Goal: Task Accomplishment & Management: Manage account settings

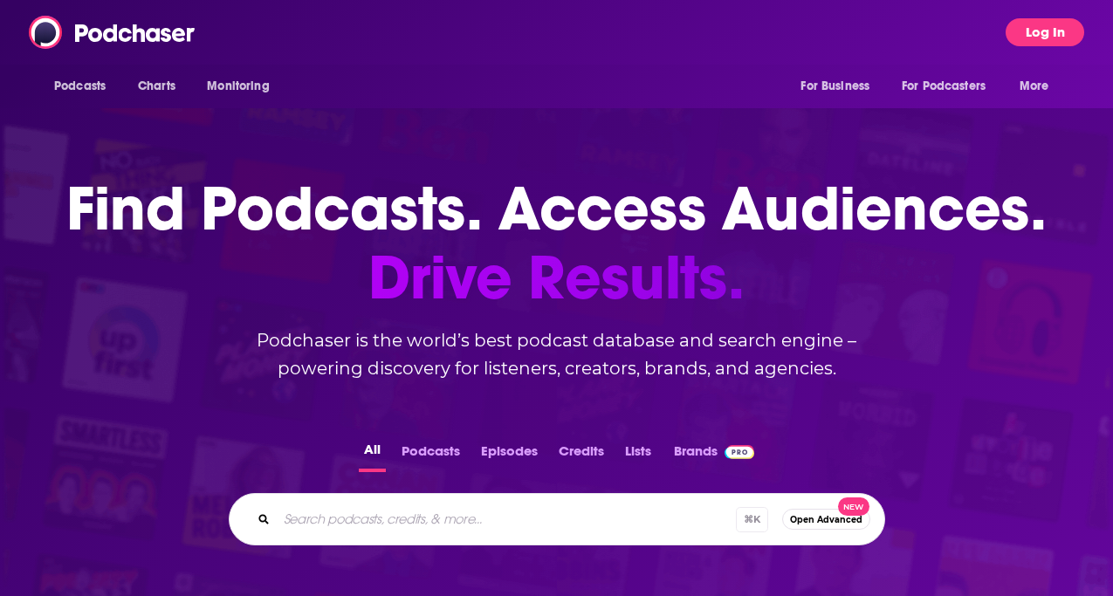
click at [1069, 36] on button "Log In" at bounding box center [1044, 32] width 79 height 28
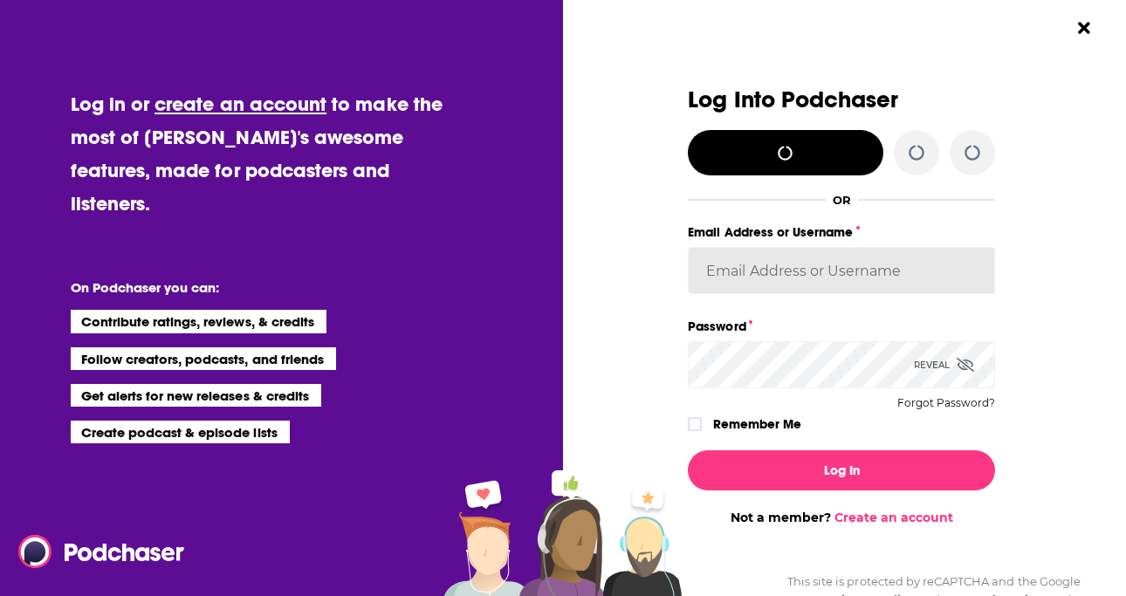
type input "jason@cultivize.com"
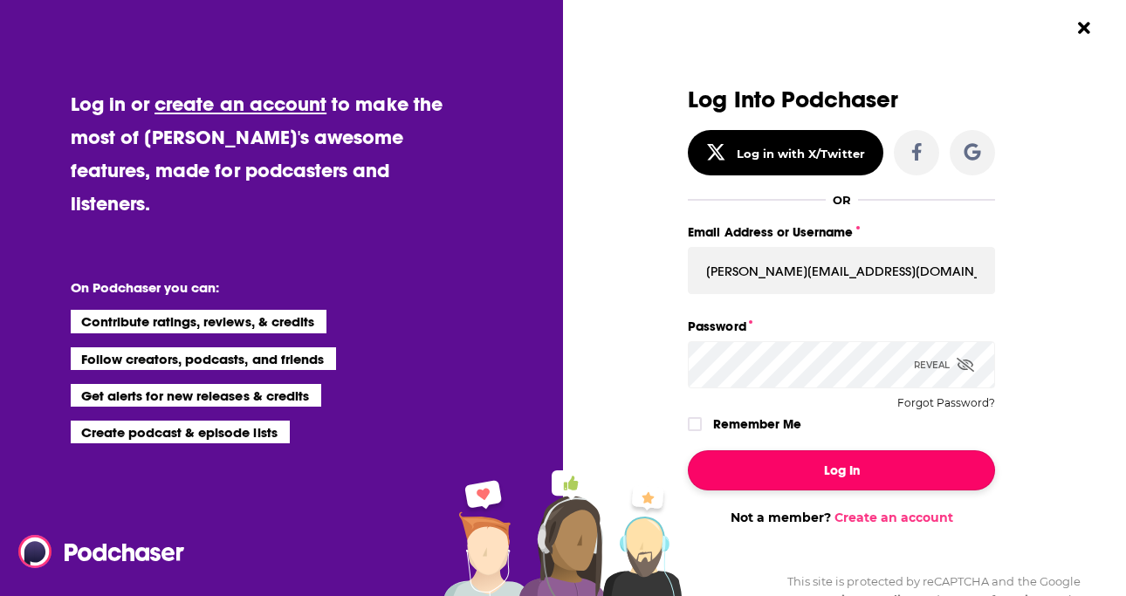
click at [841, 477] on button "Log In" at bounding box center [841, 470] width 307 height 40
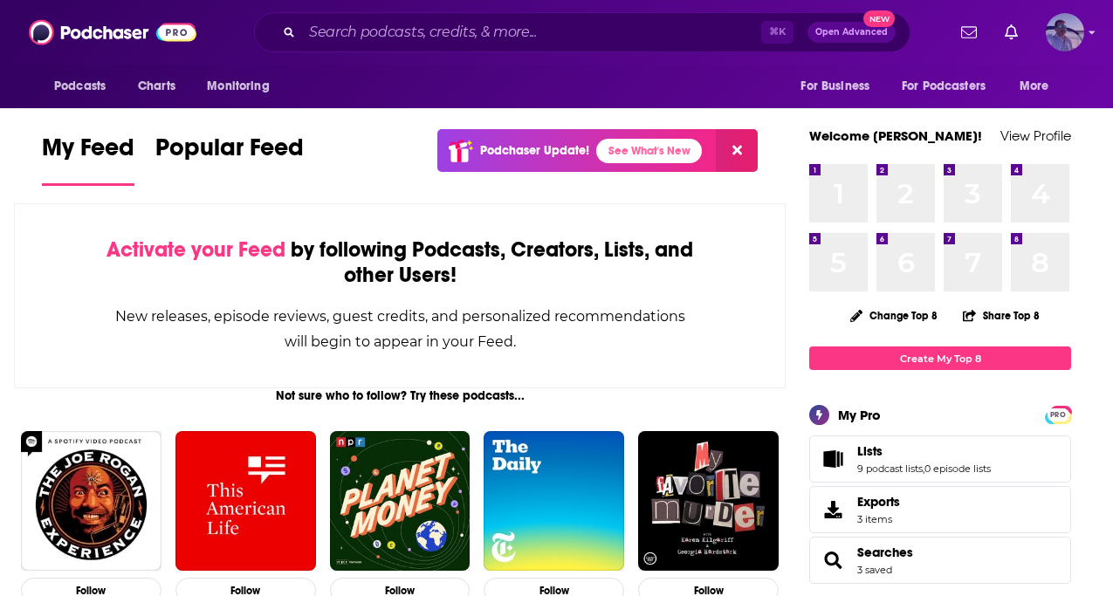
click at [1083, 38] on img "Logged in as JasonKramer_TheCRMguy" at bounding box center [1065, 32] width 38 height 38
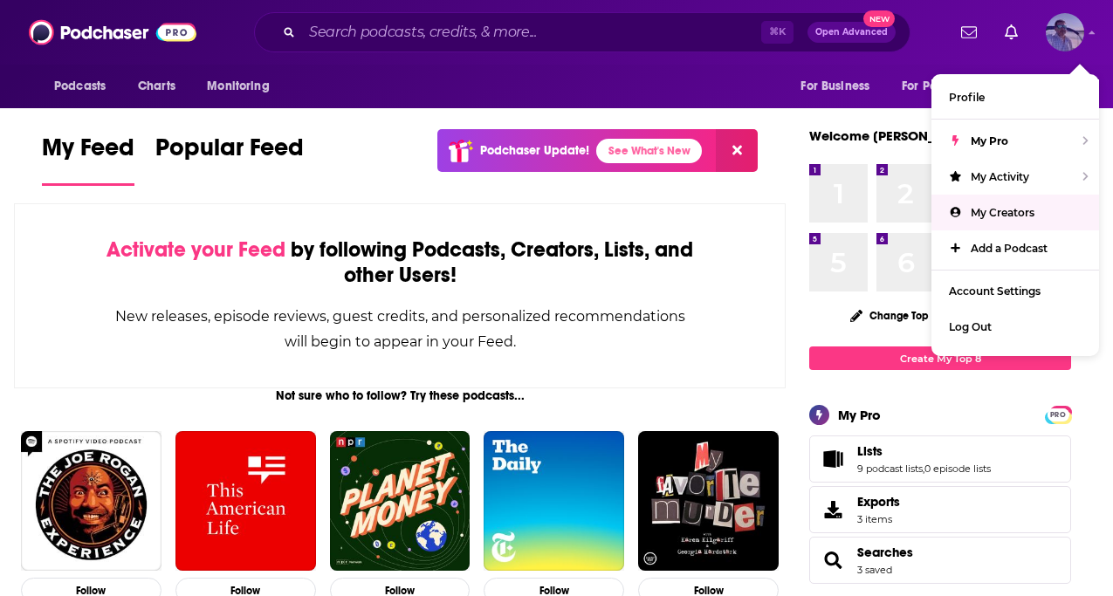
click at [986, 215] on span "My Creators" at bounding box center [1003, 212] width 64 height 13
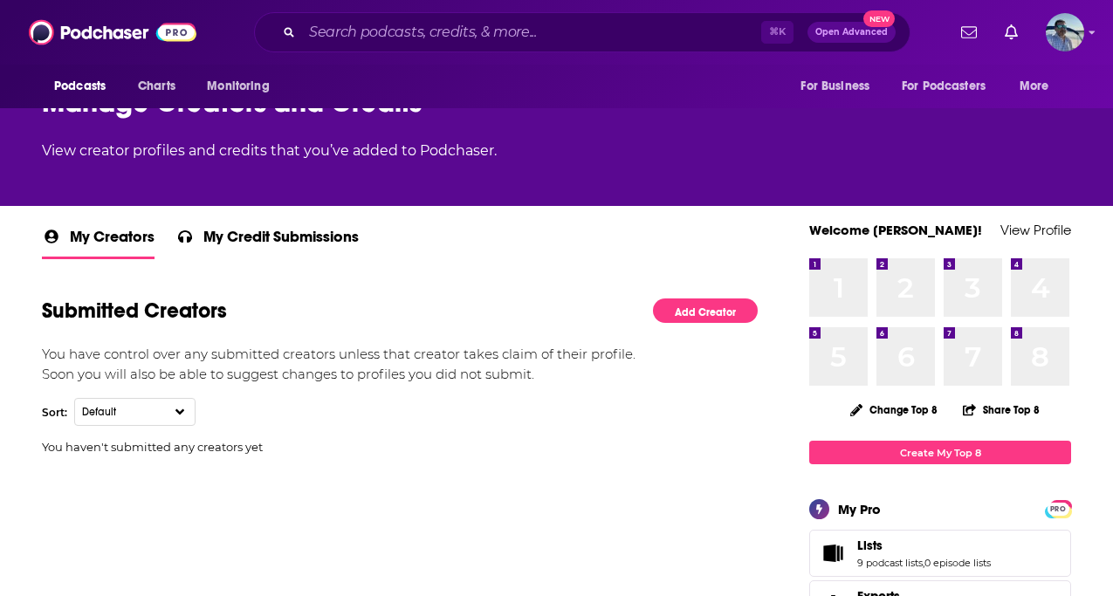
scroll to position [224, 0]
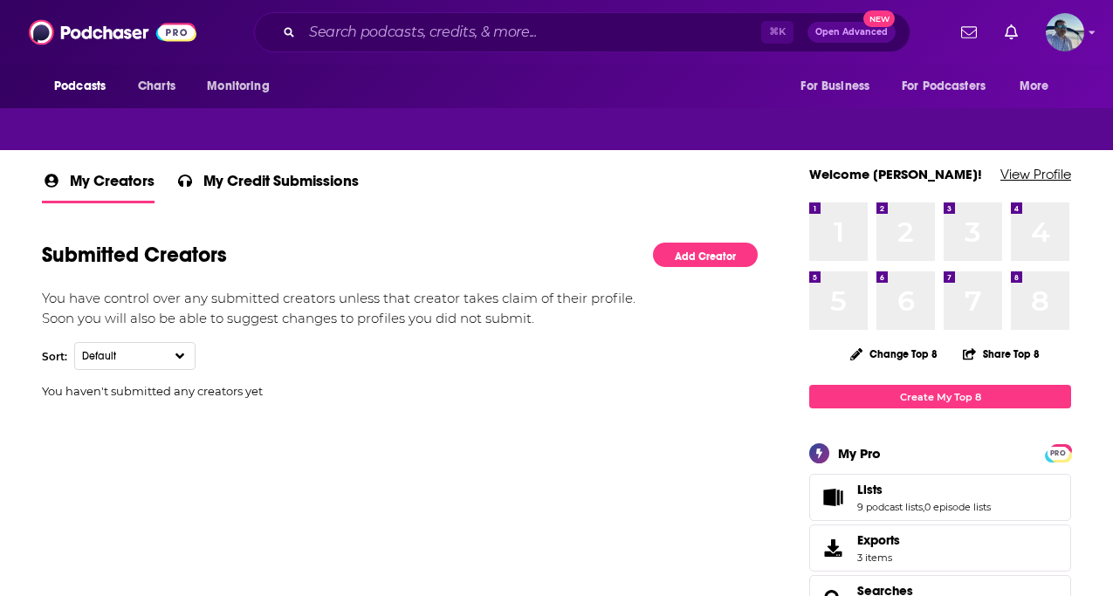
click at [1016, 173] on link "View Profile" at bounding box center [1035, 174] width 71 height 17
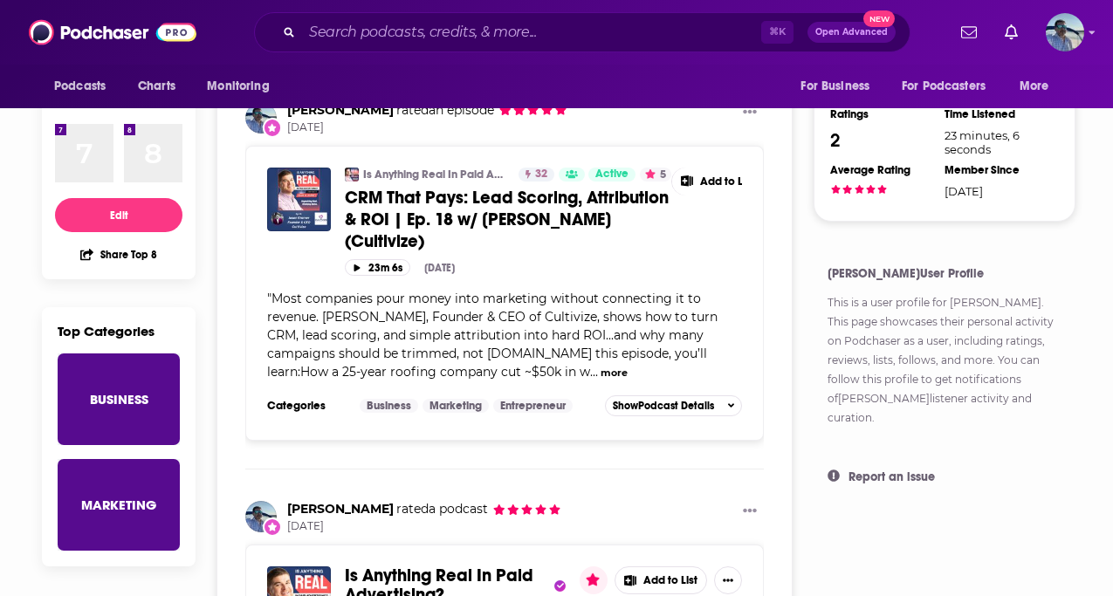
scroll to position [430, 0]
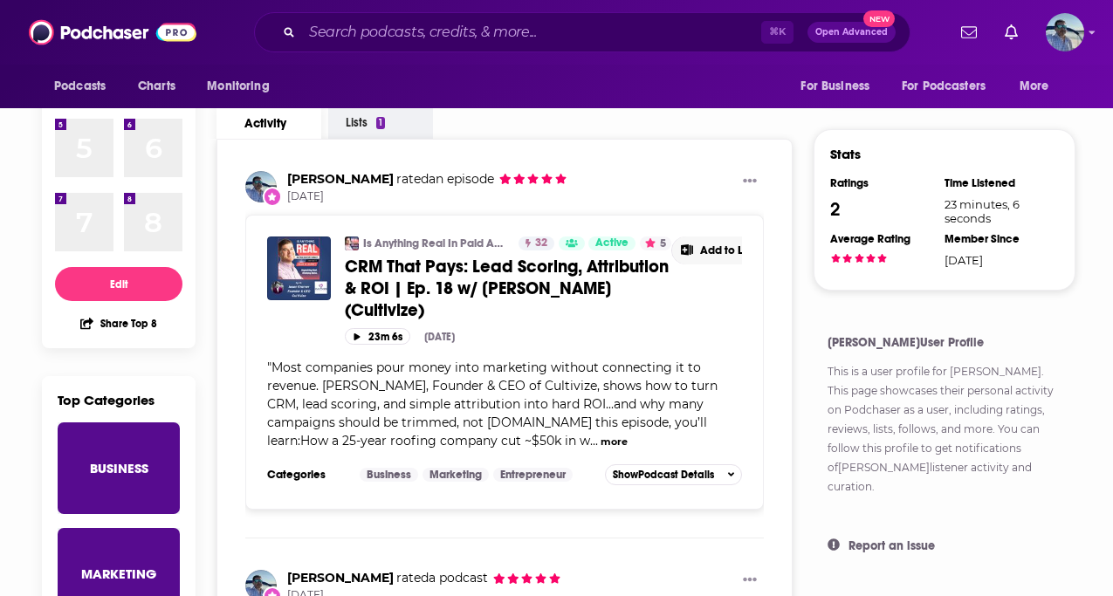
click at [708, 251] on span "Add to List" at bounding box center [727, 250] width 54 height 13
click at [713, 200] on div "Jason Kramer rated an episode Oct 8th" at bounding box center [504, 187] width 518 height 33
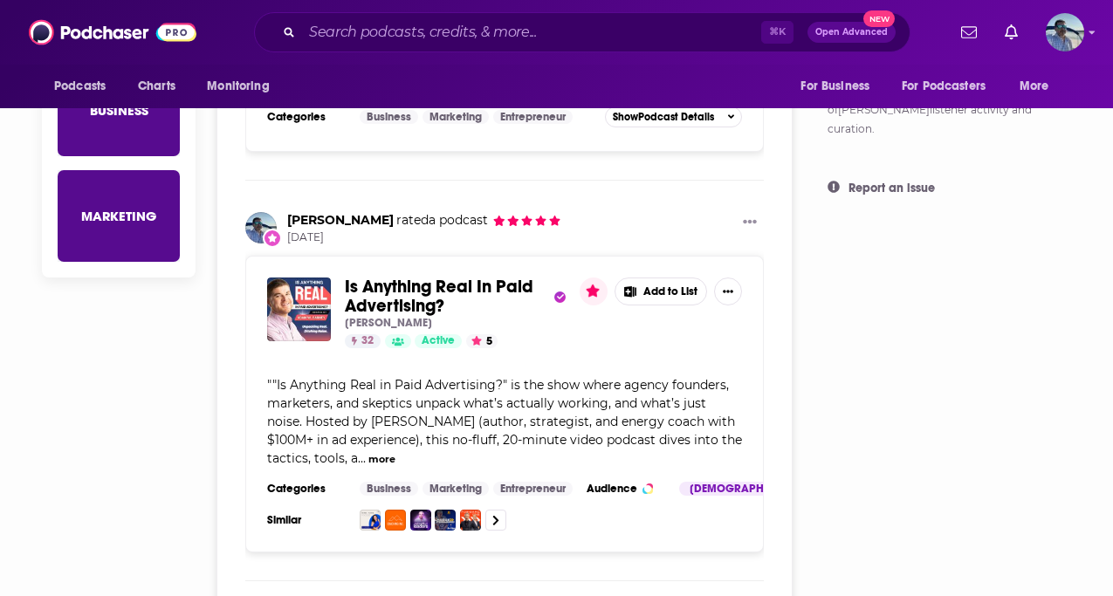
scroll to position [793, 0]
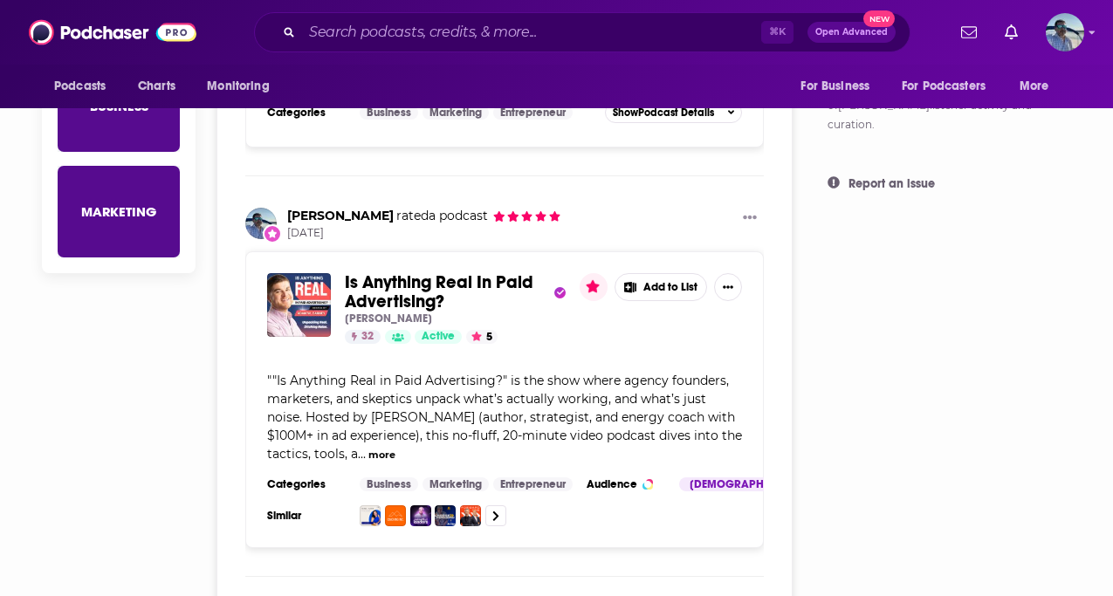
click at [671, 290] on button "Add to List" at bounding box center [660, 287] width 93 height 28
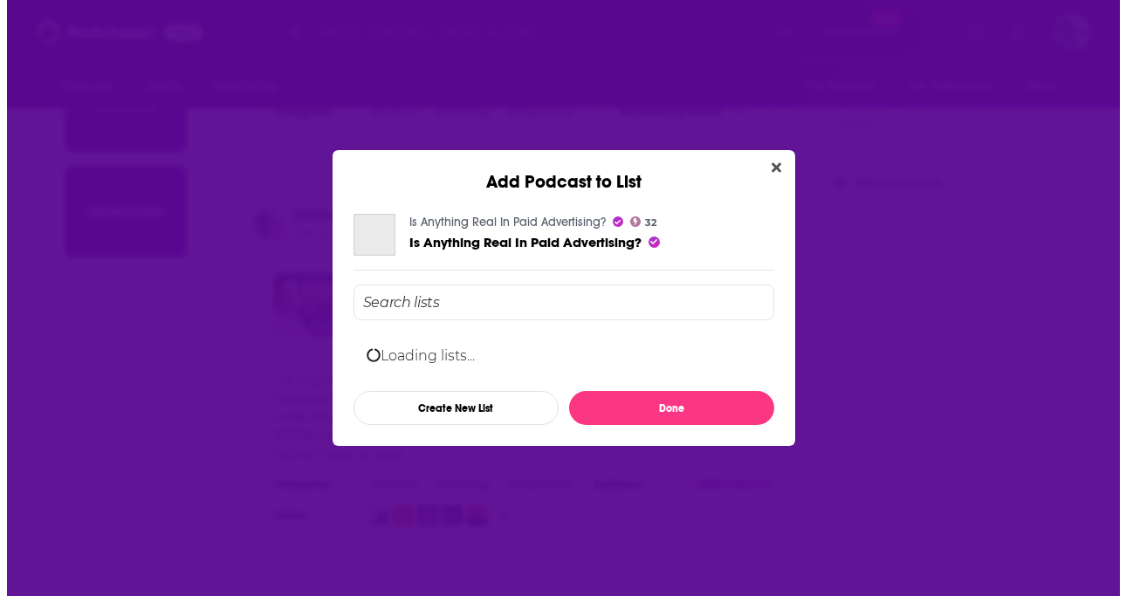
scroll to position [0, 0]
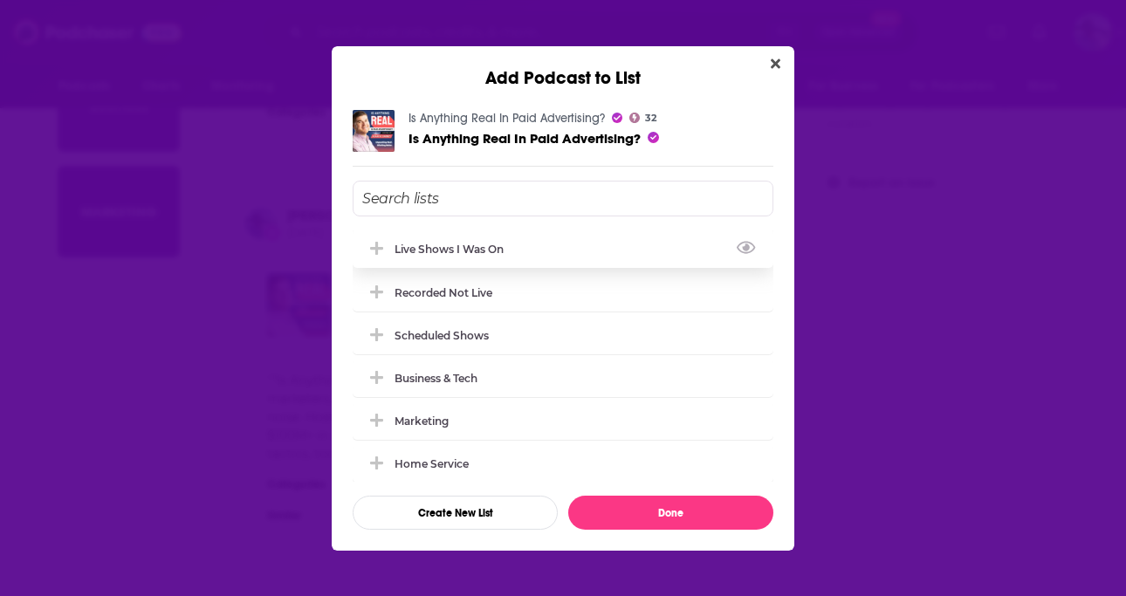
click at [499, 250] on div "Live Shows I Was On" at bounding box center [455, 249] width 120 height 13
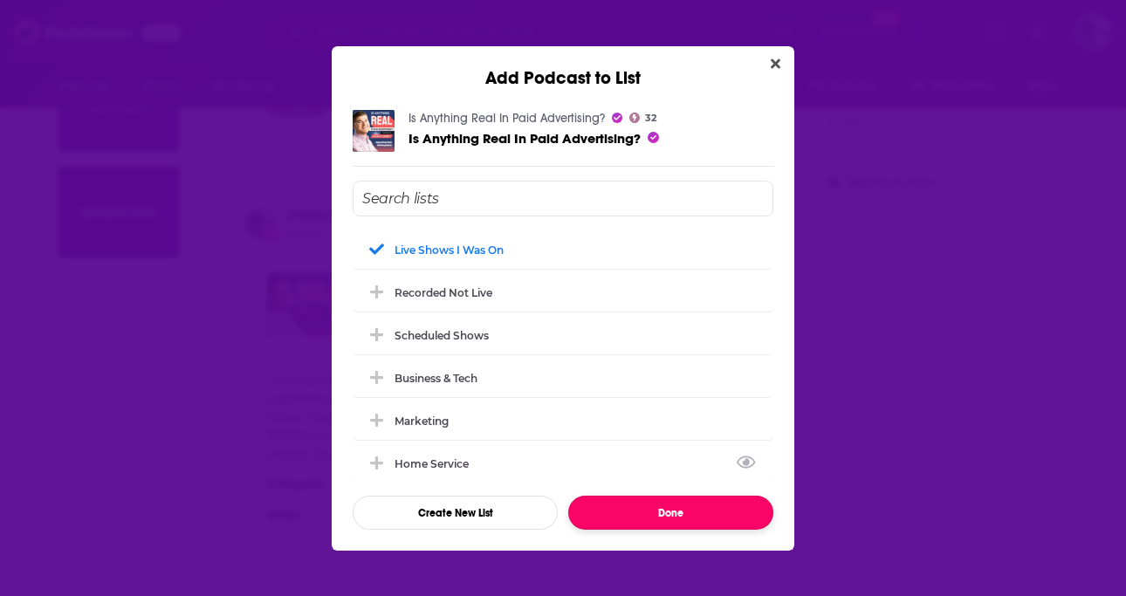
click at [650, 504] on button "Done" at bounding box center [670, 513] width 205 height 34
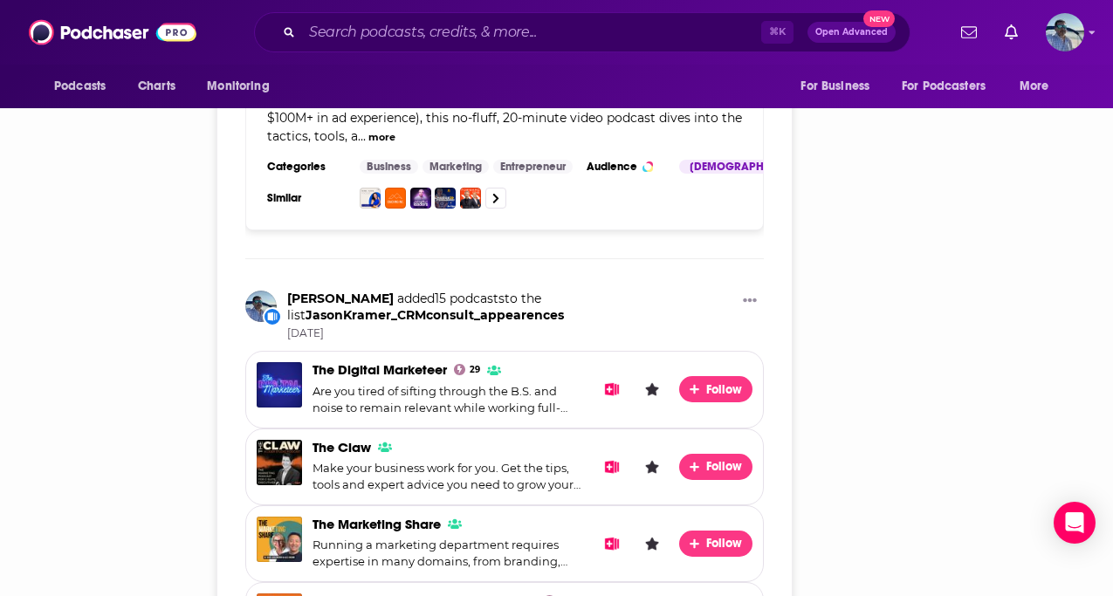
scroll to position [1112, 0]
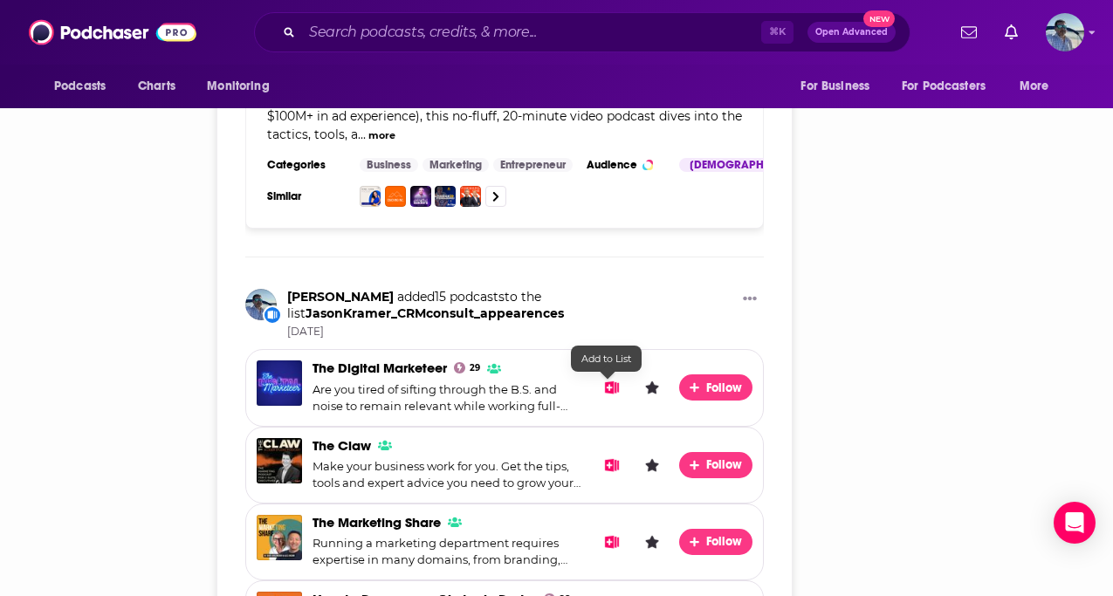
click at [610, 388] on icon "Add to List" at bounding box center [611, 387] width 15 height 13
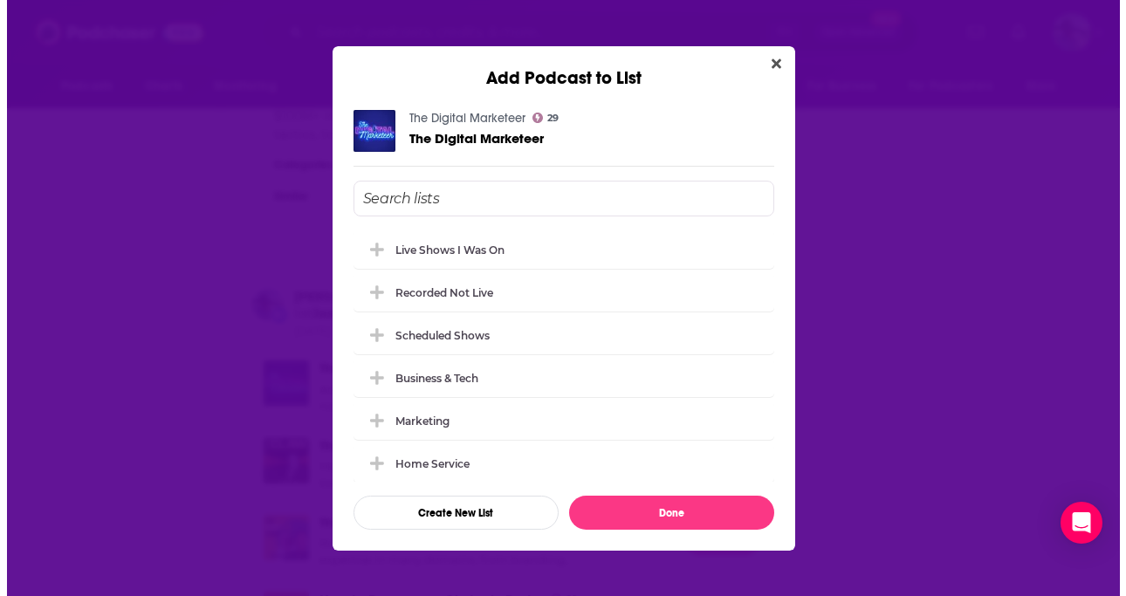
scroll to position [0, 0]
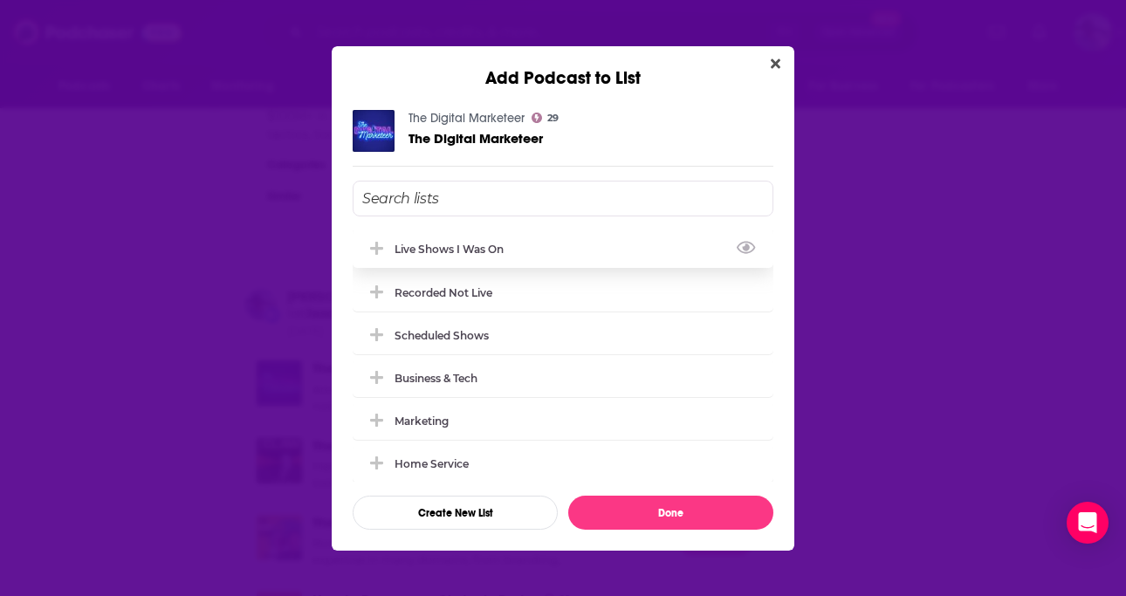
click at [463, 240] on div "Live Shows I Was On" at bounding box center [563, 249] width 421 height 38
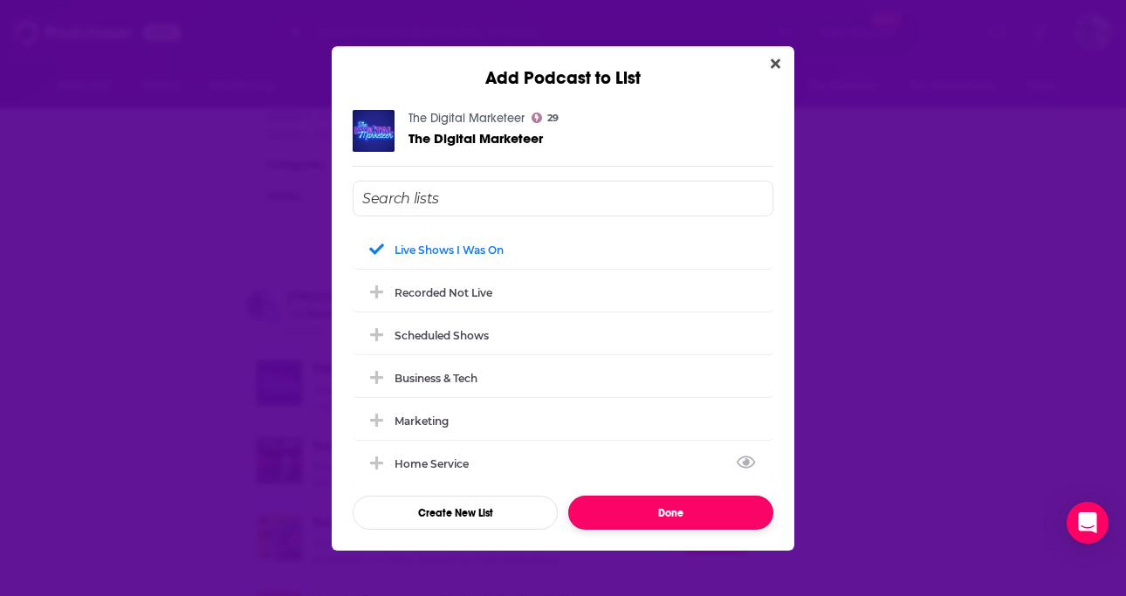
click at [614, 507] on button "Done" at bounding box center [670, 513] width 205 height 34
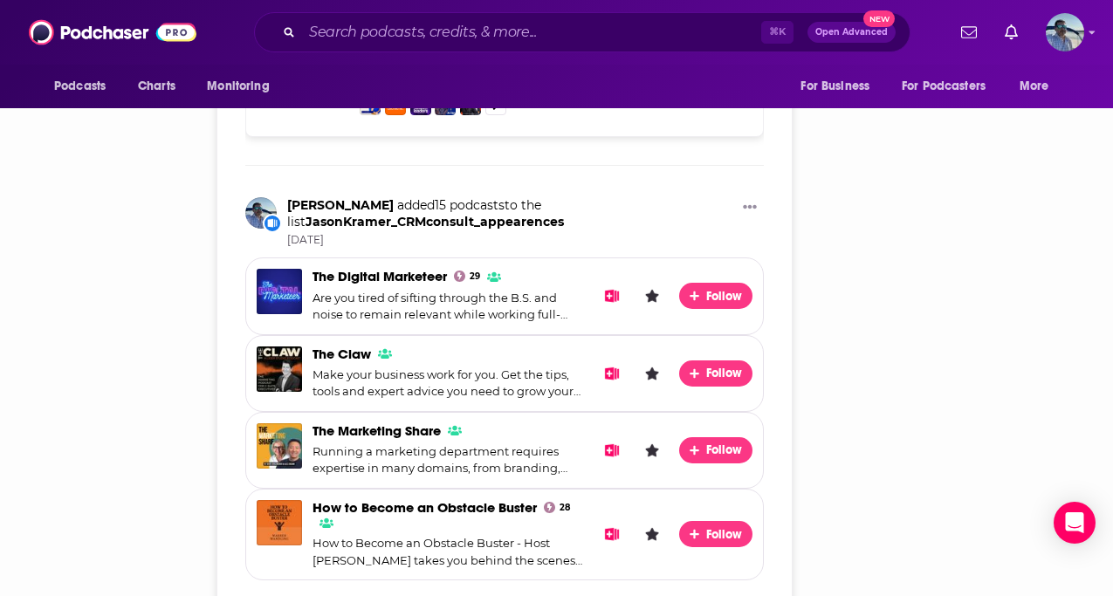
scroll to position [1229, 0]
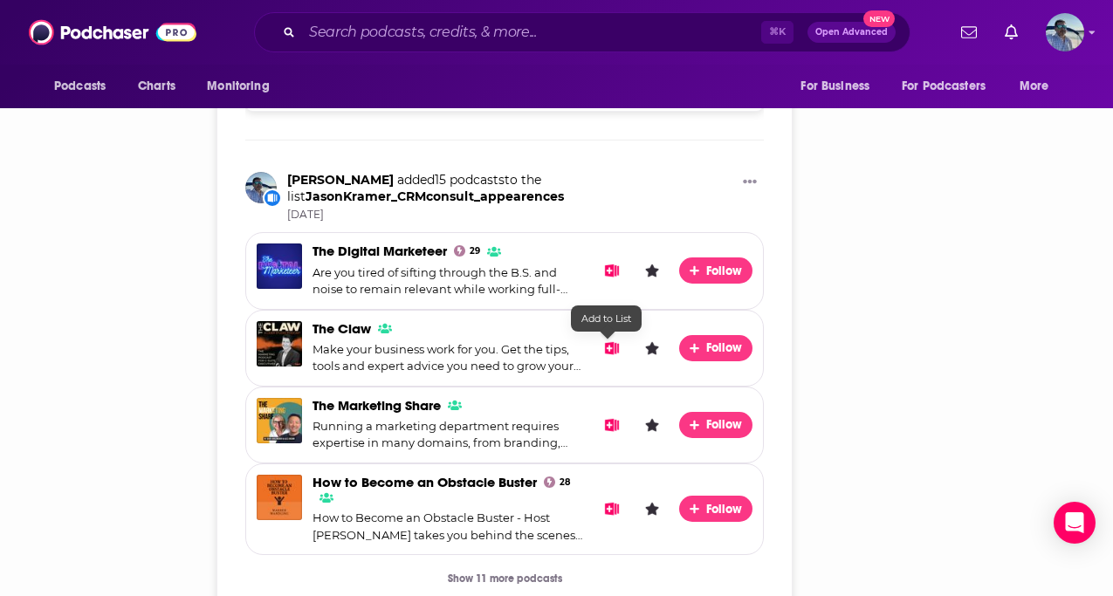
click at [605, 351] on icon "Add to List" at bounding box center [612, 347] width 15 height 13
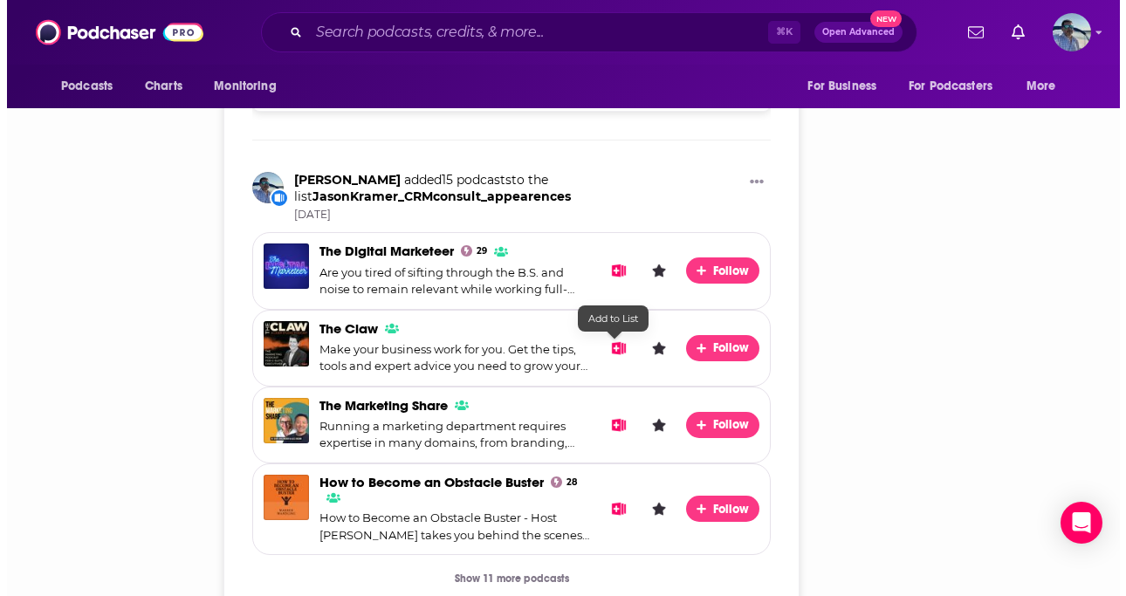
scroll to position [0, 0]
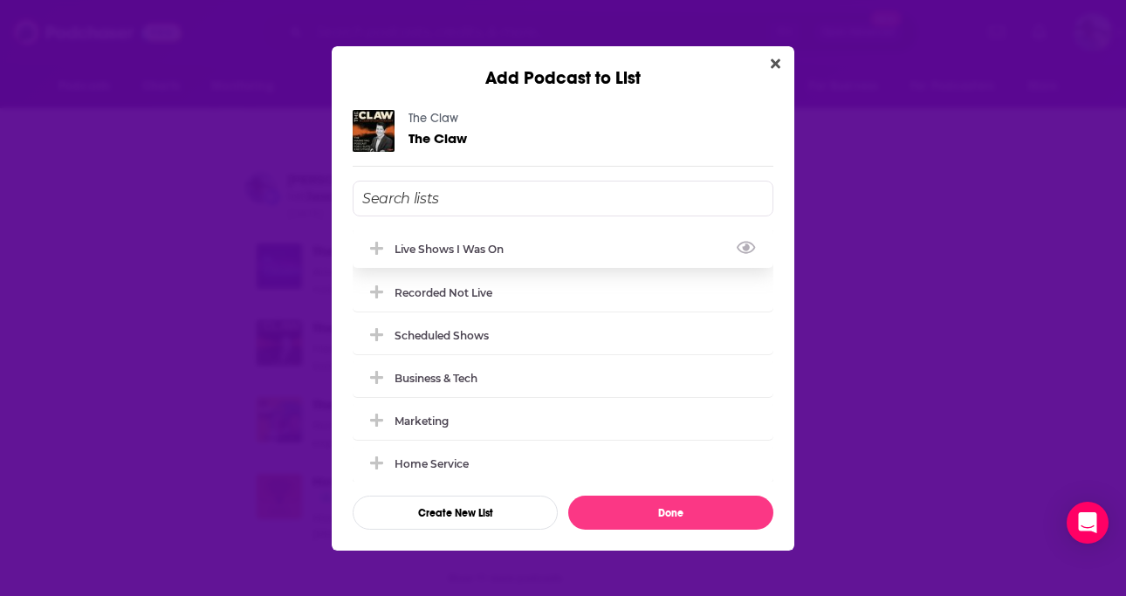
click at [481, 249] on div "Live Shows I Was On" at bounding box center [455, 249] width 120 height 13
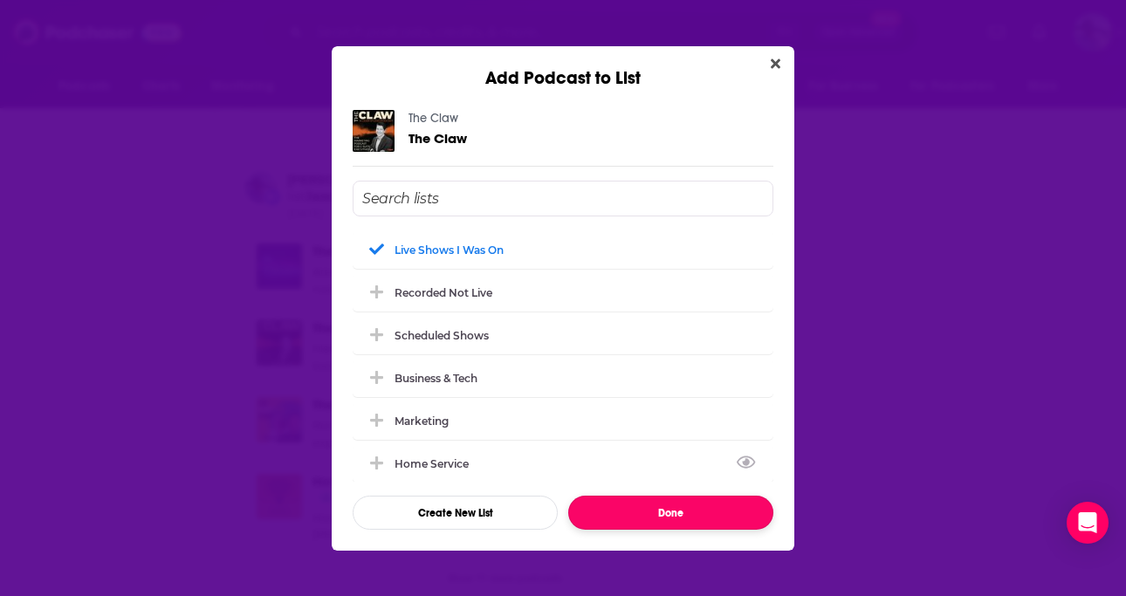
click at [599, 502] on button "Done" at bounding box center [670, 513] width 205 height 34
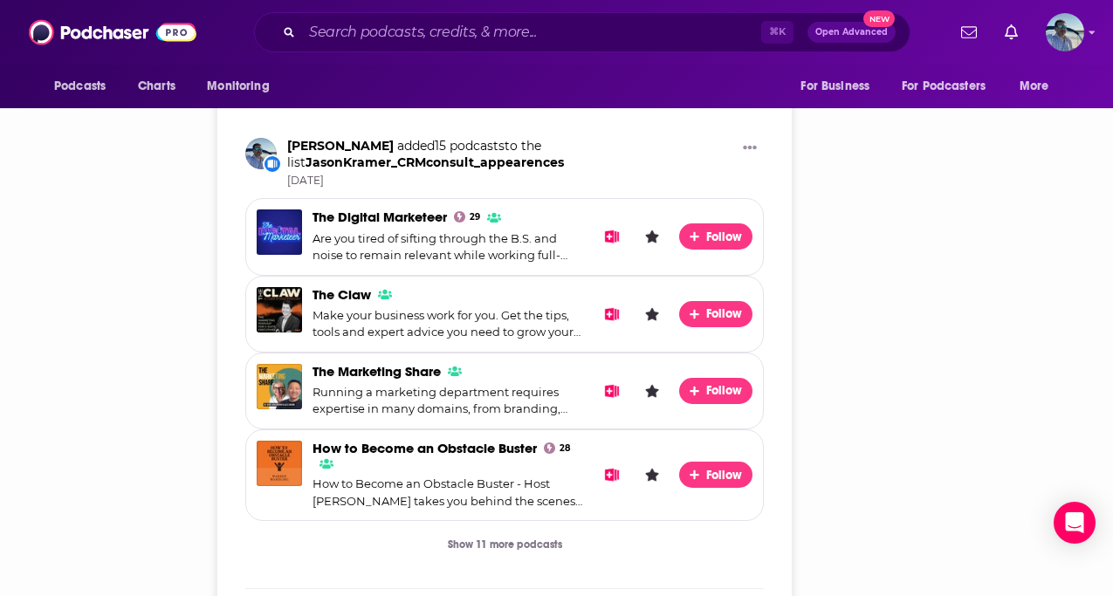
scroll to position [1299, 0]
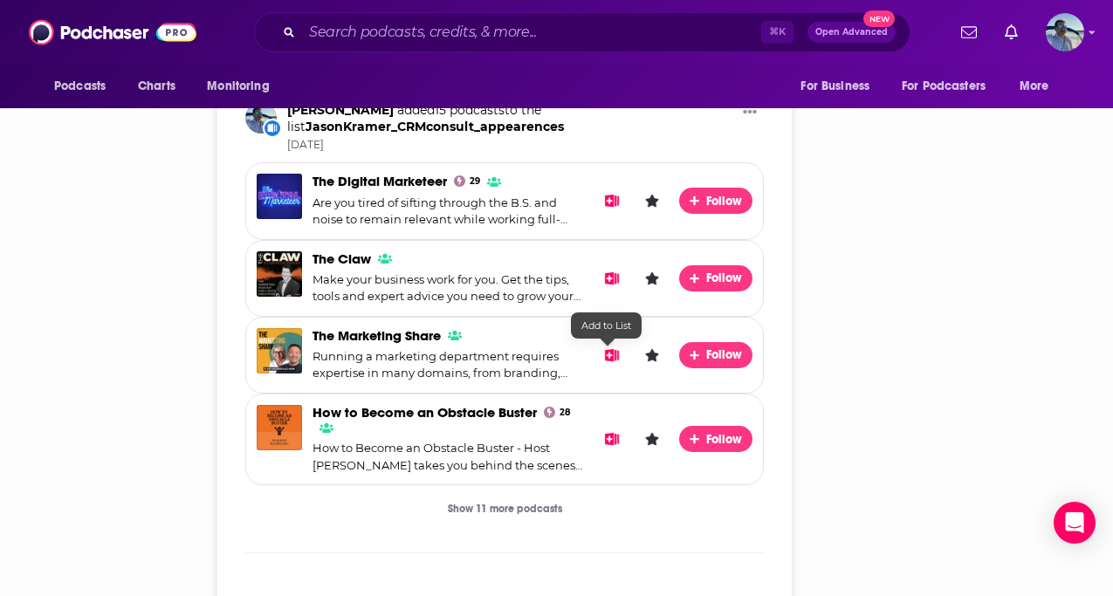
click at [609, 359] on icon "Add to List" at bounding box center [612, 354] width 15 height 13
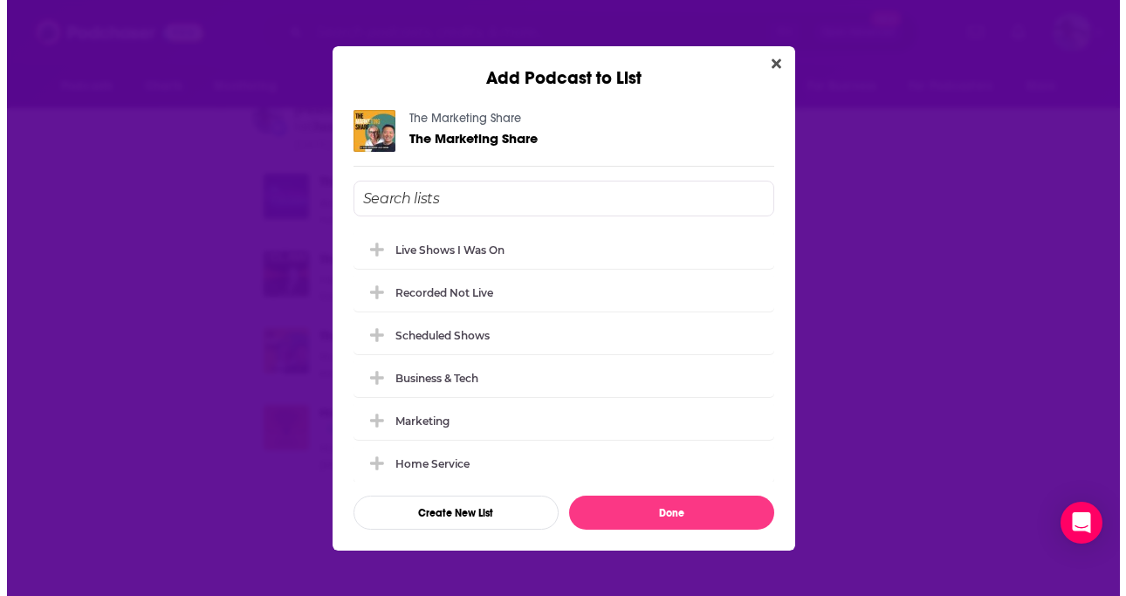
scroll to position [0, 0]
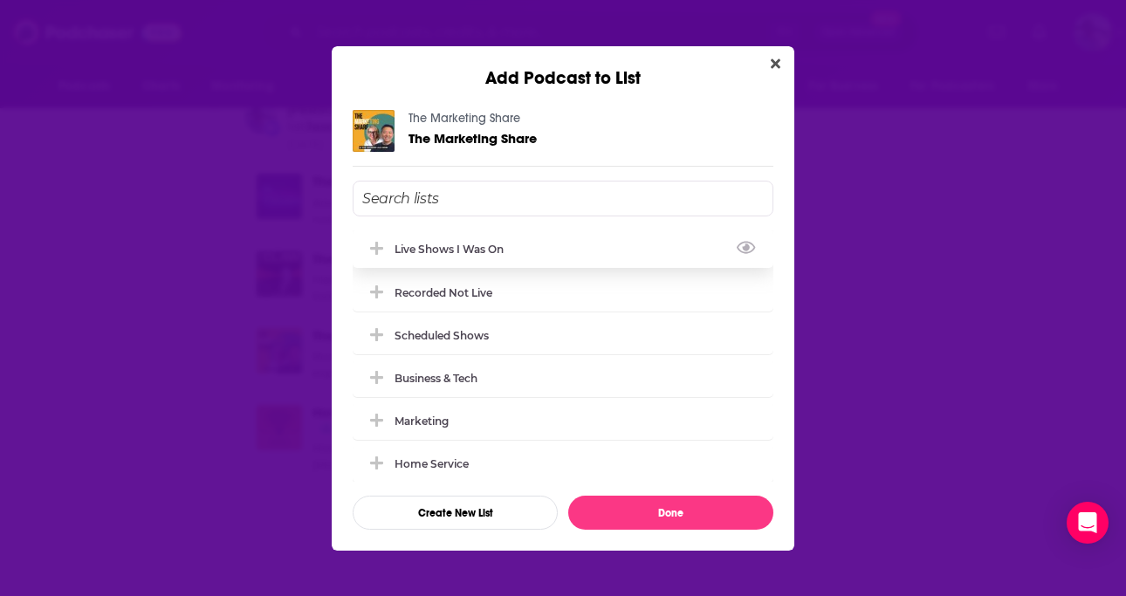
click at [493, 250] on div "Live Shows I Was On" at bounding box center [455, 249] width 120 height 13
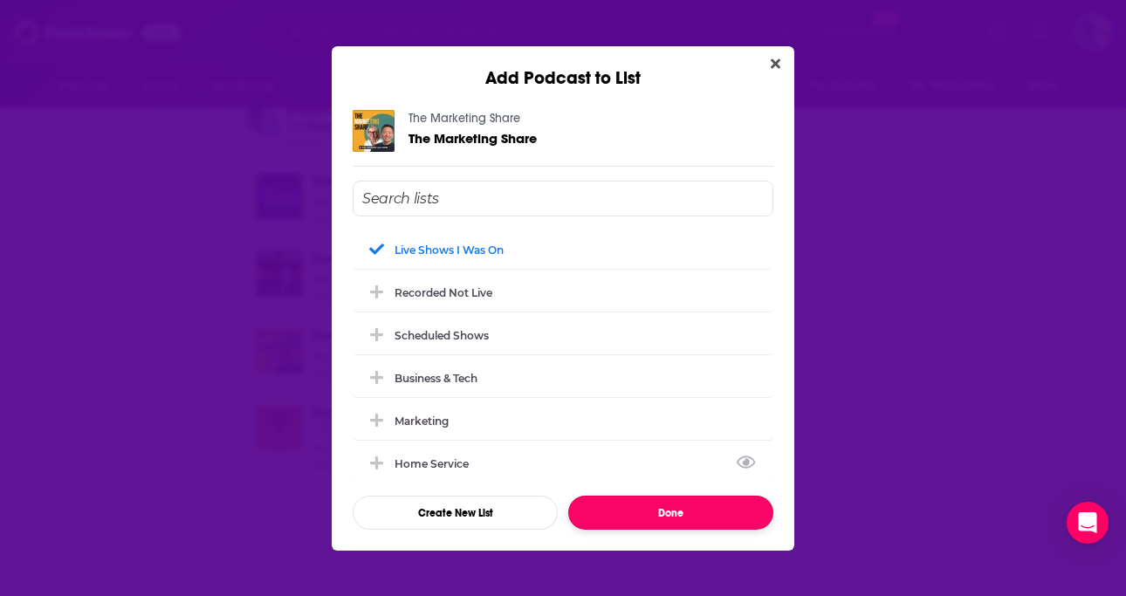
click at [603, 515] on button "Done" at bounding box center [670, 513] width 205 height 34
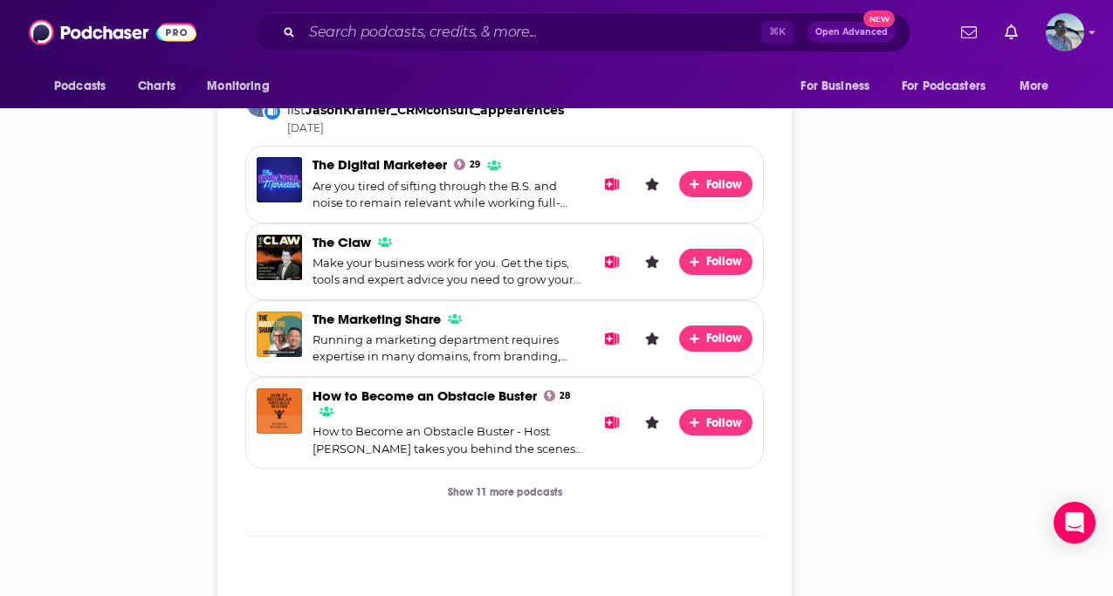
scroll to position [1316, 0]
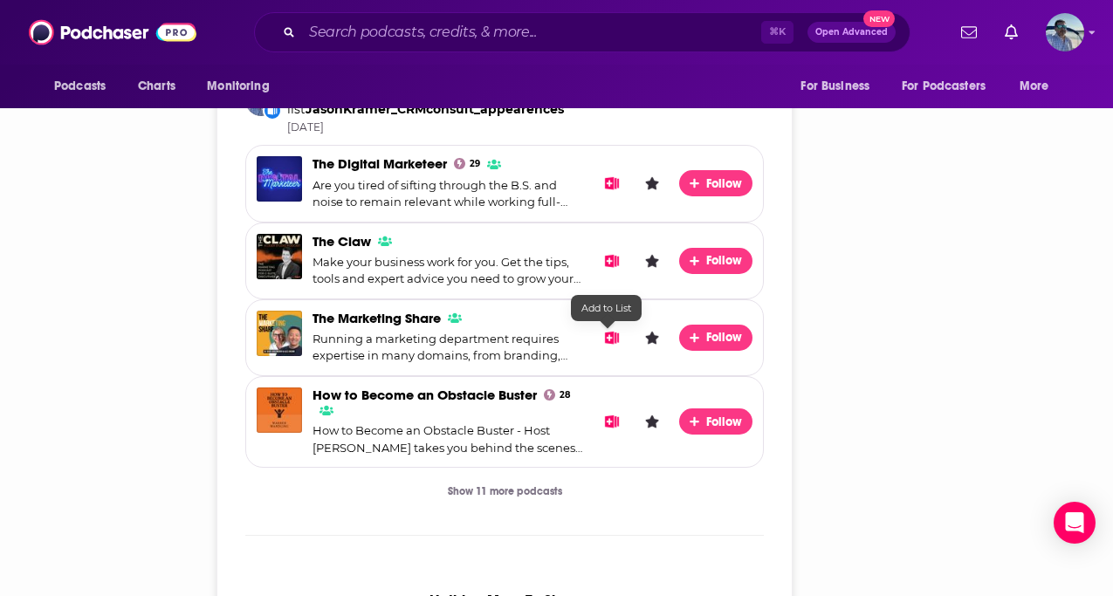
click at [606, 333] on icon "Add to List" at bounding box center [612, 337] width 15 height 13
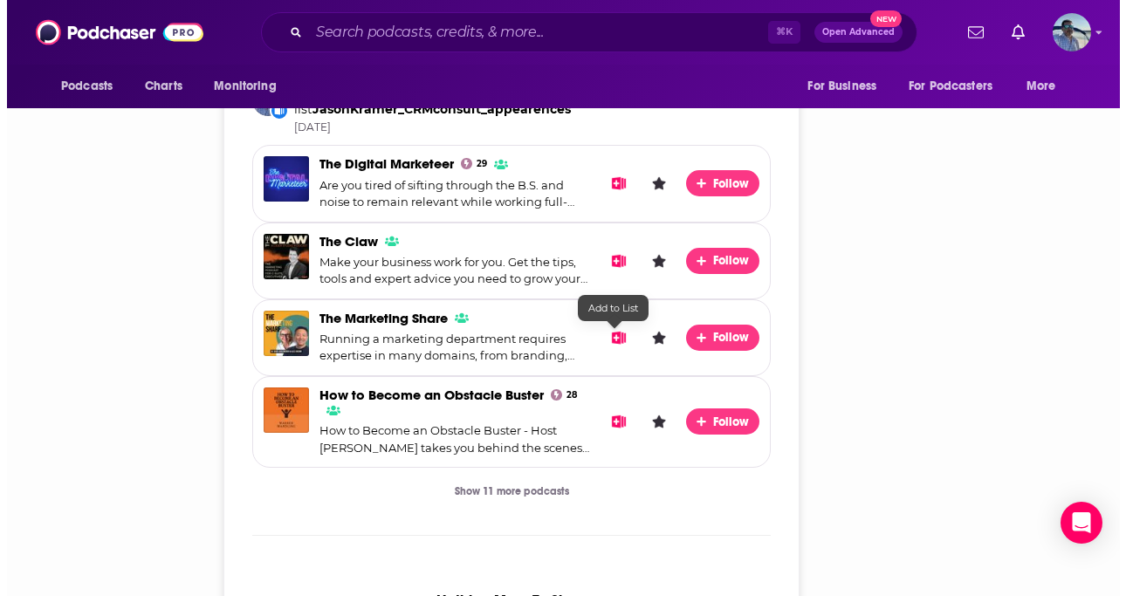
scroll to position [0, 0]
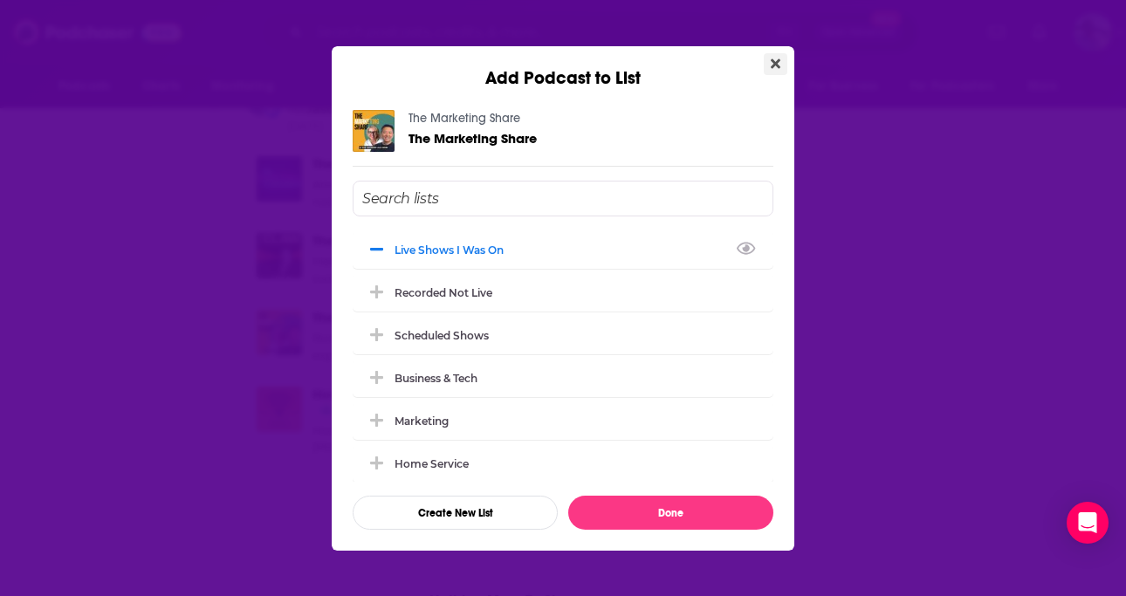
click at [775, 65] on icon "Close" at bounding box center [776, 64] width 10 height 14
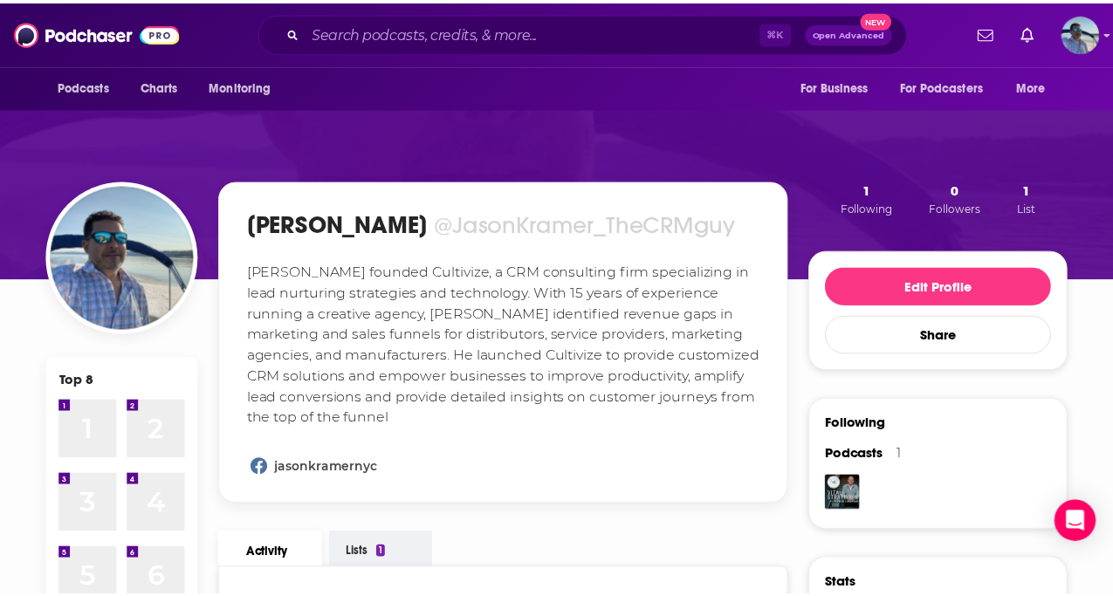
scroll to position [1316, 0]
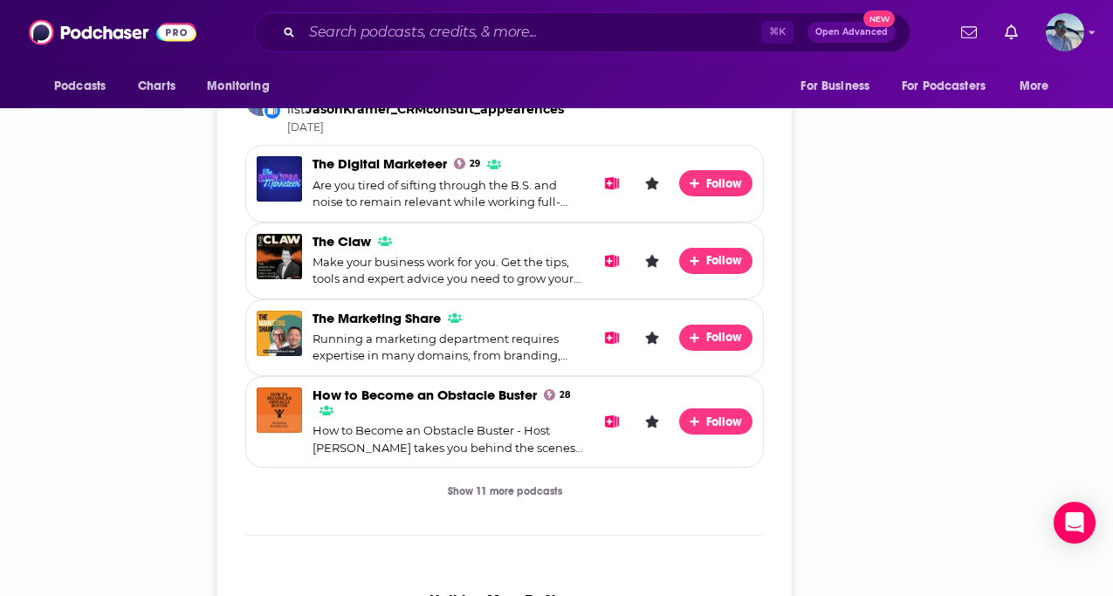
click at [459, 410] on span "How to Become an Obstacle Buster 28" at bounding box center [448, 403] width 272 height 30
click at [614, 423] on icon "Add to List" at bounding box center [612, 421] width 15 height 13
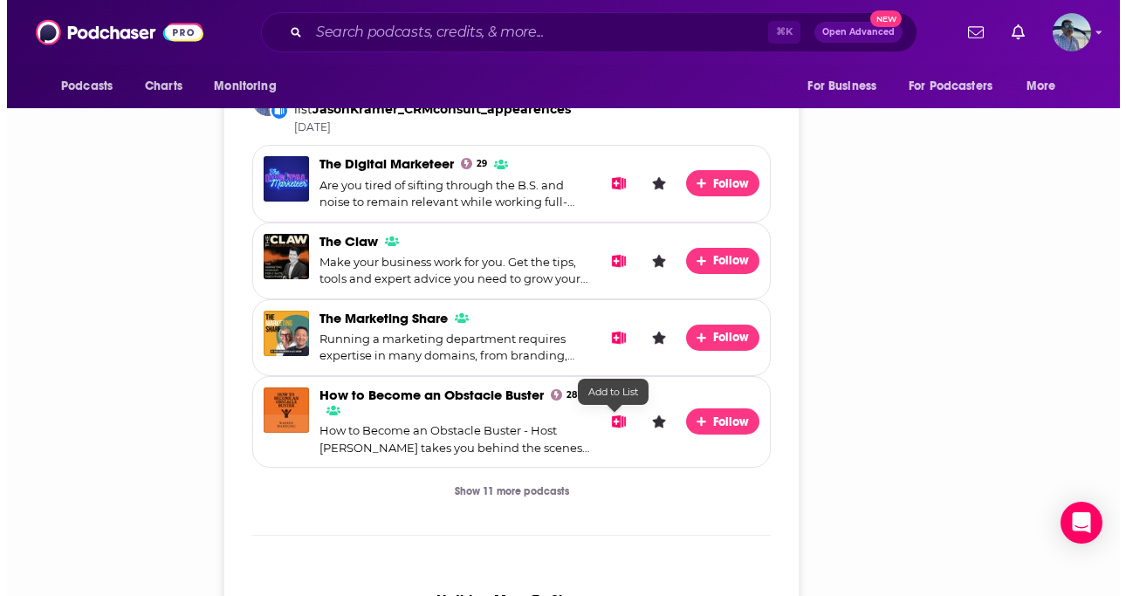
scroll to position [0, 0]
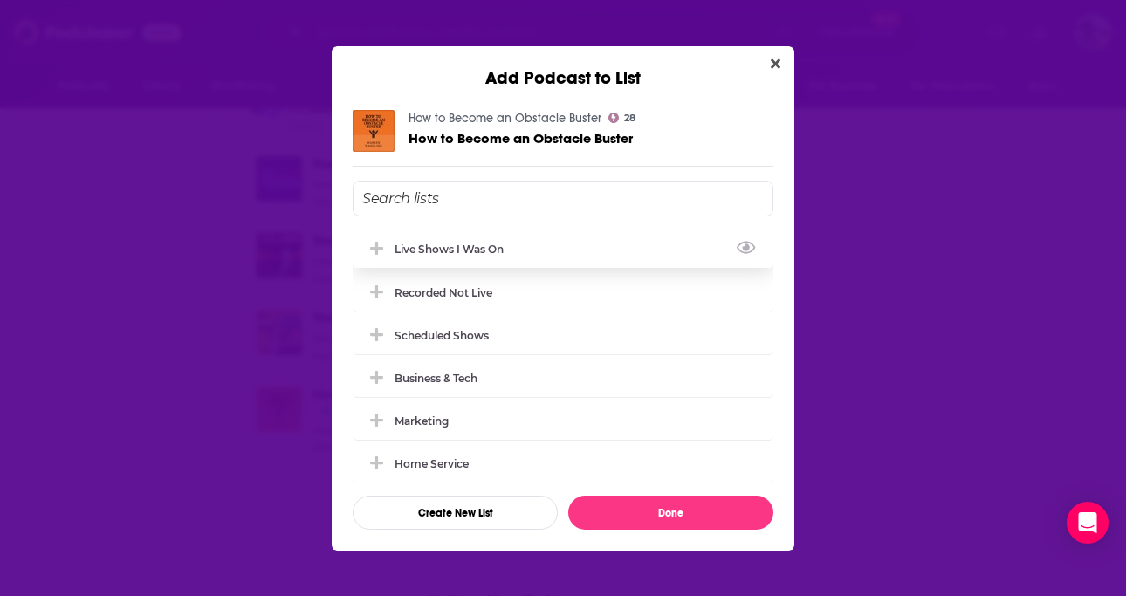
click at [491, 241] on div "Live Shows I Was On" at bounding box center [563, 249] width 421 height 38
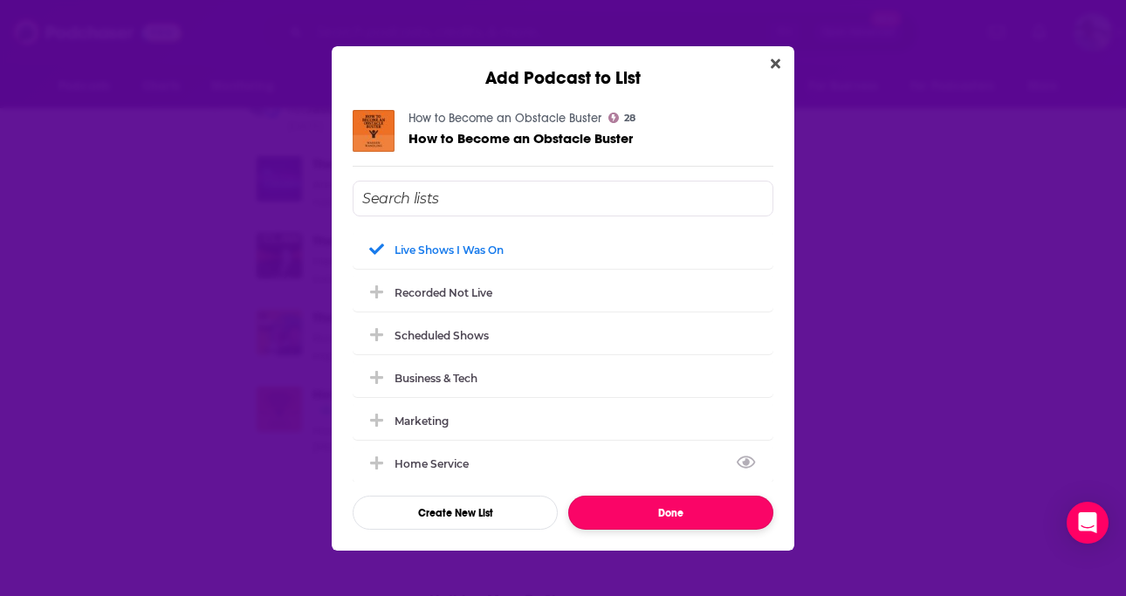
click at [612, 516] on button "Done" at bounding box center [670, 513] width 205 height 34
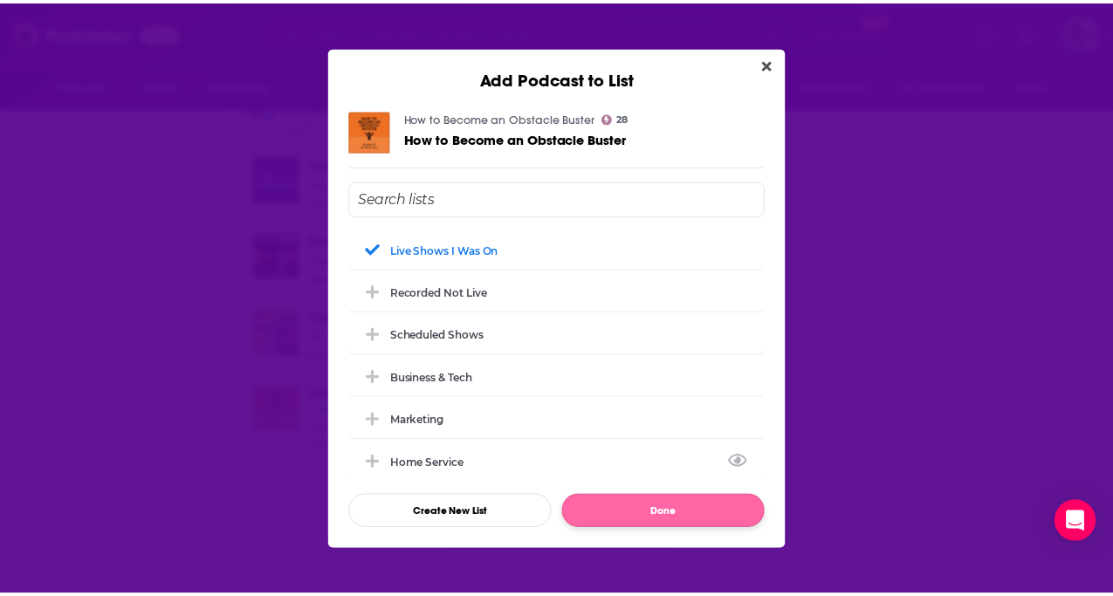
scroll to position [1316, 0]
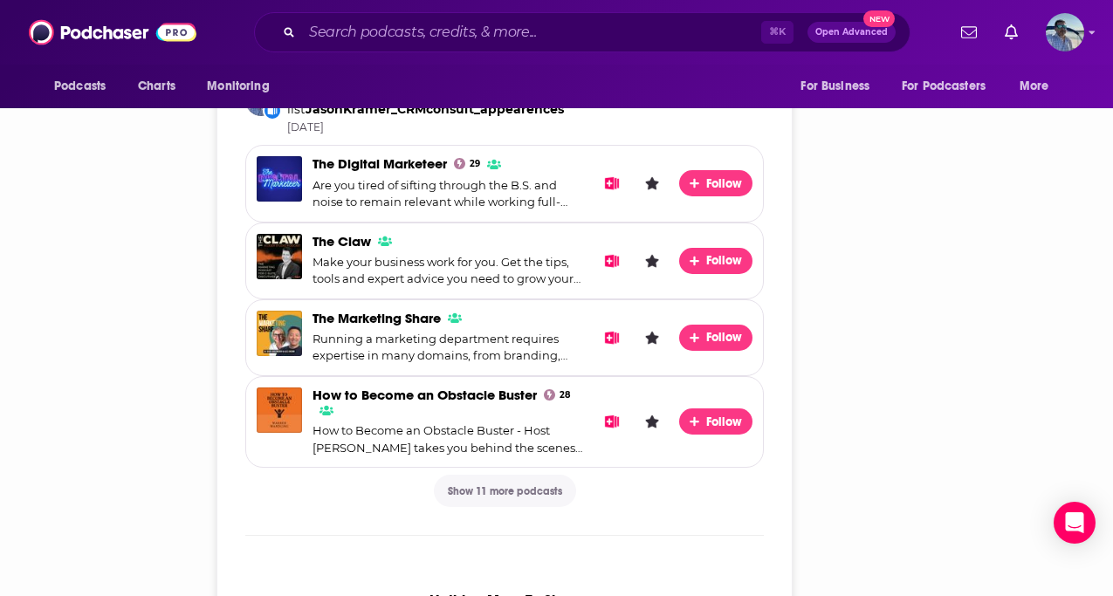
click at [530, 493] on button "Show 11 more podcasts" at bounding box center [505, 491] width 142 height 32
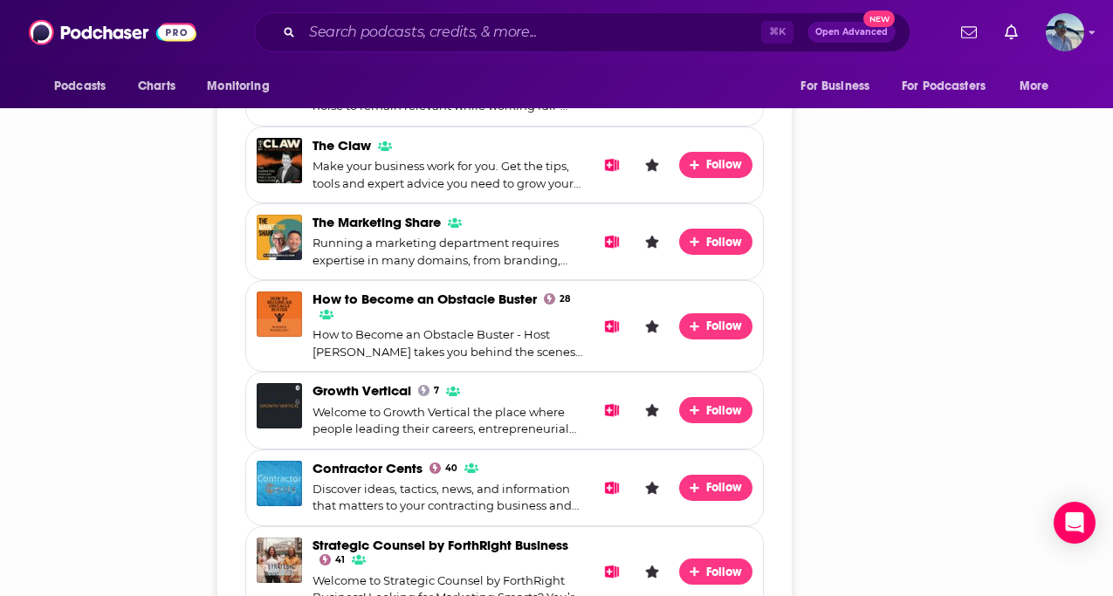
scroll to position [1420, 0]
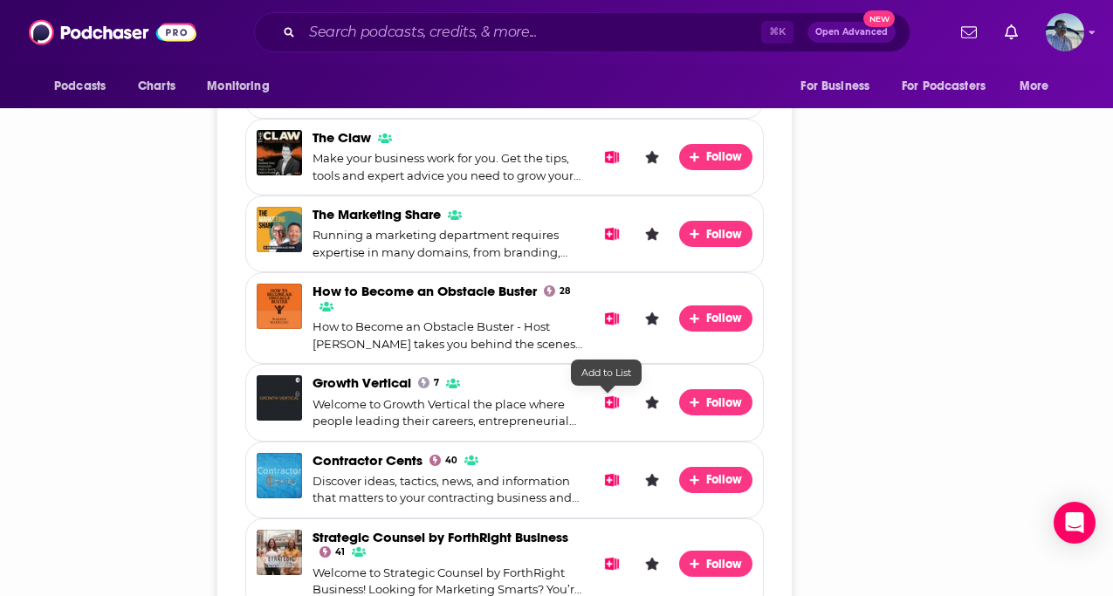
click at [611, 399] on icon "Add to List" at bounding box center [612, 402] width 15 height 13
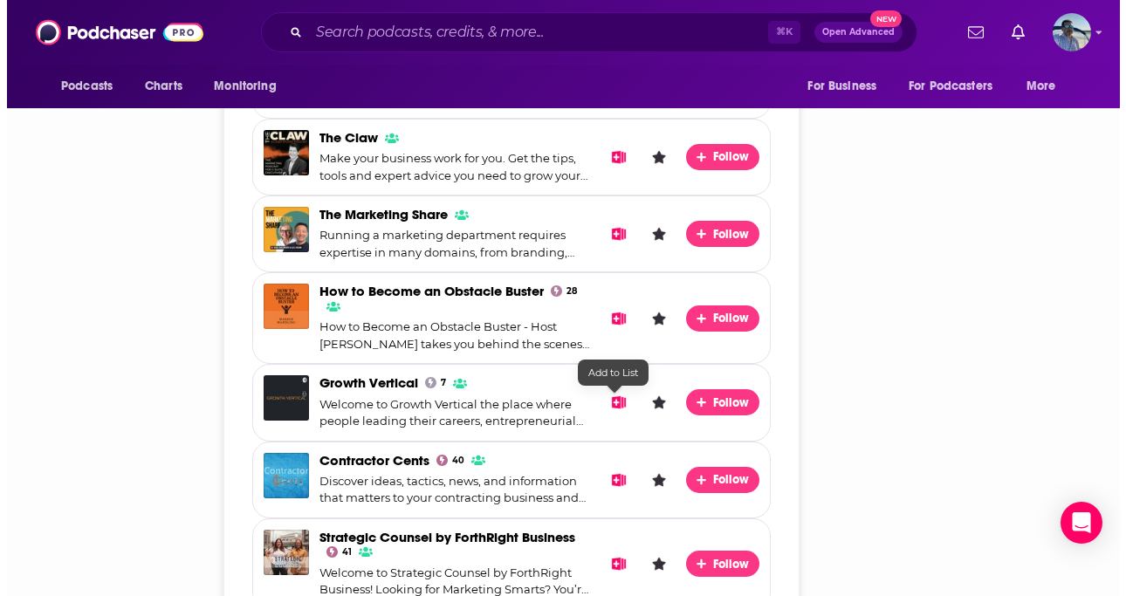
scroll to position [0, 0]
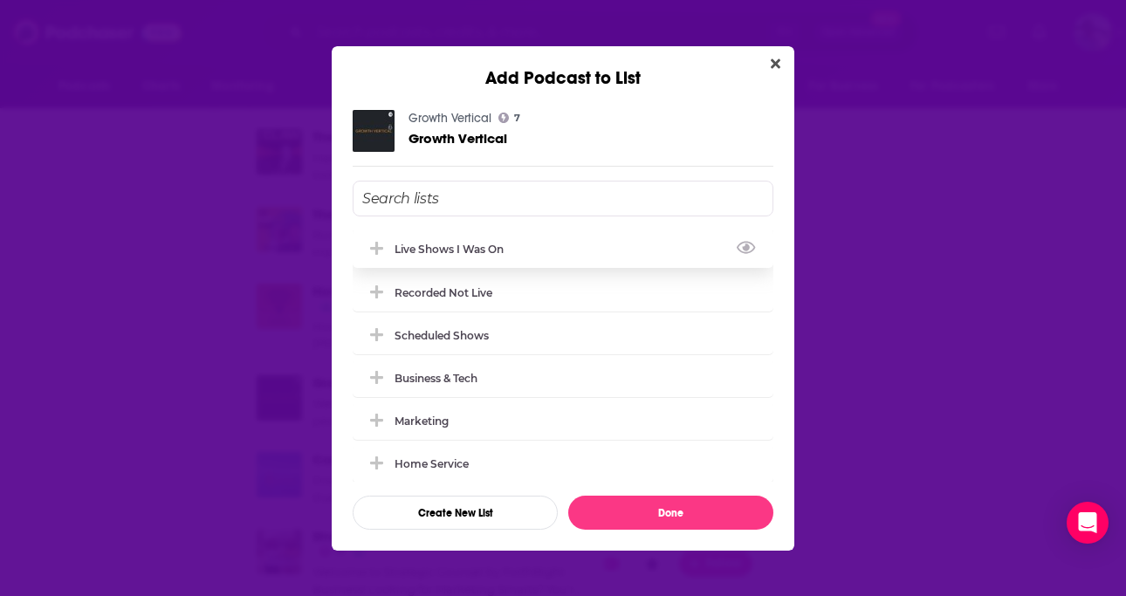
click at [489, 253] on div "Live Shows I Was On" at bounding box center [455, 249] width 120 height 13
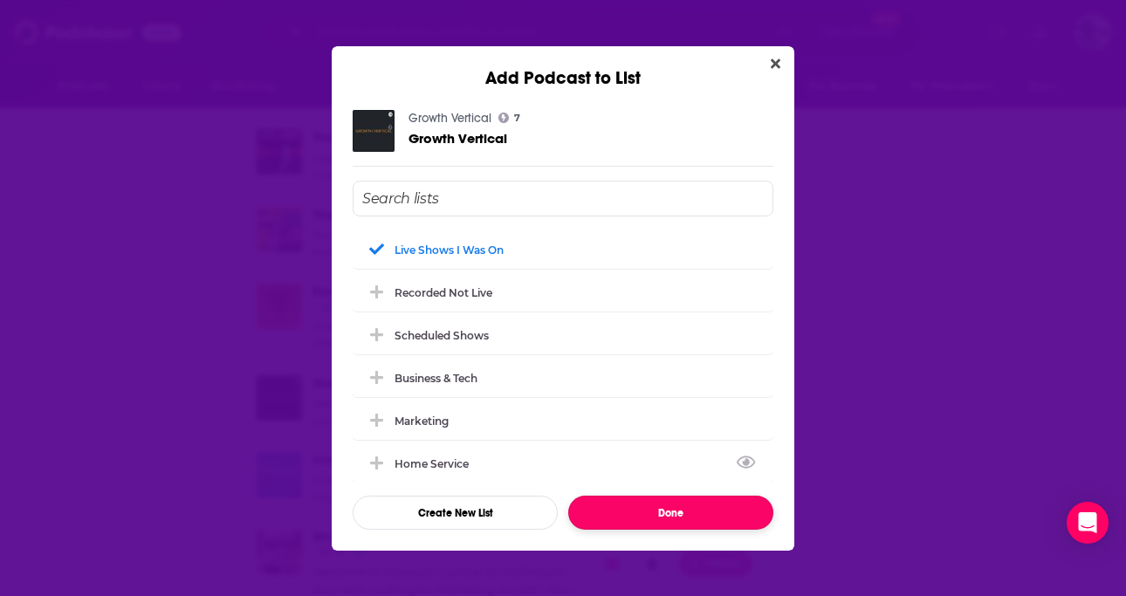
click at [637, 510] on button "Done" at bounding box center [670, 513] width 205 height 34
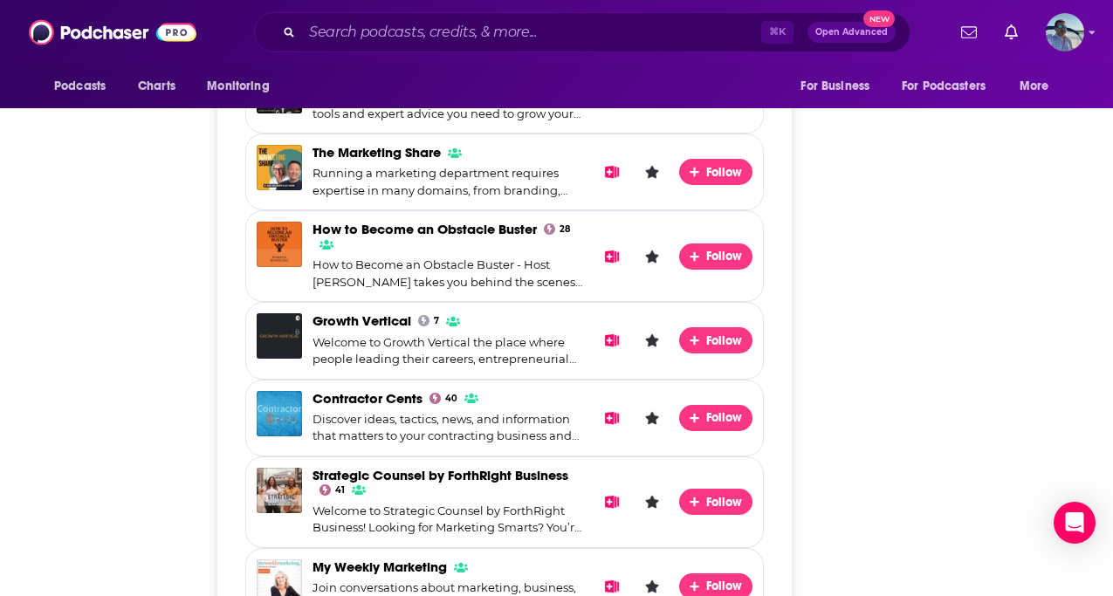
scroll to position [1497, 0]
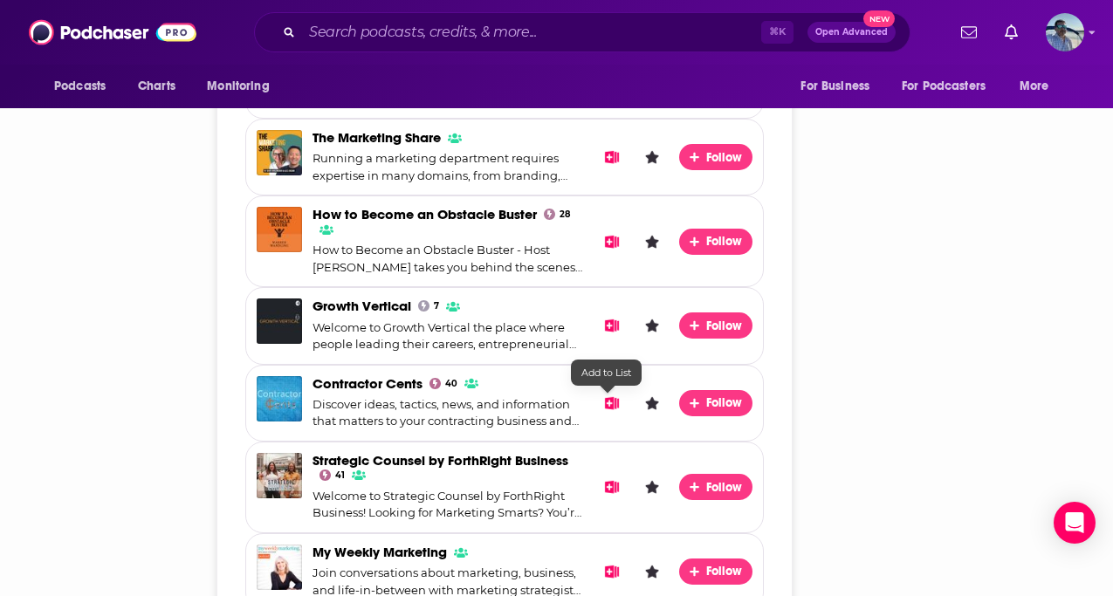
click at [607, 406] on icon "Add to List" at bounding box center [612, 402] width 15 height 13
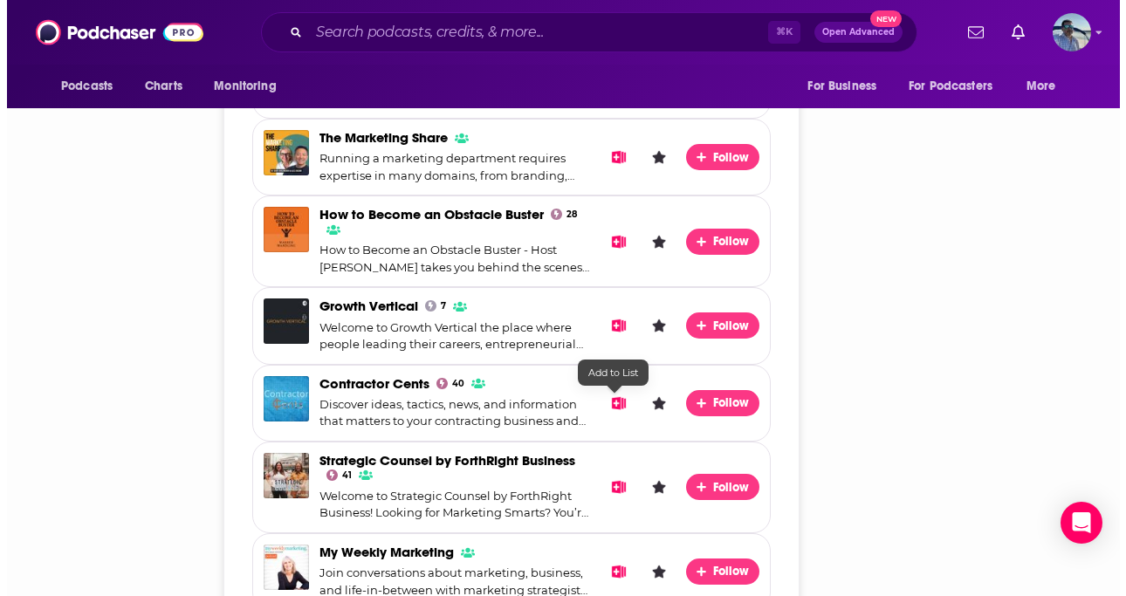
scroll to position [0, 0]
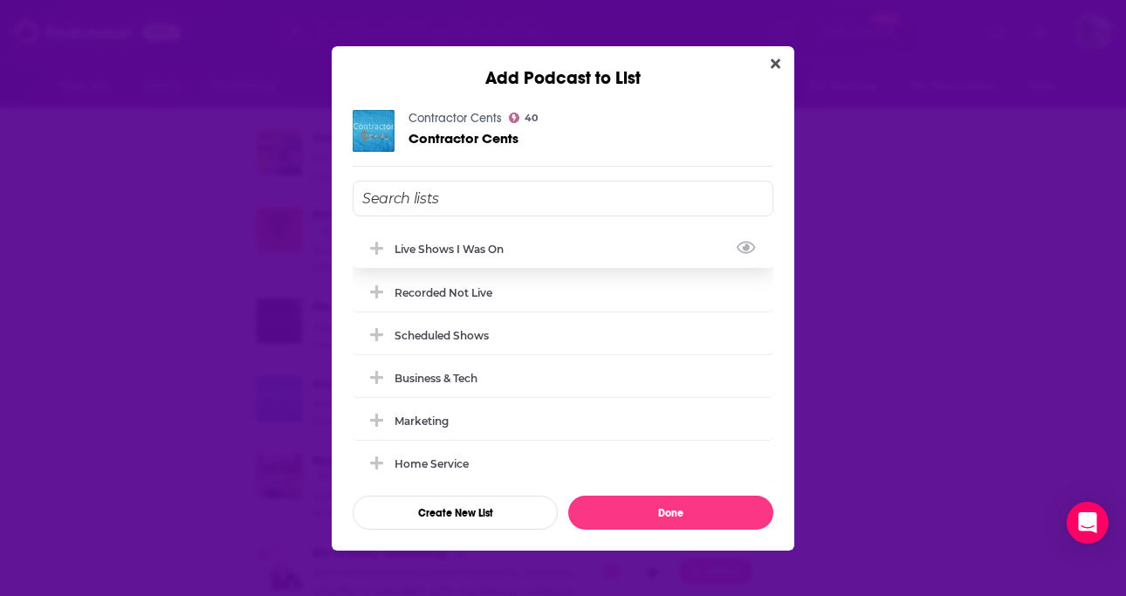
click at [491, 241] on div "Live Shows I Was On" at bounding box center [563, 249] width 421 height 38
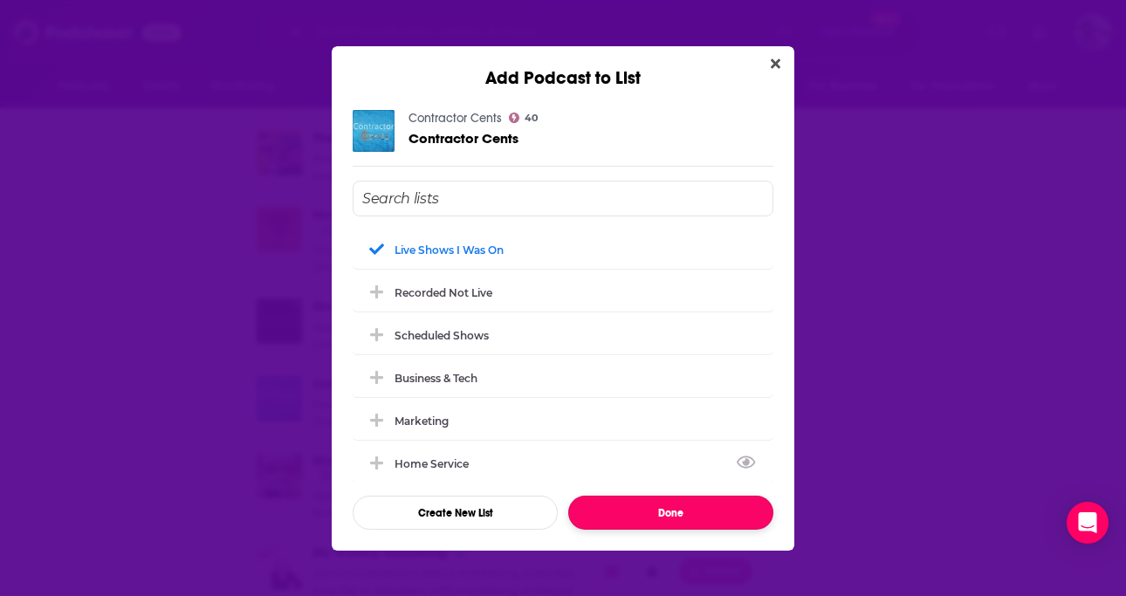
click at [621, 519] on button "Done" at bounding box center [670, 513] width 205 height 34
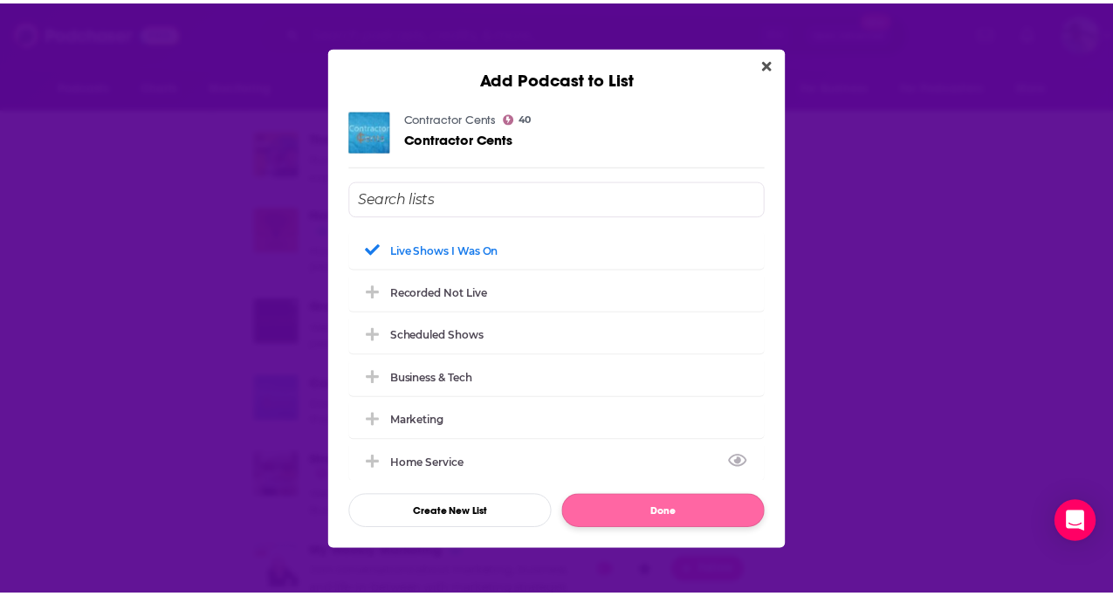
scroll to position [1497, 0]
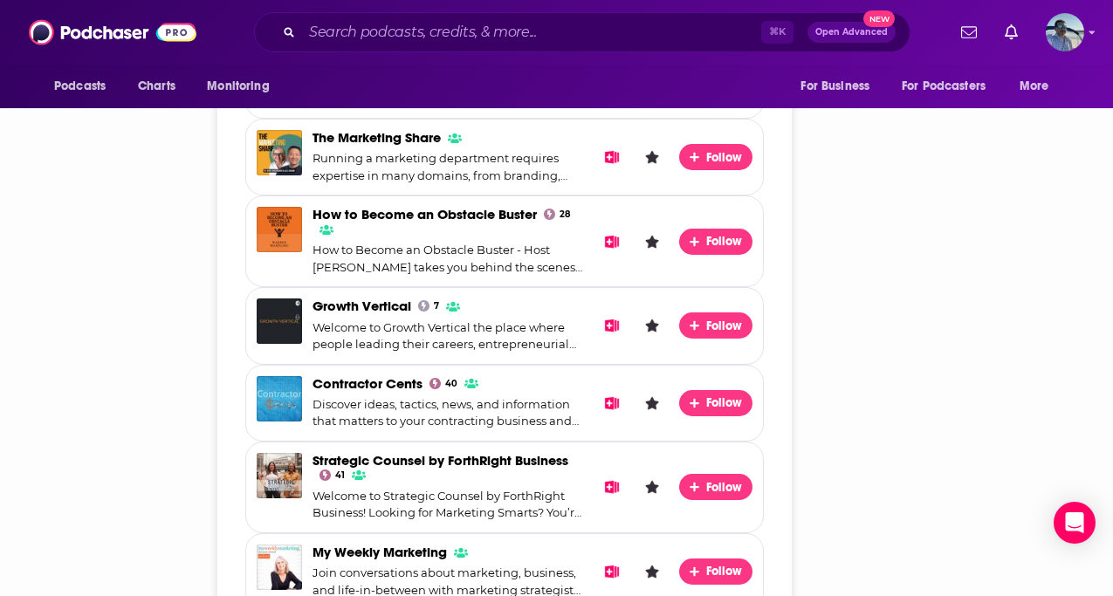
click at [607, 239] on icon "Add to List" at bounding box center [612, 241] width 15 height 13
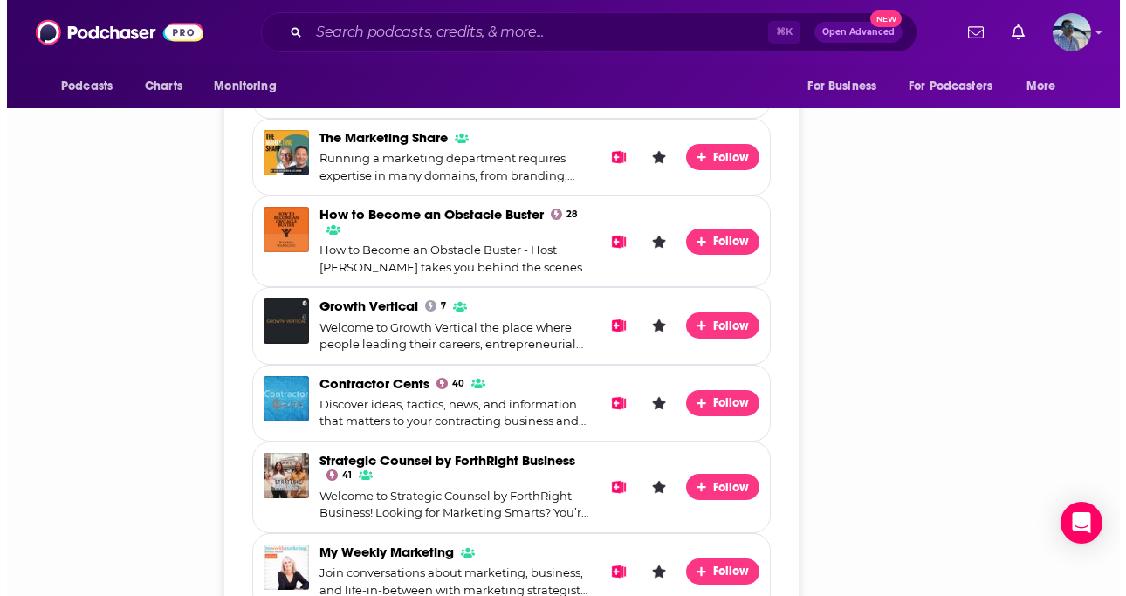
scroll to position [0, 0]
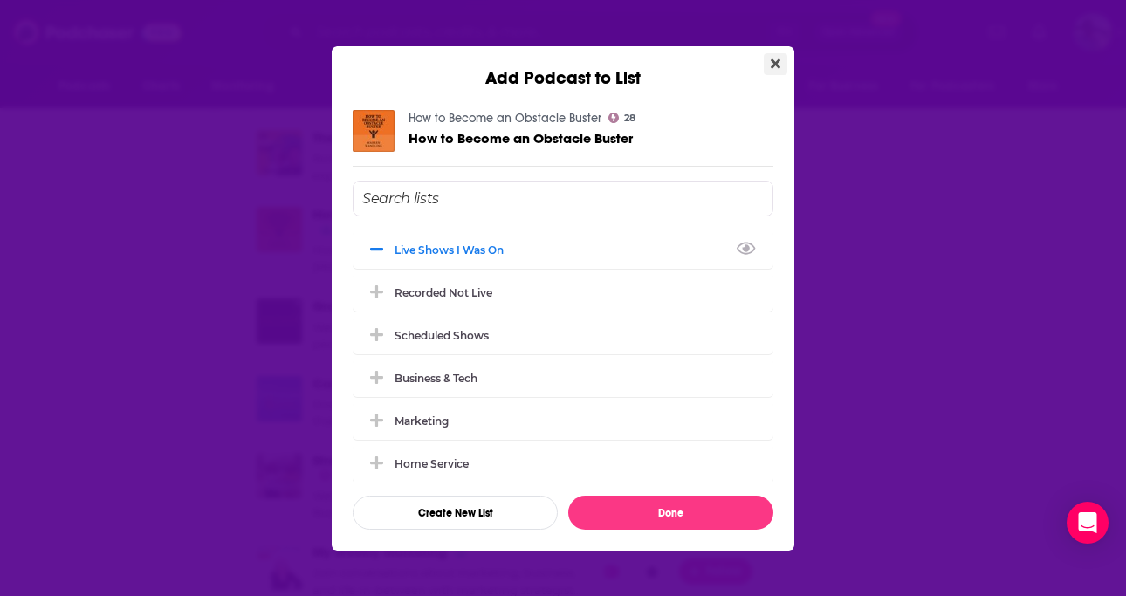
click at [766, 59] on button "Close" at bounding box center [776, 64] width 24 height 22
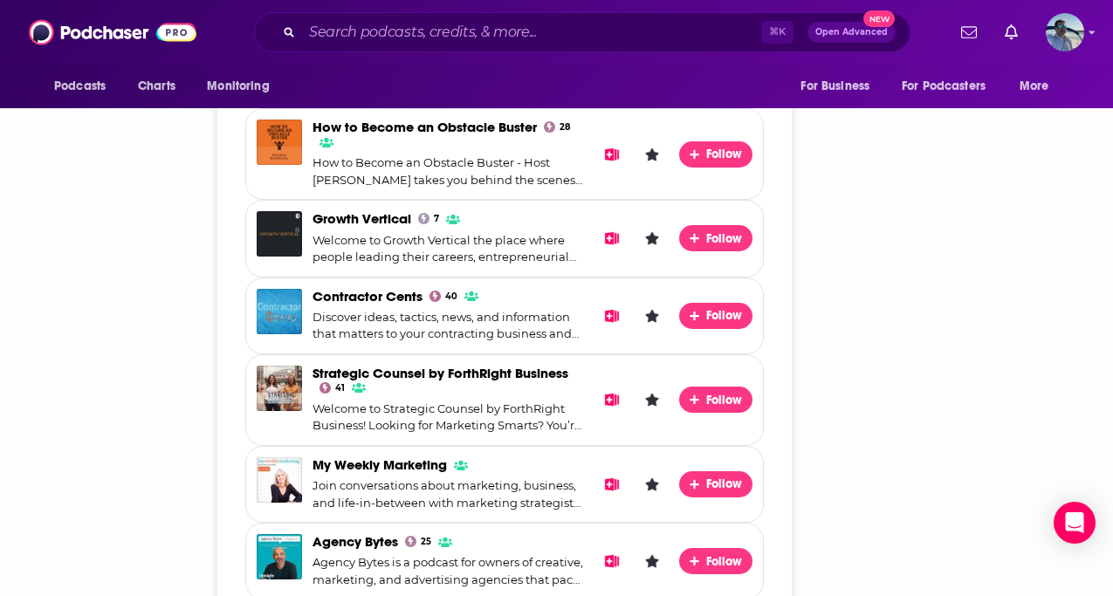
scroll to position [1657, 0]
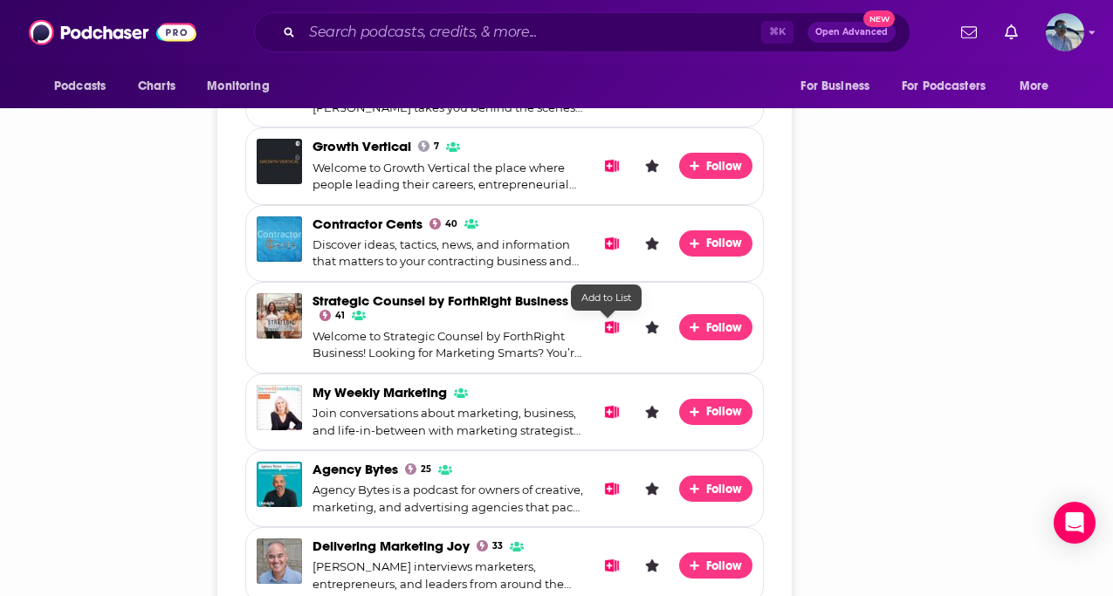
click at [613, 330] on icon "Add to List" at bounding box center [611, 327] width 15 height 13
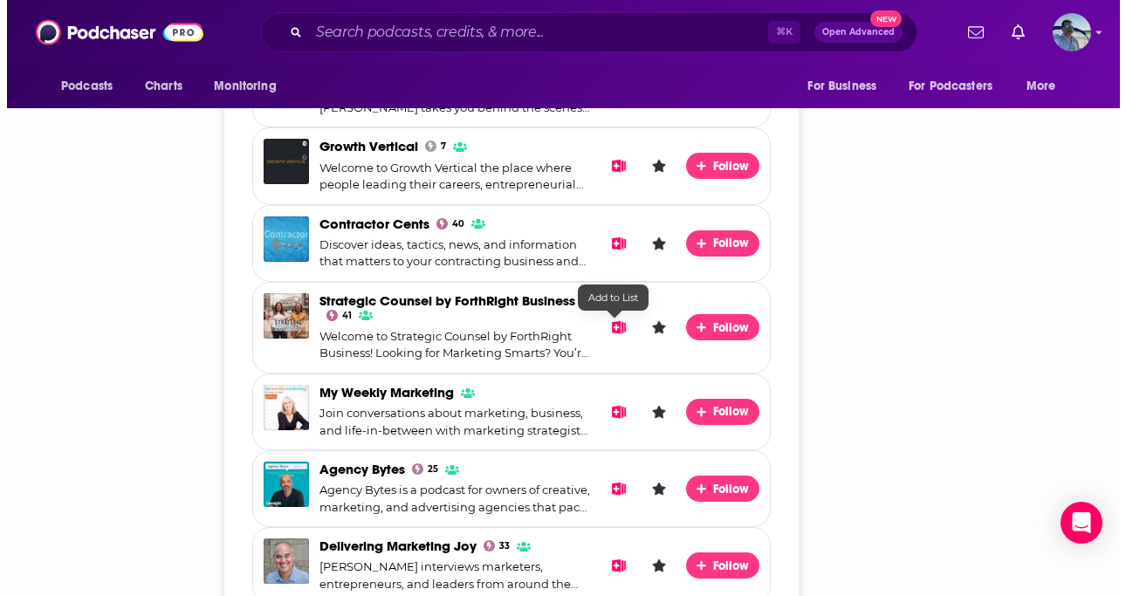
scroll to position [0, 0]
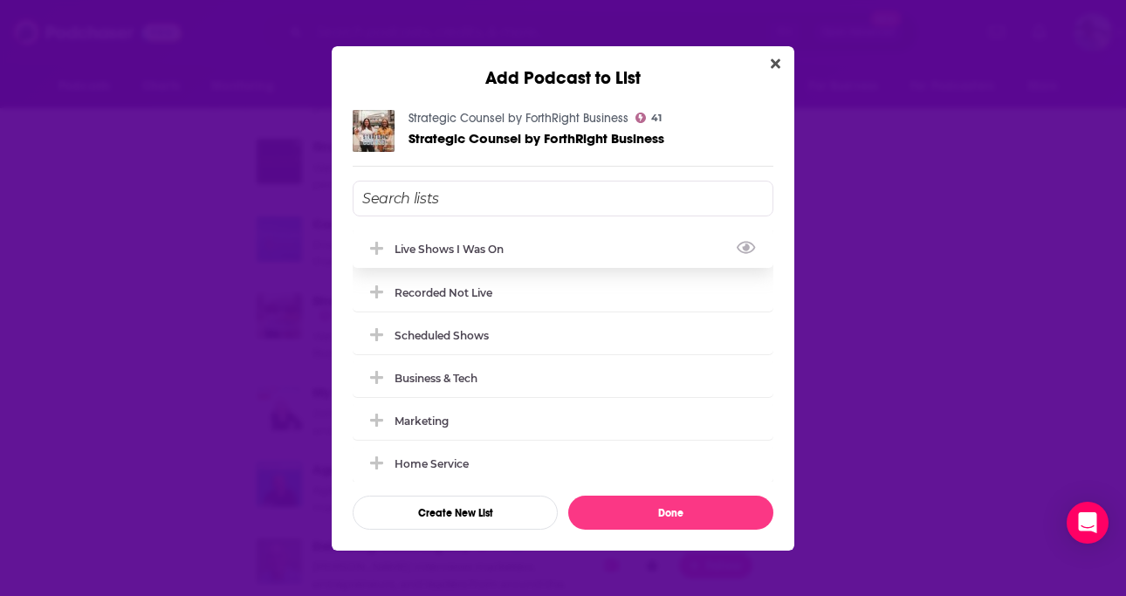
click at [488, 243] on div "Live Shows I Was On" at bounding box center [455, 249] width 120 height 13
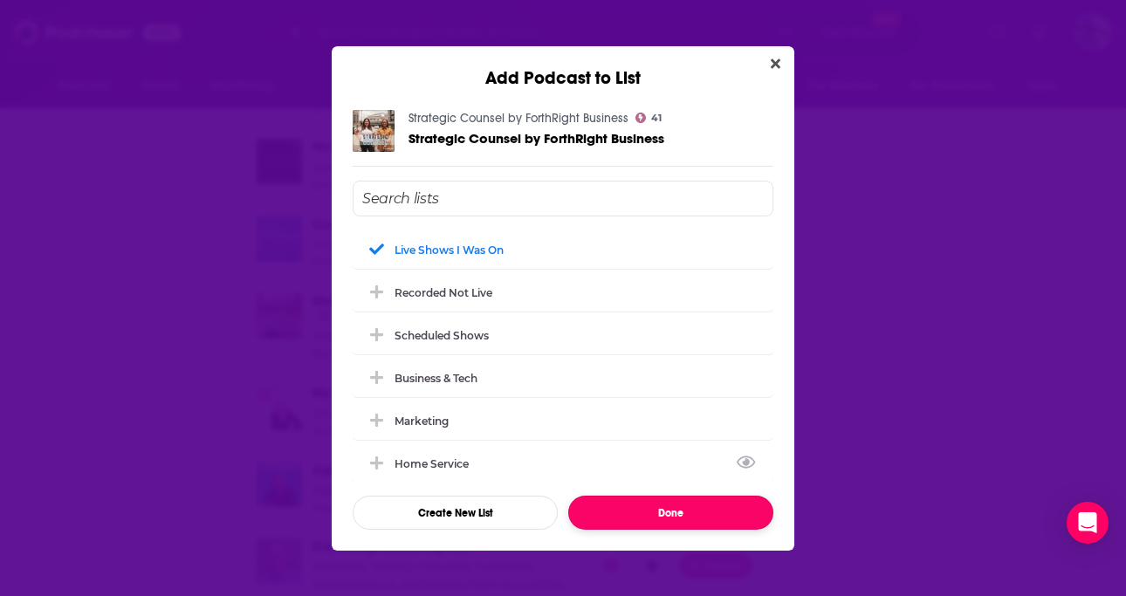
click at [601, 507] on button "Done" at bounding box center [670, 513] width 205 height 34
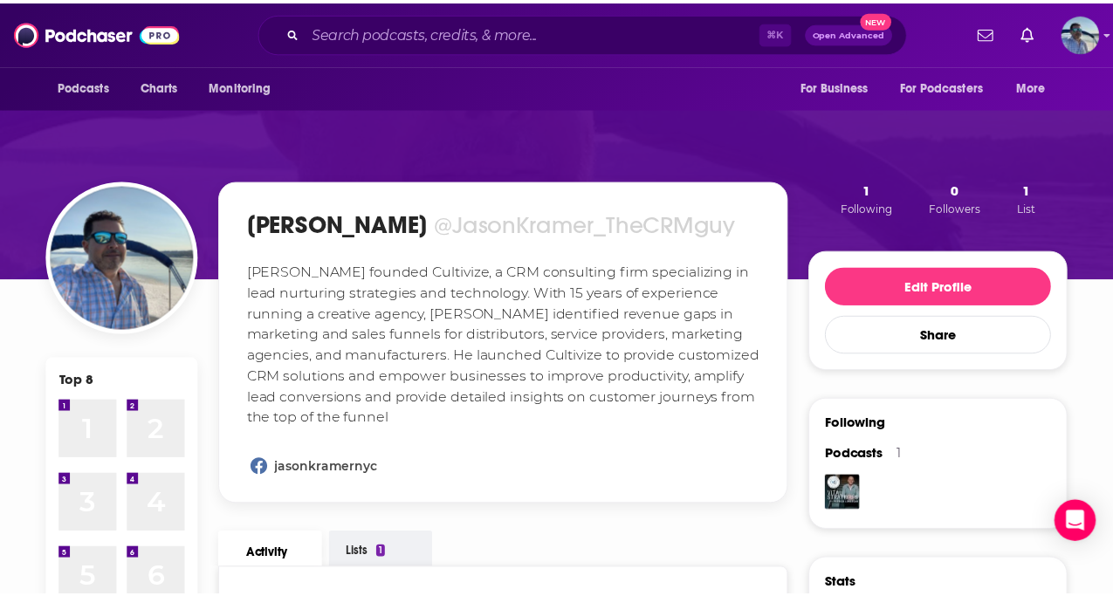
scroll to position [1657, 0]
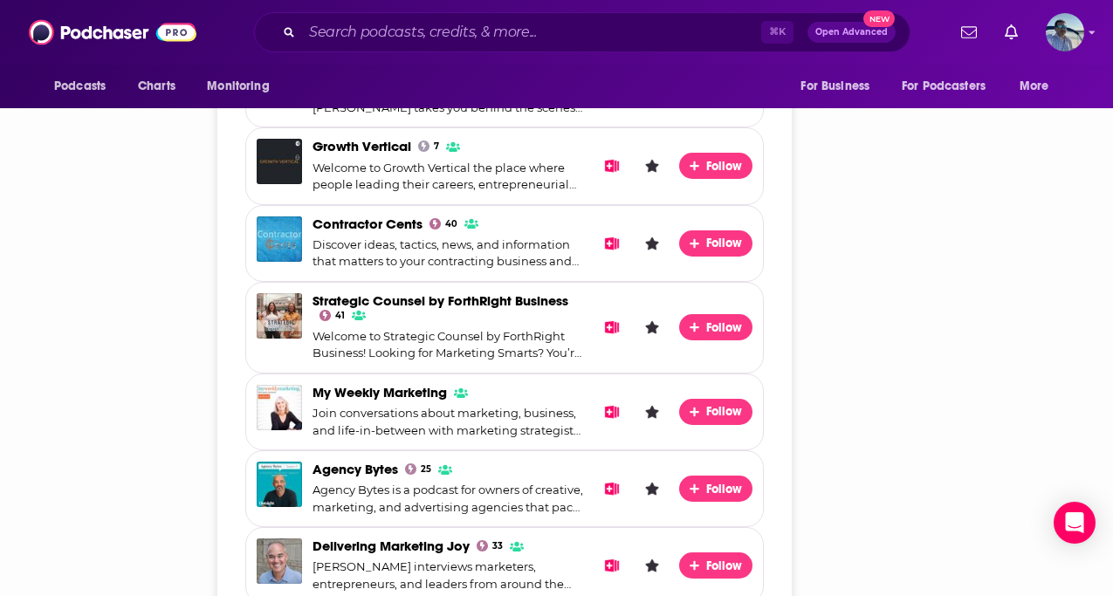
click at [604, 408] on icon "Add to List" at bounding box center [611, 411] width 15 height 13
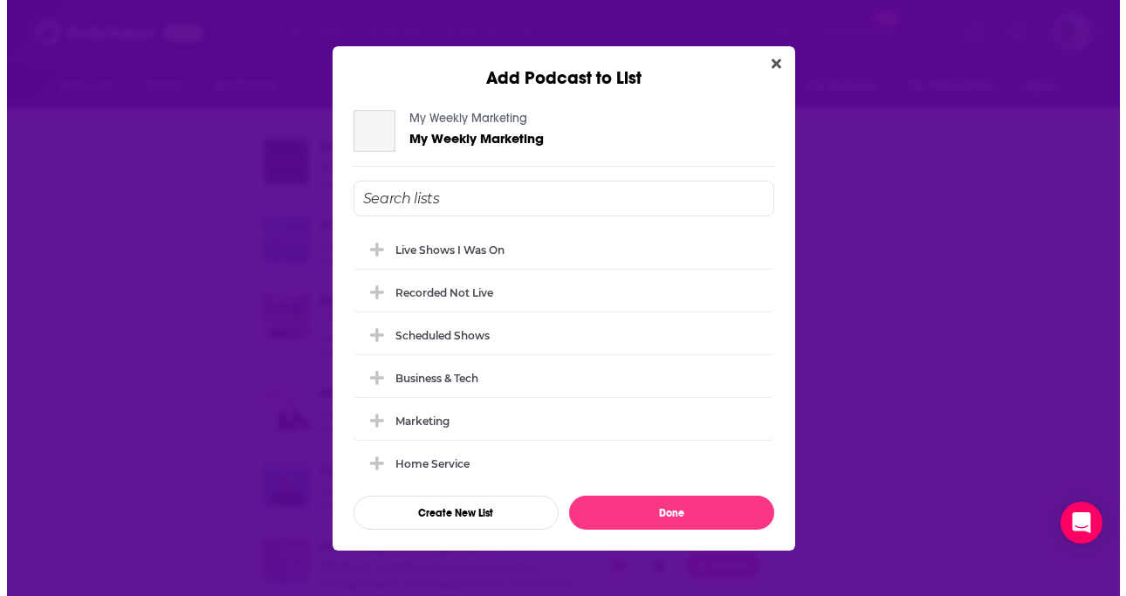
scroll to position [0, 0]
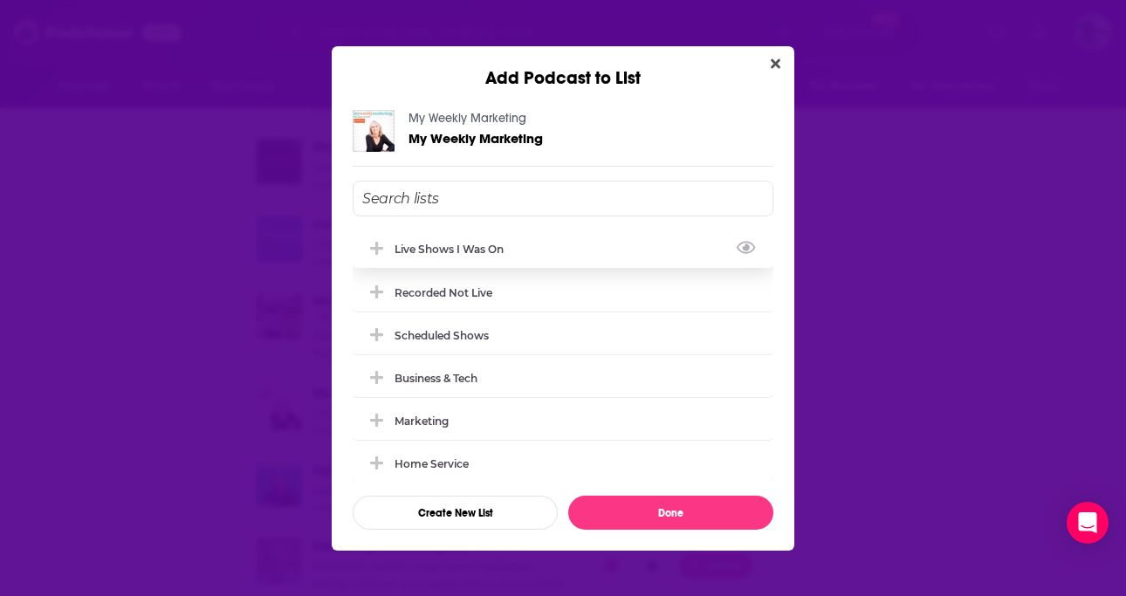
click at [483, 237] on div "Live Shows I Was On" at bounding box center [563, 249] width 421 height 38
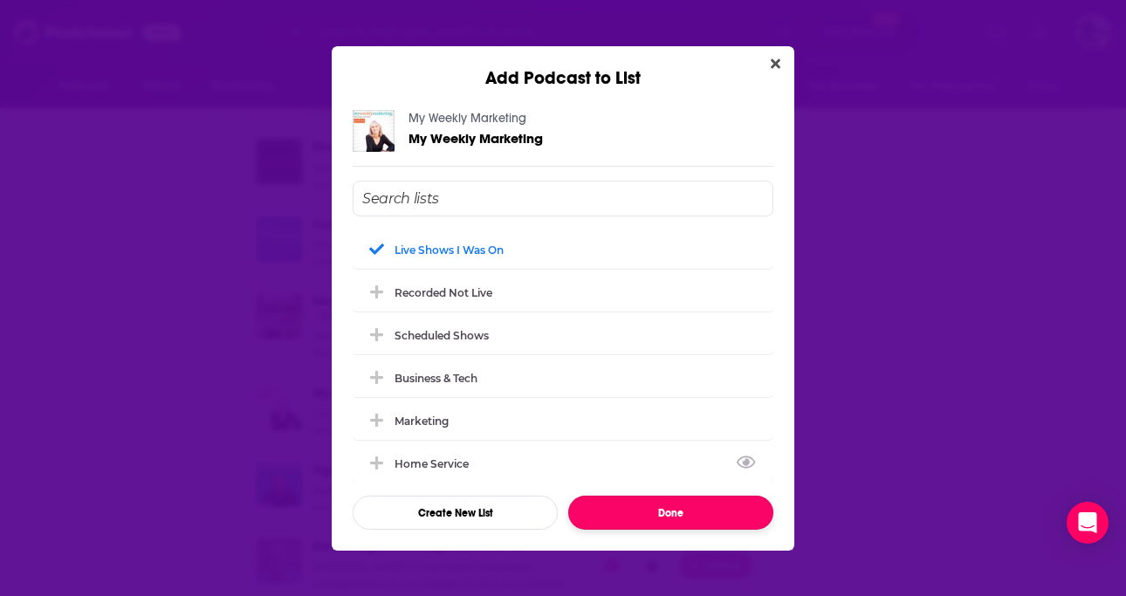
click at [628, 511] on button "Done" at bounding box center [670, 513] width 205 height 34
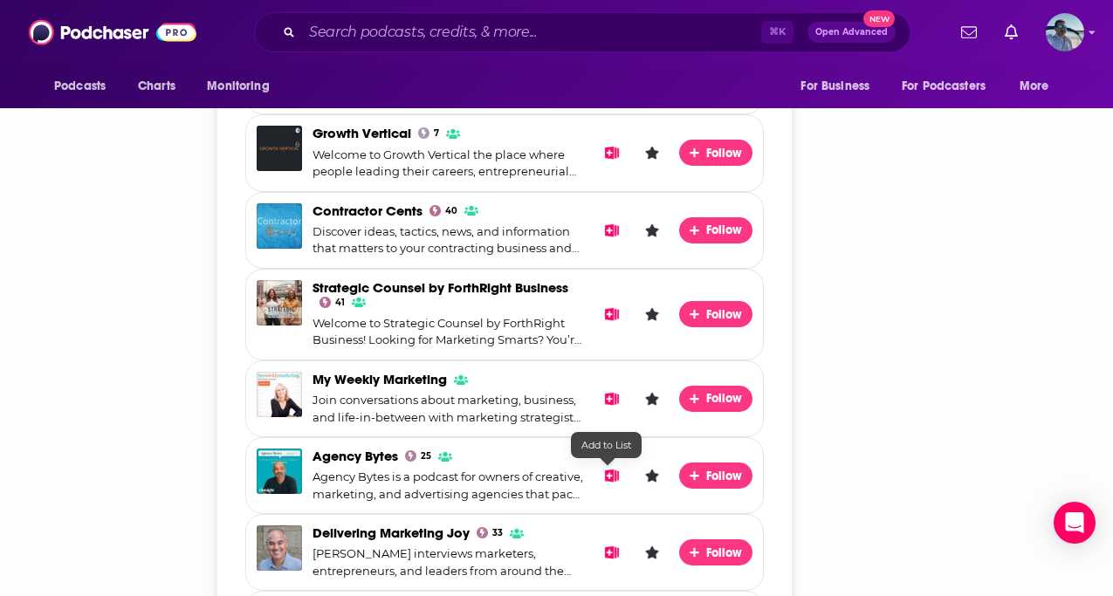
scroll to position [1822, 0]
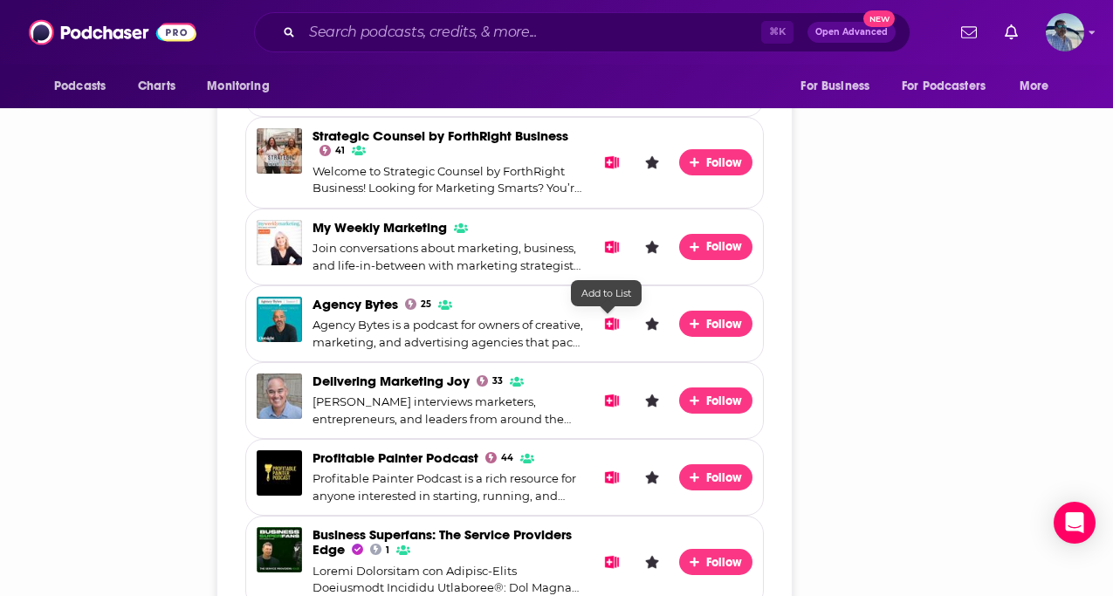
click at [611, 330] on icon "Add to List" at bounding box center [612, 324] width 15 height 13
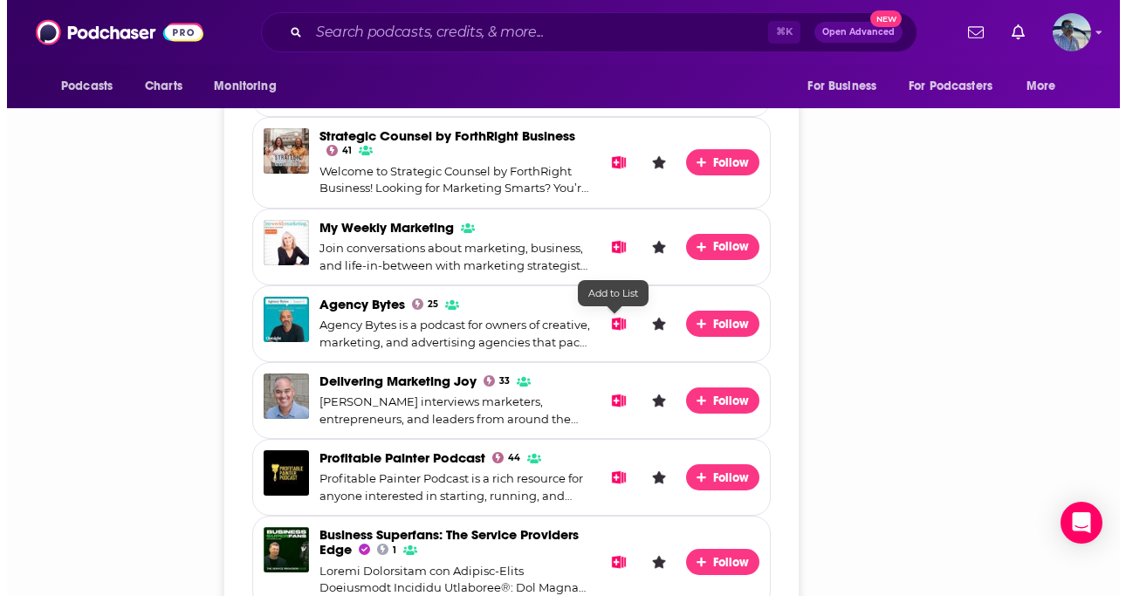
scroll to position [0, 0]
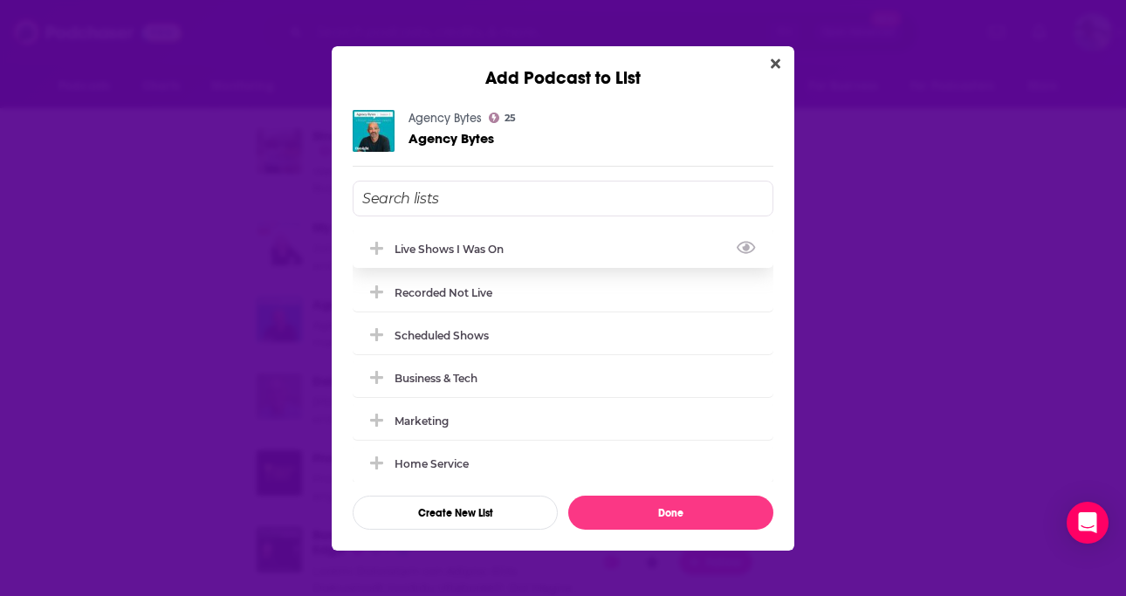
click at [497, 252] on div "Live Shows I Was On" at bounding box center [455, 249] width 120 height 13
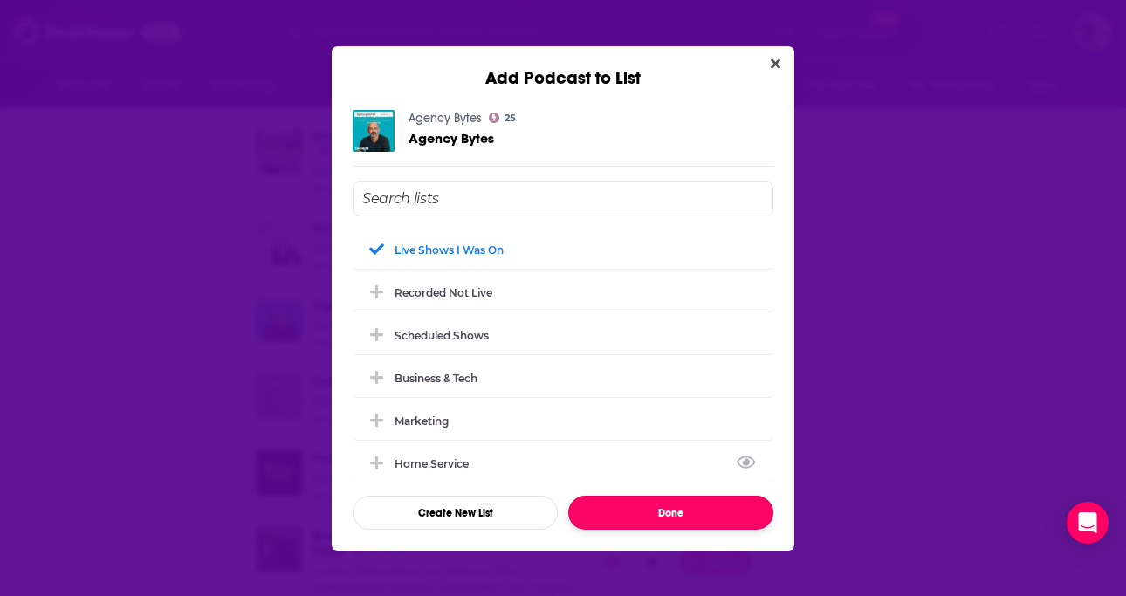
click at [603, 511] on button "Done" at bounding box center [670, 513] width 205 height 34
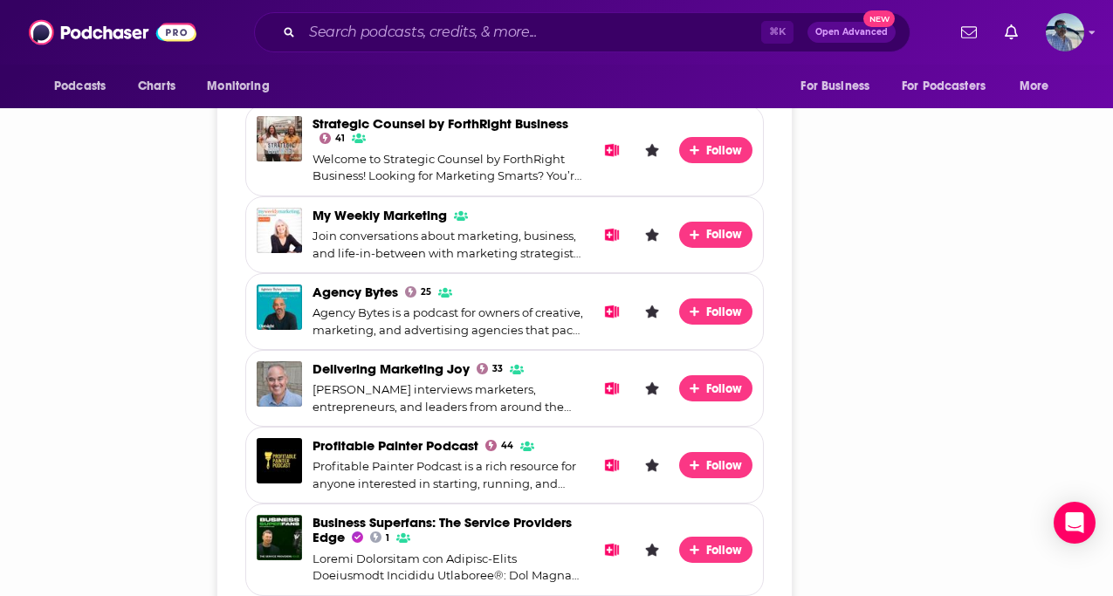
scroll to position [1836, 0]
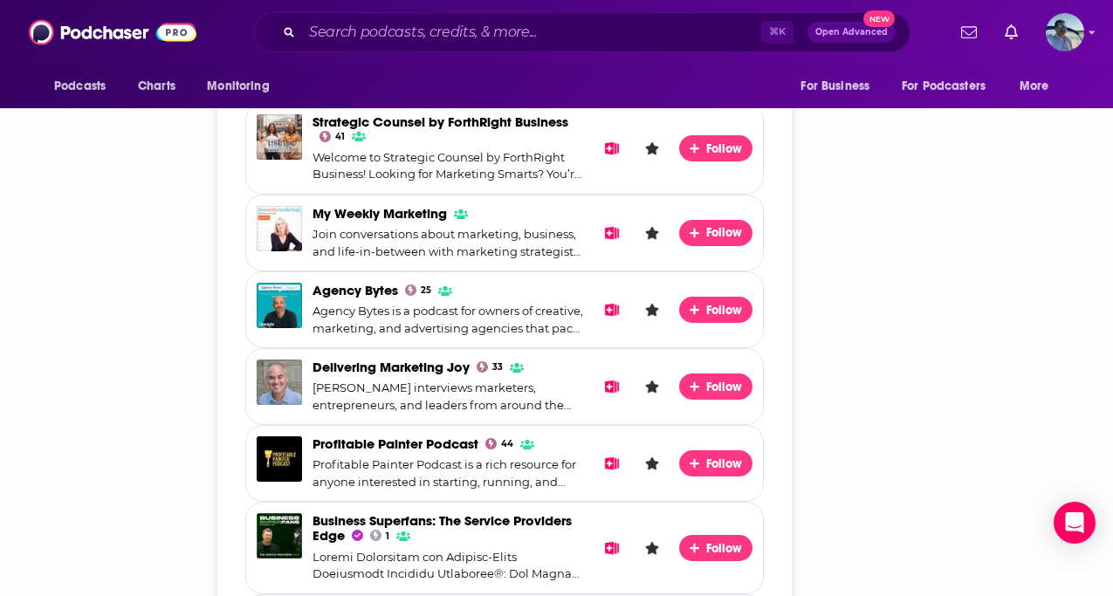
click at [605, 378] on span "Add to List" at bounding box center [612, 387] width 26 height 26
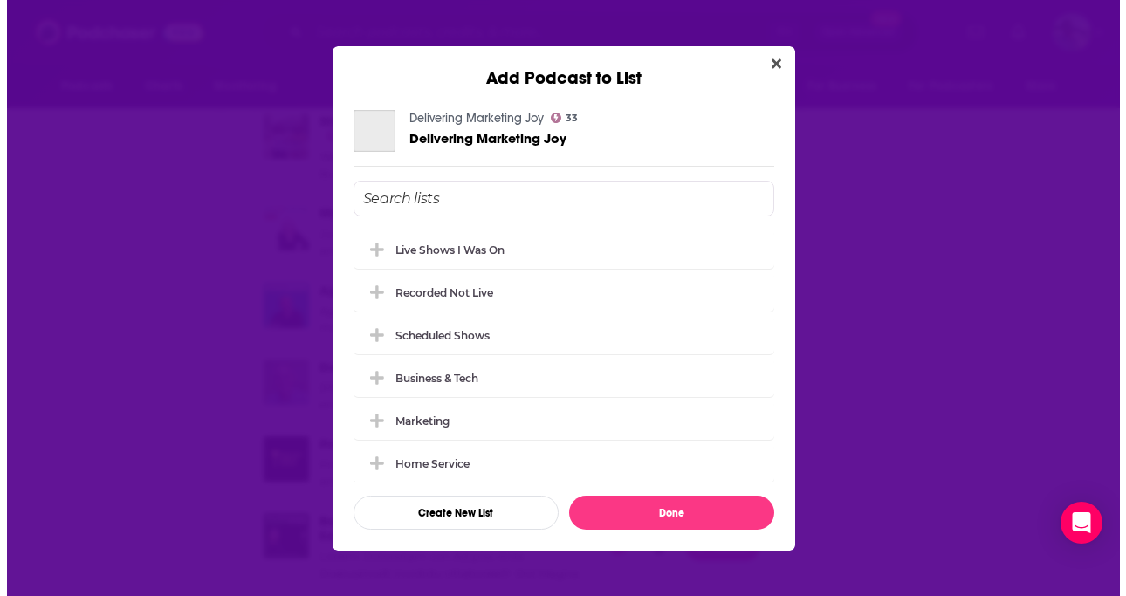
scroll to position [0, 0]
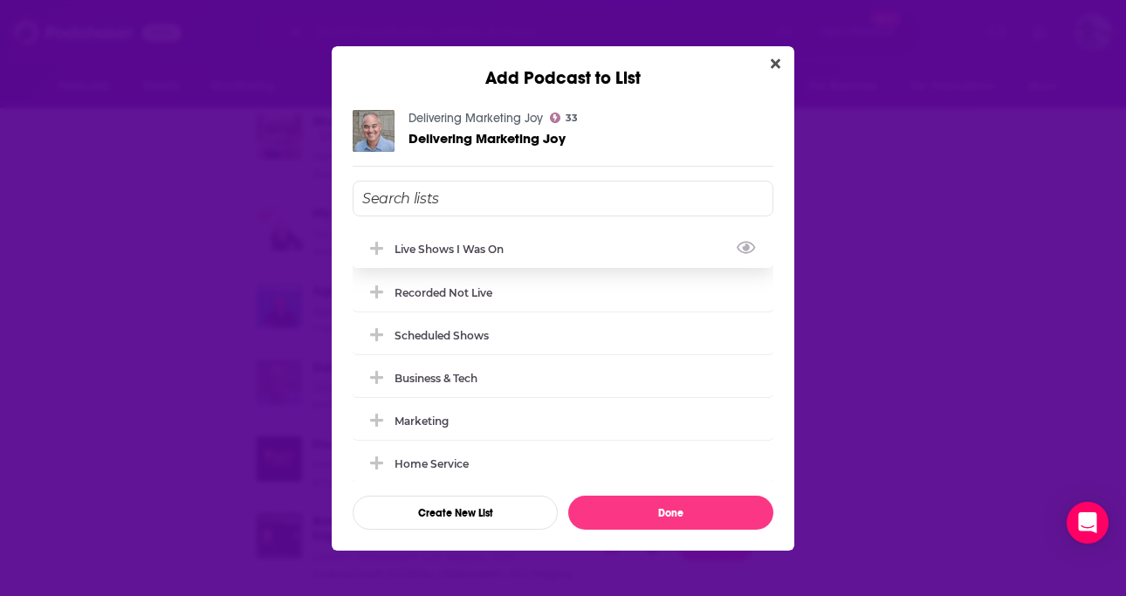
click at [507, 252] on button "View Link" at bounding box center [509, 253] width 10 height 2
click at [500, 247] on div "Live Shows I Was On" at bounding box center [455, 249] width 120 height 13
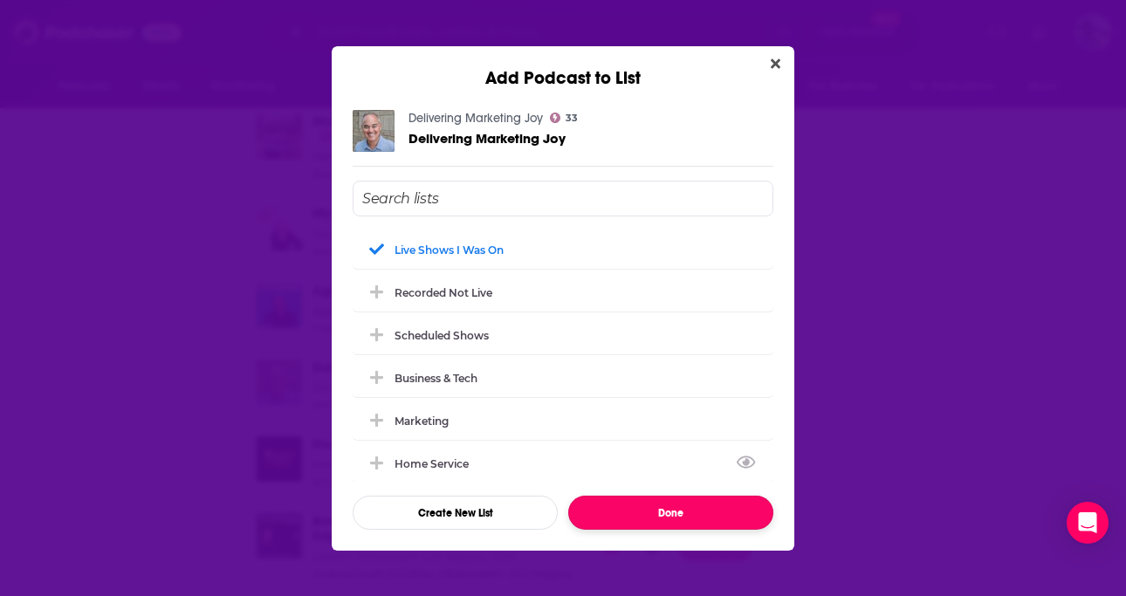
click at [605, 502] on button "Done" at bounding box center [670, 513] width 205 height 34
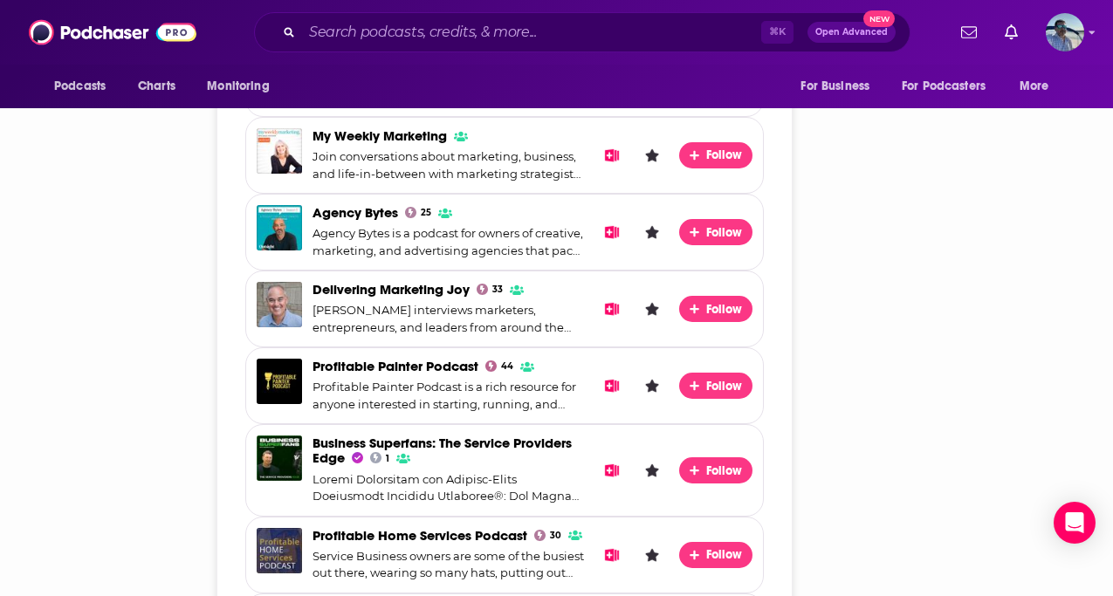
scroll to position [1915, 0]
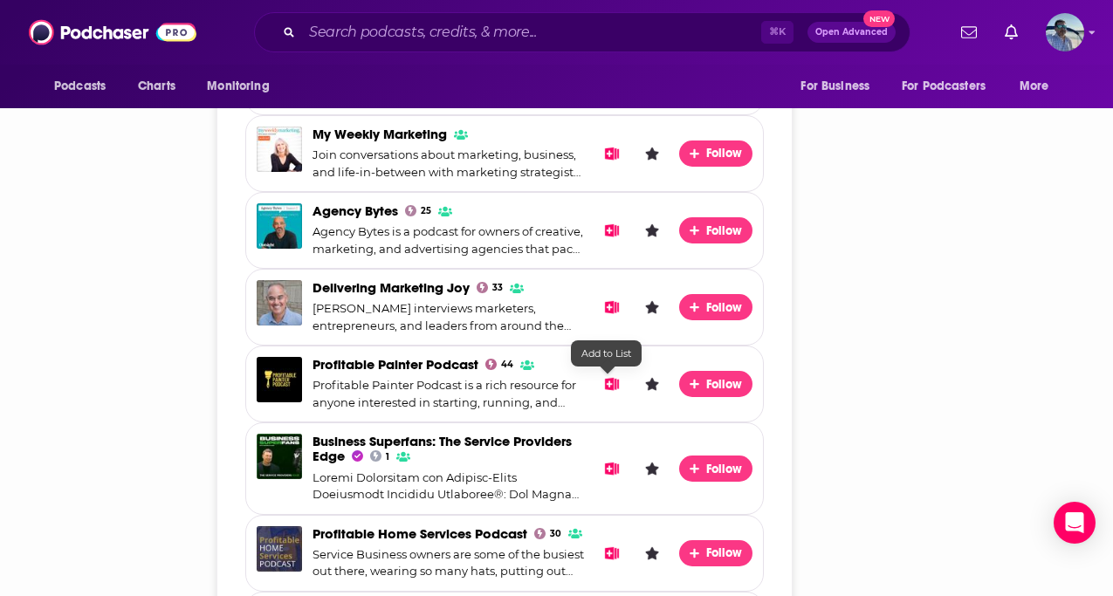
click at [605, 381] on icon "Add to List" at bounding box center [612, 384] width 15 height 13
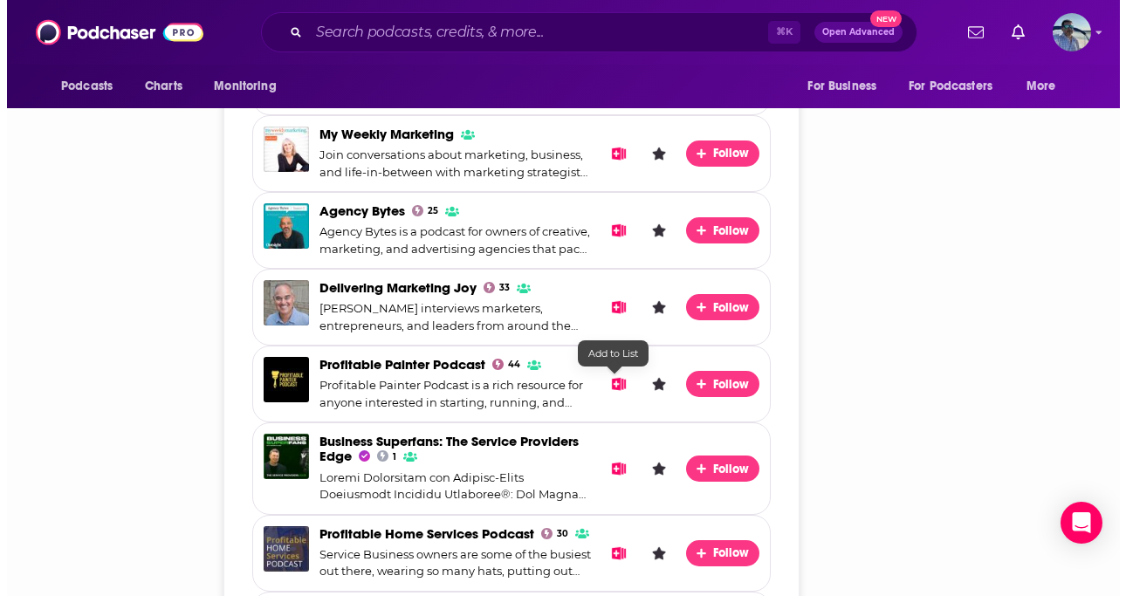
scroll to position [0, 0]
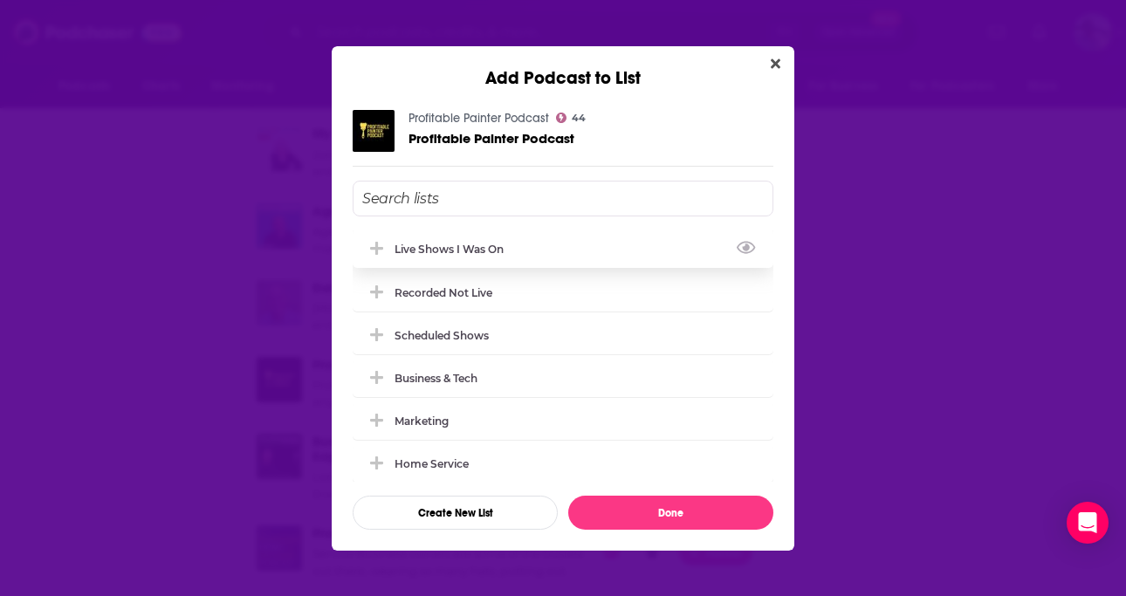
click at [494, 244] on div "Live Shows I Was On" at bounding box center [455, 249] width 120 height 13
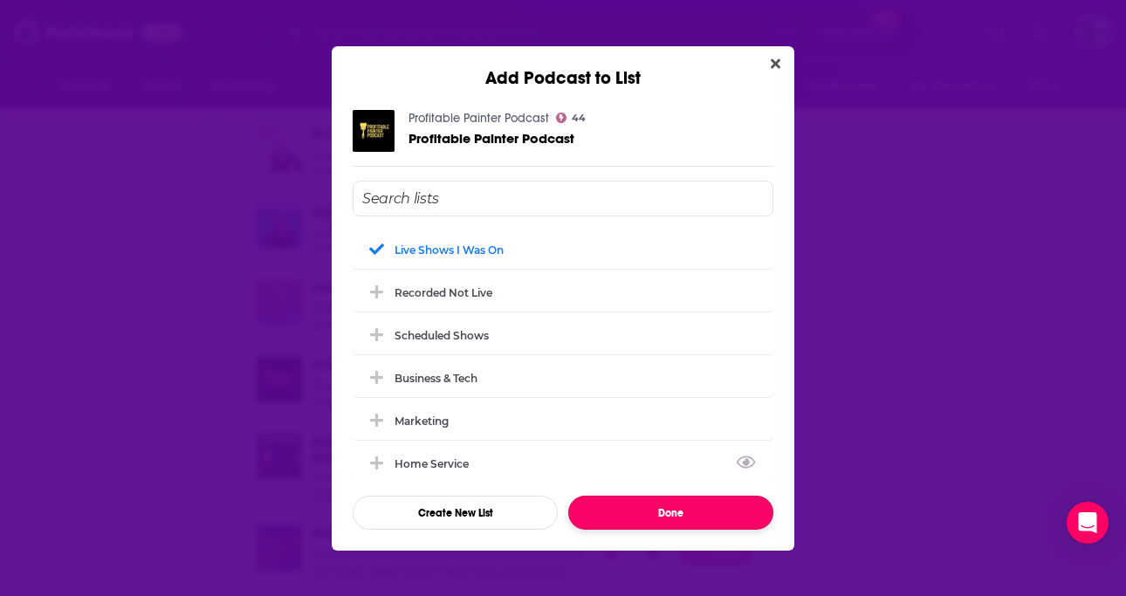
click at [620, 501] on button "Done" at bounding box center [670, 513] width 205 height 34
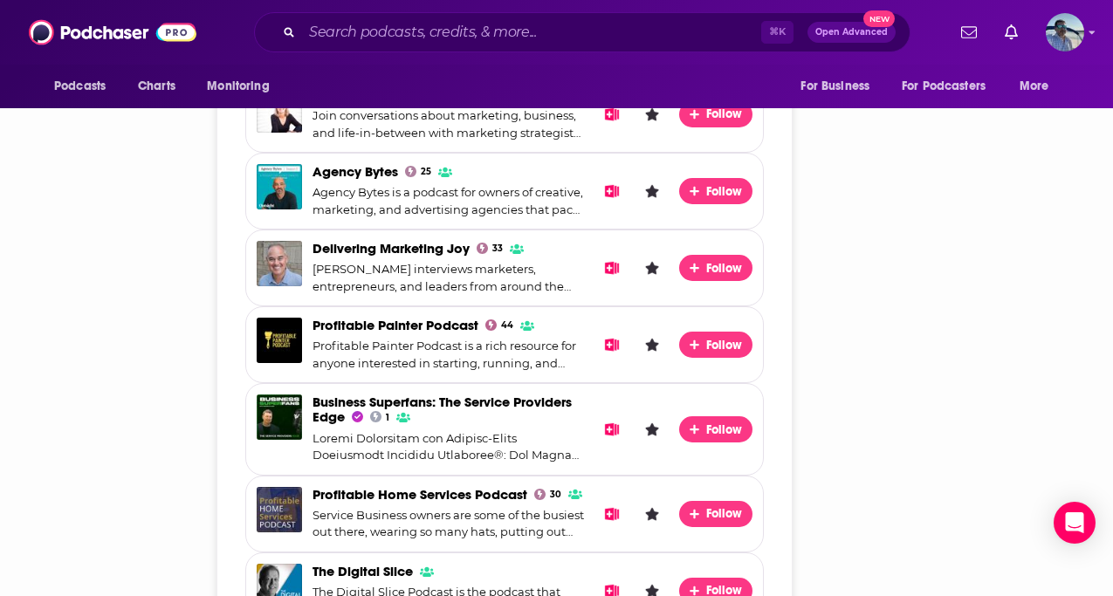
scroll to position [2104, 0]
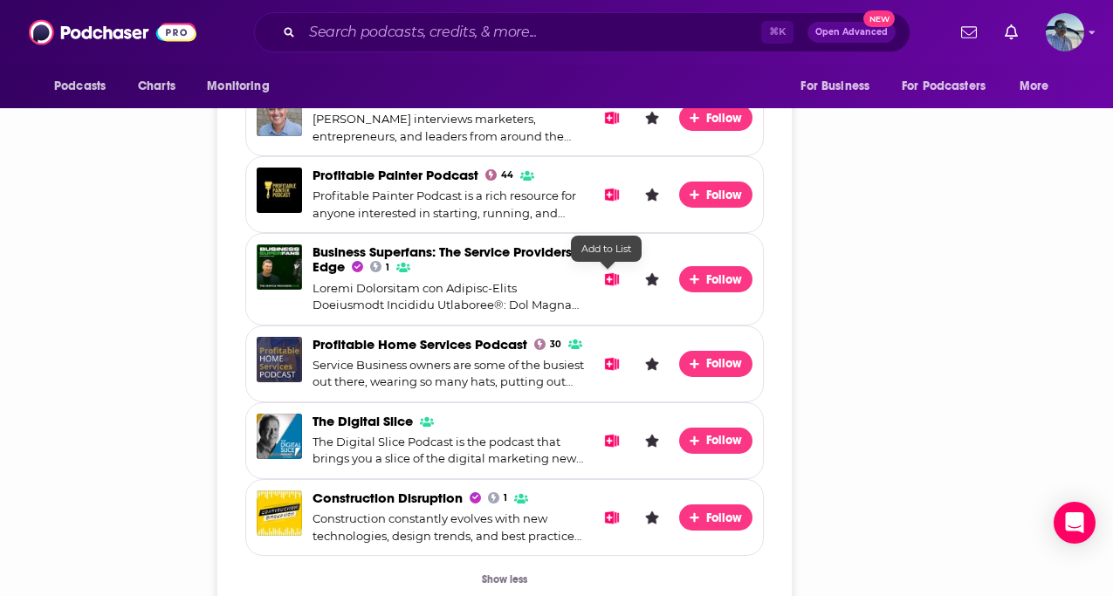
click at [609, 285] on icon "Add to List" at bounding box center [612, 278] width 15 height 13
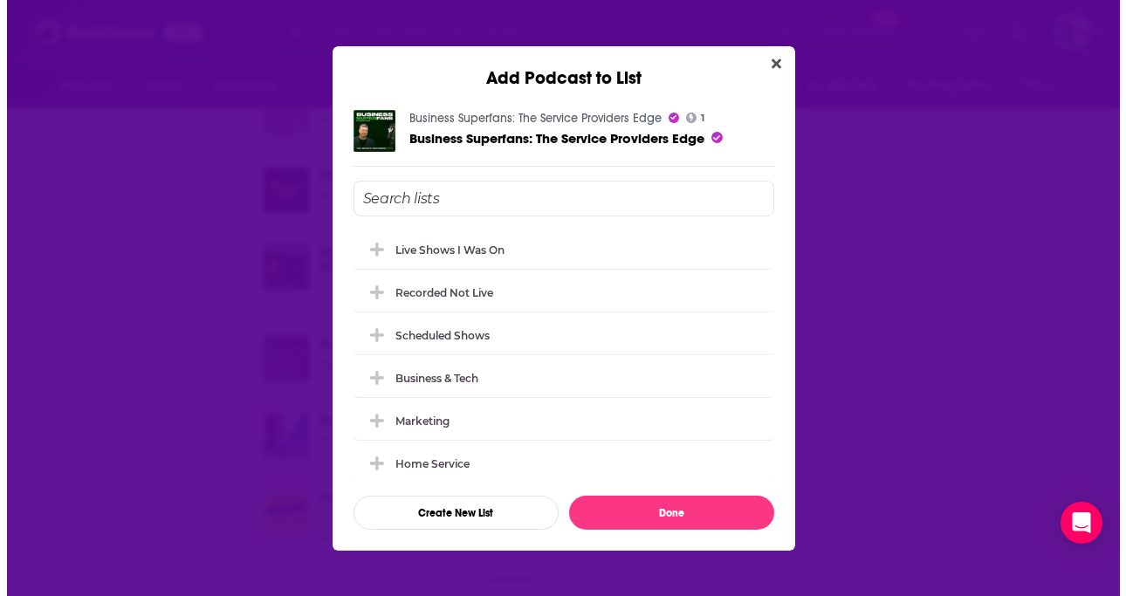
scroll to position [0, 0]
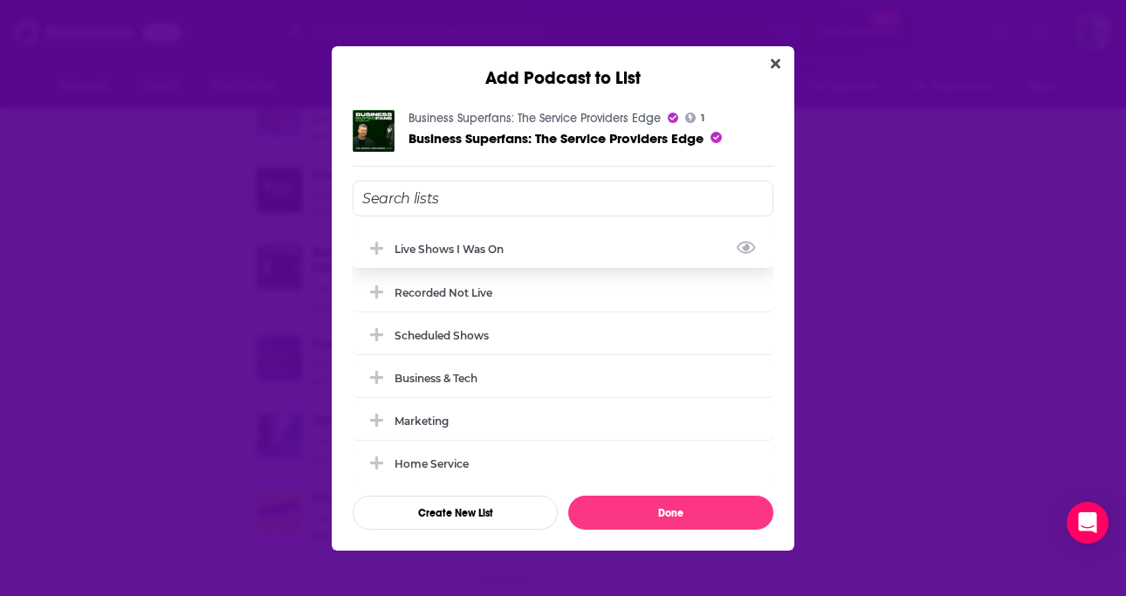
click at [523, 252] on div "Live Shows I Was On" at bounding box center [563, 249] width 421 height 38
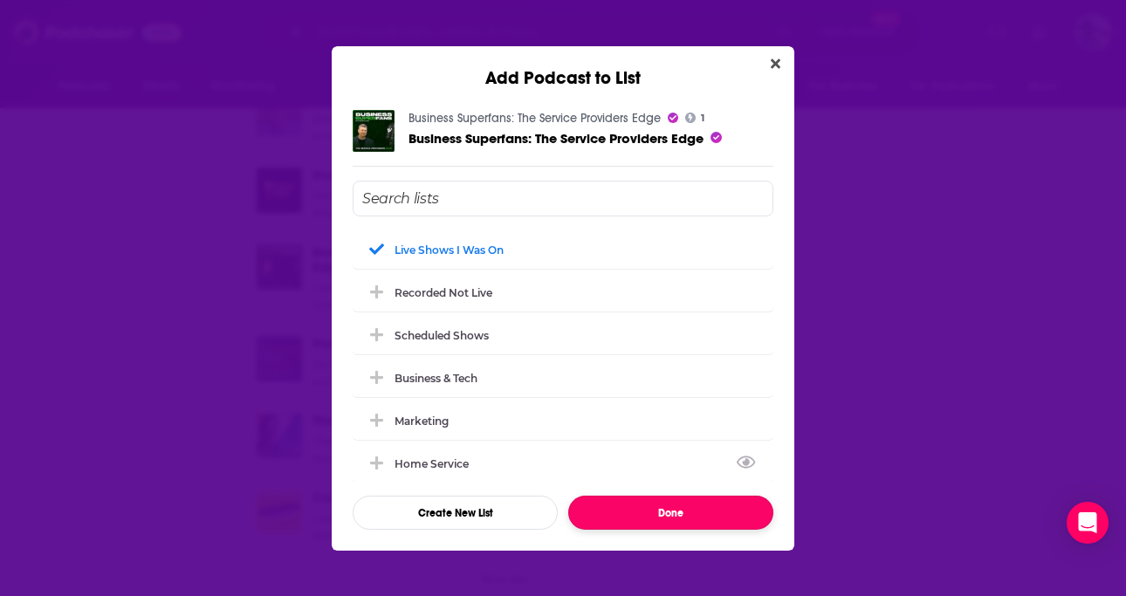
click at [624, 502] on button "Done" at bounding box center [670, 513] width 205 height 34
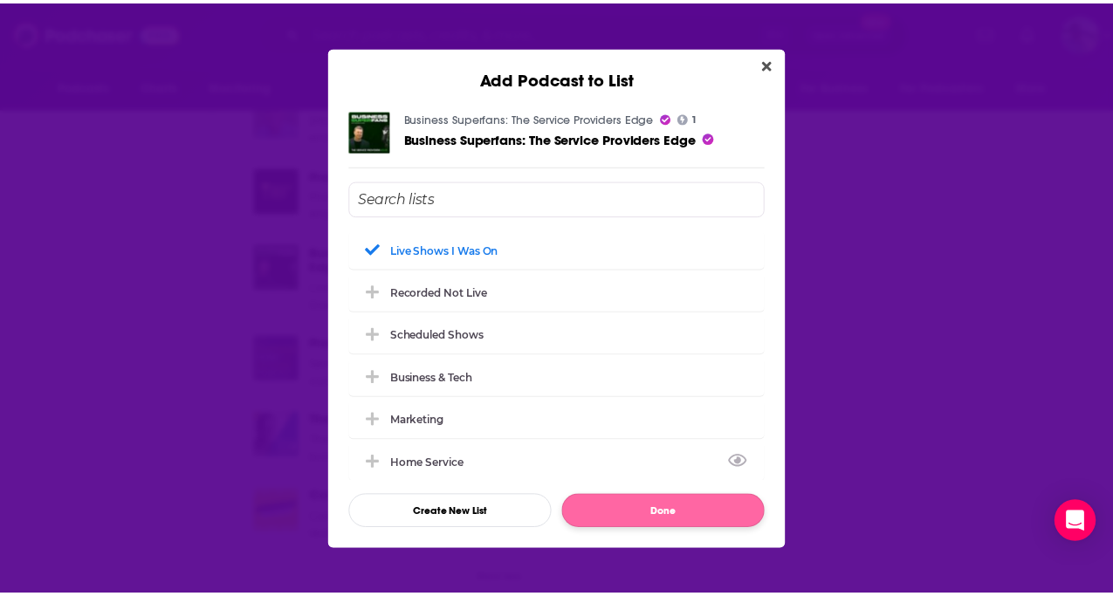
scroll to position [2104, 0]
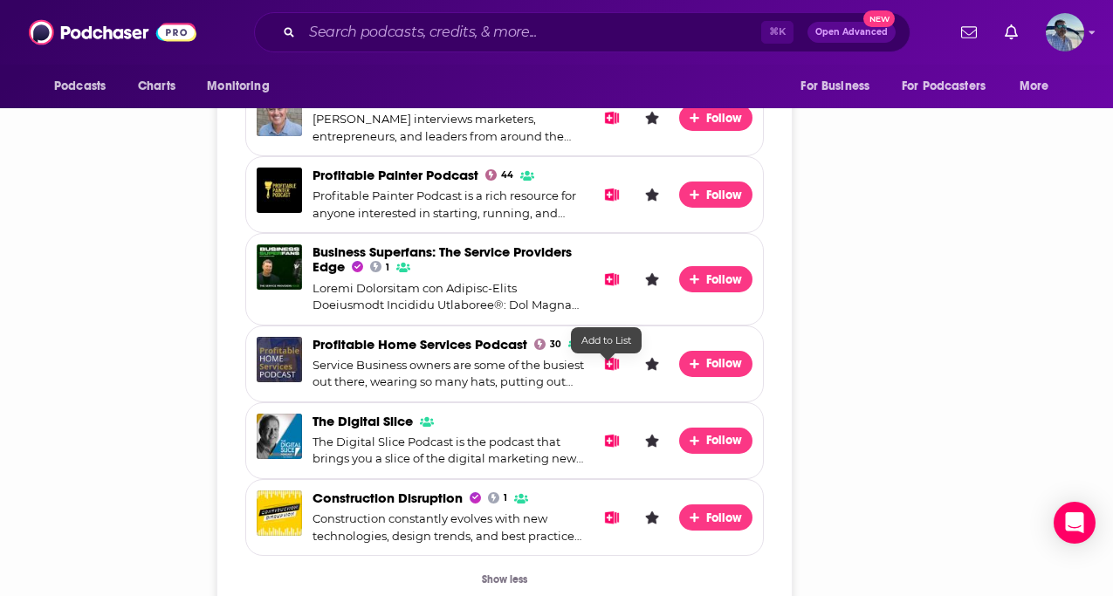
click at [607, 370] on icon "Add to List" at bounding box center [612, 363] width 15 height 13
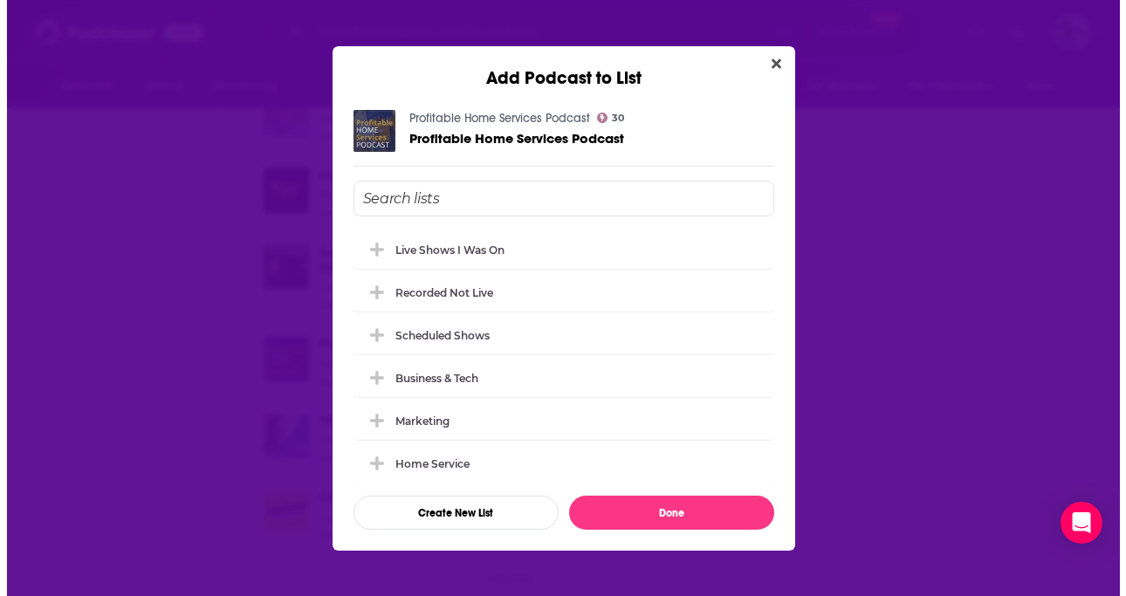
scroll to position [0, 0]
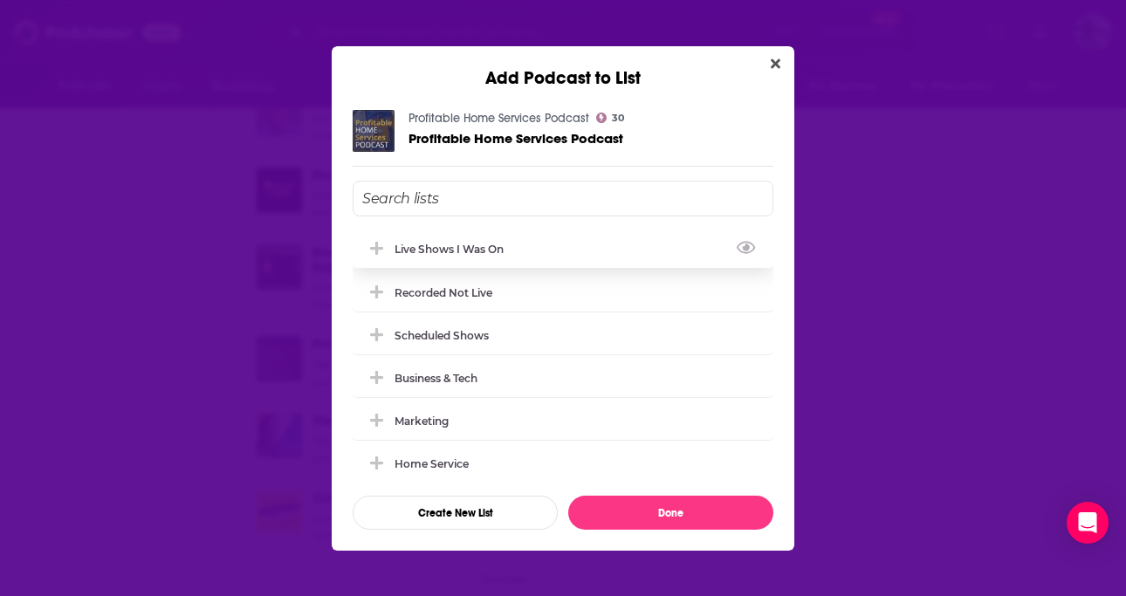
click at [431, 256] on div "Live Shows I Was On" at bounding box center [563, 249] width 421 height 38
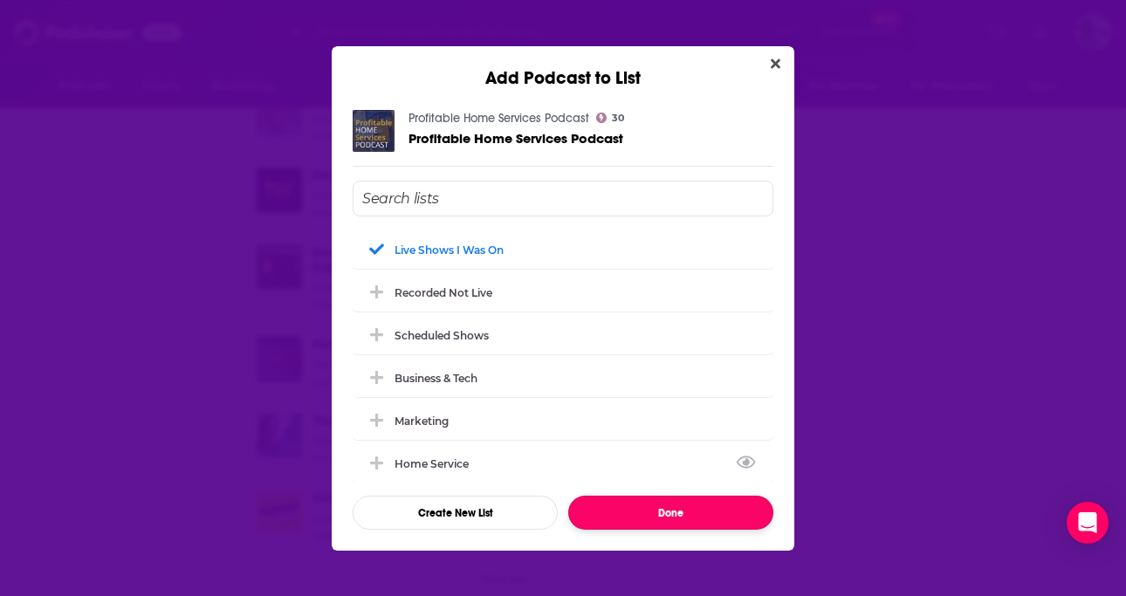
click at [597, 506] on button "Done" at bounding box center [670, 513] width 205 height 34
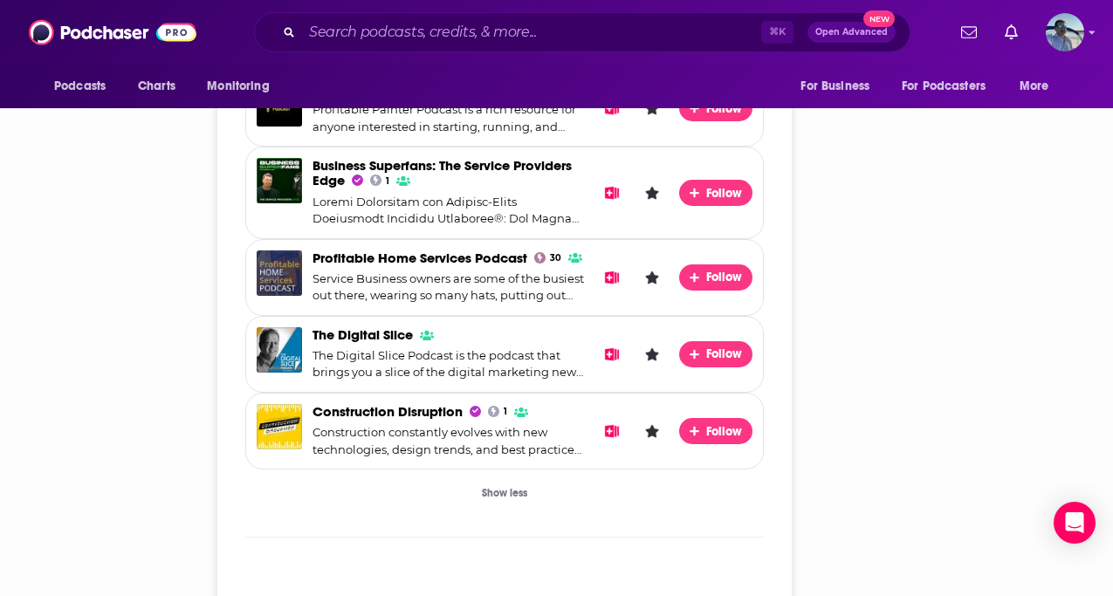
scroll to position [2208, 0]
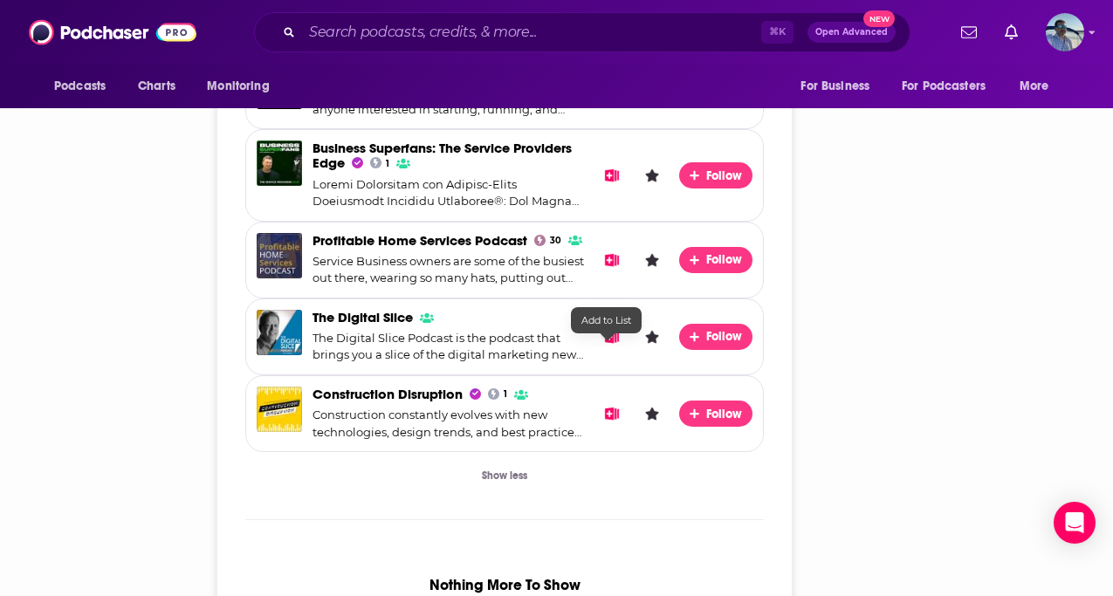
click at [607, 343] on icon "Add to List" at bounding box center [612, 336] width 15 height 13
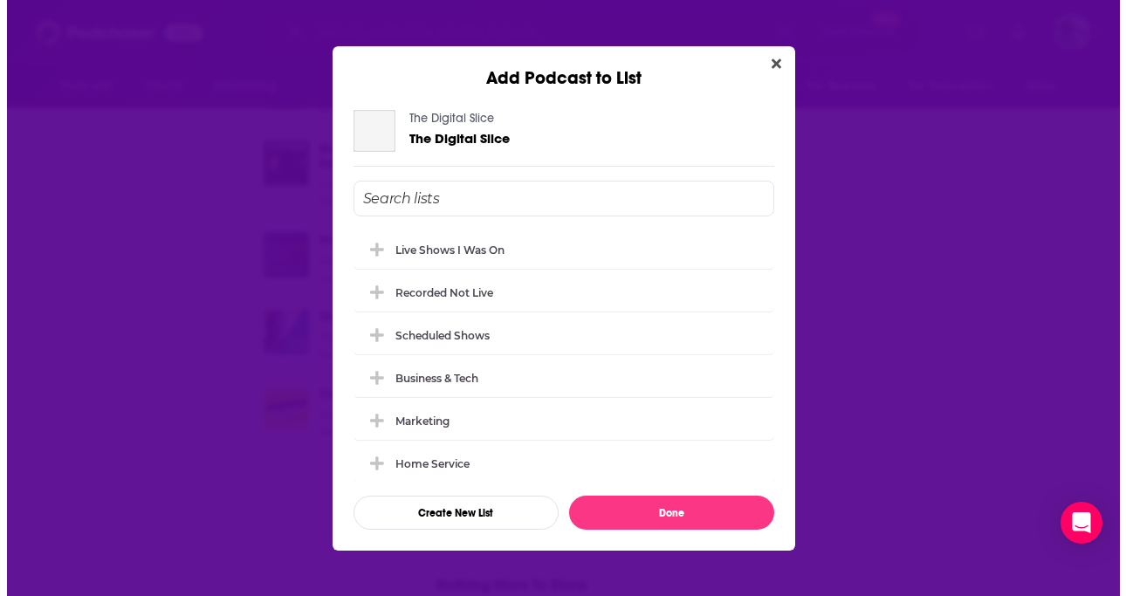
scroll to position [0, 0]
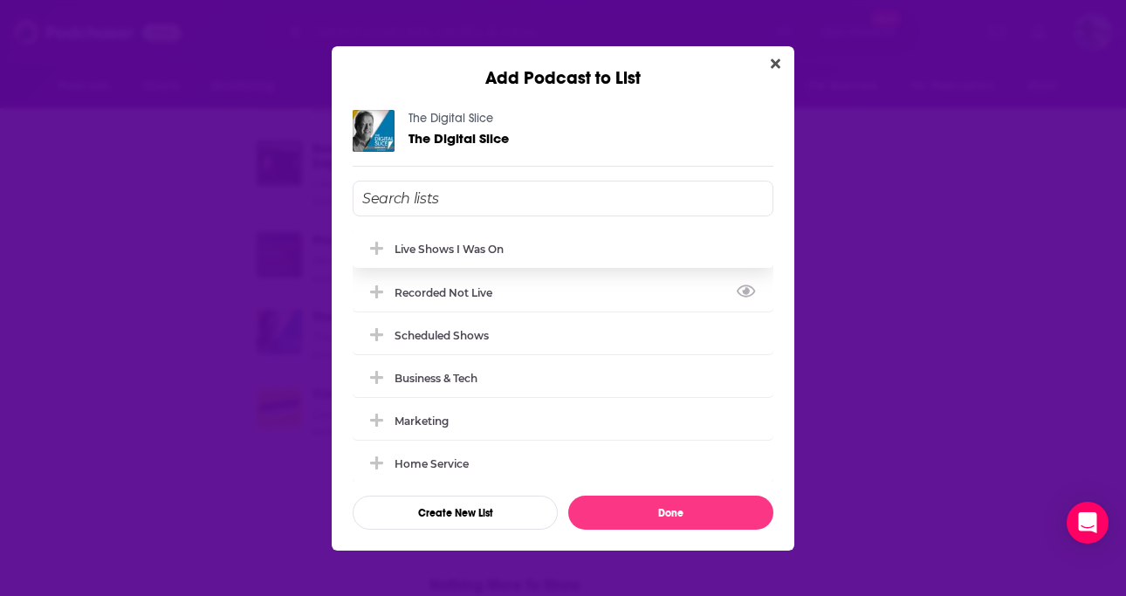
click at [482, 249] on div "Live Shows I Was On" at bounding box center [449, 249] width 109 height 13
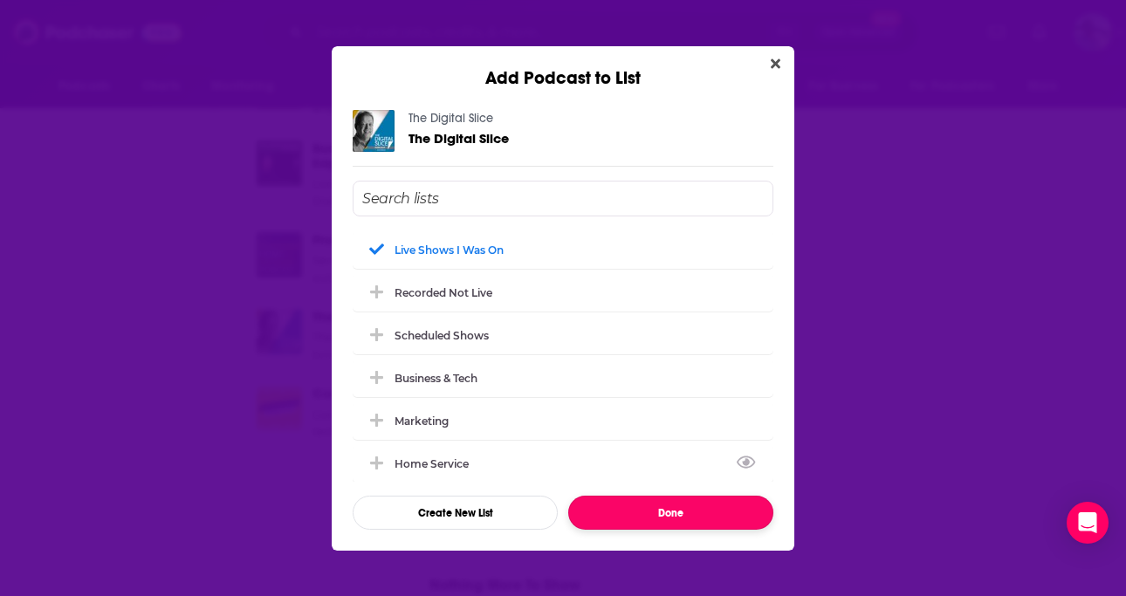
click at [594, 505] on button "Done" at bounding box center [670, 513] width 205 height 34
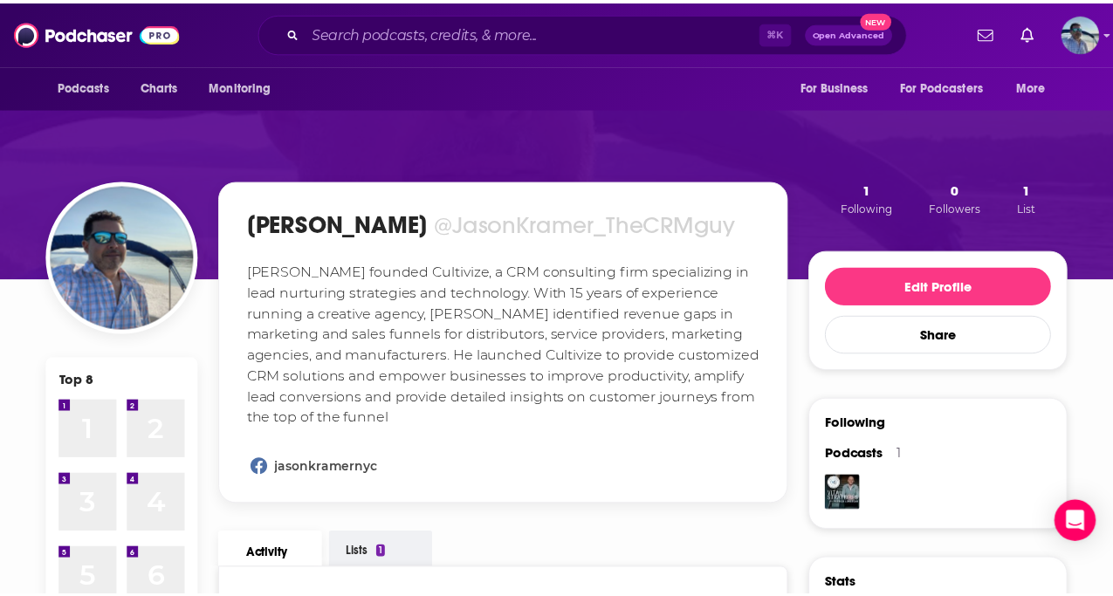
scroll to position [2208, 0]
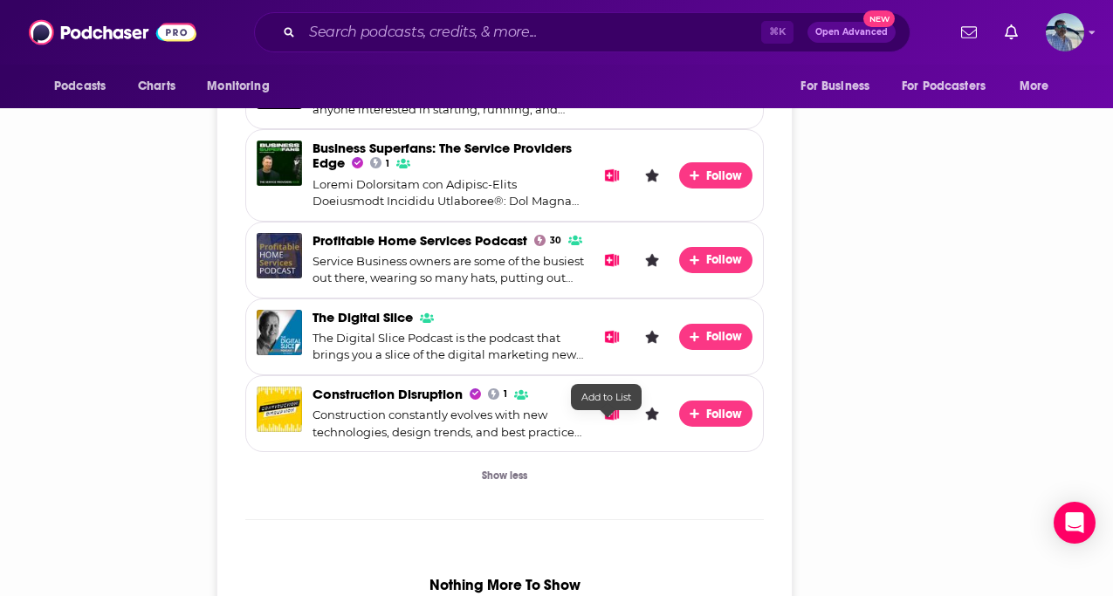
click at [611, 420] on icon "Add to List" at bounding box center [612, 413] width 15 height 13
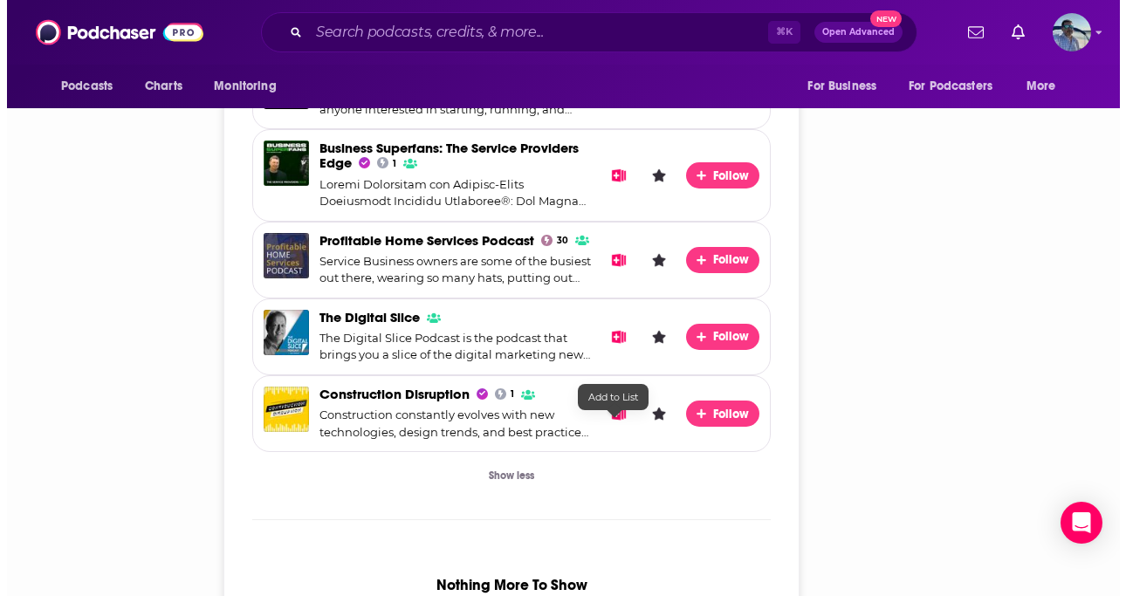
scroll to position [0, 0]
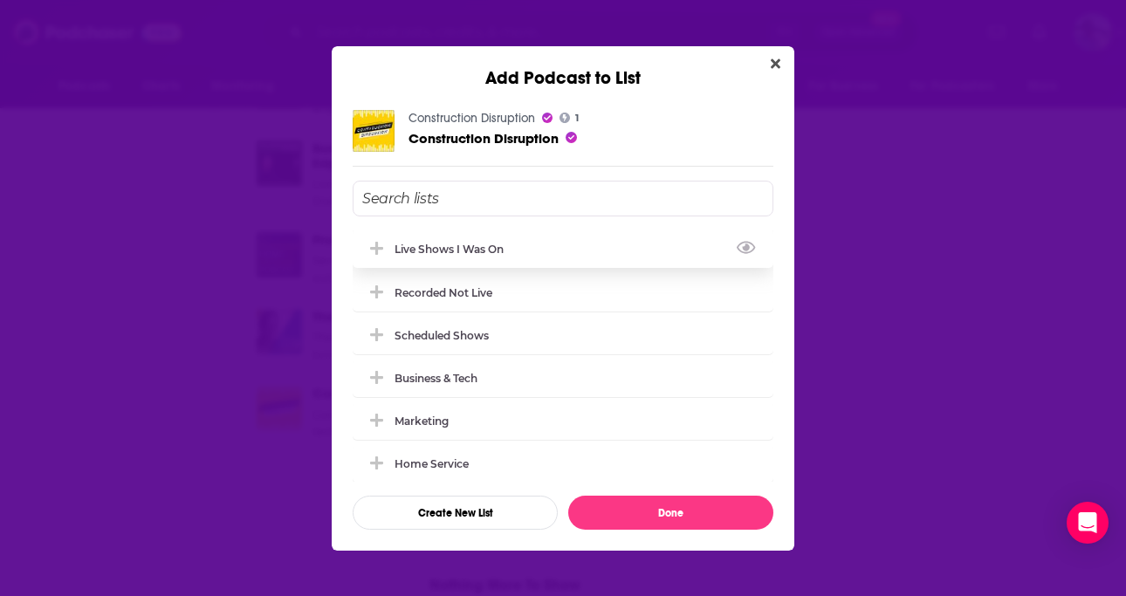
click at [430, 246] on div "Live Shows I Was On" at bounding box center [455, 249] width 120 height 13
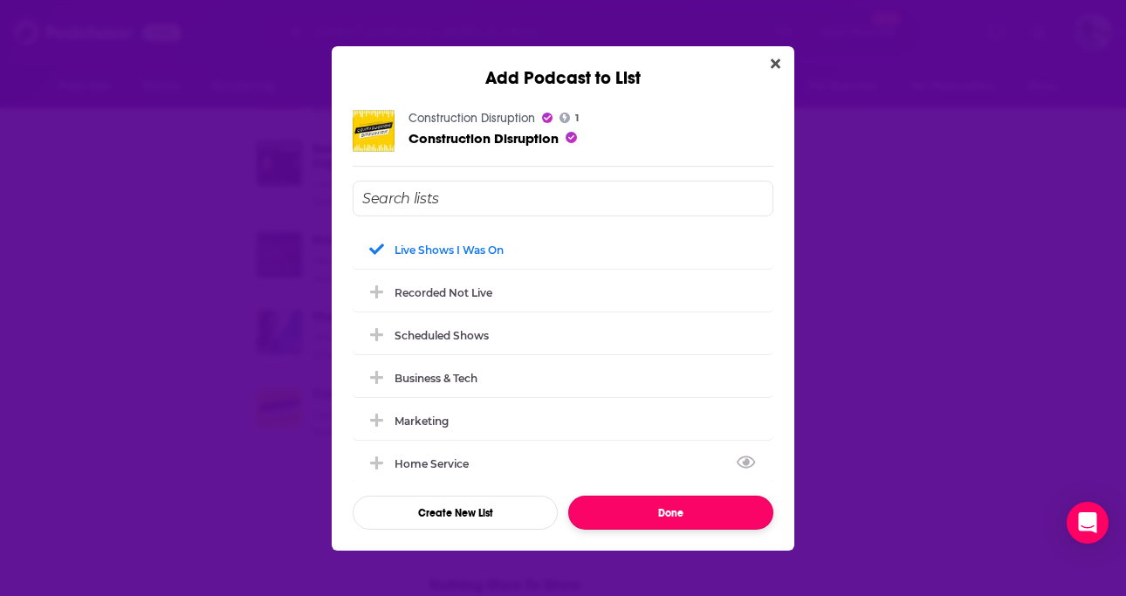
click at [653, 513] on button "Done" at bounding box center [670, 513] width 205 height 34
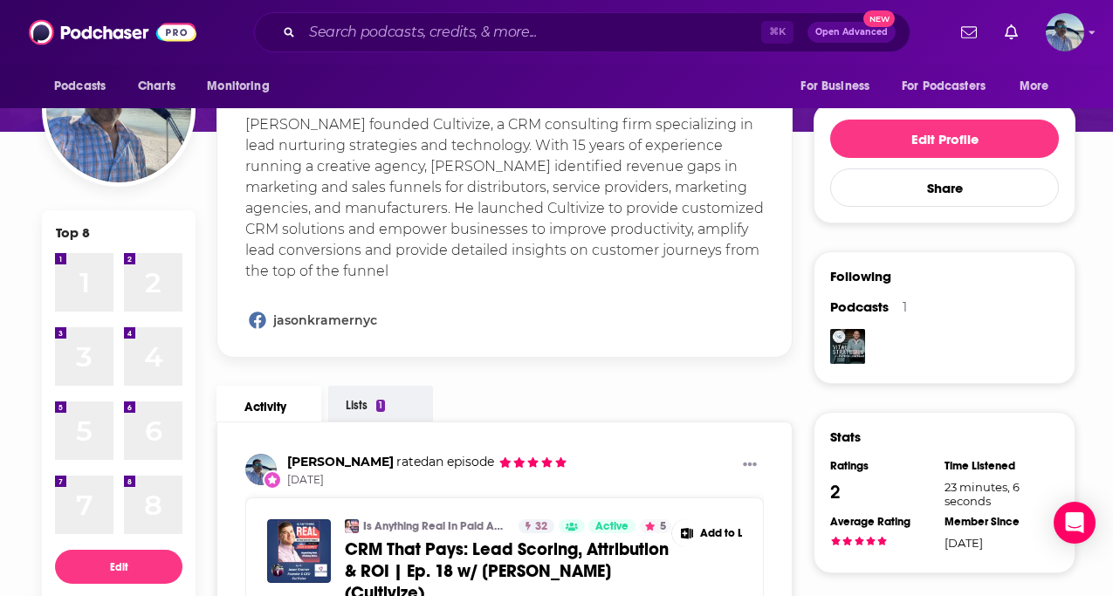
scroll to position [164, 0]
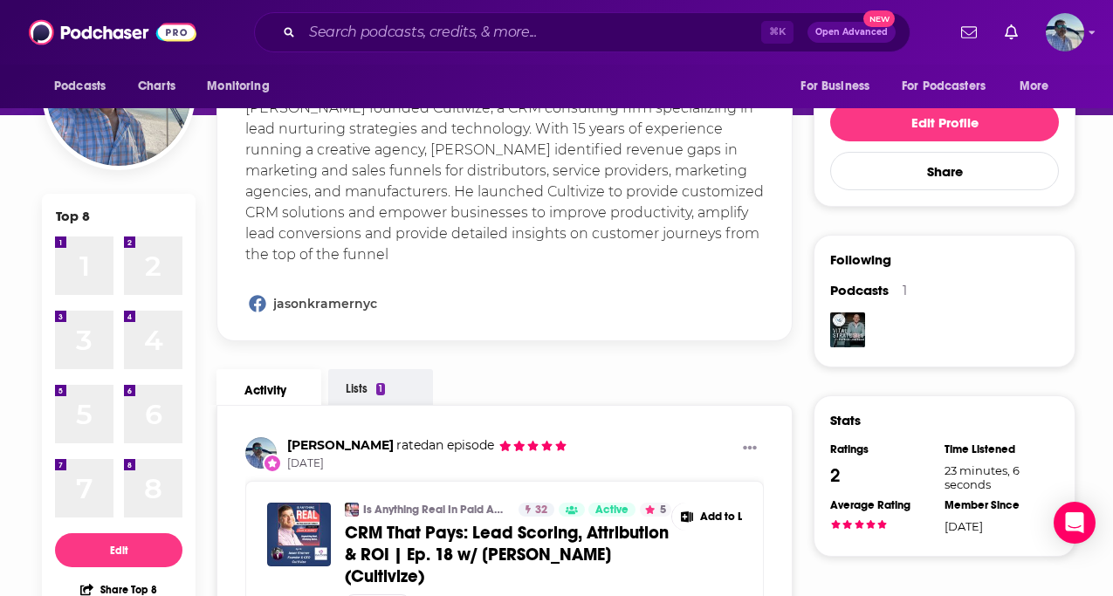
click at [93, 265] on div "1 1" at bounding box center [84, 266] width 58 height 58
click at [114, 550] on button "Edit" at bounding box center [118, 550] width 127 height 34
click at [79, 245] on div at bounding box center [84, 266] width 58 height 58
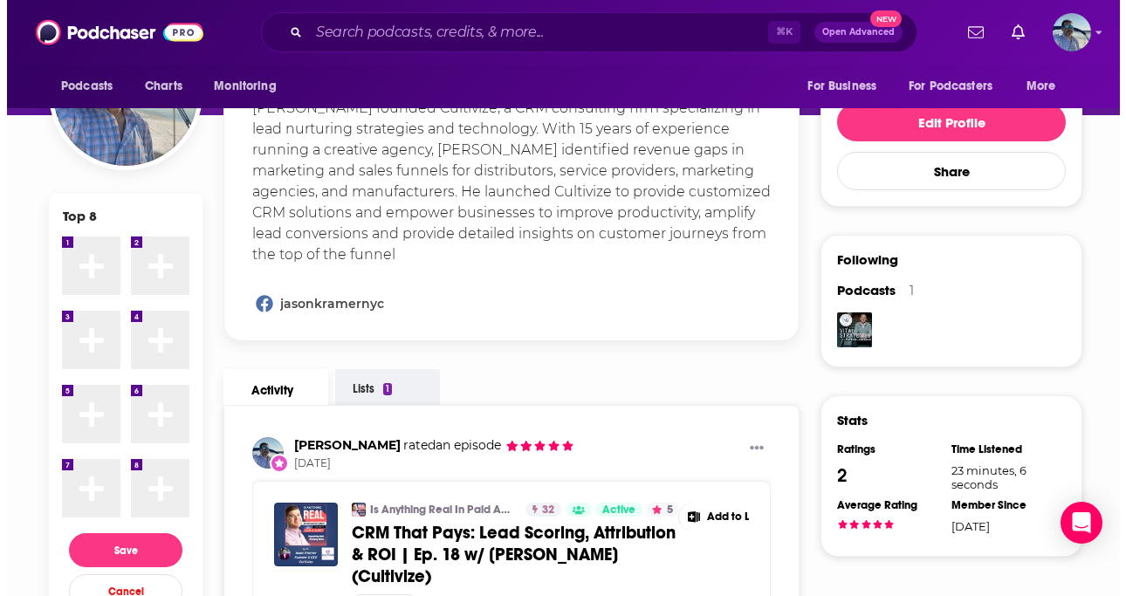
scroll to position [0, 0]
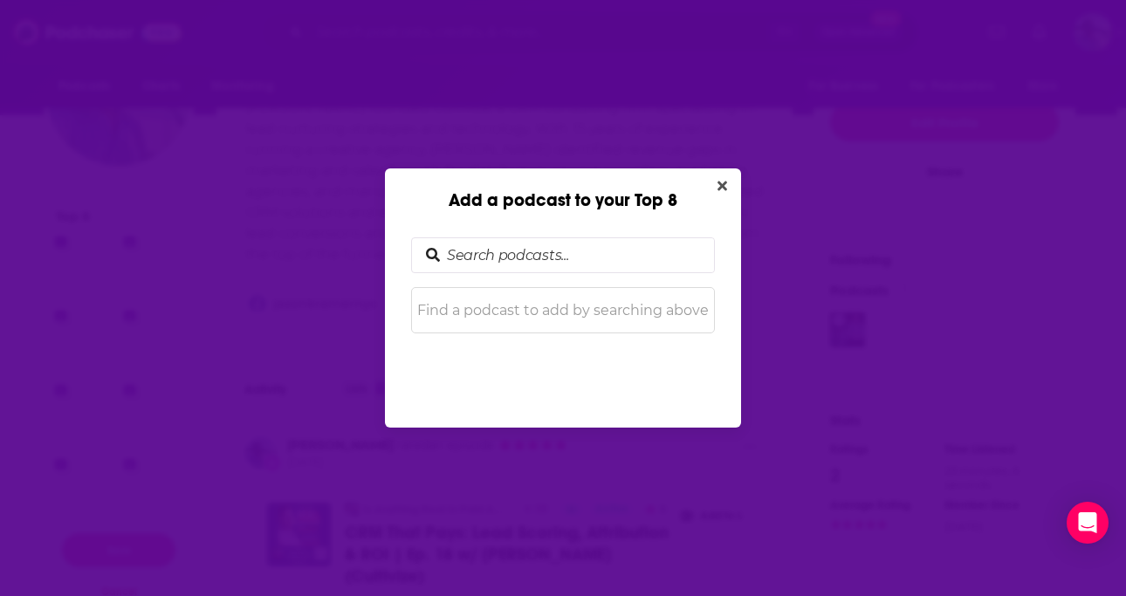
click at [559, 245] on input "Add a podcast to your Top 8" at bounding box center [577, 255] width 274 height 34
click at [530, 317] on p "Find a podcast to add by searching above" at bounding box center [563, 310] width 302 height 17
click at [727, 187] on button "Close" at bounding box center [722, 186] width 24 height 22
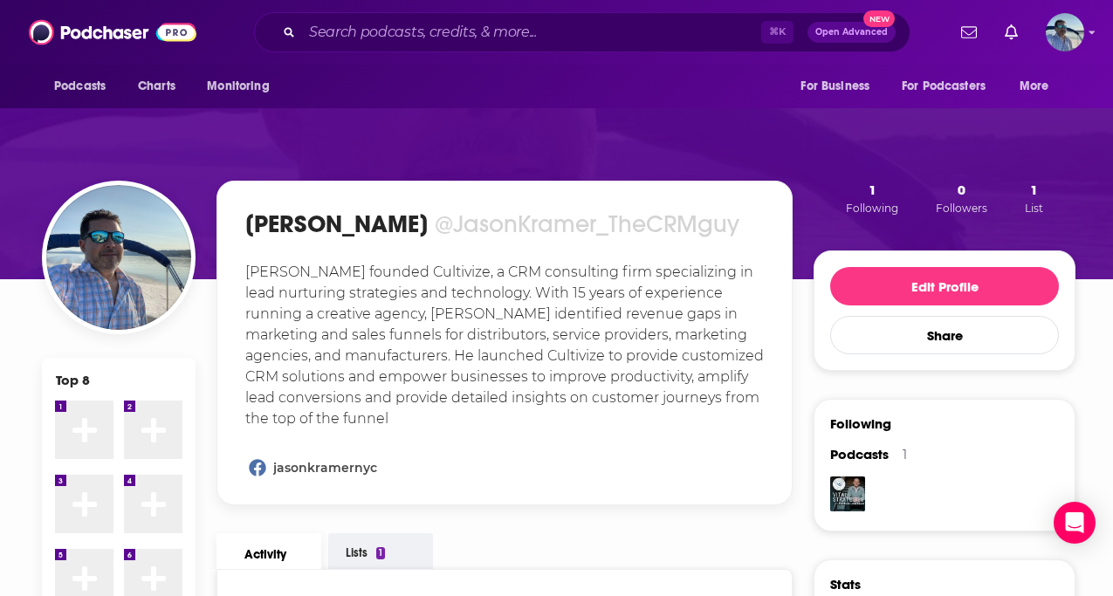
click at [75, 422] on icon at bounding box center [84, 430] width 24 height 28
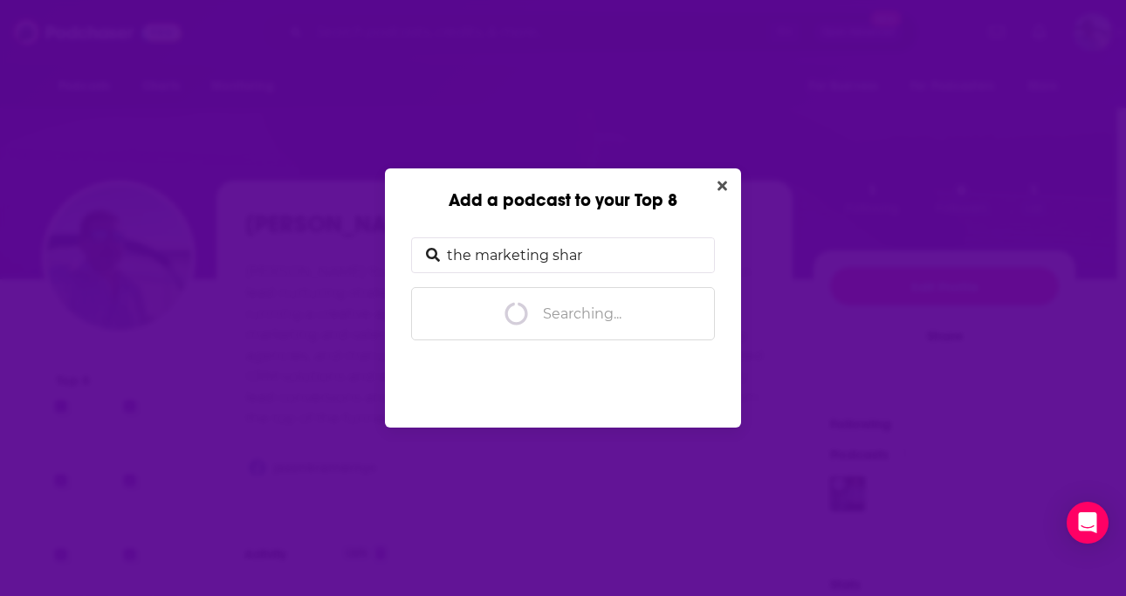
type input "the marketing share"
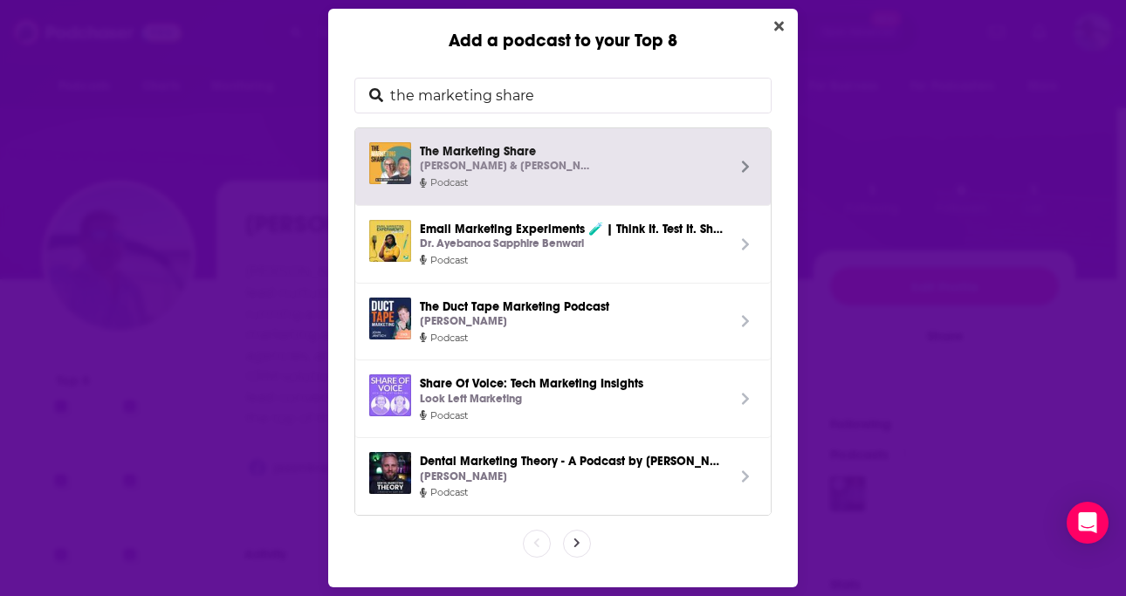
click at [741, 161] on icon "Add a podcast to your Top 8" at bounding box center [745, 167] width 9 height 14
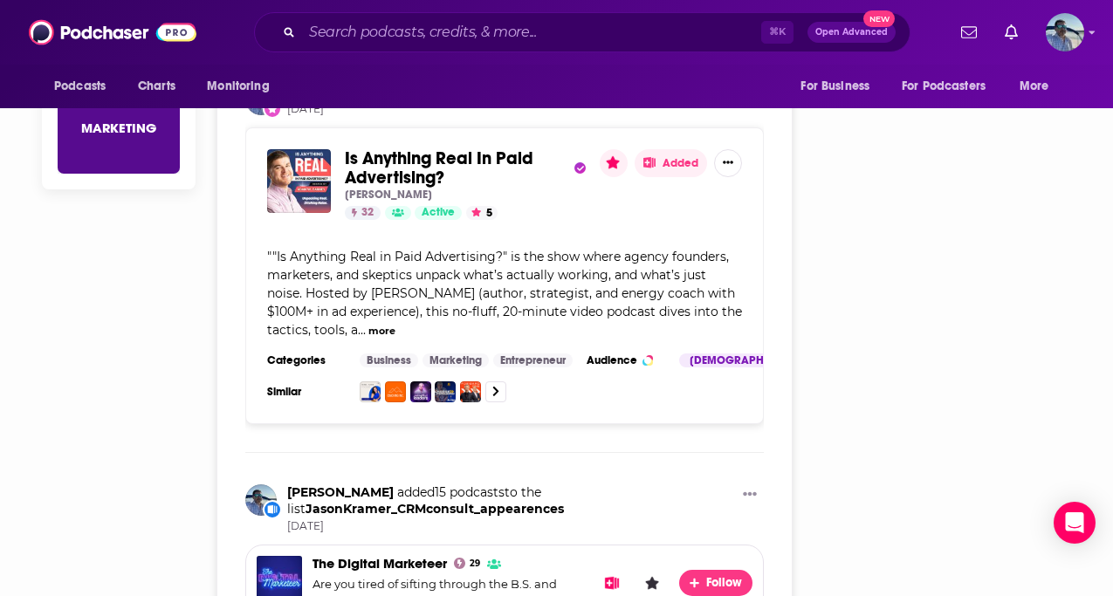
scroll to position [391, 0]
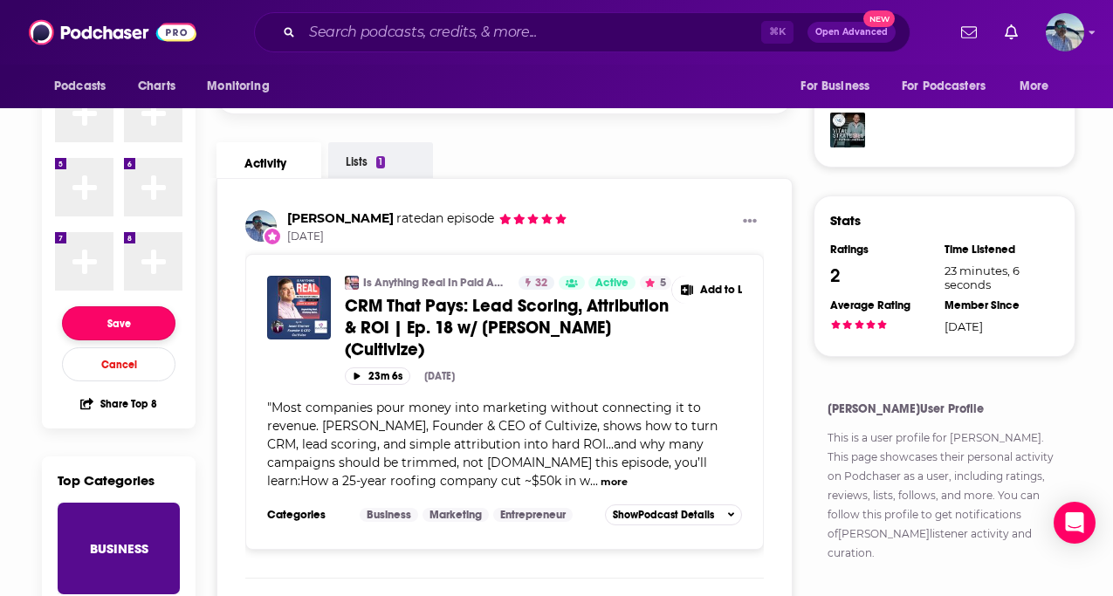
click at [136, 321] on button "Save" at bounding box center [118, 323] width 113 height 34
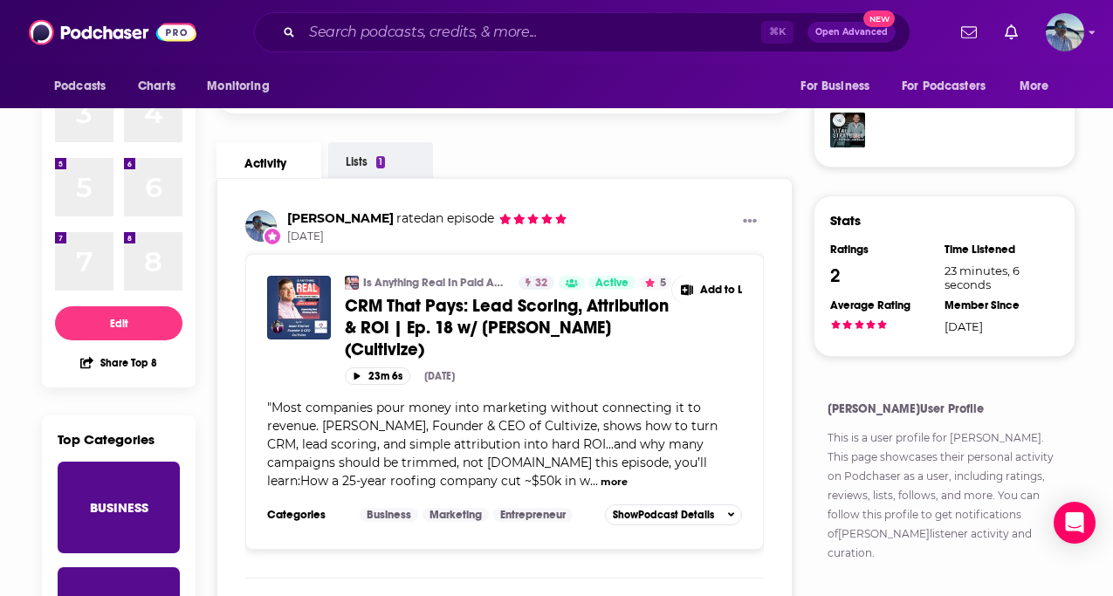
scroll to position [53, 0]
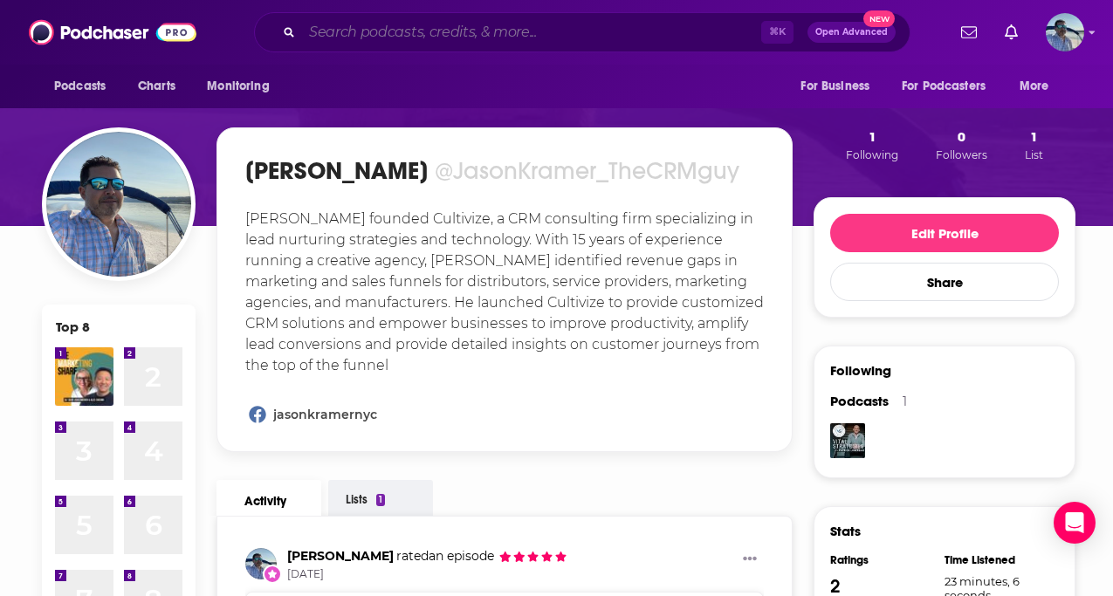
click at [434, 28] on input "Search podcasts, credits, & more..." at bounding box center [531, 32] width 459 height 28
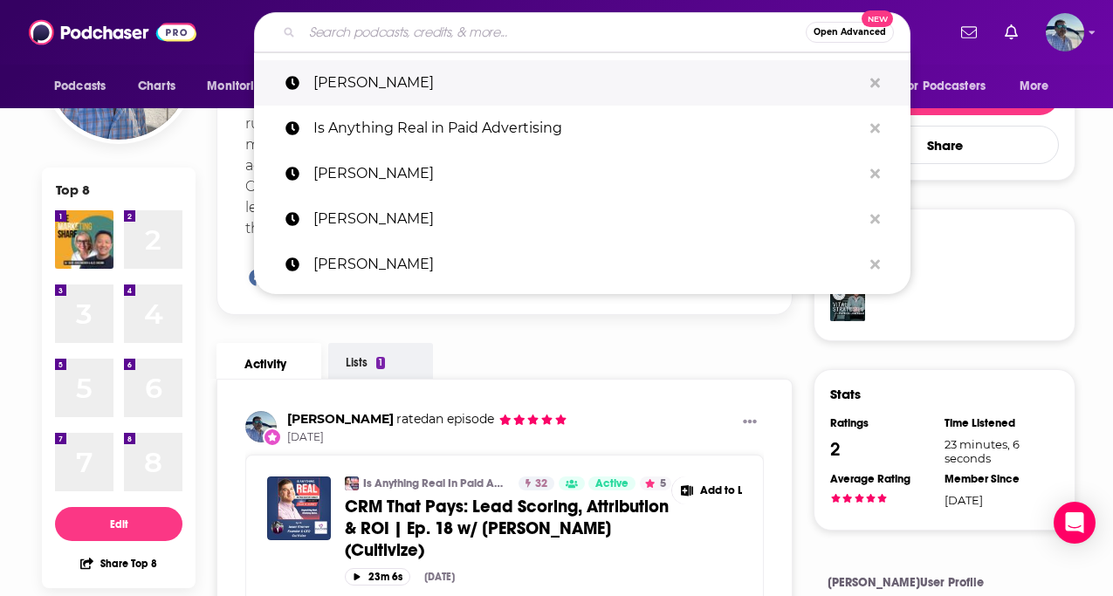
scroll to position [190, 0]
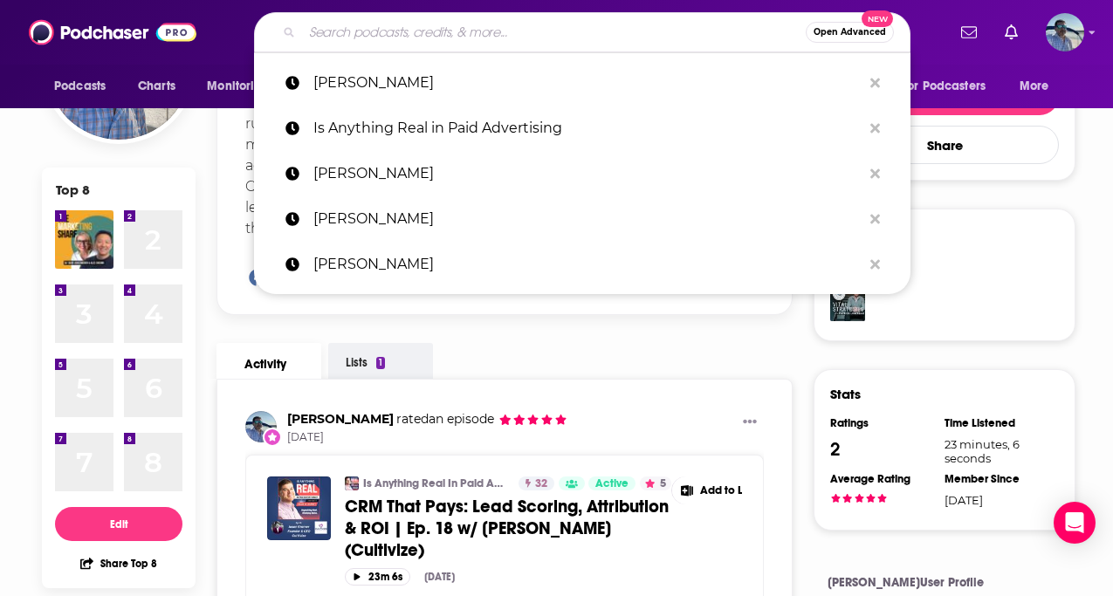
click at [823, 25] on button "Open Advanced New" at bounding box center [850, 32] width 88 height 21
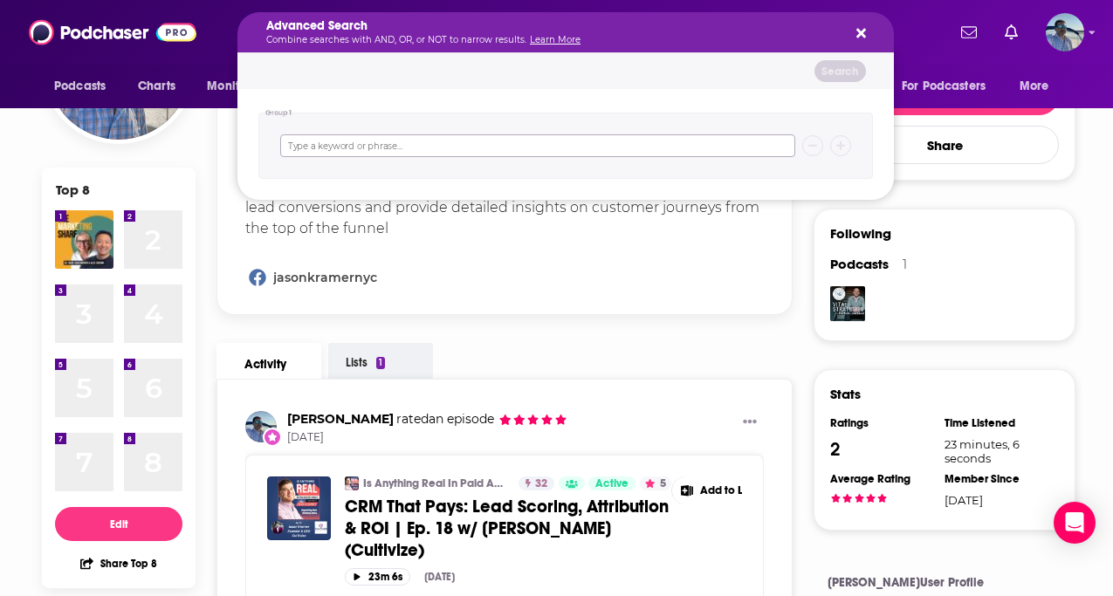
click at [703, 151] on input "Search podcasts, credits, & more..." at bounding box center [537, 145] width 515 height 23
click at [859, 28] on icon "Search podcasts, credits, & more..." at bounding box center [861, 33] width 10 height 14
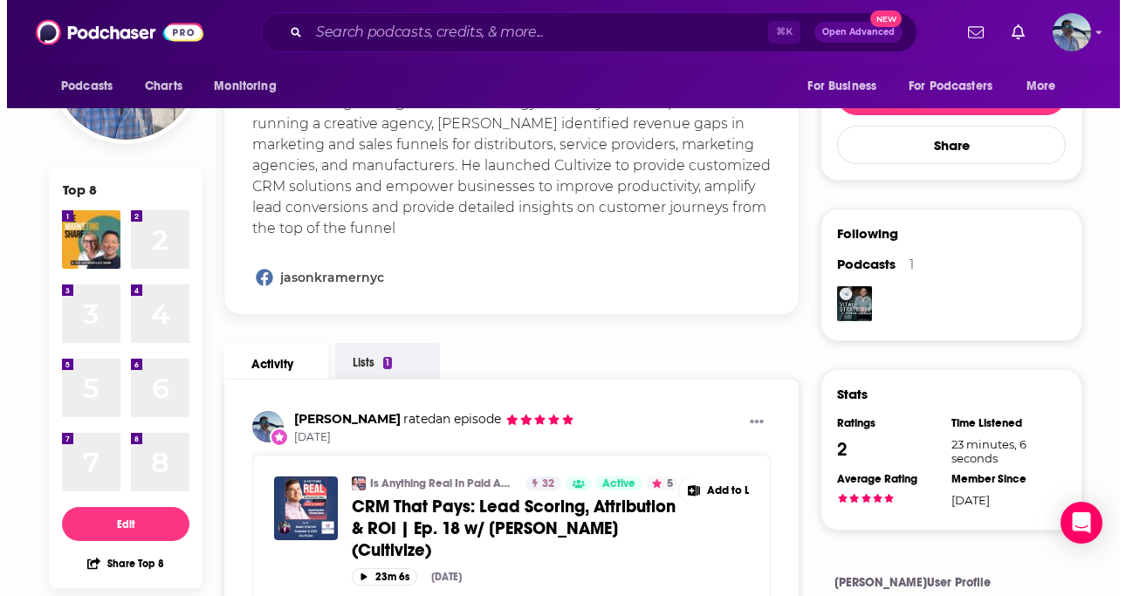
scroll to position [0, 0]
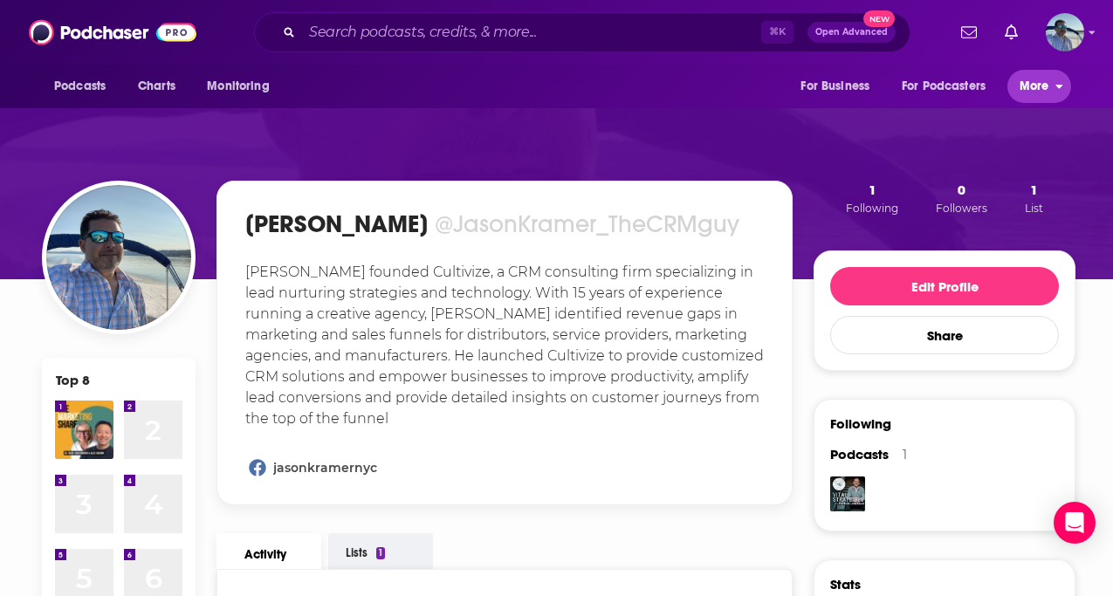
click at [1021, 89] on span "More" at bounding box center [1034, 86] width 30 height 24
click at [854, 82] on span "For Business" at bounding box center [834, 86] width 69 height 24
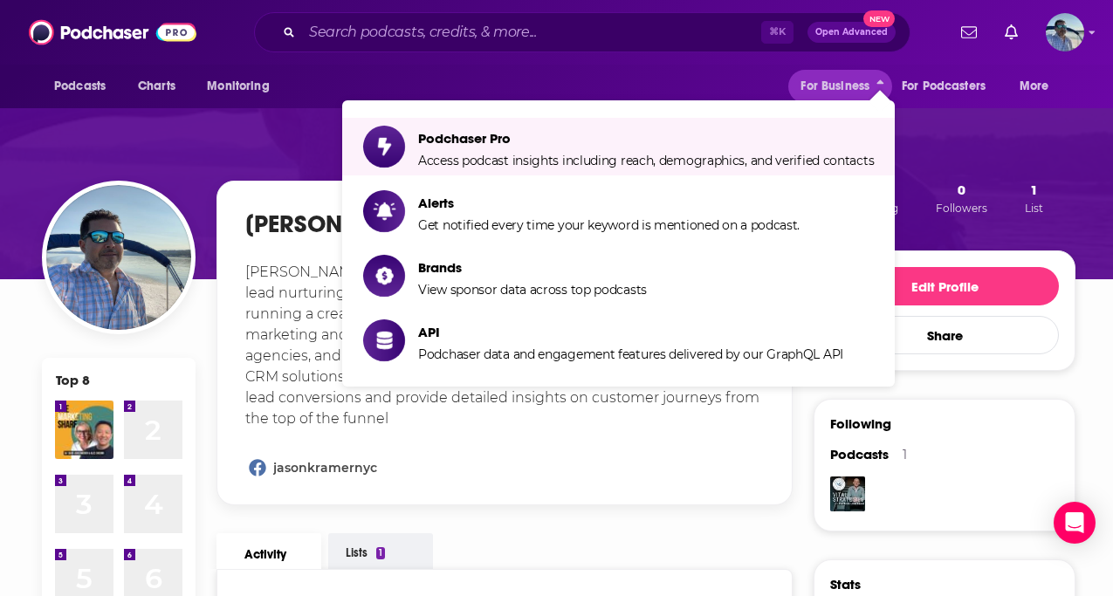
click at [662, 86] on div "Podcasts Charts Monitoring For Business For Podcasters More" at bounding box center [556, 87] width 1113 height 44
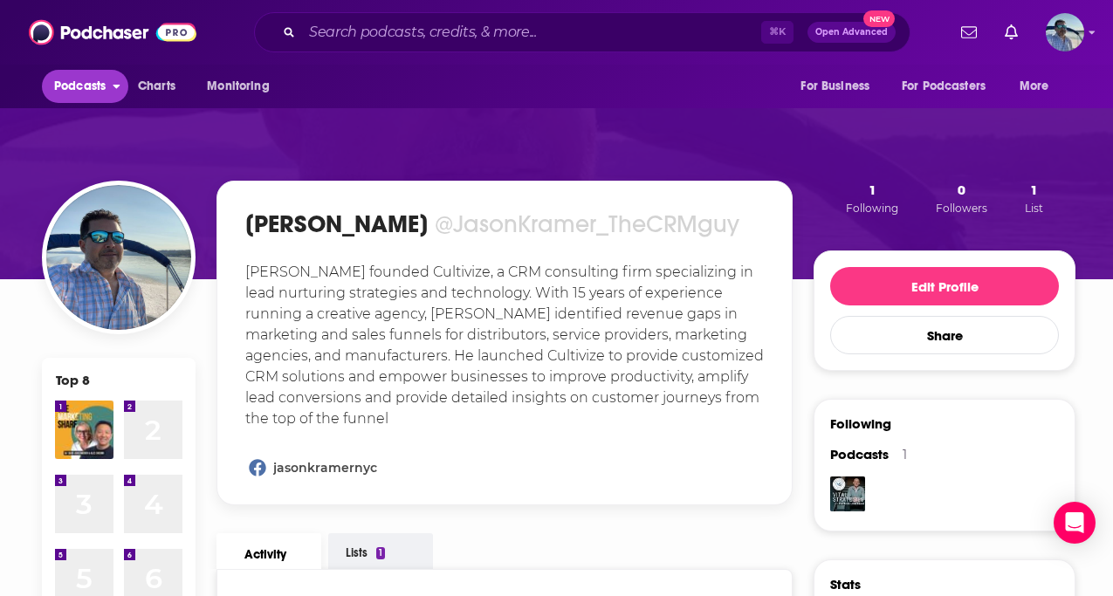
click at [102, 92] on span "Podcasts" at bounding box center [79, 86] width 51 height 24
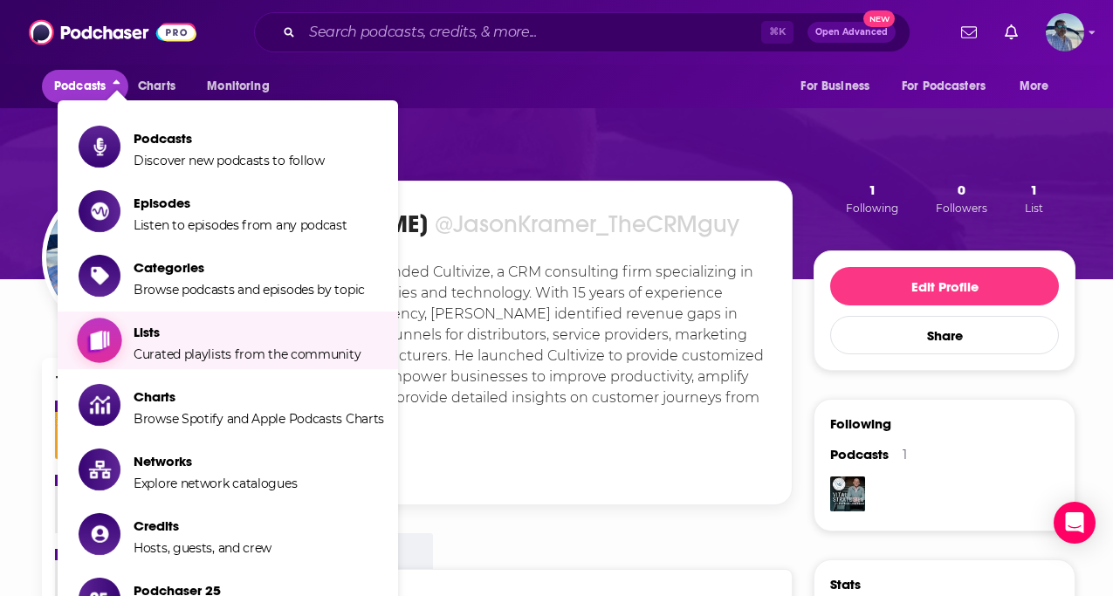
click at [145, 329] on span "Lists" at bounding box center [247, 332] width 227 height 17
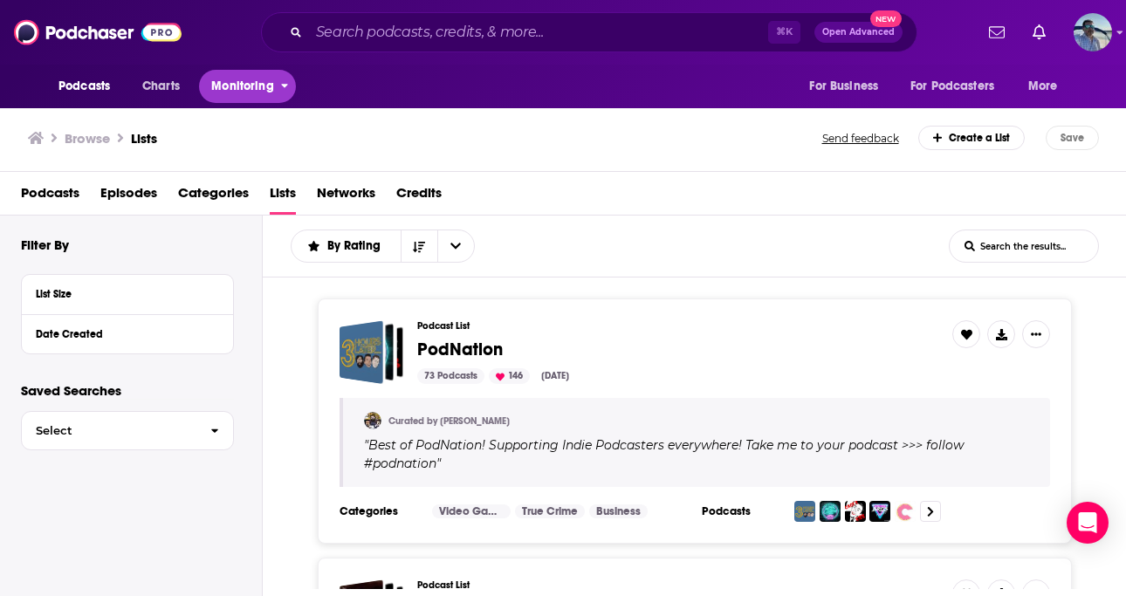
click at [254, 84] on span "Monitoring" at bounding box center [242, 86] width 62 height 24
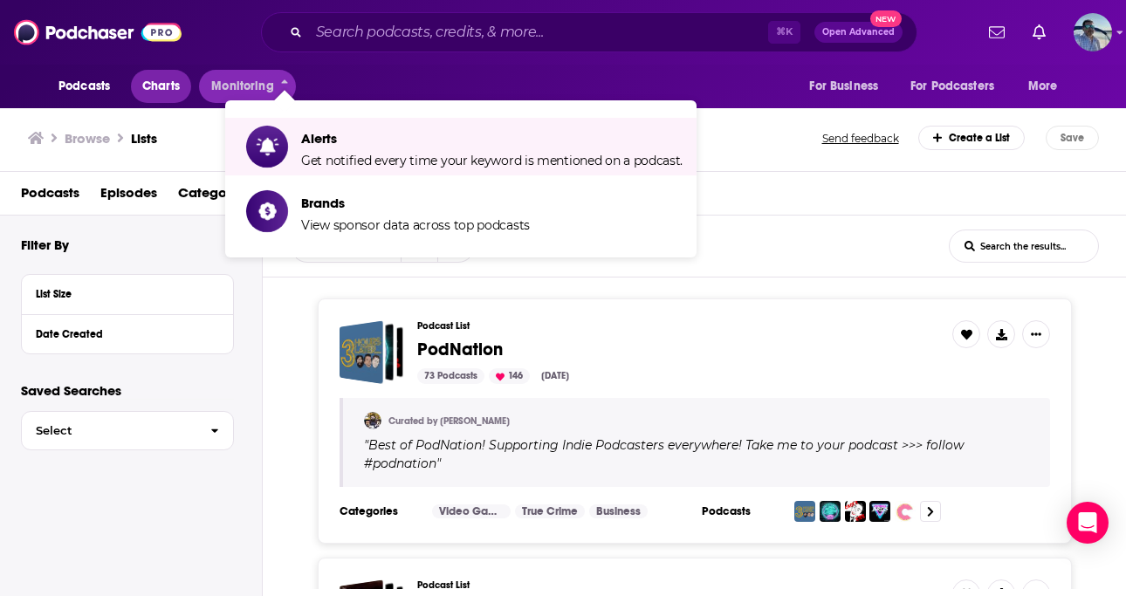
click at [161, 86] on span "Charts" at bounding box center [161, 86] width 38 height 24
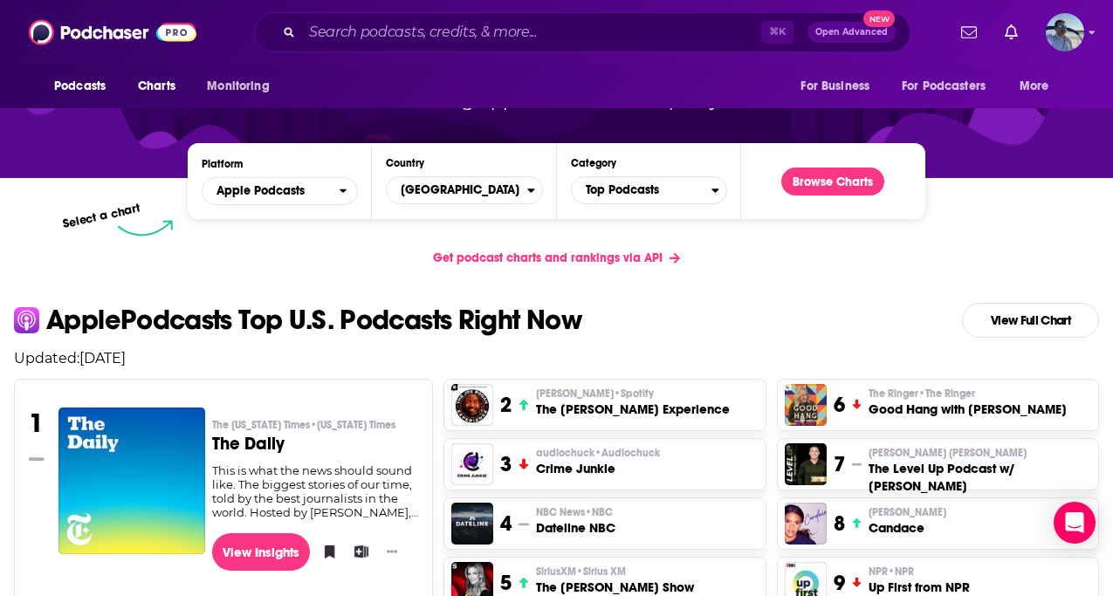
scroll to position [224, 0]
click at [626, 191] on span "Top Podcasts" at bounding box center [642, 190] width 140 height 30
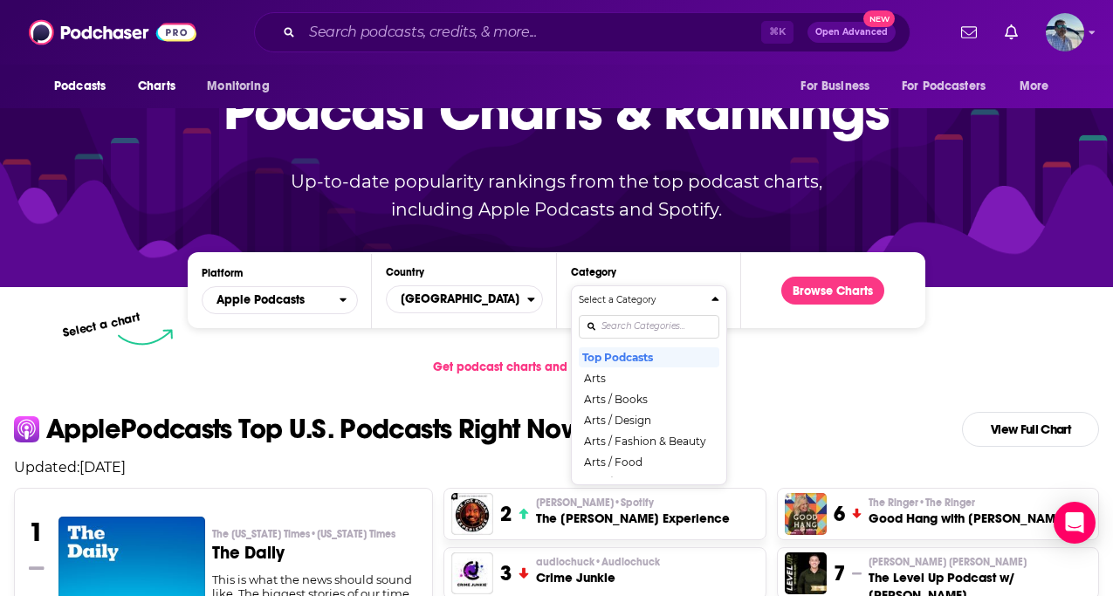
scroll to position [117, 0]
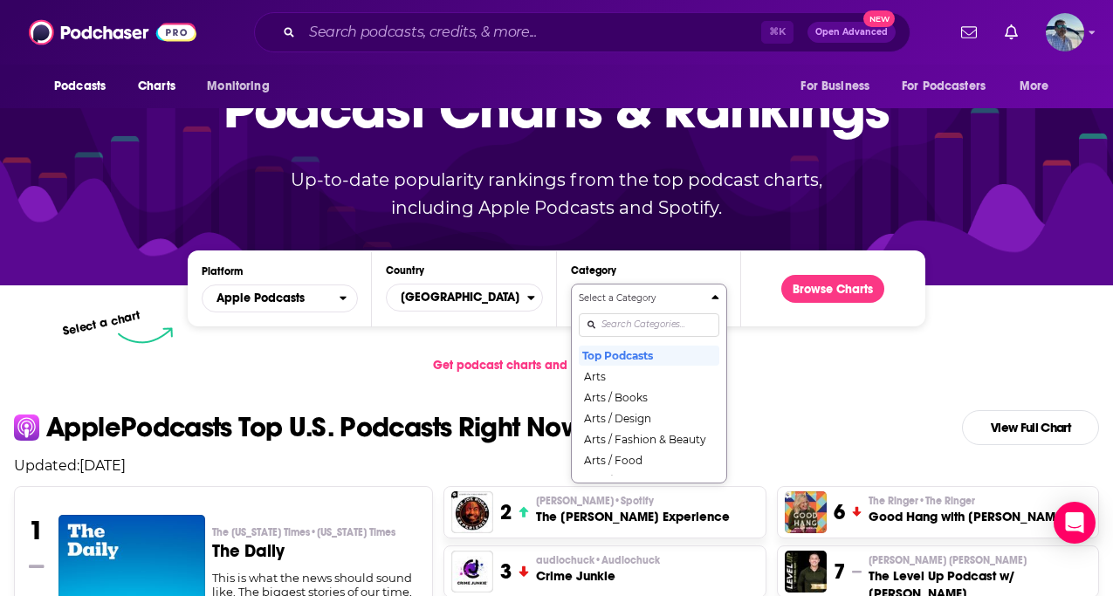
click at [644, 327] on div "Categories" at bounding box center [649, 325] width 141 height 40
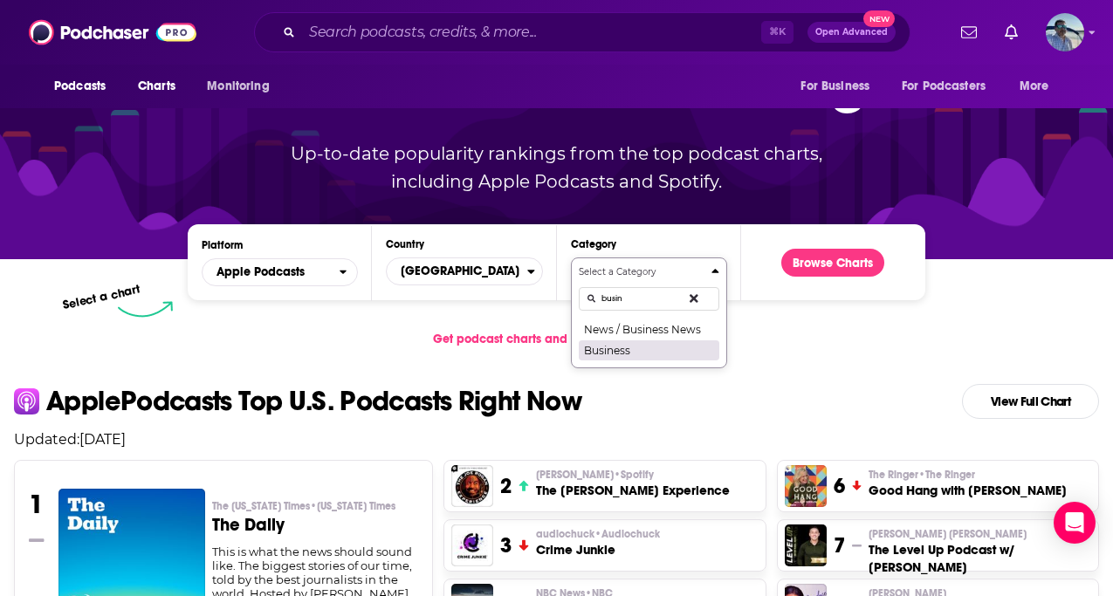
type input "busin"
click at [618, 356] on button "Business" at bounding box center [649, 350] width 141 height 21
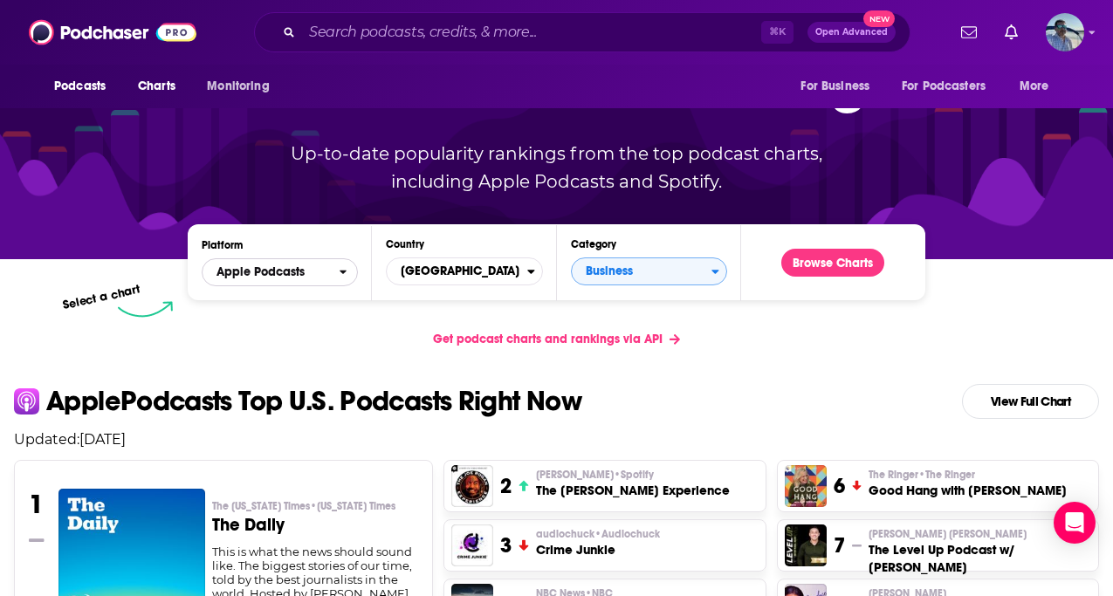
click at [303, 271] on span "Apple Podcasts" at bounding box center [260, 272] width 88 height 12
click at [287, 306] on span "Apple Podcasts" at bounding box center [279, 303] width 134 height 10
click at [818, 269] on button "Browse Charts" at bounding box center [832, 263] width 103 height 28
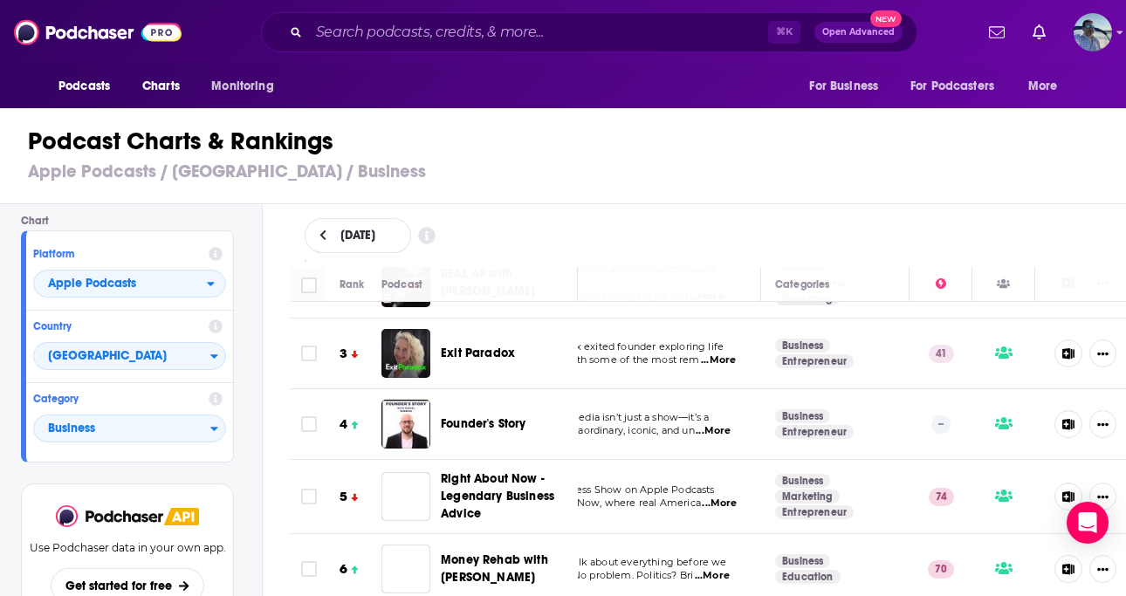
scroll to position [140, 140]
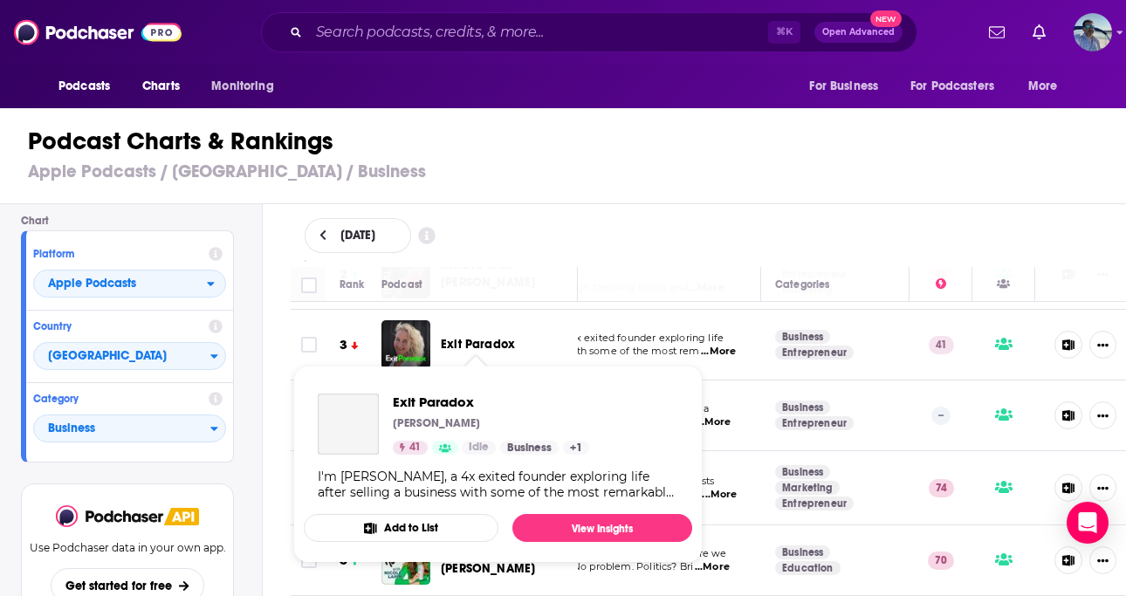
click at [460, 338] on span "Exit Paradox" at bounding box center [478, 344] width 74 height 15
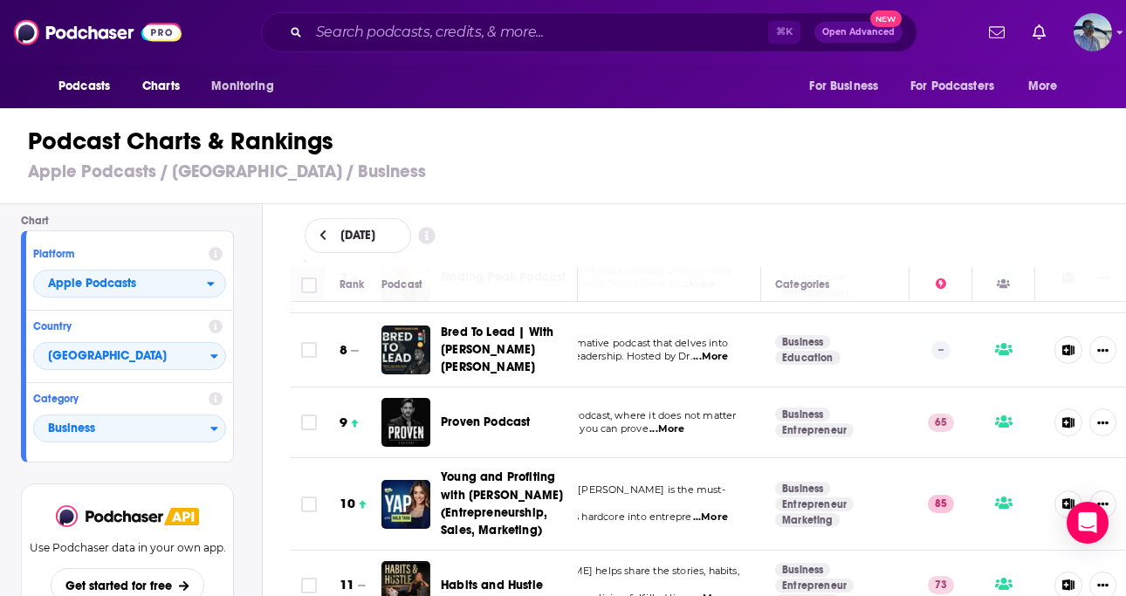
scroll to position [495, 140]
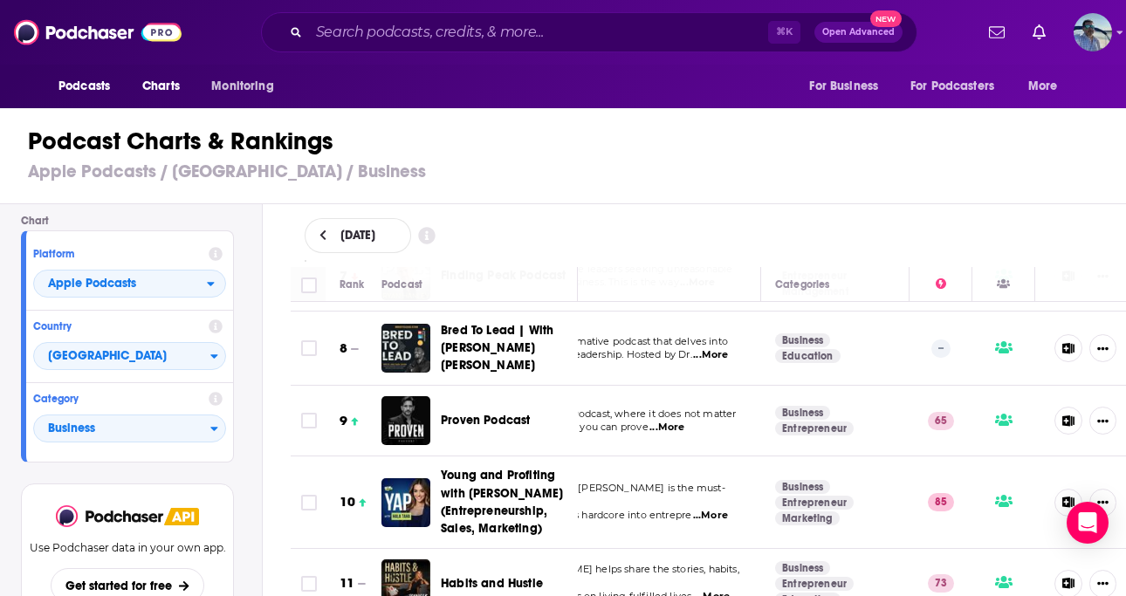
click at [504, 409] on div "Podcasts Charts Monitoring ⌘ K Open Advanced New For Business For Podcasters Mo…" at bounding box center [563, 298] width 1126 height 596
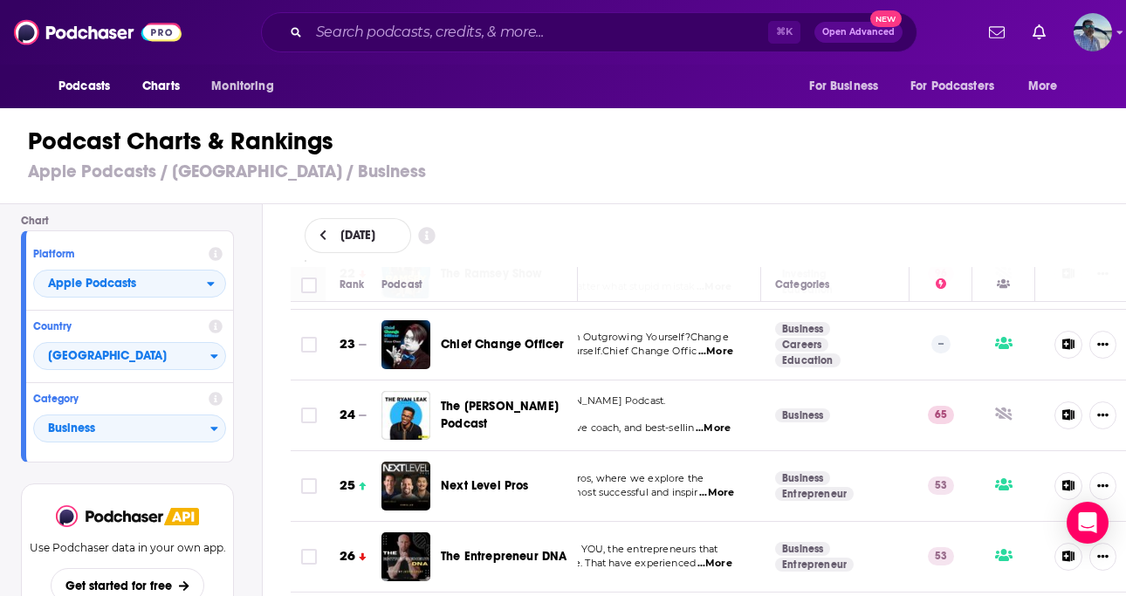
scroll to position [1587, 140]
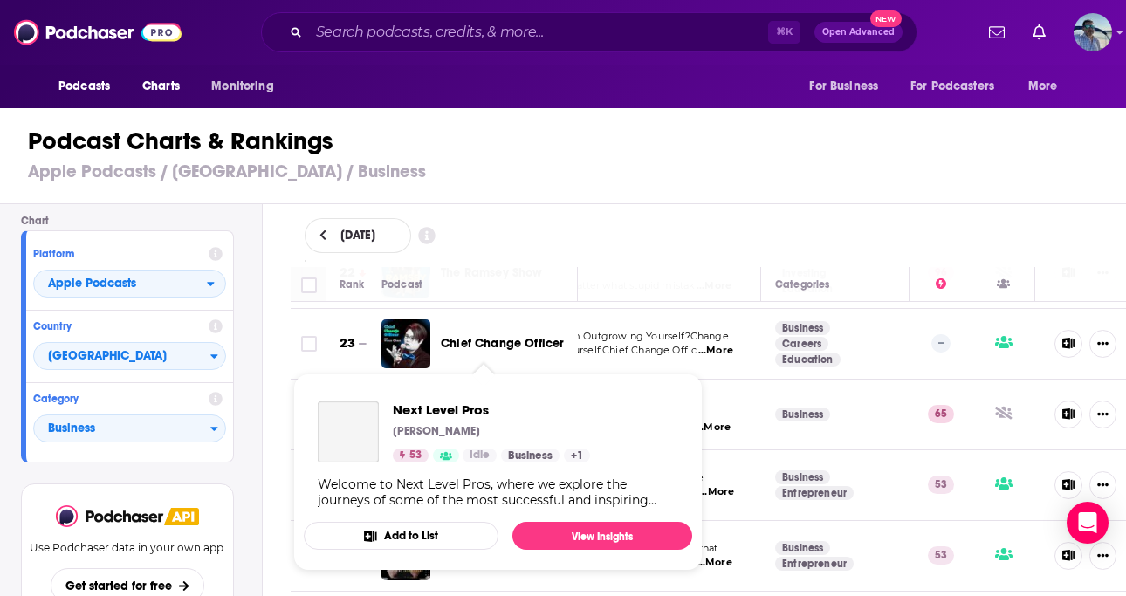
click at [511, 472] on div "Next Level Pros Chris Lee 53 Idle Business + 1 Welcome to Next Level Pros, wher…" at bounding box center [498, 455] width 388 height 134
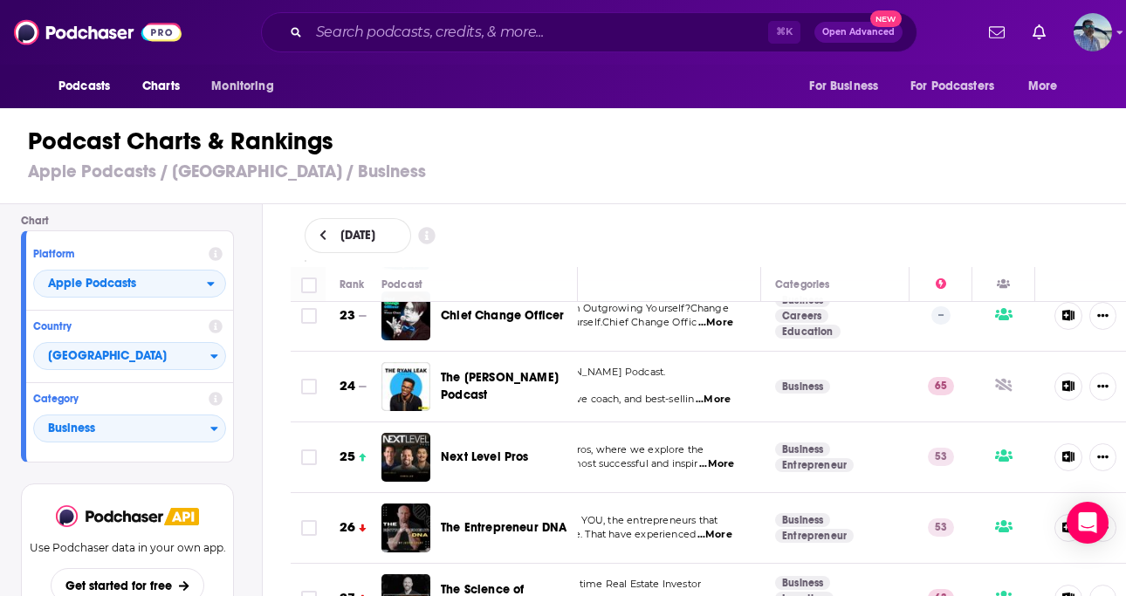
click at [537, 520] on span "The Entrepreneur DNA" at bounding box center [504, 527] width 126 height 15
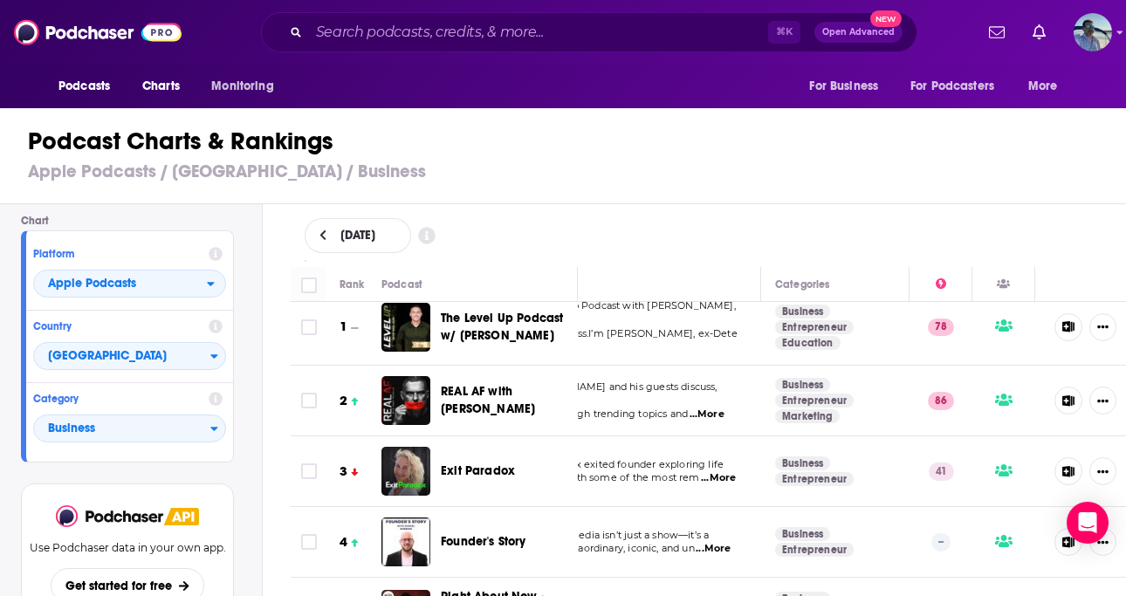
scroll to position [0, 140]
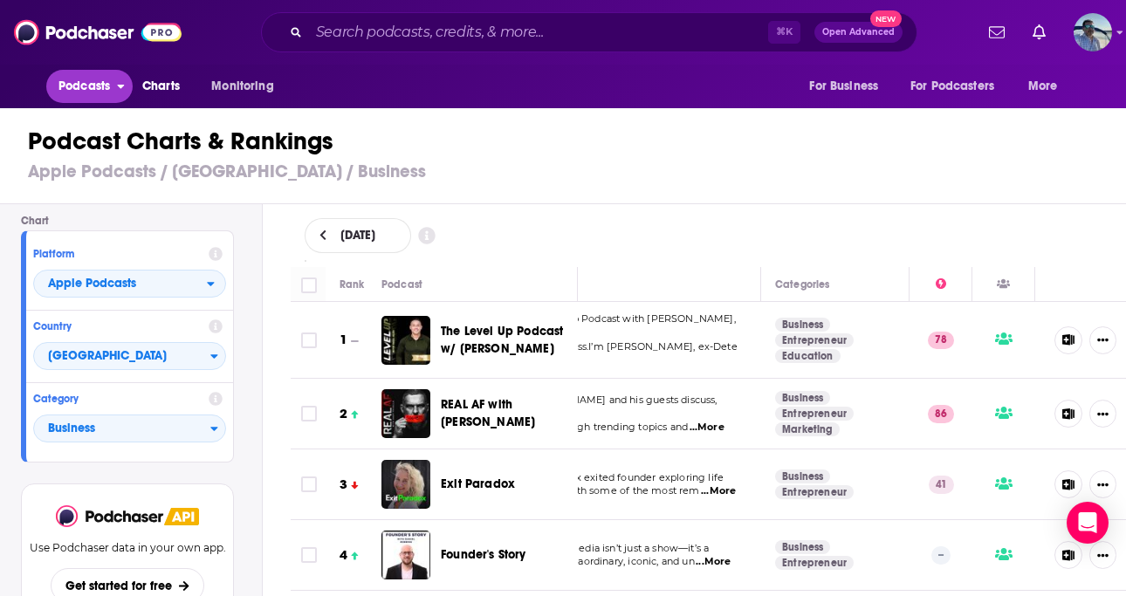
click at [84, 90] on span "Podcasts" at bounding box center [83, 86] width 51 height 24
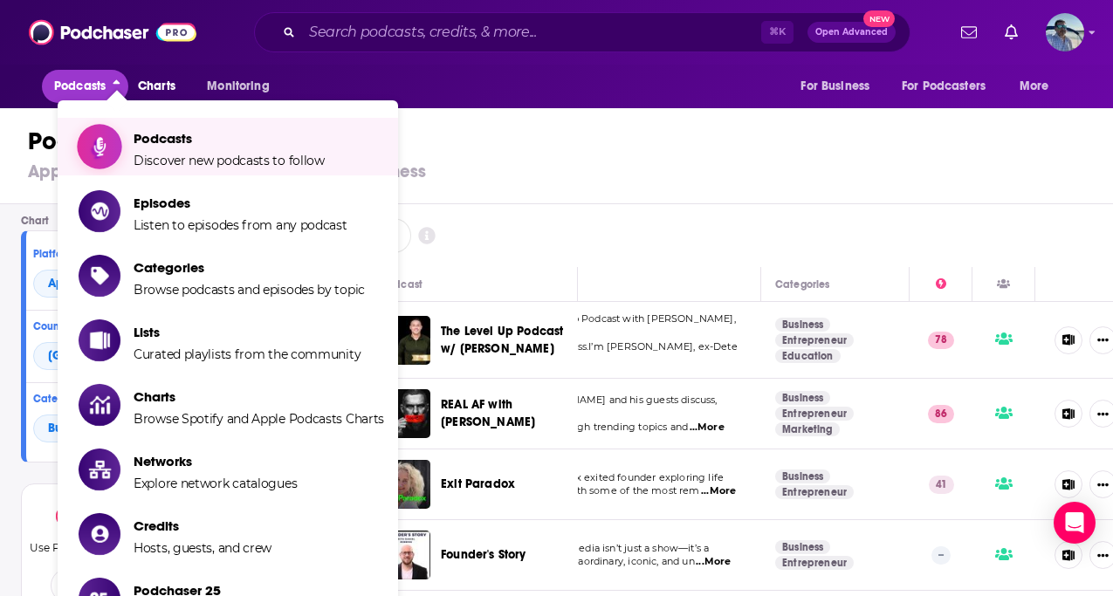
click at [170, 139] on span "Podcasts" at bounding box center [229, 138] width 191 height 17
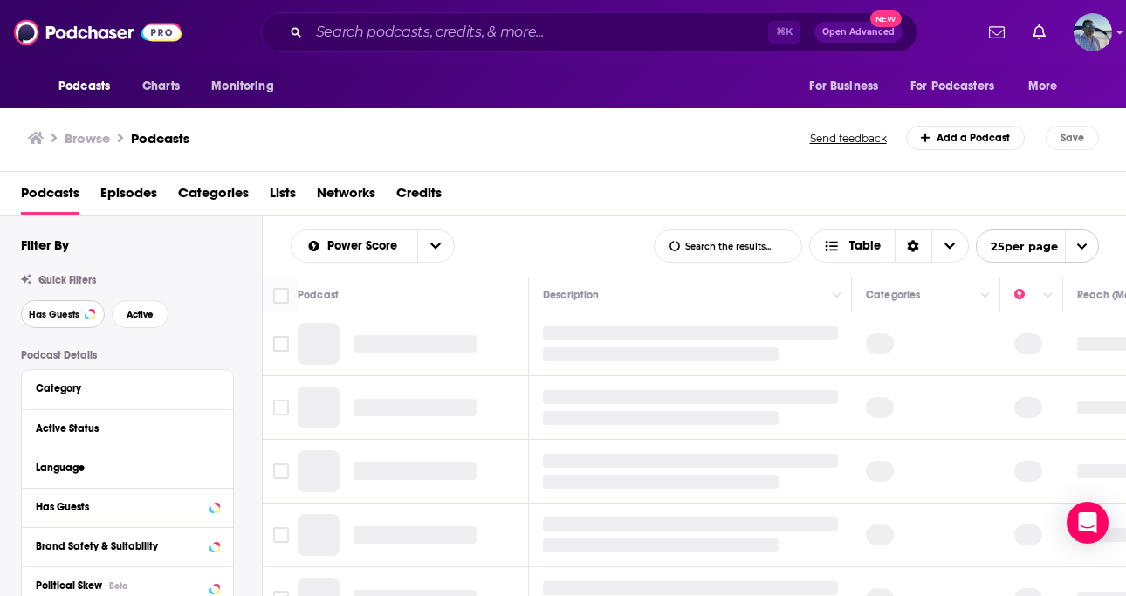
click at [63, 318] on span "Has Guests" at bounding box center [54, 315] width 51 height 10
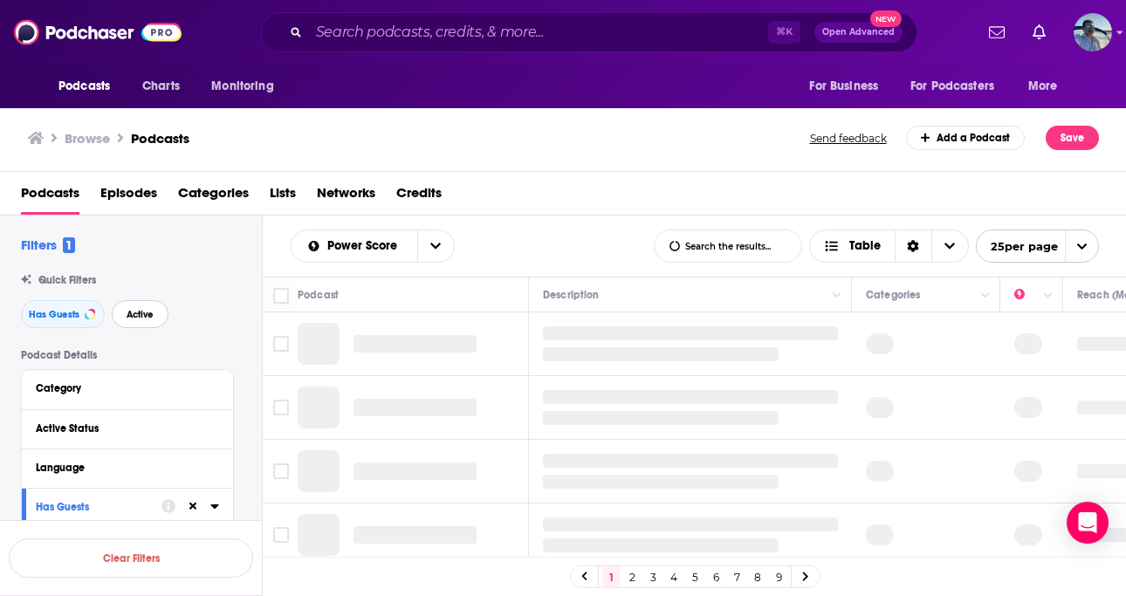
click at [140, 314] on span "Active" at bounding box center [140, 315] width 27 height 10
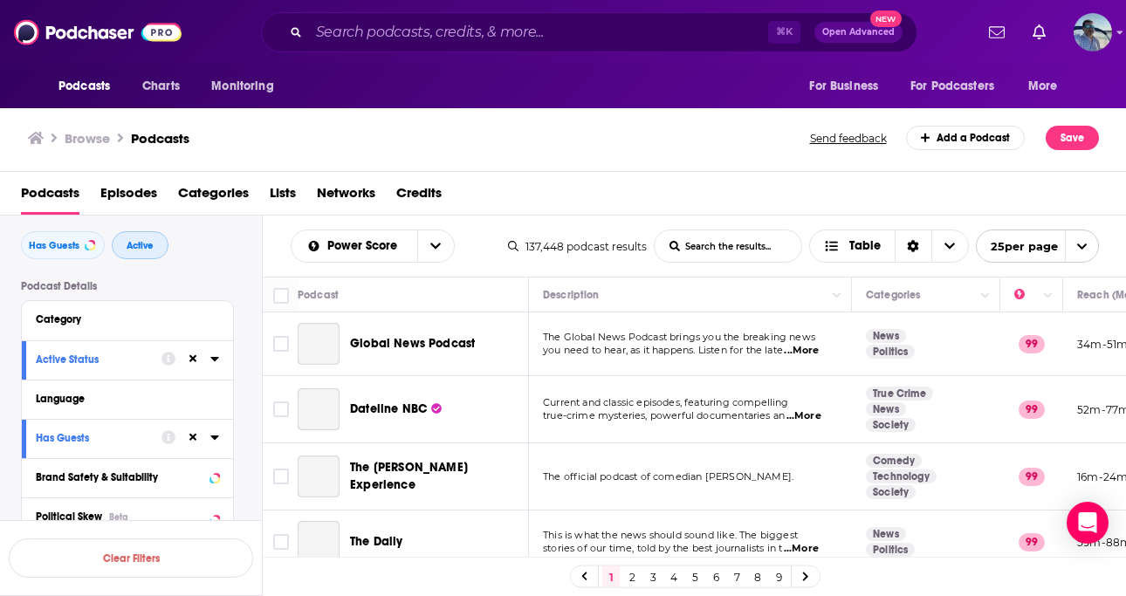
scroll to position [94, 0]
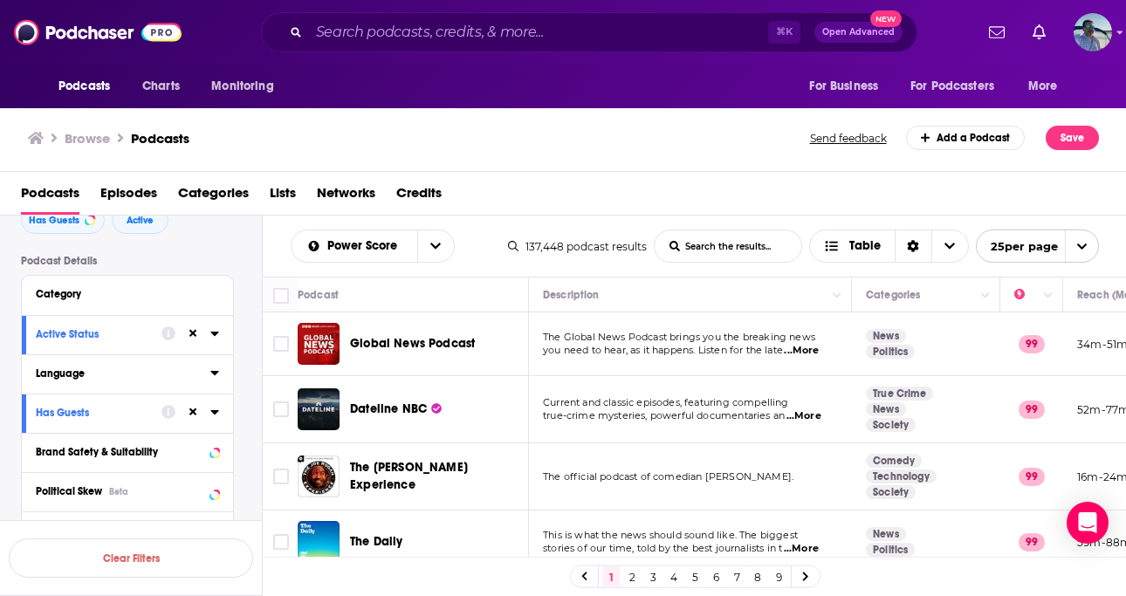
click at [106, 377] on div "Language" at bounding box center [117, 373] width 163 height 12
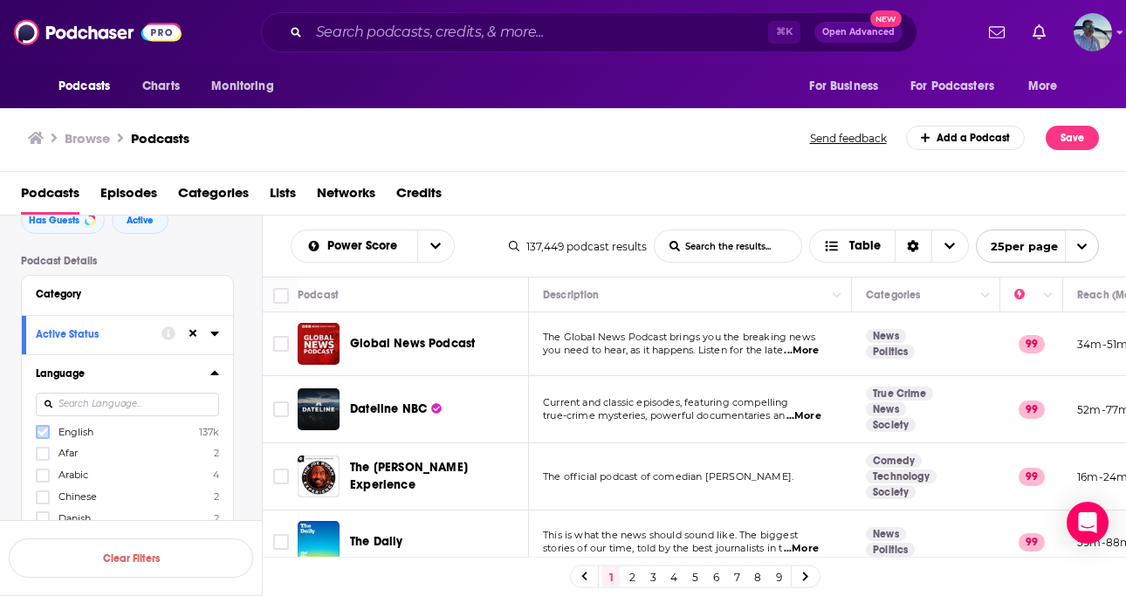
click at [42, 435] on icon at bounding box center [43, 433] width 10 height 8
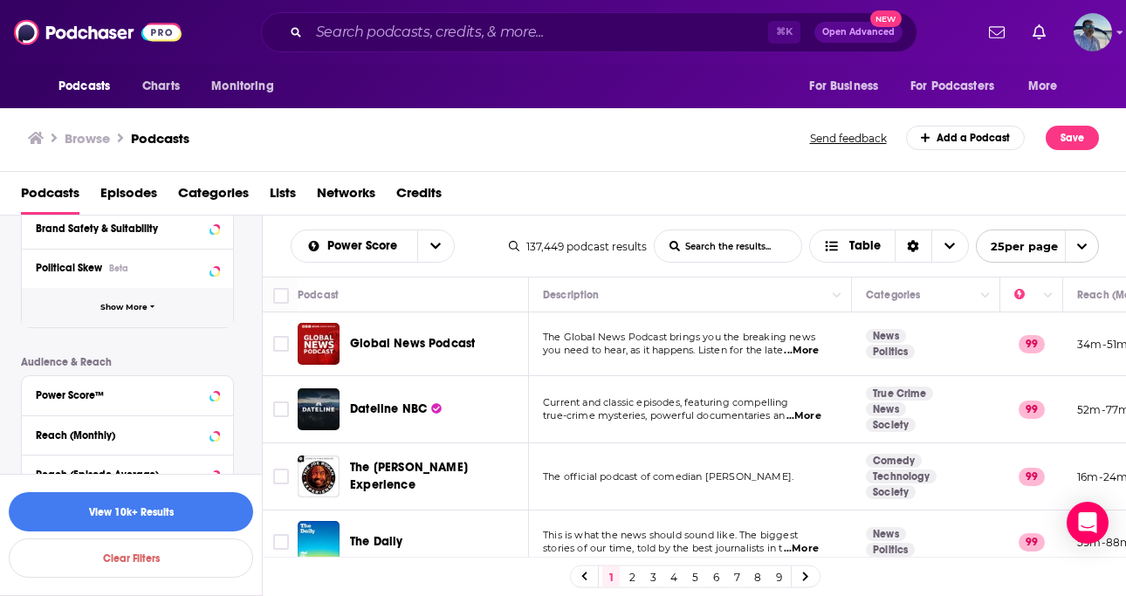
scroll to position [572, 0]
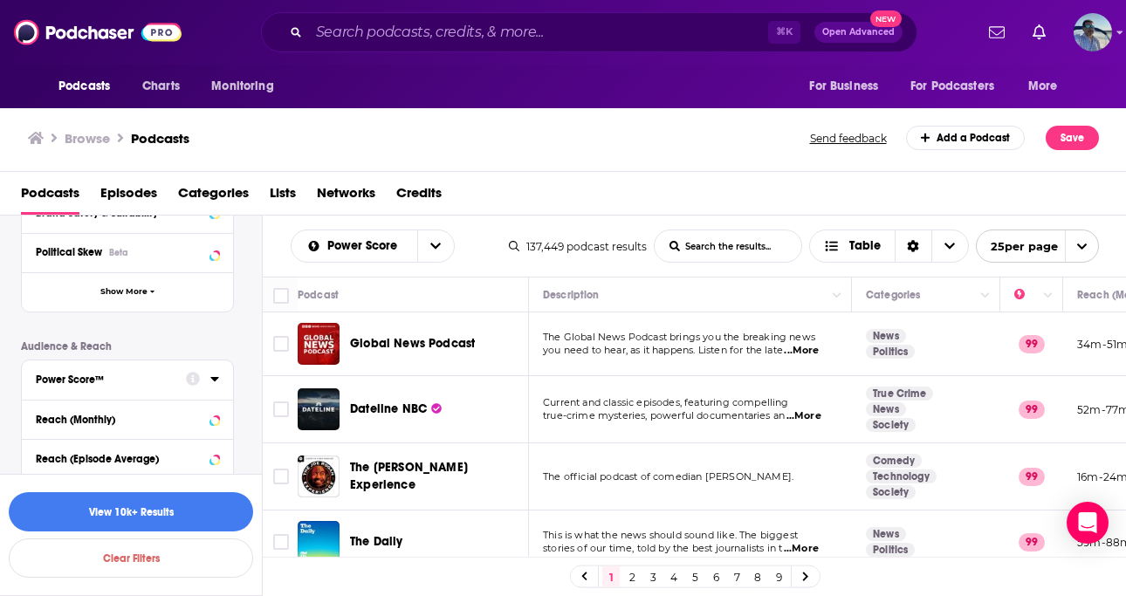
click at [158, 379] on div "Power Score™" at bounding box center [105, 380] width 139 height 12
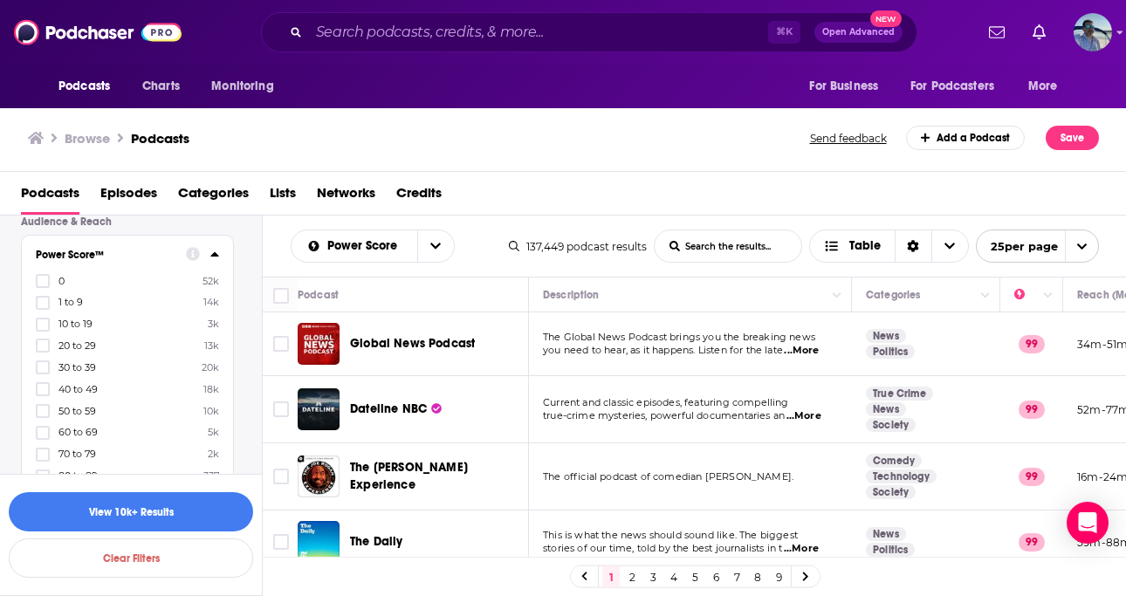
scroll to position [697, 0]
click at [40, 405] on icon at bounding box center [43, 410] width 10 height 10
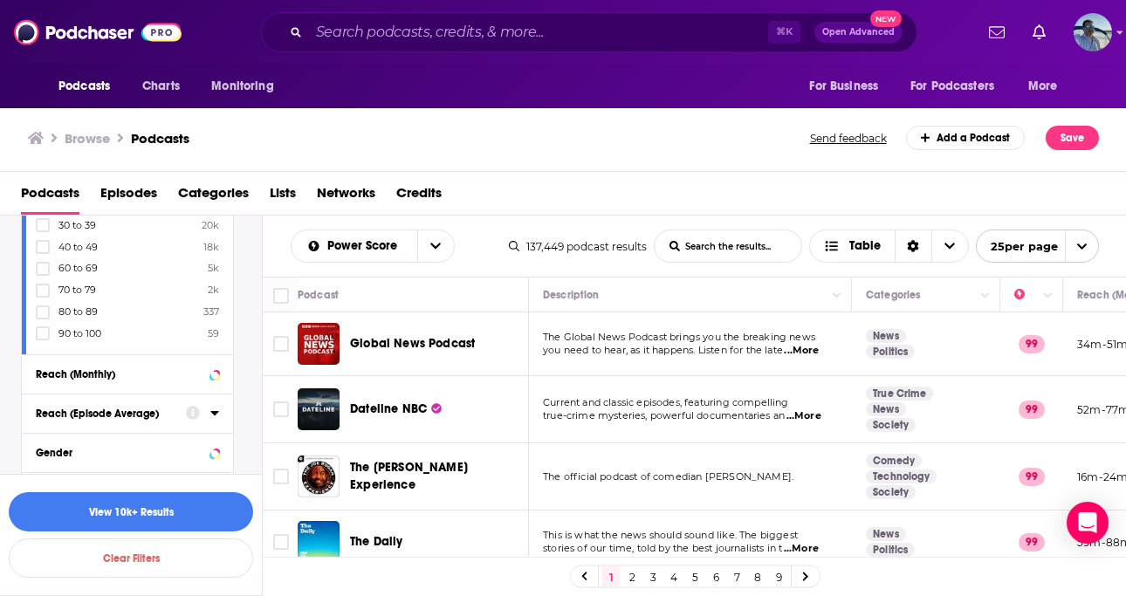
scroll to position [862, 0]
click at [213, 369] on icon at bounding box center [214, 372] width 9 height 14
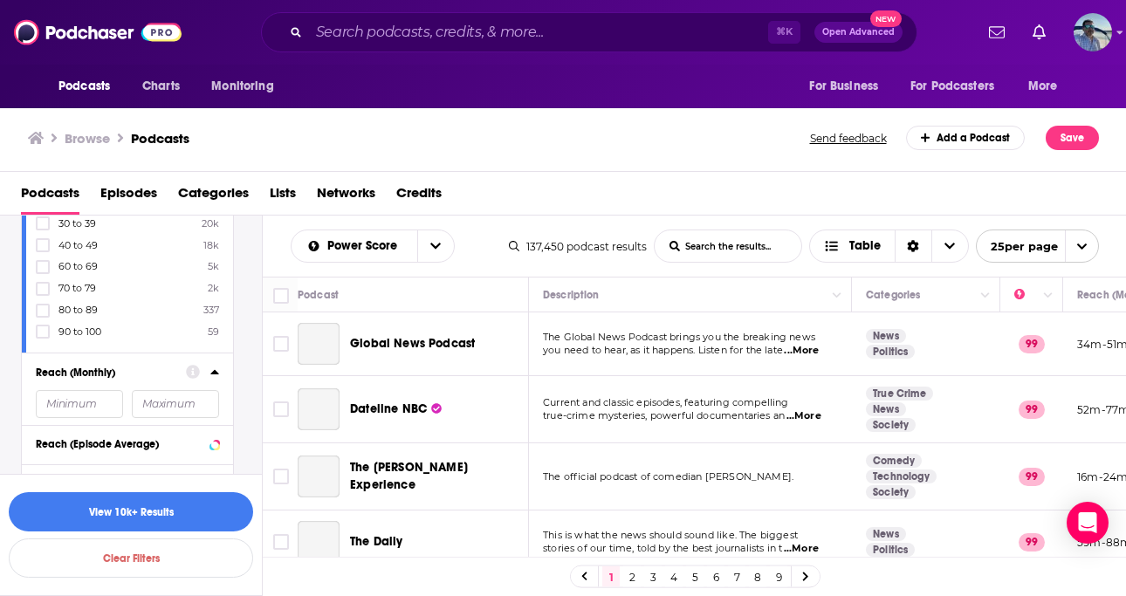
click at [99, 398] on input "number" at bounding box center [79, 404] width 87 height 28
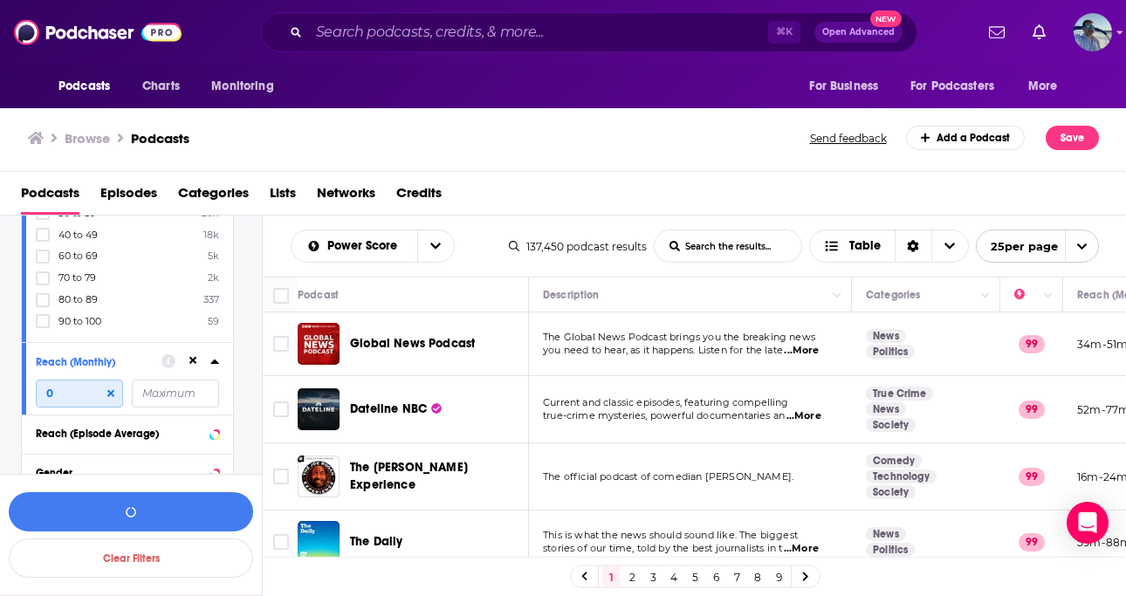
scroll to position [873, 0]
drag, startPoint x: 57, startPoint y: 390, endPoint x: 41, endPoint y: 389, distance: 15.7
click at [41, 389] on input "0" at bounding box center [79, 394] width 87 height 28
drag, startPoint x: 79, startPoint y: 386, endPoint x: 47, endPoint y: 385, distance: 31.4
click at [47, 385] on input "2500" at bounding box center [79, 394] width 87 height 28
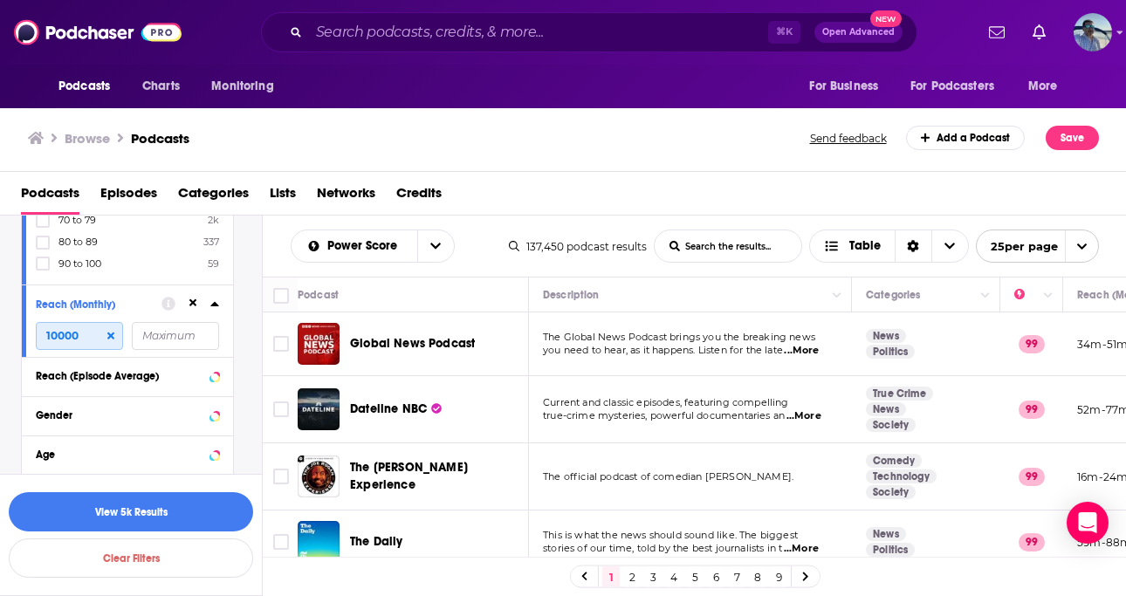
scroll to position [932, 0]
type input "10000"
click at [220, 367] on div "Reach (Episode Average)" at bounding box center [127, 374] width 211 height 39
click at [220, 371] on div "Reach (Episode Average)" at bounding box center [127, 374] width 211 height 39
click at [215, 372] on icon at bounding box center [214, 374] width 9 height 14
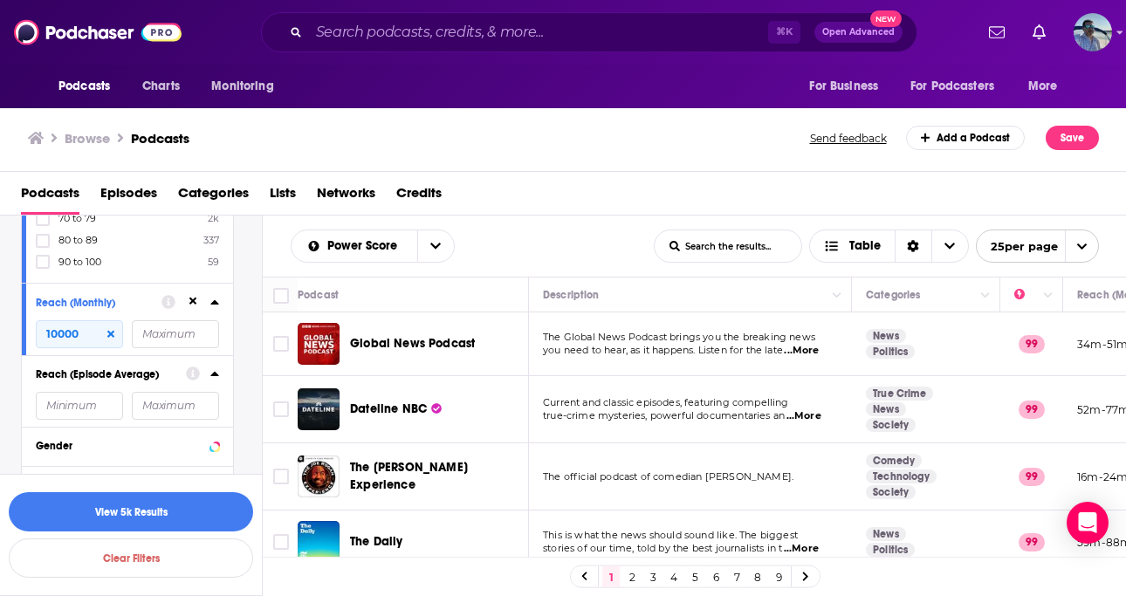
click at [92, 399] on input "number" at bounding box center [79, 406] width 87 height 28
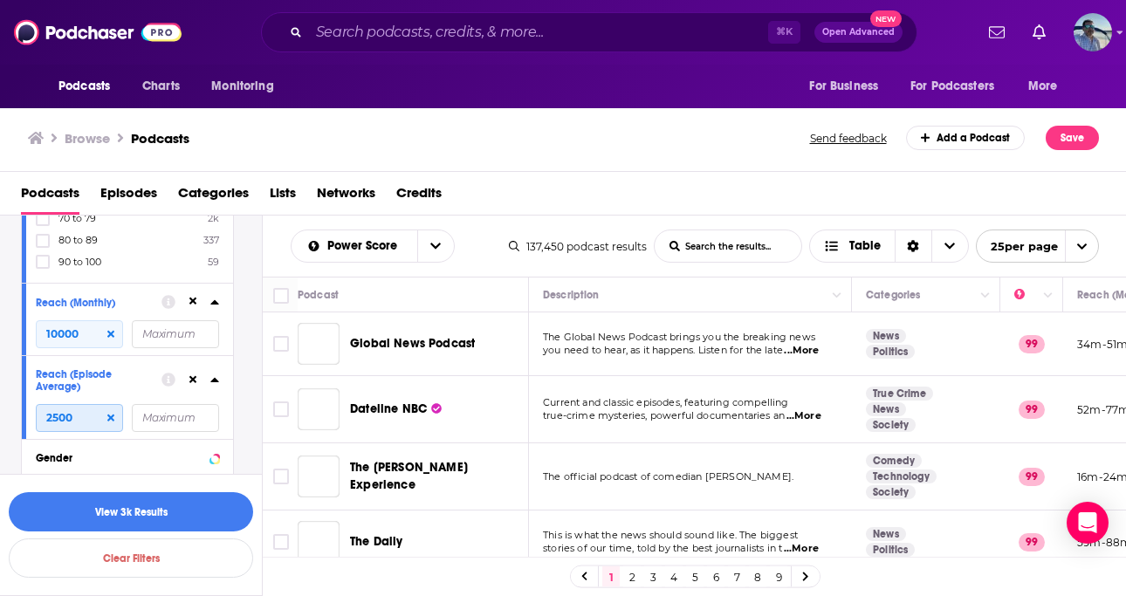
scroll to position [1053, 0]
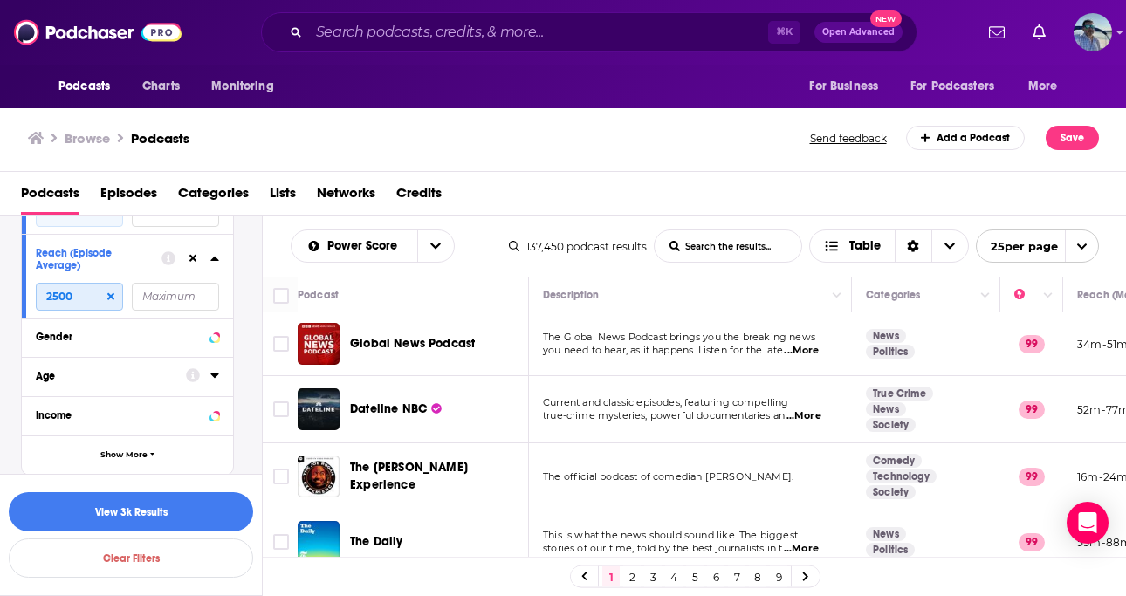
type input "2500"
click at [205, 369] on div at bounding box center [202, 376] width 33 height 22
click at [215, 374] on icon at bounding box center [214, 376] width 8 height 4
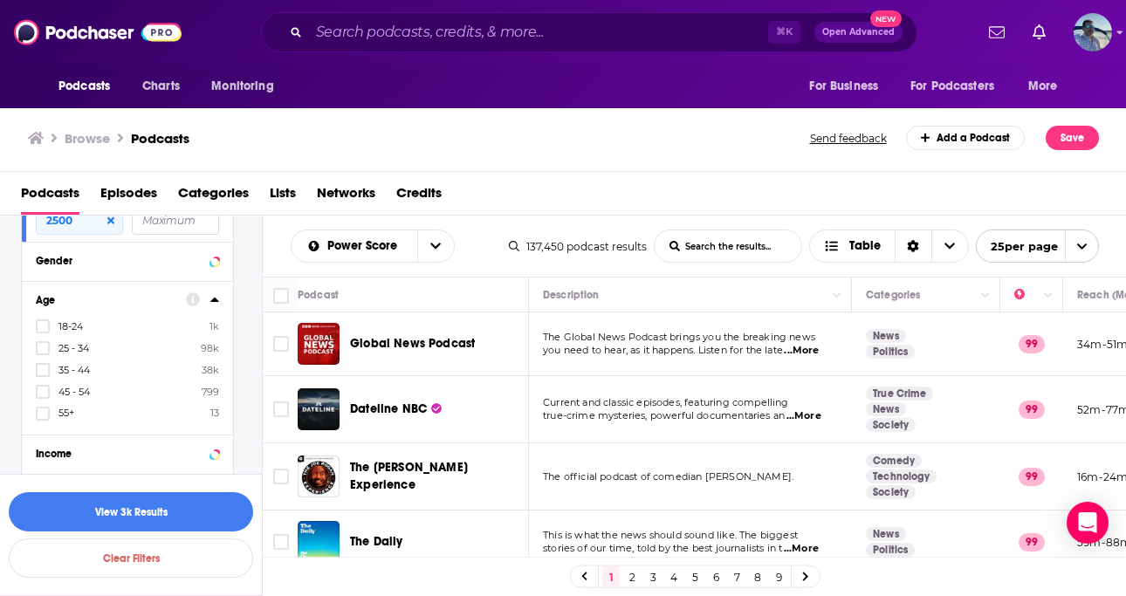
scroll to position [1132, 0]
click at [44, 364] on icon at bounding box center [43, 368] width 10 height 8
click at [38, 384] on icon at bounding box center [43, 389] width 10 height 10
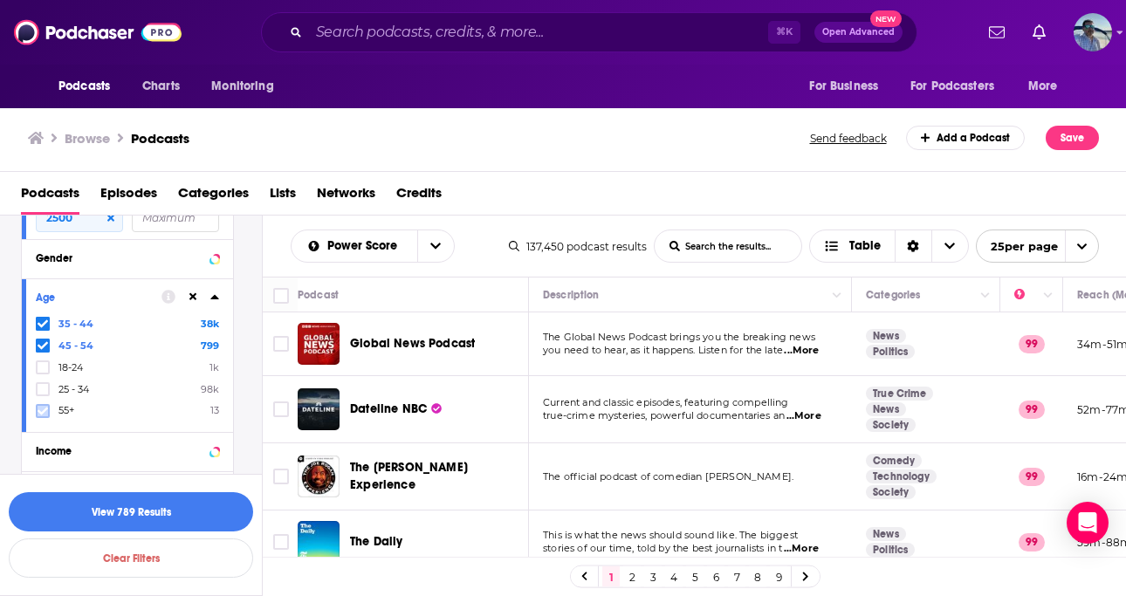
click at [42, 408] on icon at bounding box center [43, 411] width 10 height 8
click at [42, 319] on icon at bounding box center [43, 324] width 10 height 10
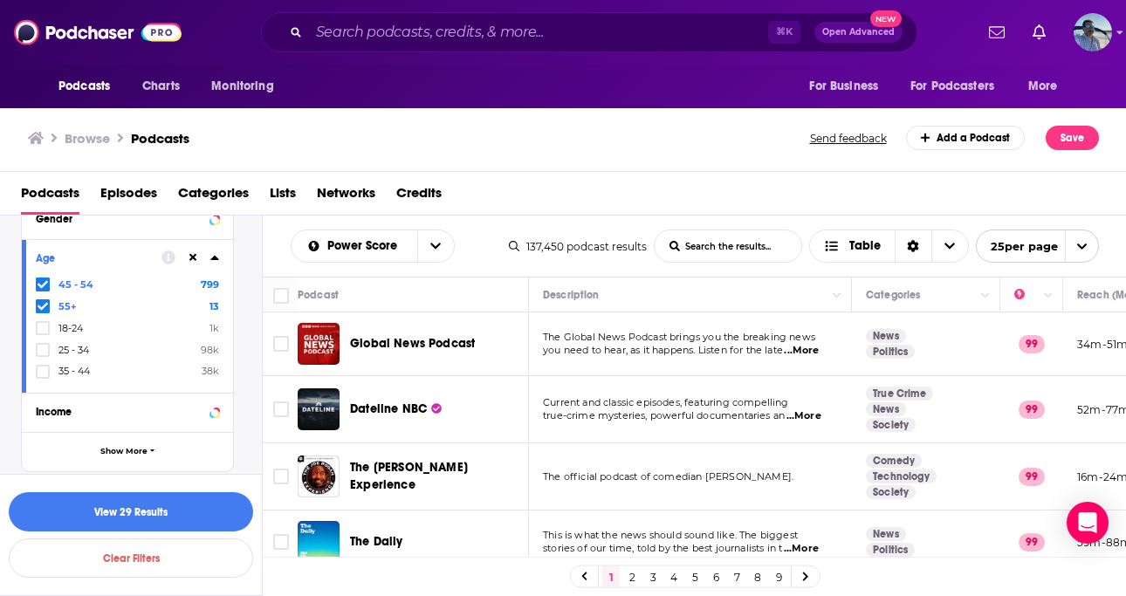
scroll to position [1173, 0]
click at [40, 365] on icon at bounding box center [43, 370] width 10 height 10
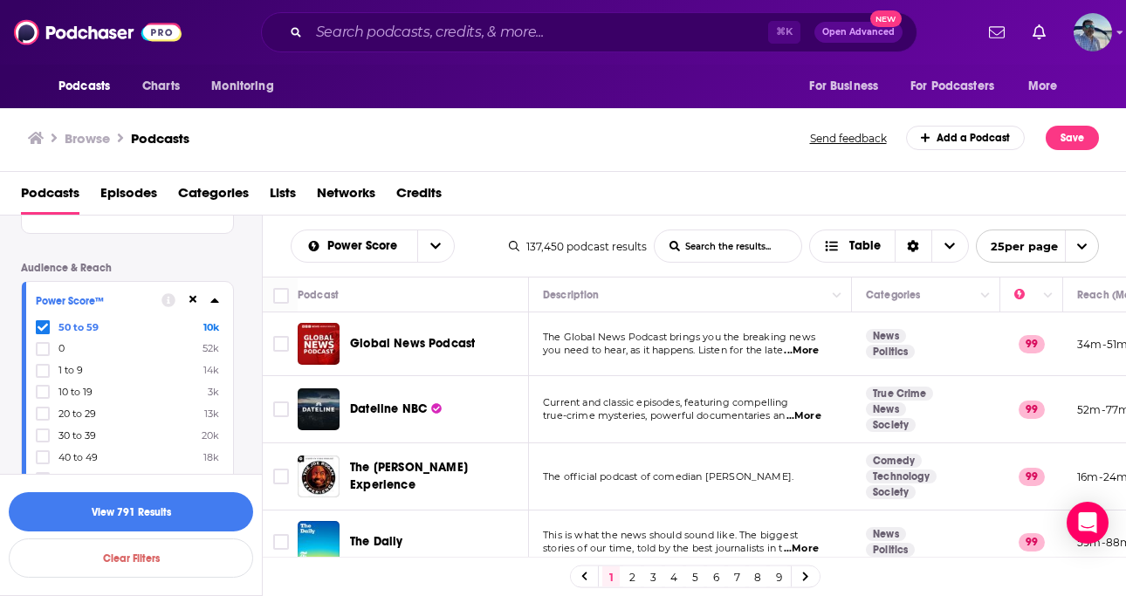
scroll to position [513, 0]
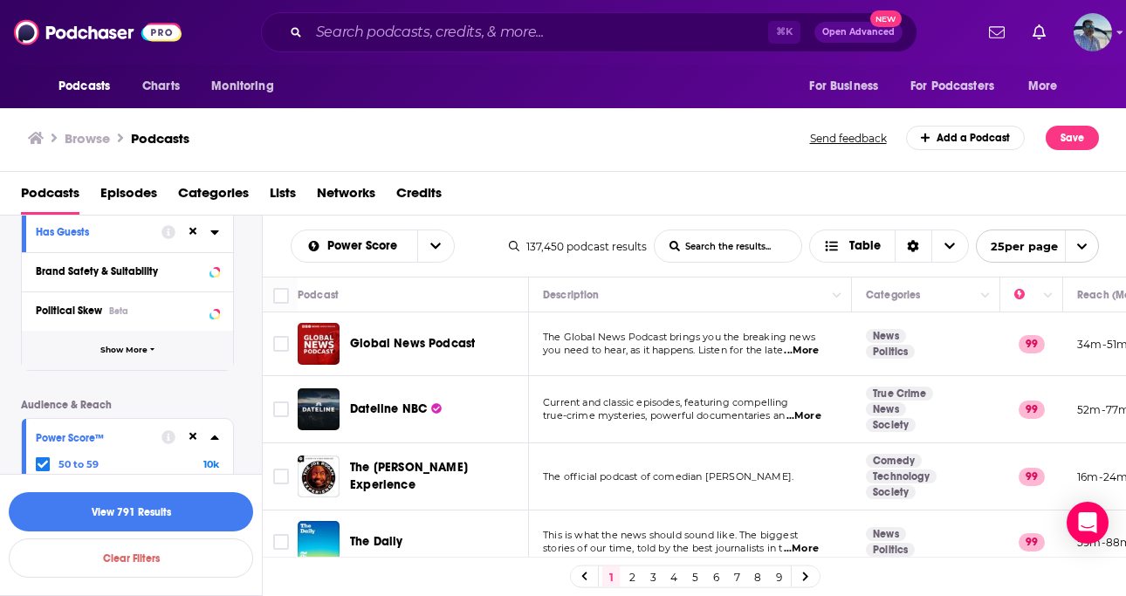
click at [174, 355] on button "Show More" at bounding box center [127, 350] width 211 height 39
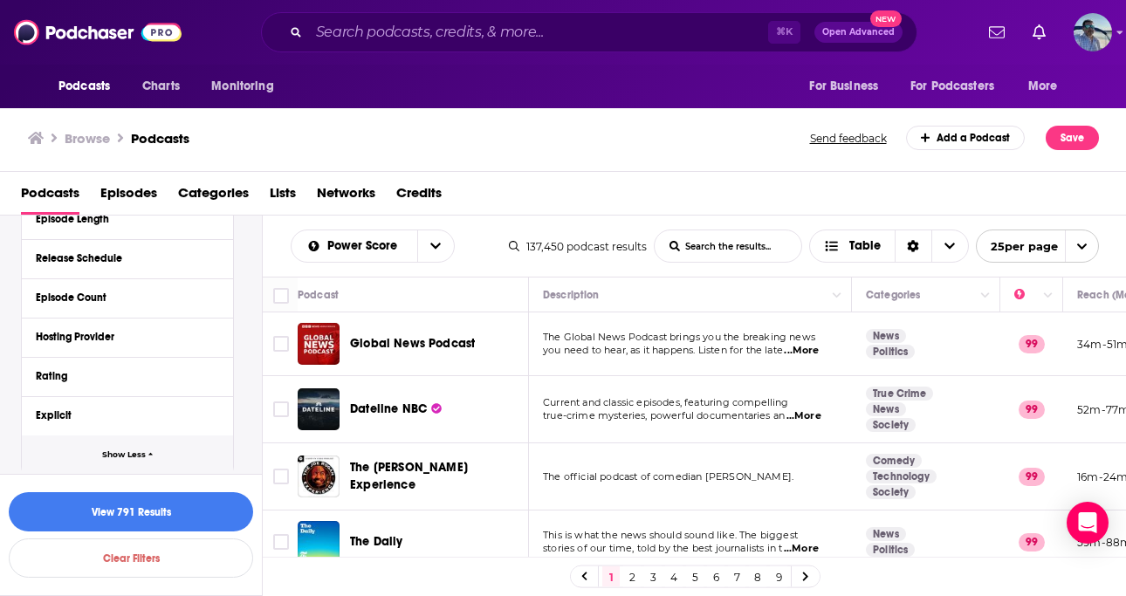
scroll to position [722, 0]
click at [207, 333] on button "Episode Count" at bounding box center [123, 337] width 175 height 22
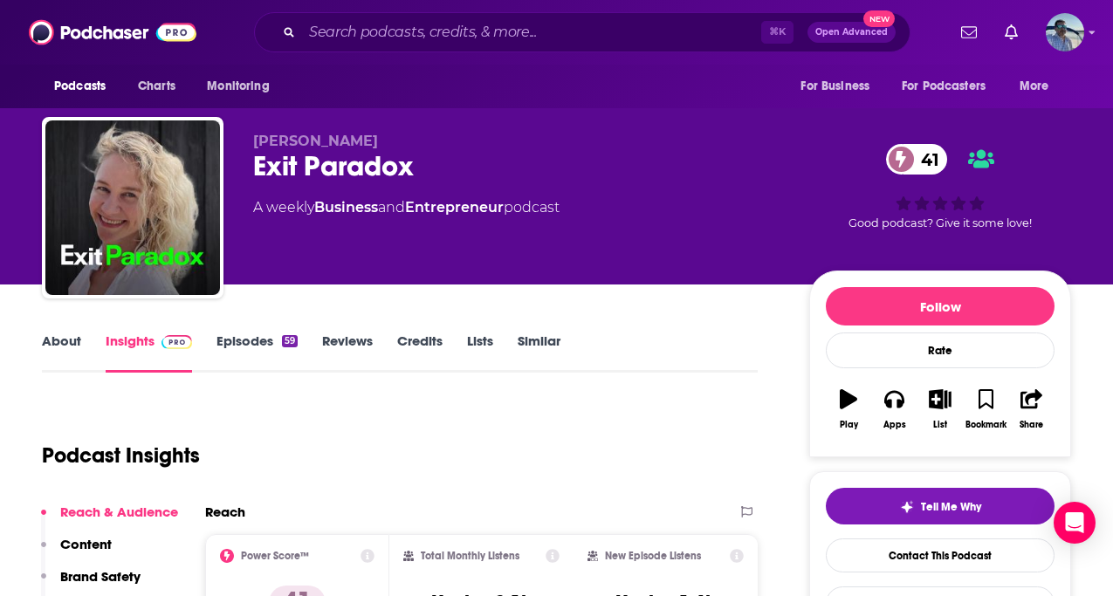
click at [264, 338] on link "Episodes 59" at bounding box center [256, 353] width 81 height 40
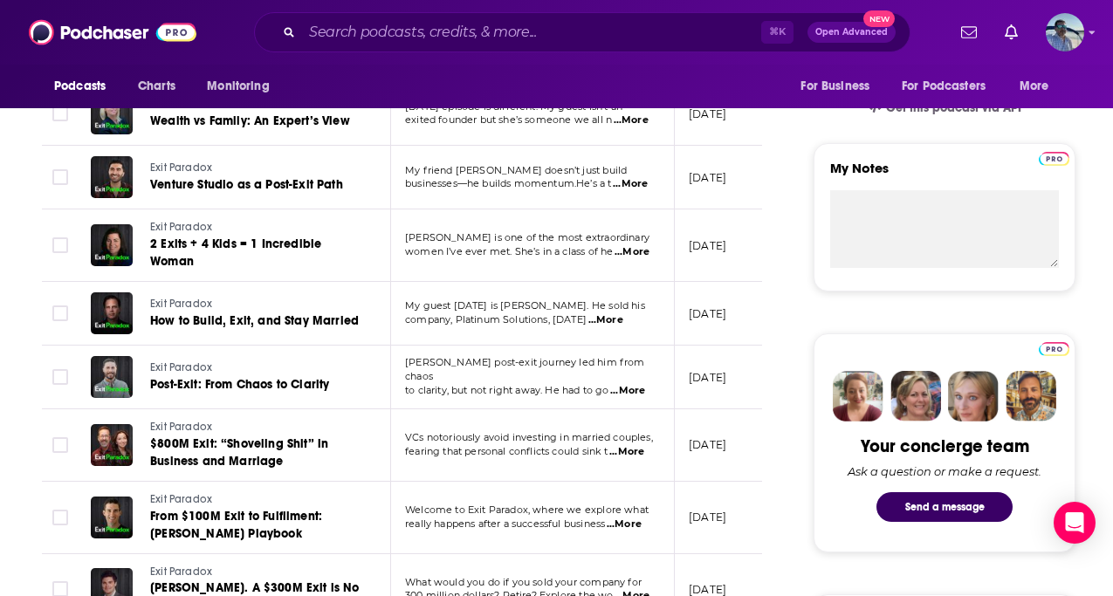
scroll to position [583, 0]
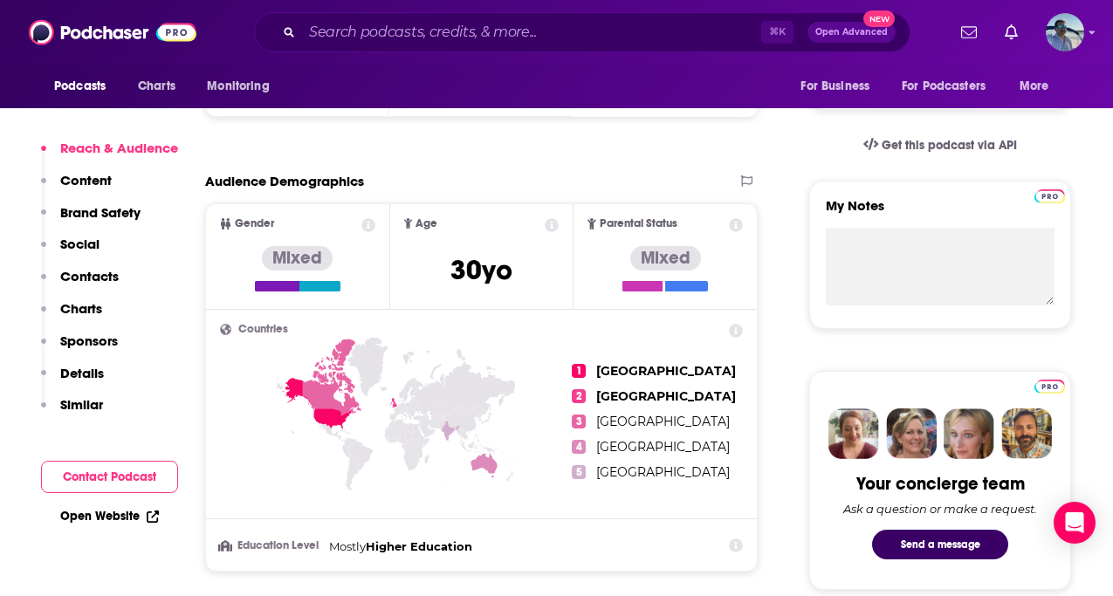
scroll to position [511, 0]
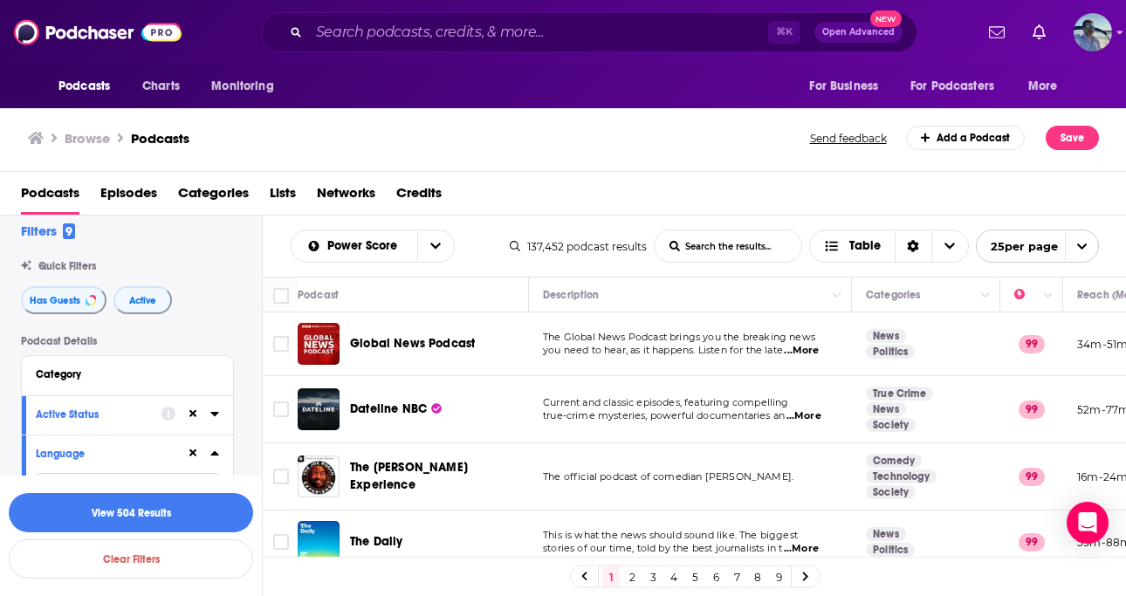
scroll to position [17, 0]
click at [119, 376] on div "Category" at bounding box center [117, 372] width 163 height 12
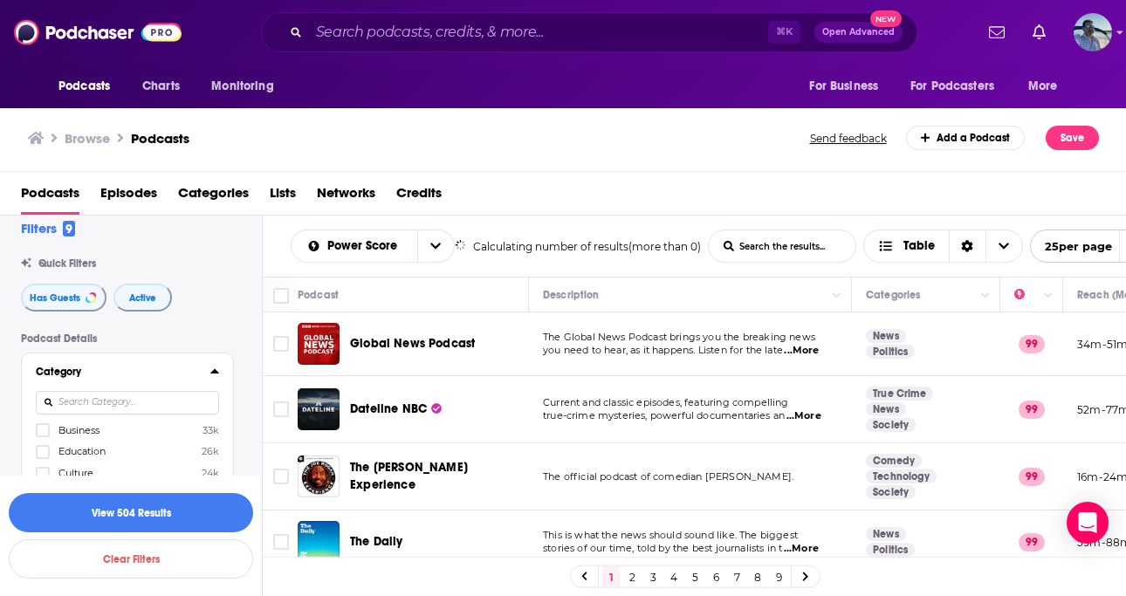
click at [103, 406] on input at bounding box center [127, 403] width 183 height 24
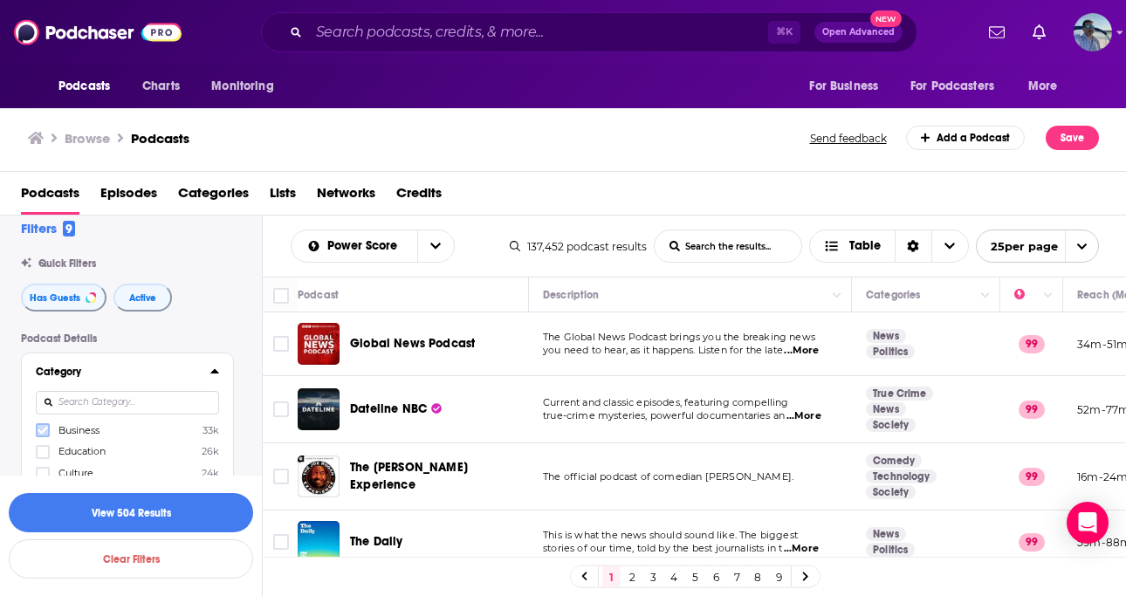
click at [43, 429] on icon at bounding box center [43, 430] width 10 height 10
click at [114, 392] on input at bounding box center [127, 403] width 183 height 24
click at [43, 436] on icon at bounding box center [43, 430] width 10 height 10
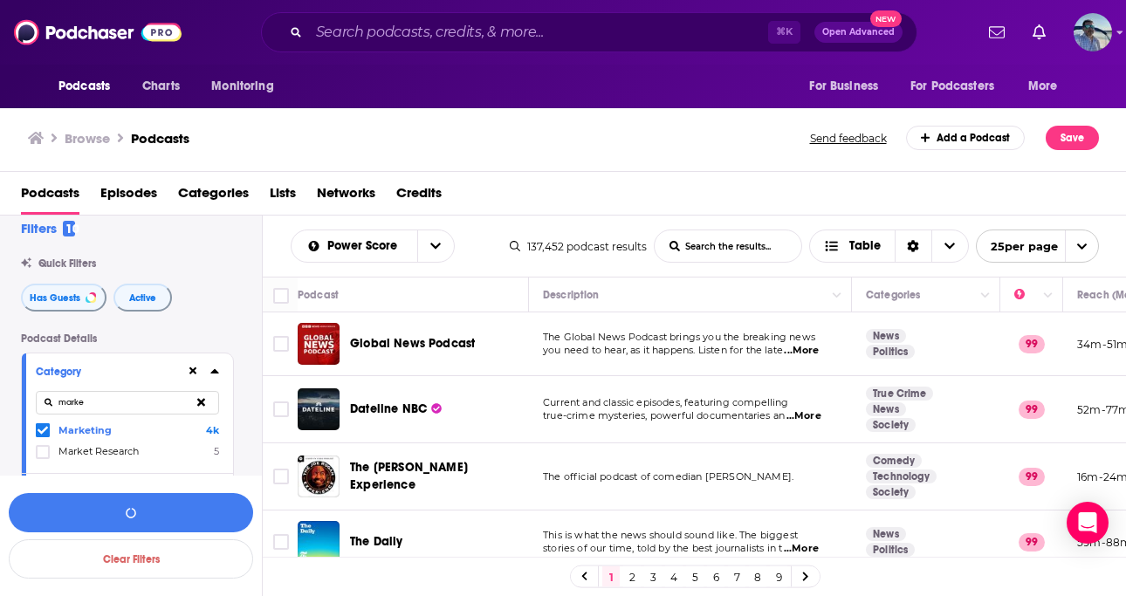
drag, startPoint x: 100, startPoint y: 404, endPoint x: 80, endPoint y: 398, distance: 21.0
click at [51, 394] on input "marke" at bounding box center [127, 403] width 183 height 24
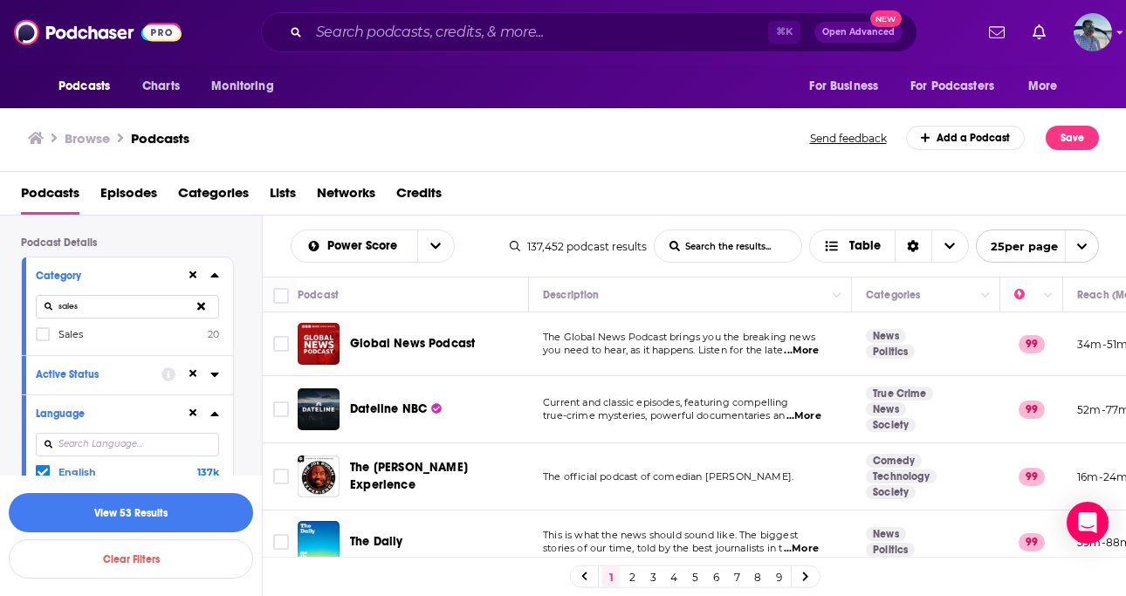
scroll to position [120, 0]
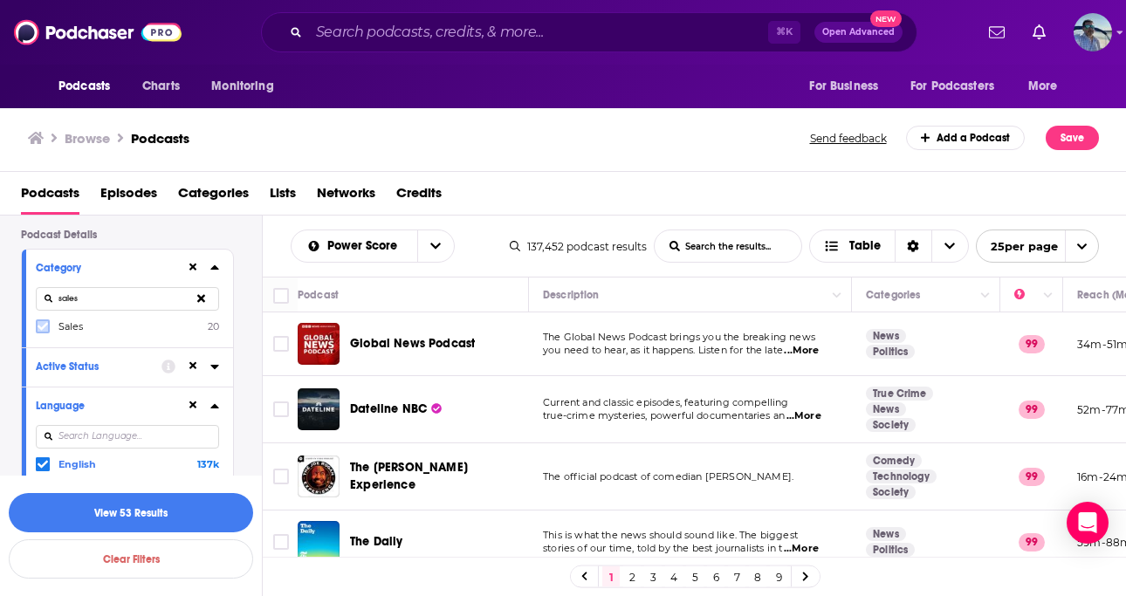
click at [41, 326] on icon at bounding box center [43, 326] width 10 height 10
drag, startPoint x: 109, startPoint y: 306, endPoint x: 57, endPoint y: 295, distance: 53.6
click at [57, 295] on input "sales" at bounding box center [127, 299] width 183 height 24
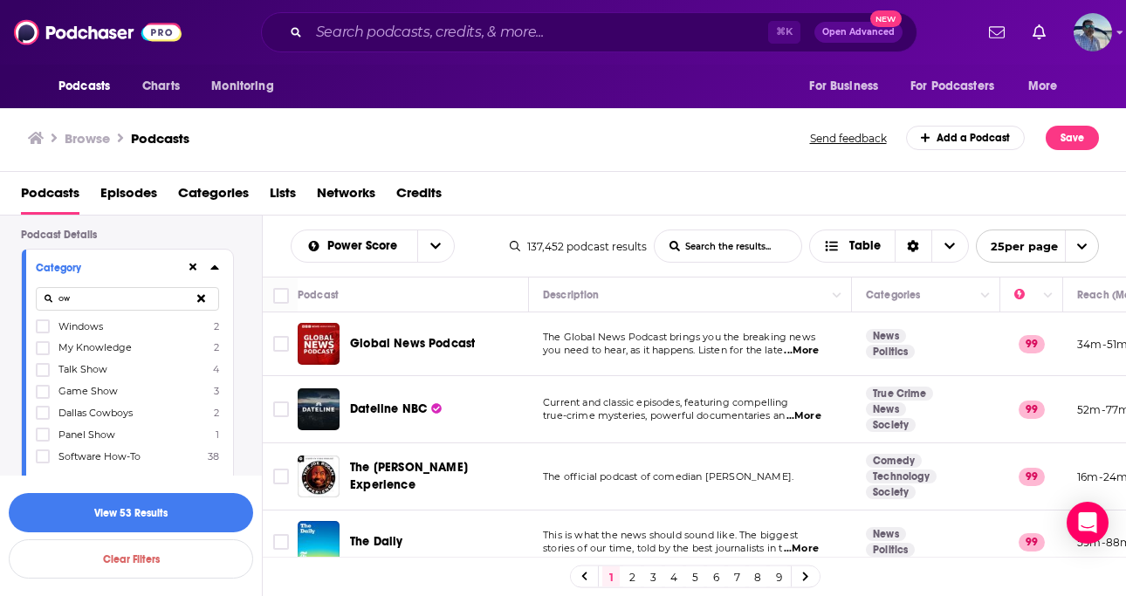
type input "o"
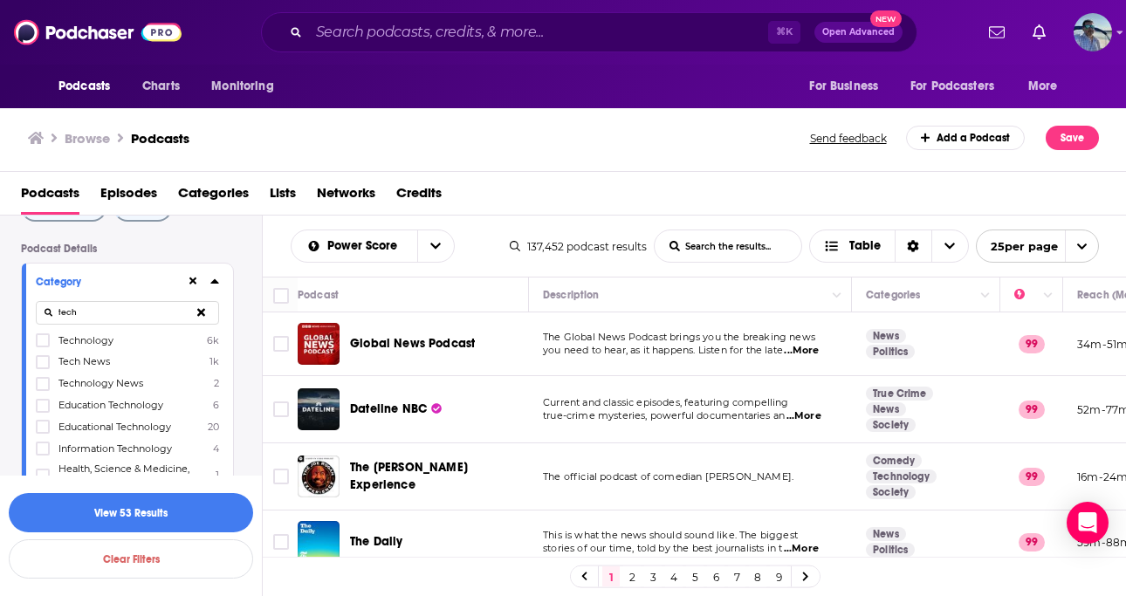
scroll to position [73, 0]
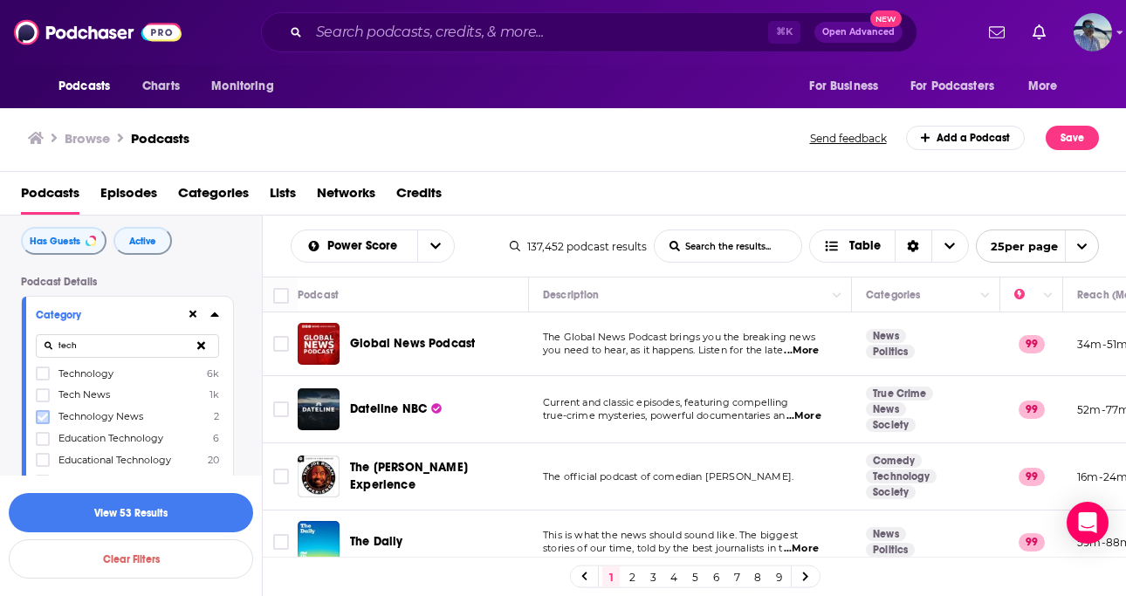
type input "tech"
click at [43, 416] on icon at bounding box center [43, 417] width 10 height 10
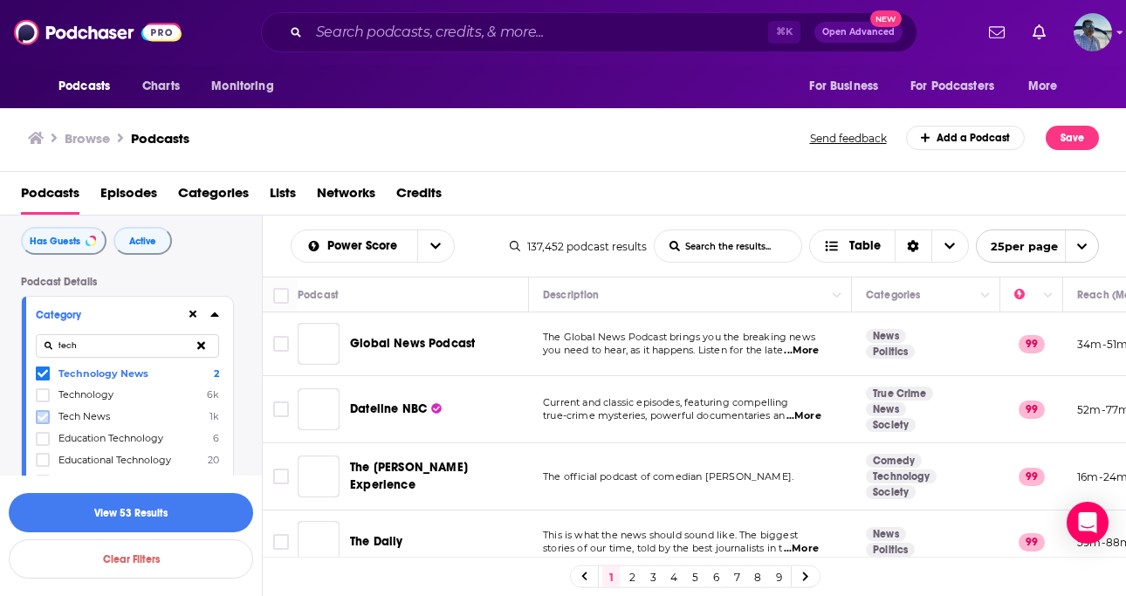
click at [39, 419] on icon at bounding box center [43, 417] width 10 height 8
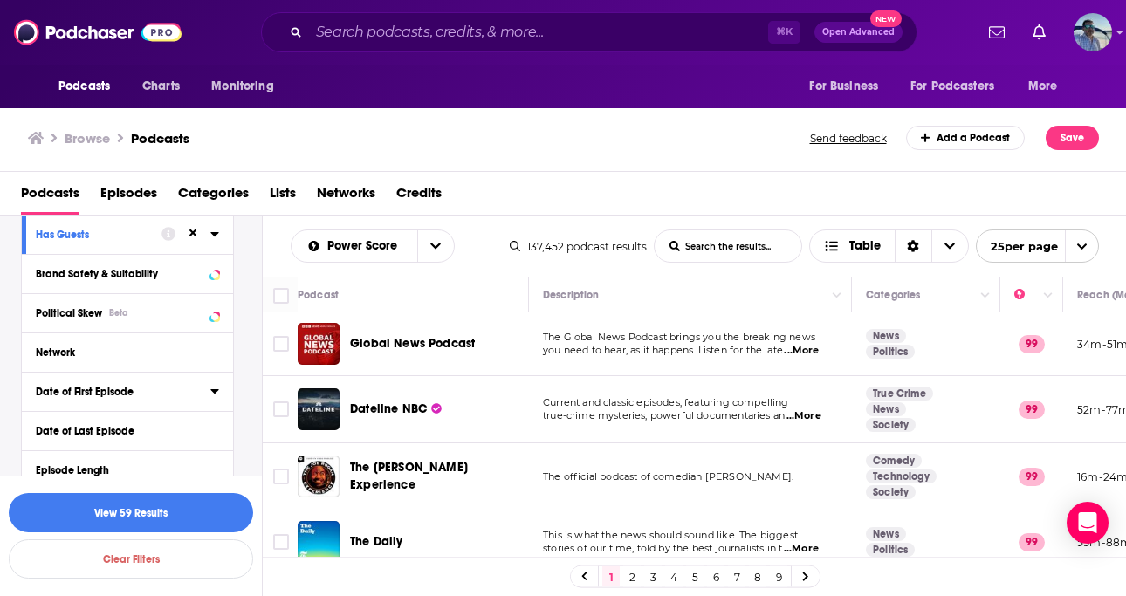
scroll to position [735, 0]
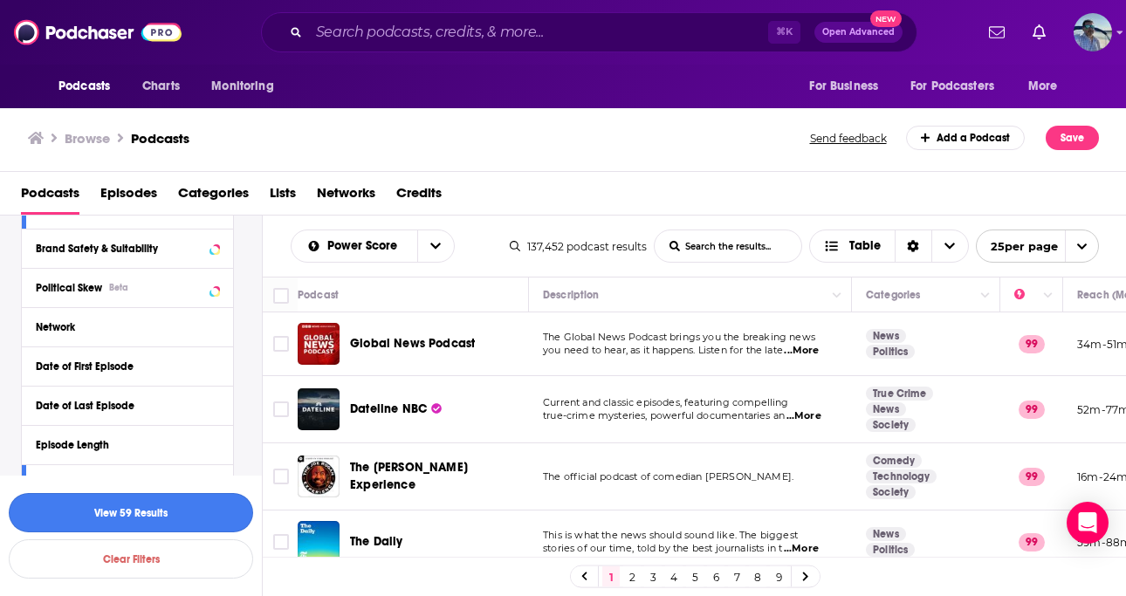
click at [127, 511] on button "View 59 Results" at bounding box center [131, 512] width 244 height 39
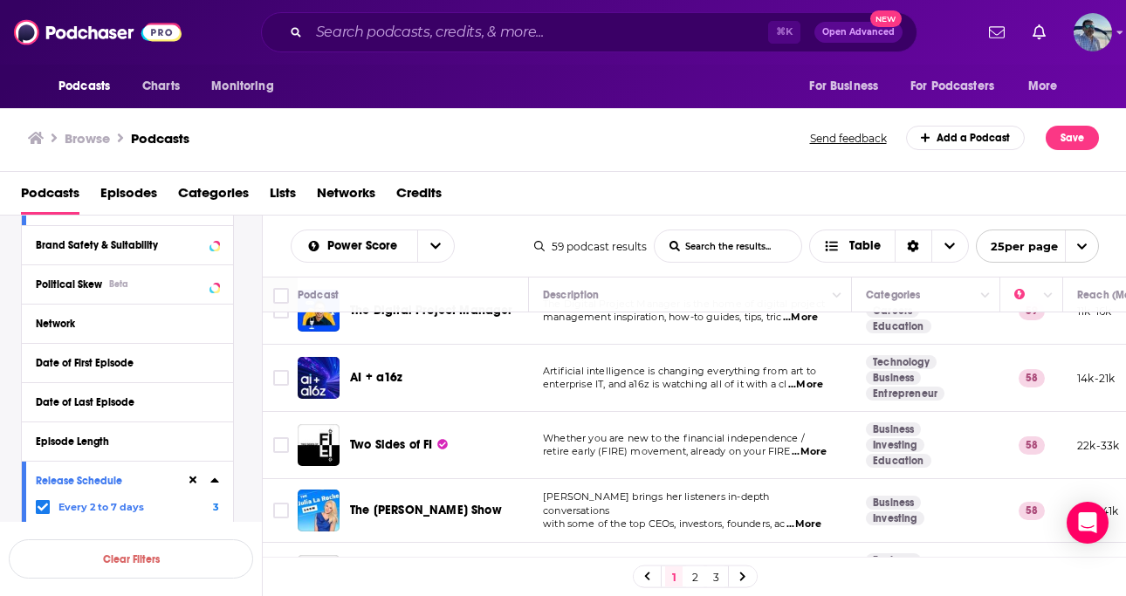
scroll to position [520, 0]
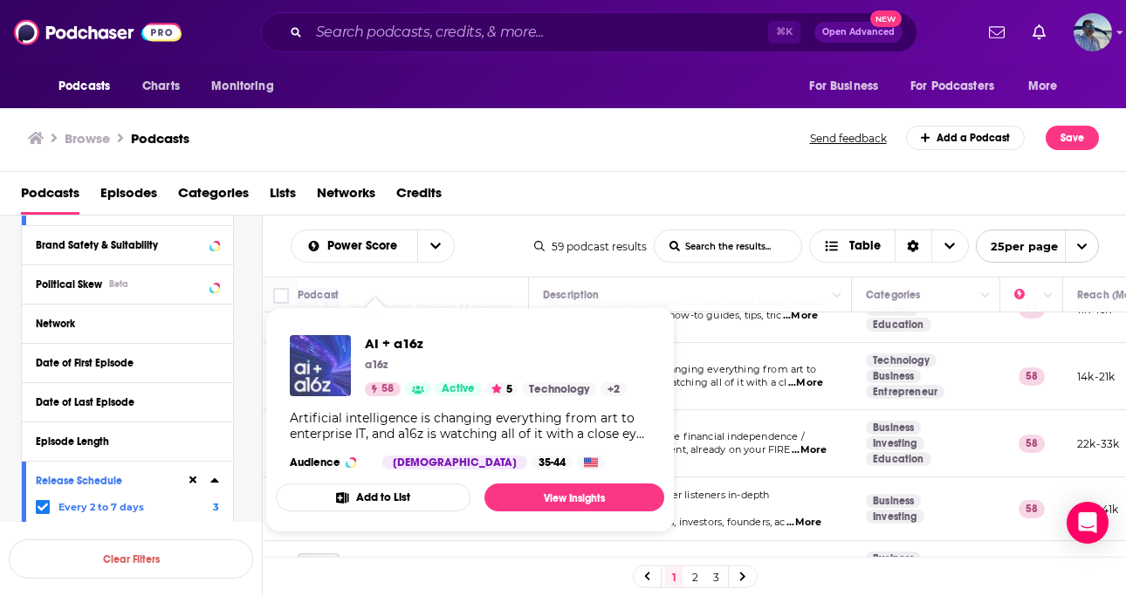
click at [319, 366] on img "AI + a16z" at bounding box center [320, 365] width 61 height 61
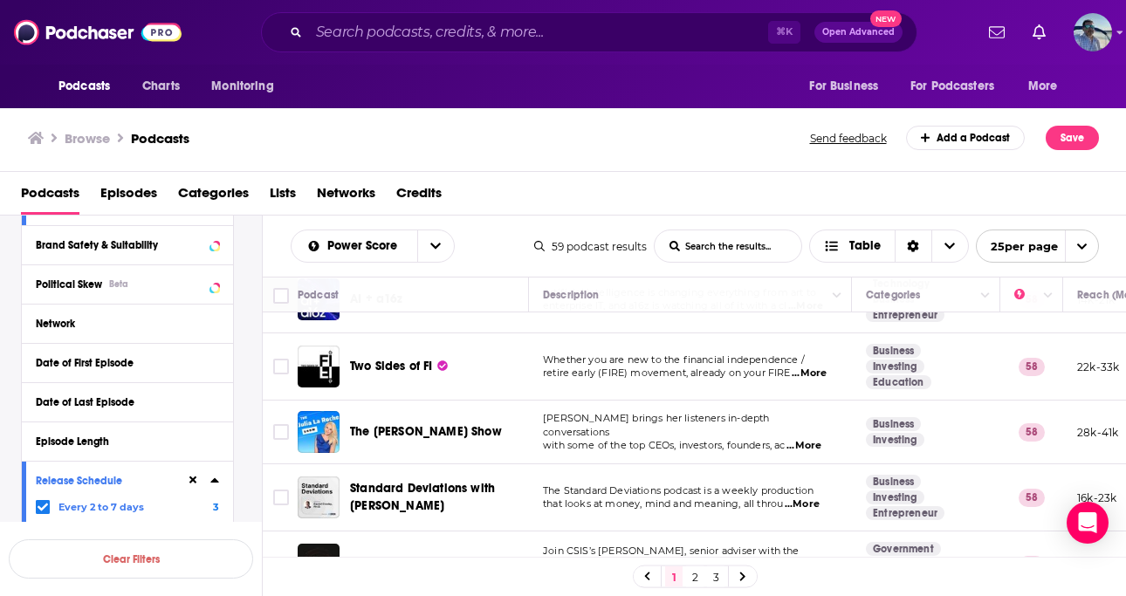
scroll to position [598, 0]
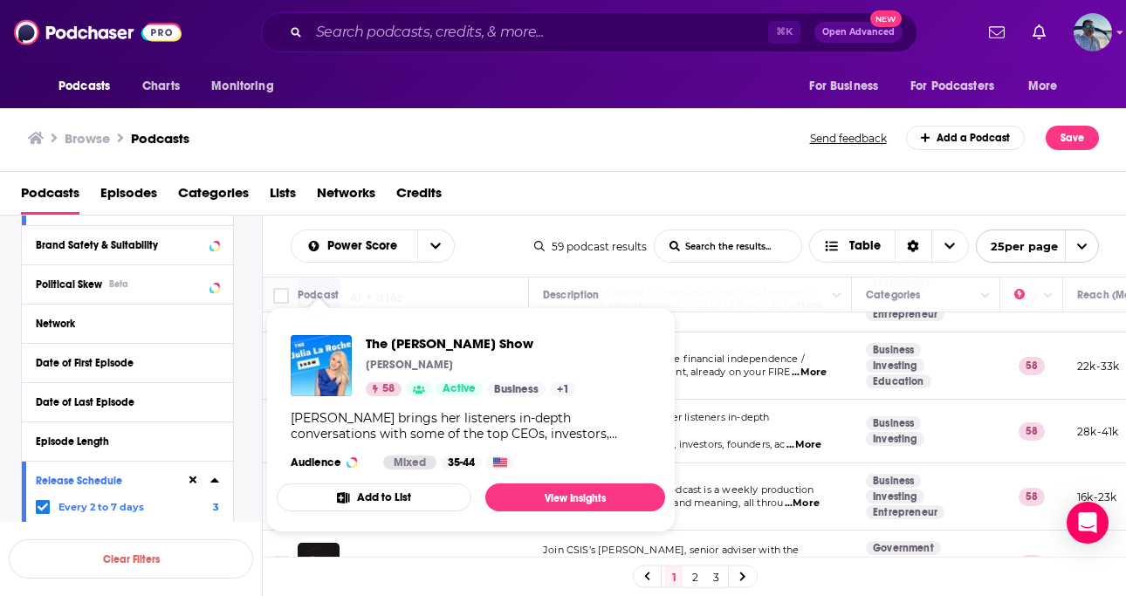
click at [313, 408] on div "The Julia La Roche Show Julia La Roche 58 Active Business + 1 Julia La Roche br…" at bounding box center [471, 402] width 388 height 162
click at [328, 368] on img "The Julia La Roche Show" at bounding box center [321, 365] width 61 height 61
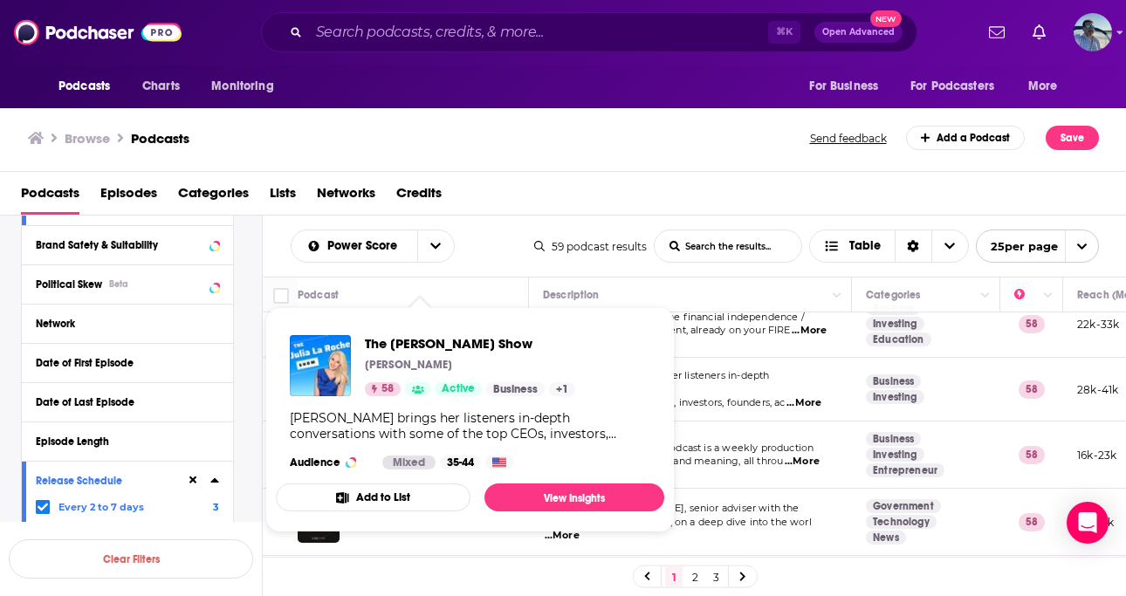
scroll to position [639, 0]
click at [397, 497] on button "Add to List" at bounding box center [373, 498] width 195 height 28
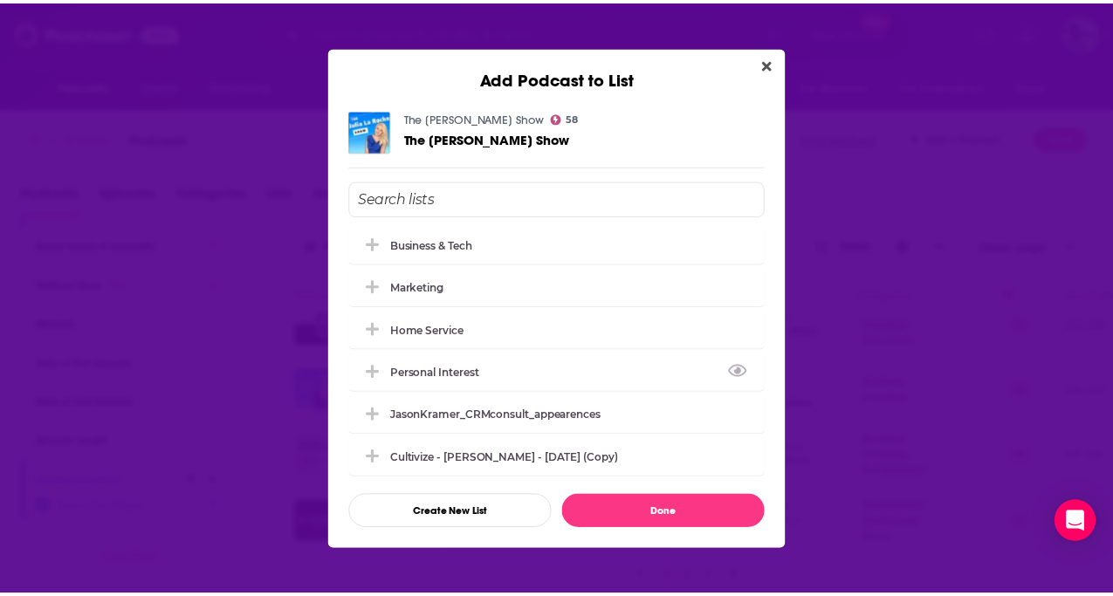
scroll to position [0, 0]
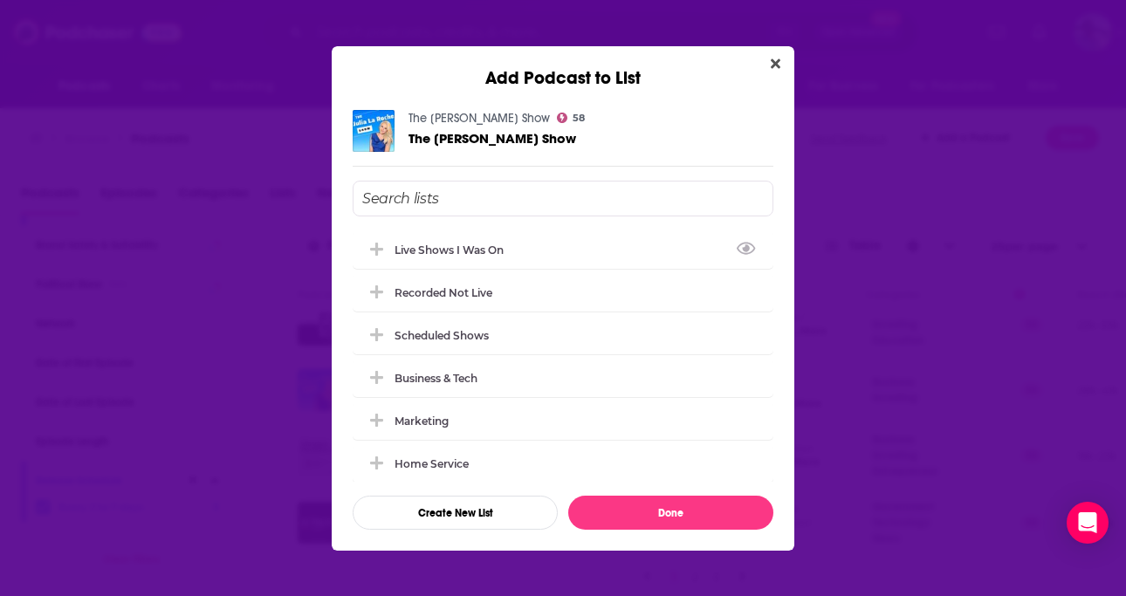
click at [447, 196] on input "Add Podcast To List" at bounding box center [563, 199] width 421 height 36
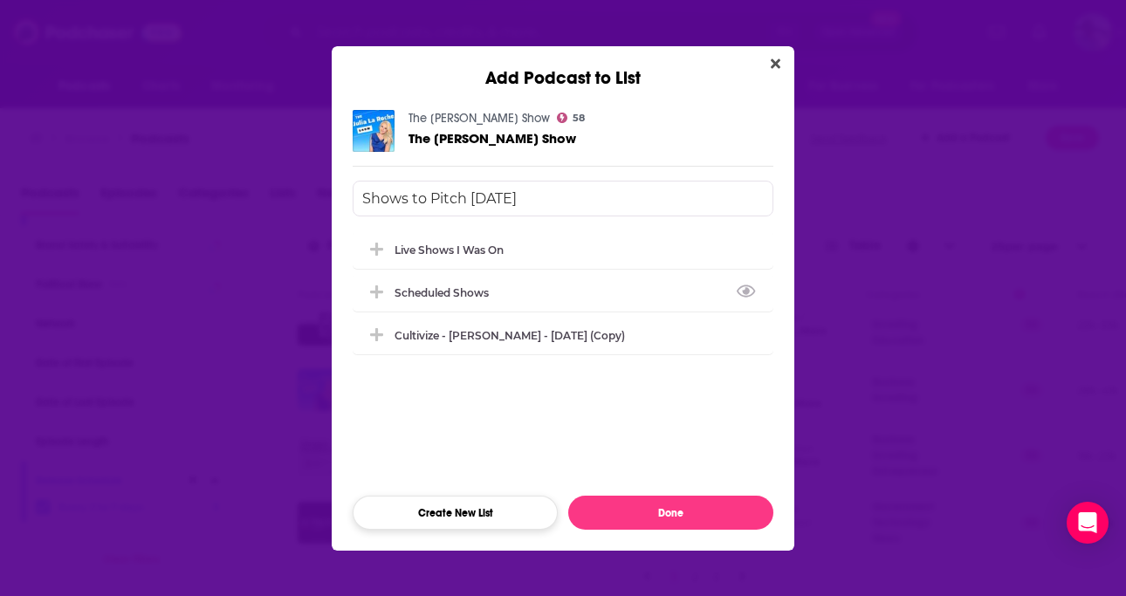
type input "Shows to Pitch Oct 2025"
click at [503, 518] on button "Create New List" at bounding box center [455, 513] width 205 height 34
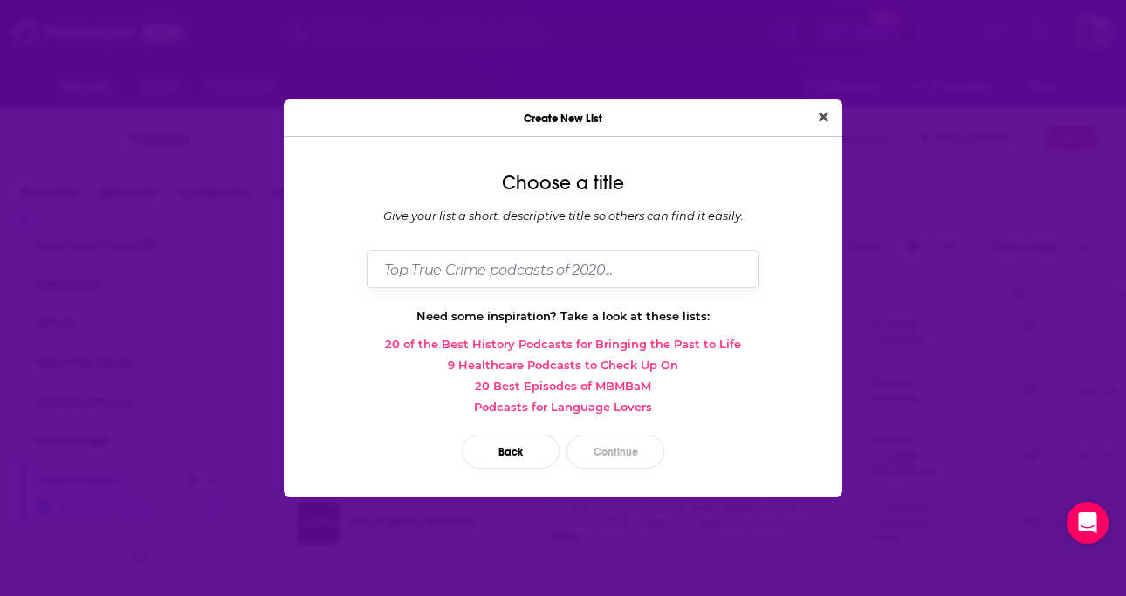
click at [517, 268] on input "Dialog" at bounding box center [562, 269] width 391 height 38
type input "Shows to Pitch Oct 2025"
click at [610, 456] on button "Continue" at bounding box center [615, 452] width 98 height 34
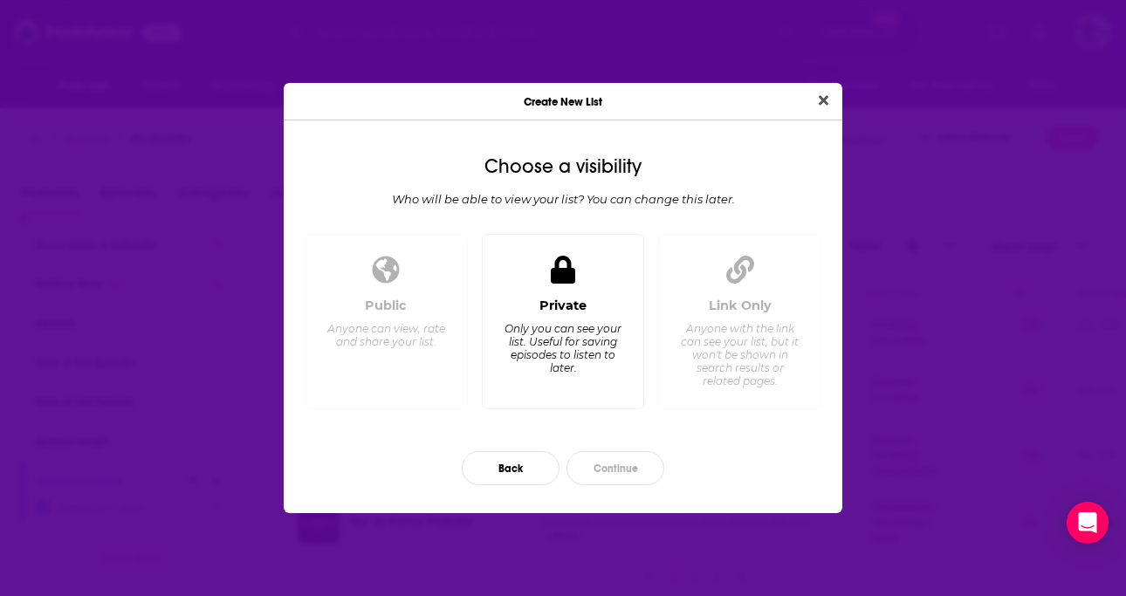
click at [574, 347] on div "Only you can see your list. Useful for saving episodes to listen to later." at bounding box center [563, 348] width 120 height 52
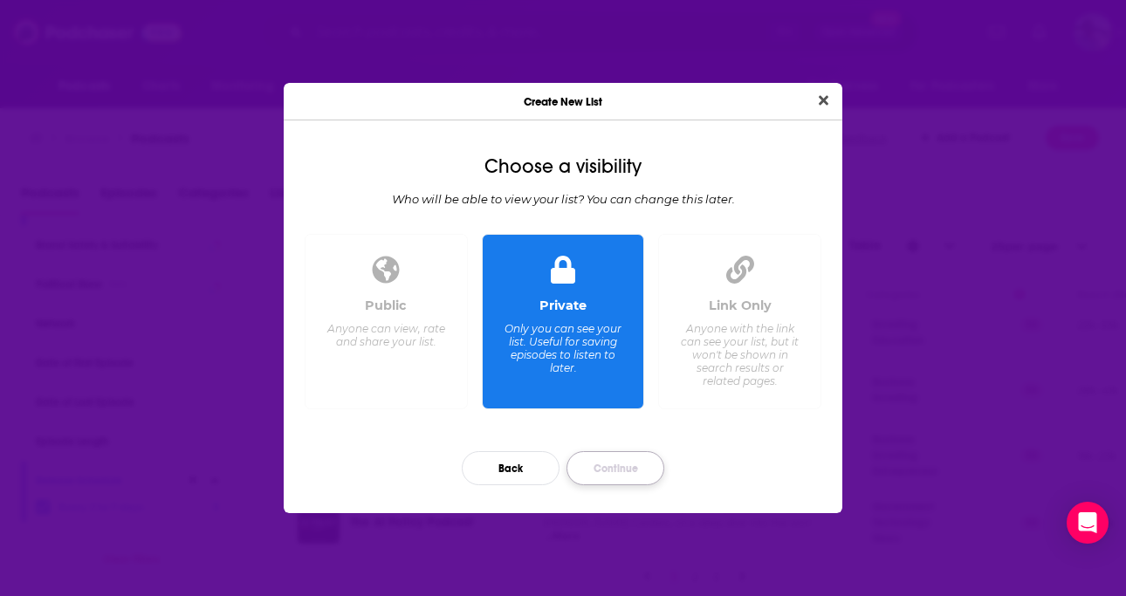
click at [603, 466] on button "Continue" at bounding box center [615, 468] width 98 height 34
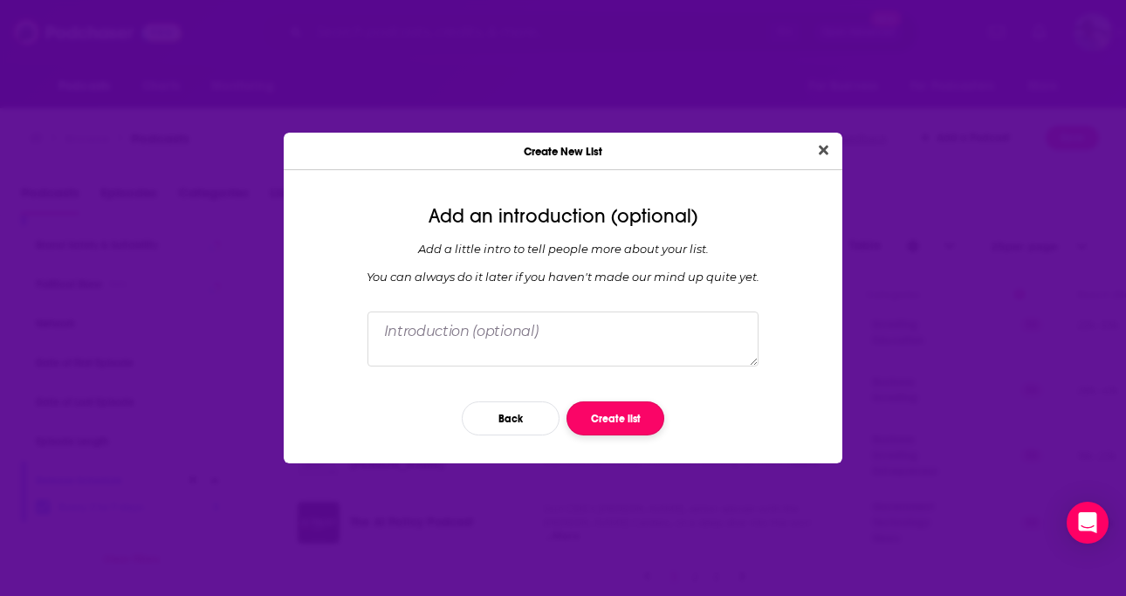
click at [603, 423] on button "Create list" at bounding box center [615, 418] width 98 height 34
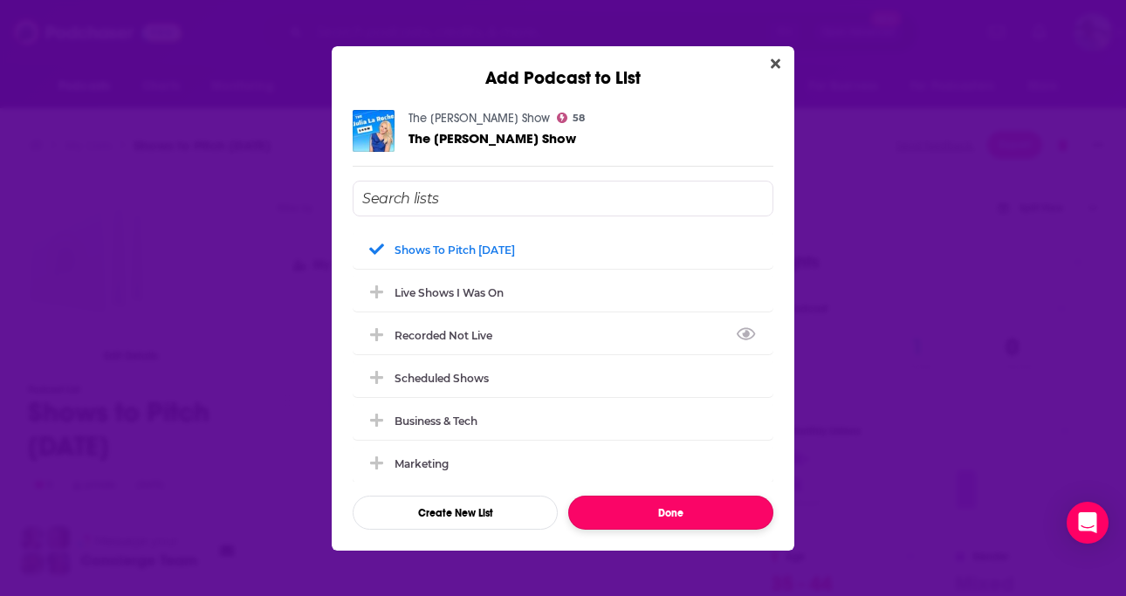
click at [614, 515] on button "Done" at bounding box center [670, 513] width 205 height 34
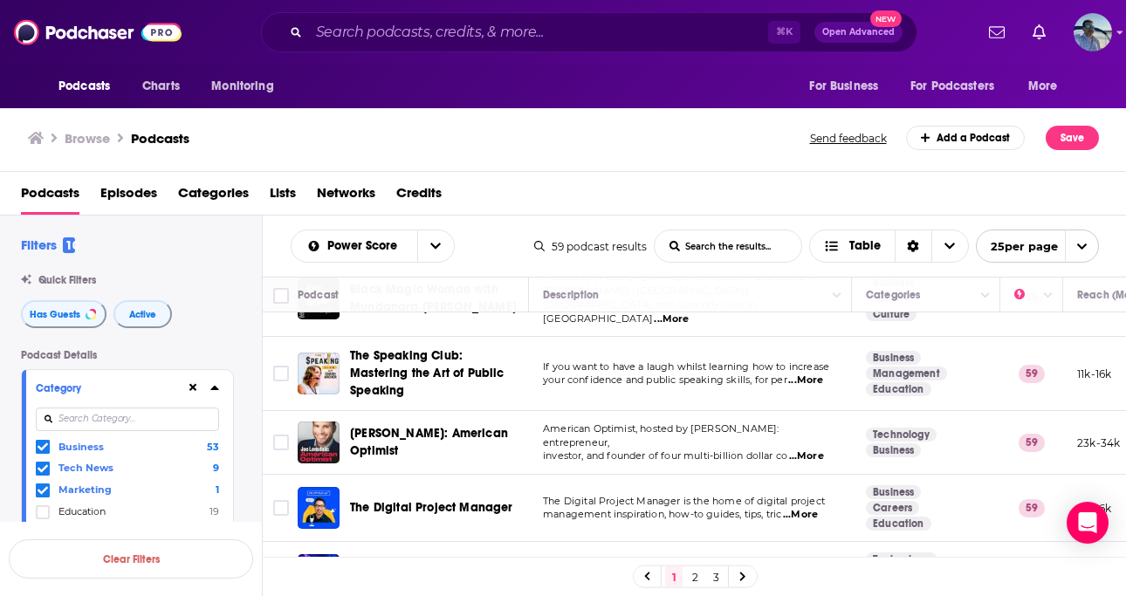
scroll to position [322, 0]
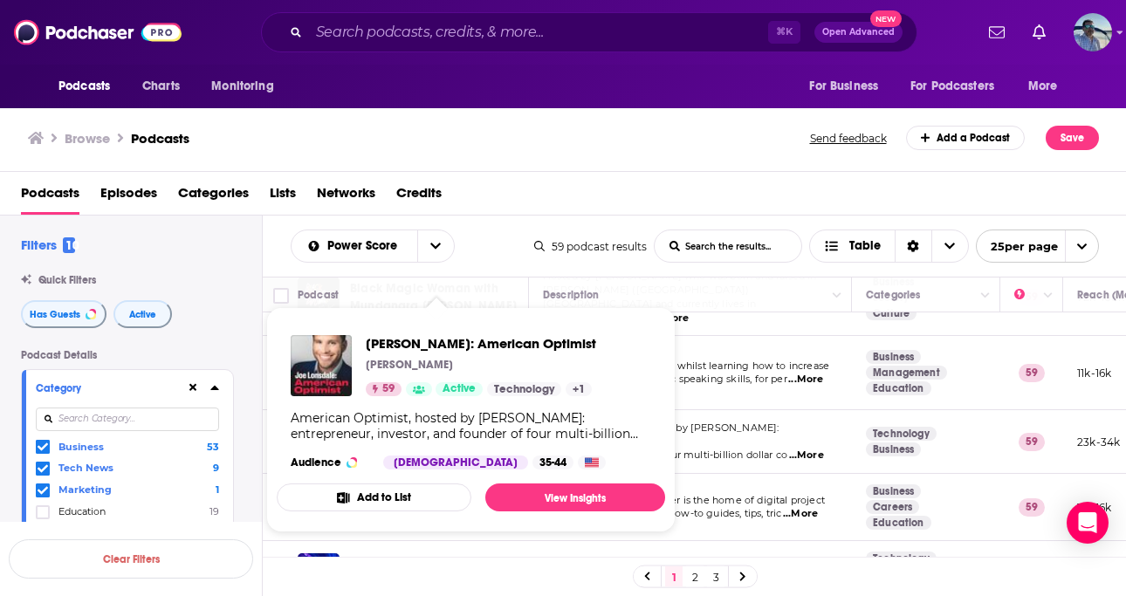
click at [397, 495] on button "Add to List" at bounding box center [374, 498] width 195 height 28
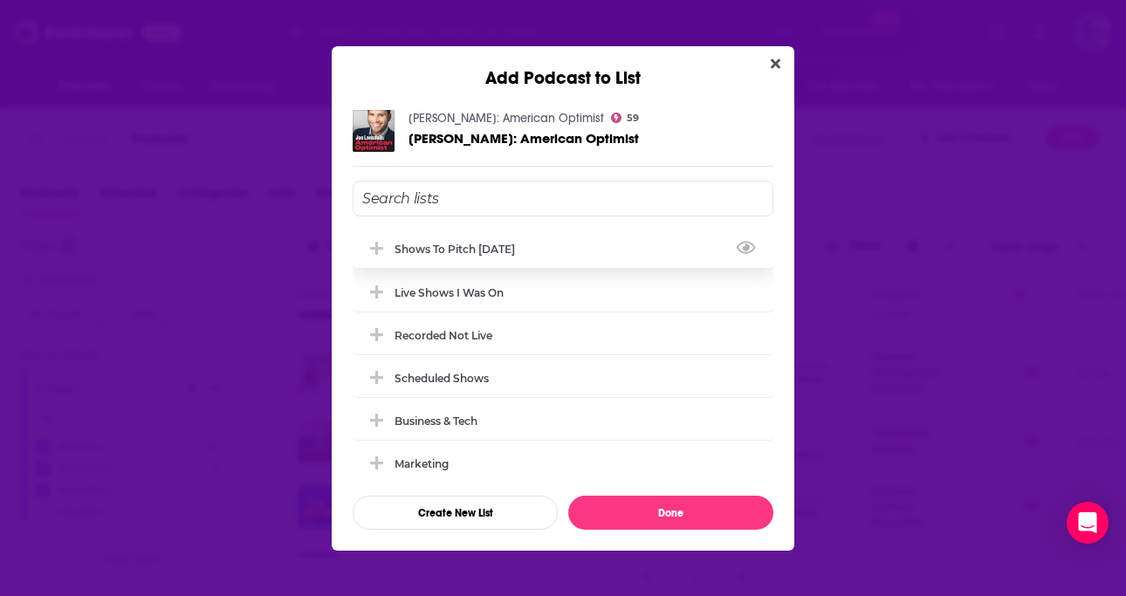
click at [470, 252] on div "Shows to Pitch Oct 2025" at bounding box center [460, 249] width 131 height 13
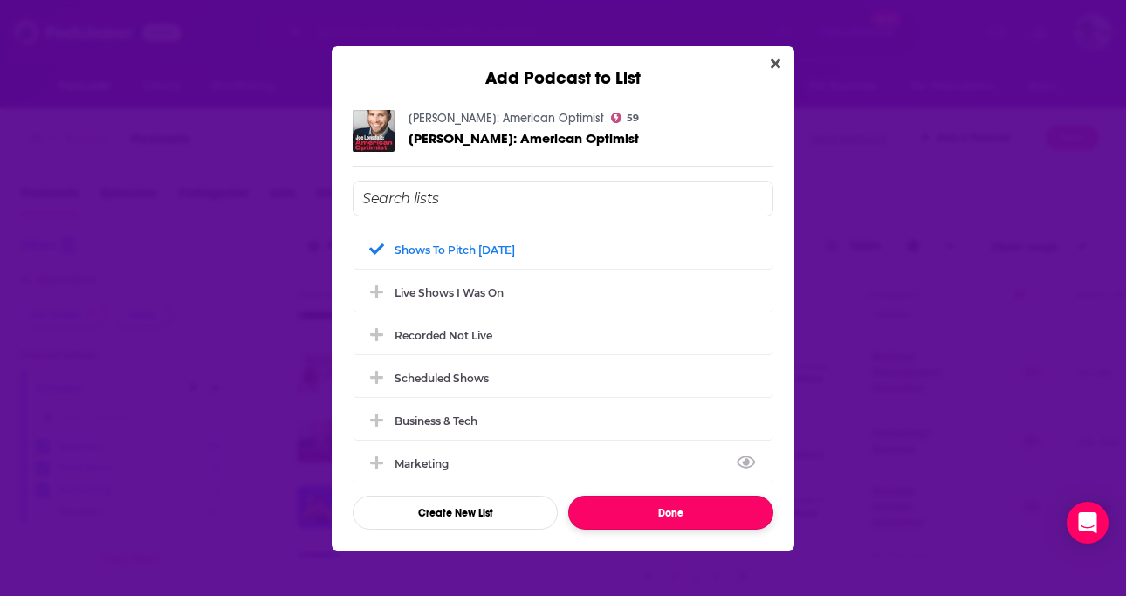
click at [618, 514] on button "Done" at bounding box center [670, 513] width 205 height 34
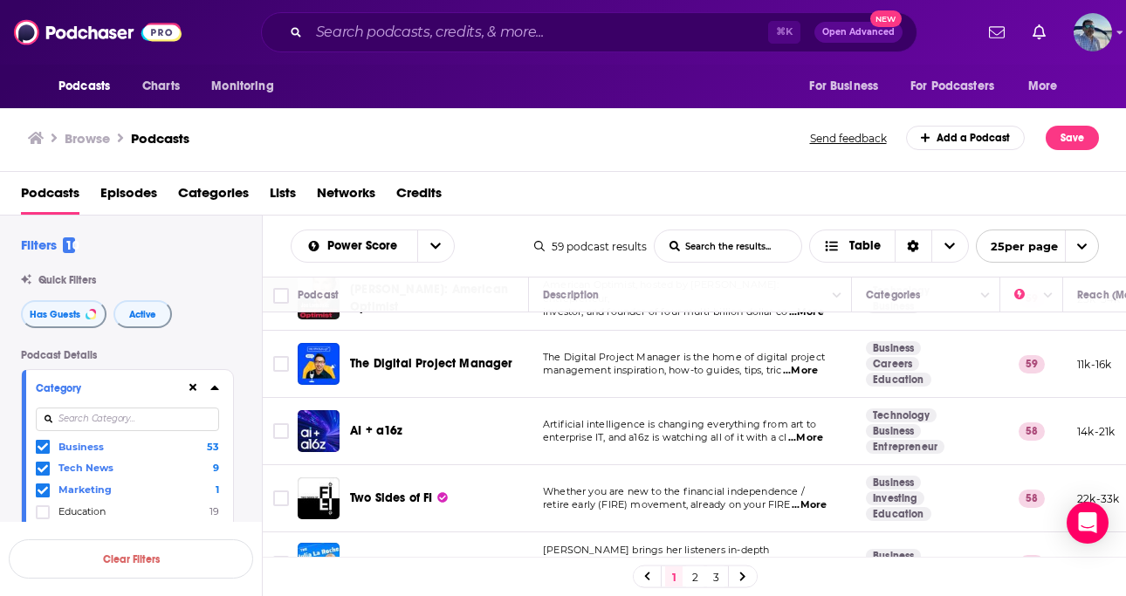
scroll to position [465, 0]
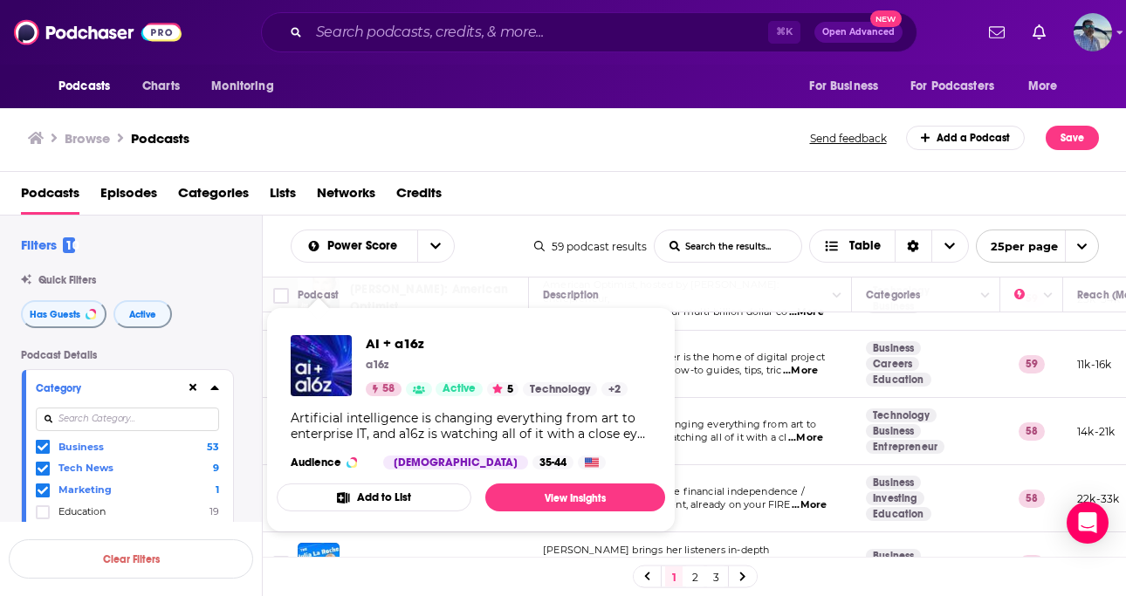
click at [409, 501] on button "Add to List" at bounding box center [374, 498] width 195 height 28
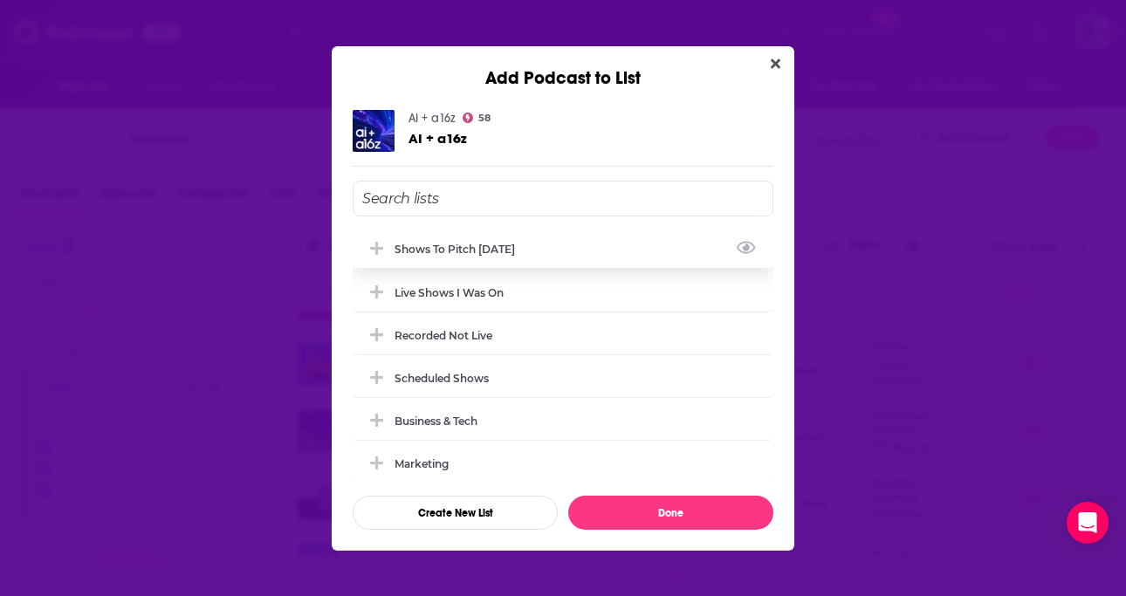
click at [461, 248] on div "Shows to Pitch Oct 2025" at bounding box center [460, 249] width 131 height 13
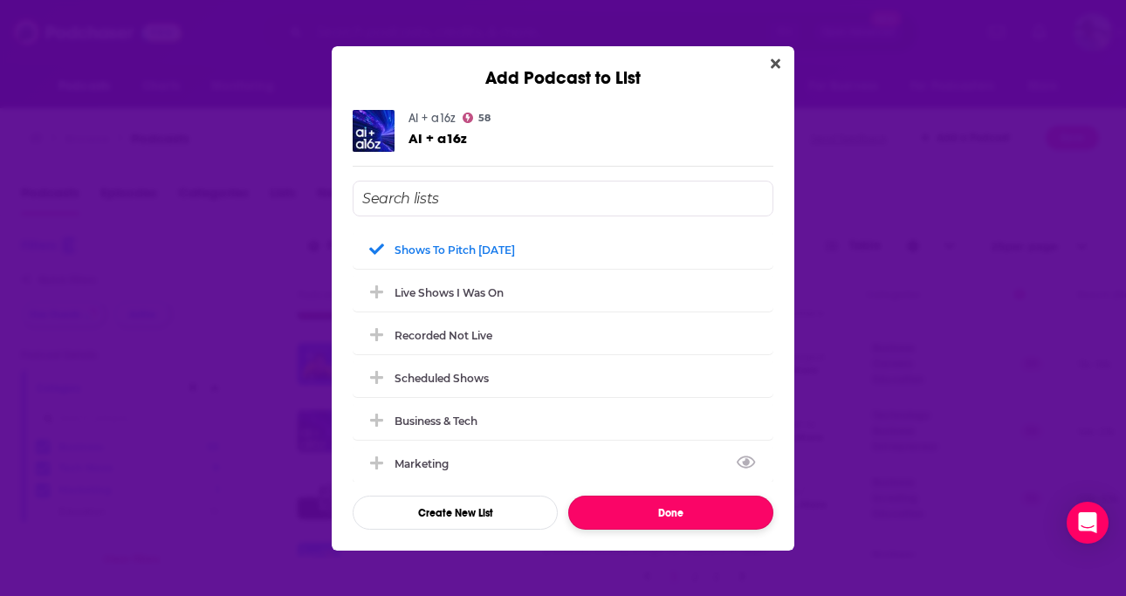
click at [617, 508] on button "Done" at bounding box center [670, 513] width 205 height 34
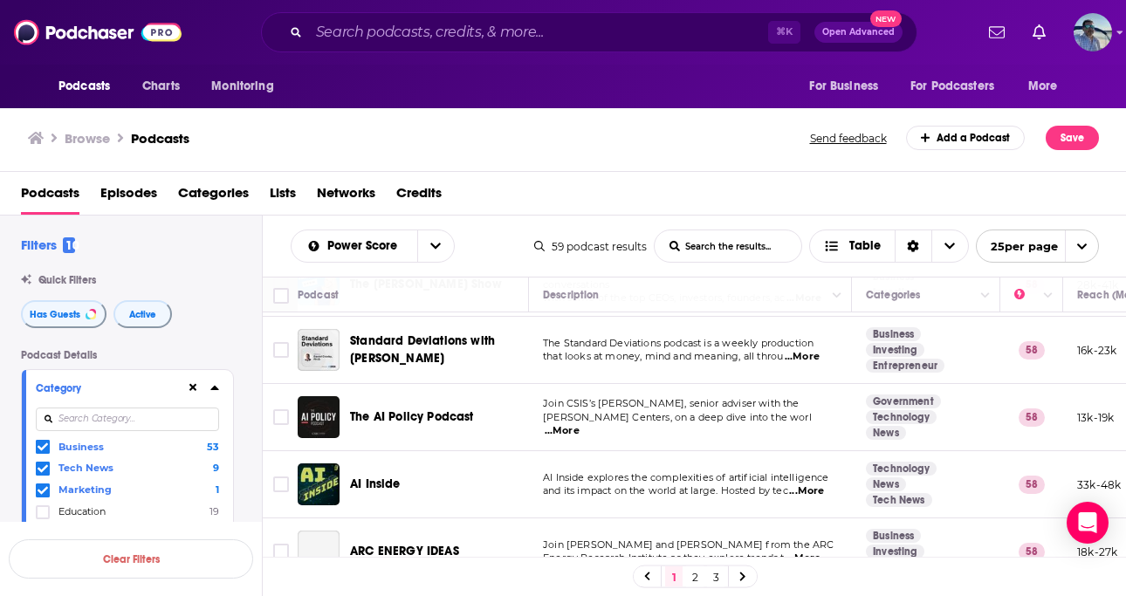
scroll to position [758, 0]
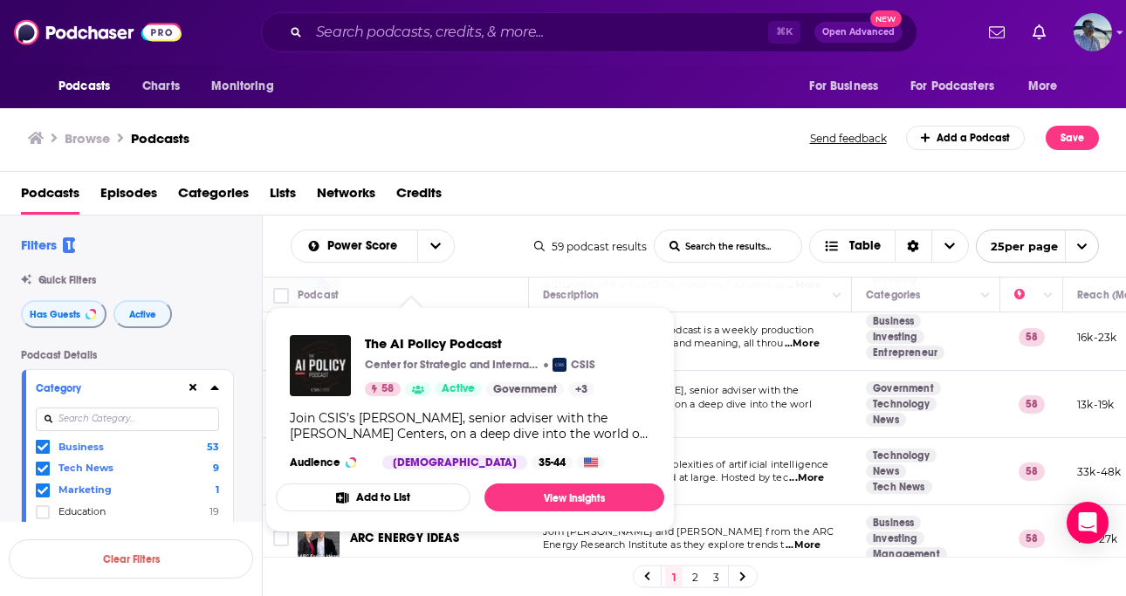
click at [417, 497] on button "Add to List" at bounding box center [373, 498] width 195 height 28
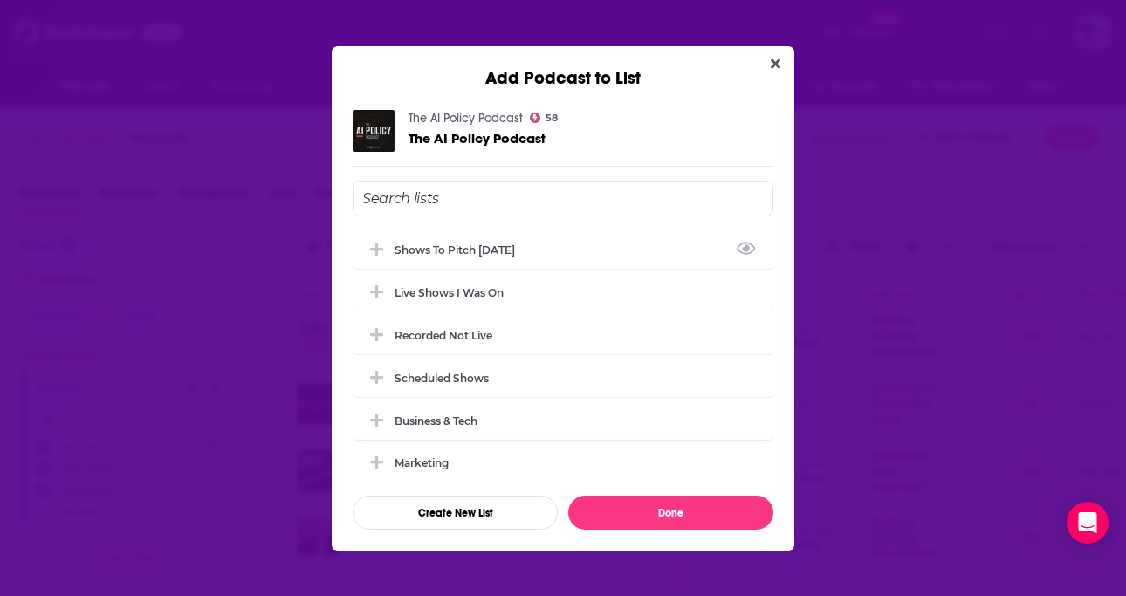
click at [456, 255] on div "Shows to Pitch Oct 2025" at bounding box center [563, 249] width 421 height 38
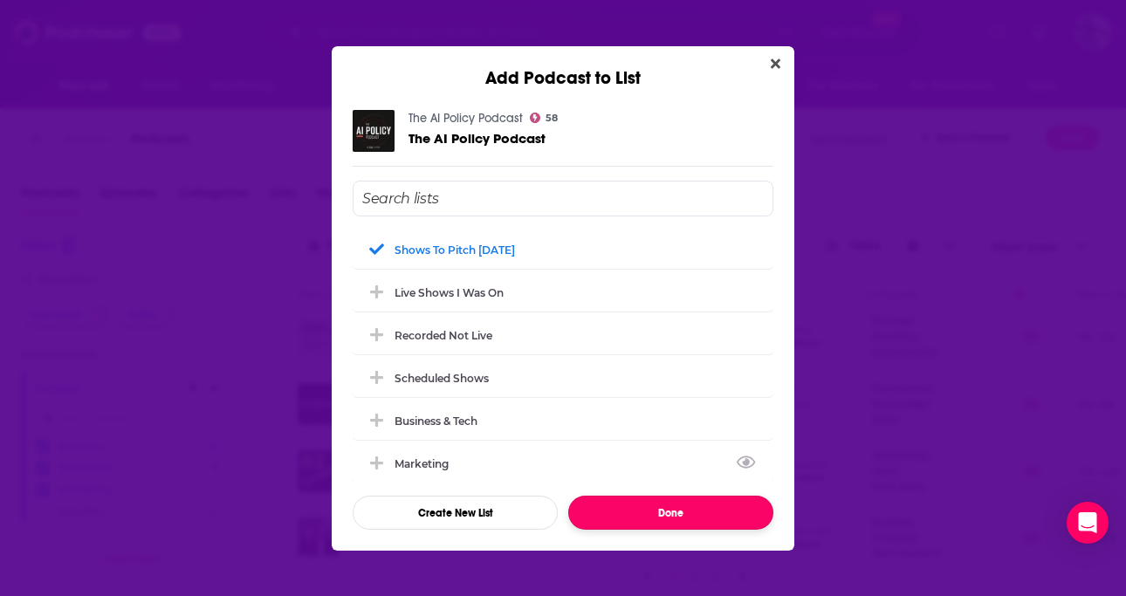
click at [609, 502] on button "Done" at bounding box center [670, 513] width 205 height 34
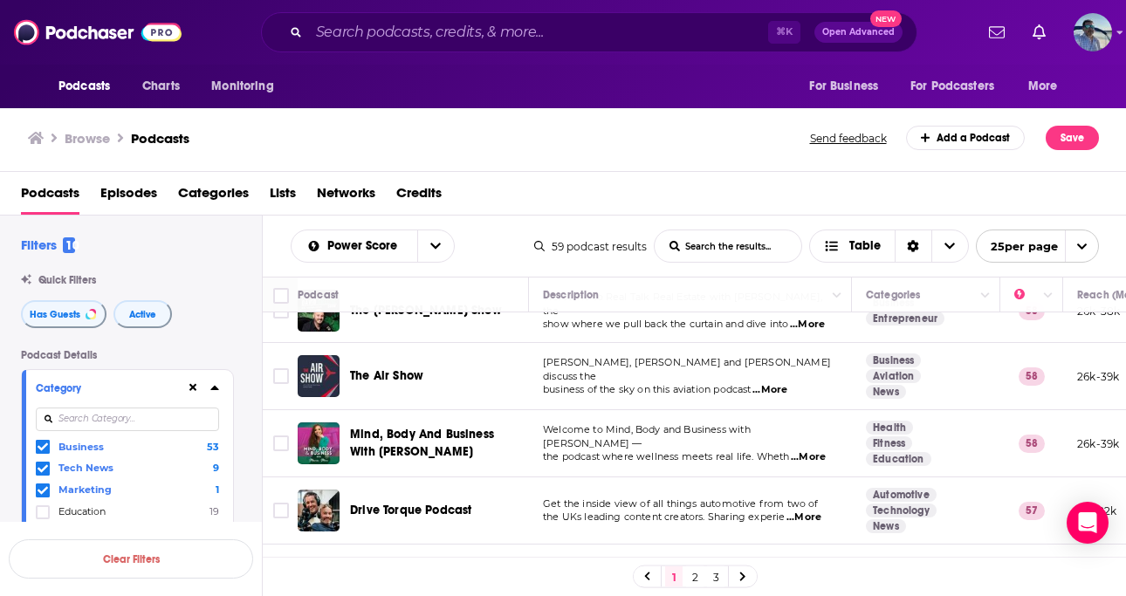
scroll to position [1053, 0]
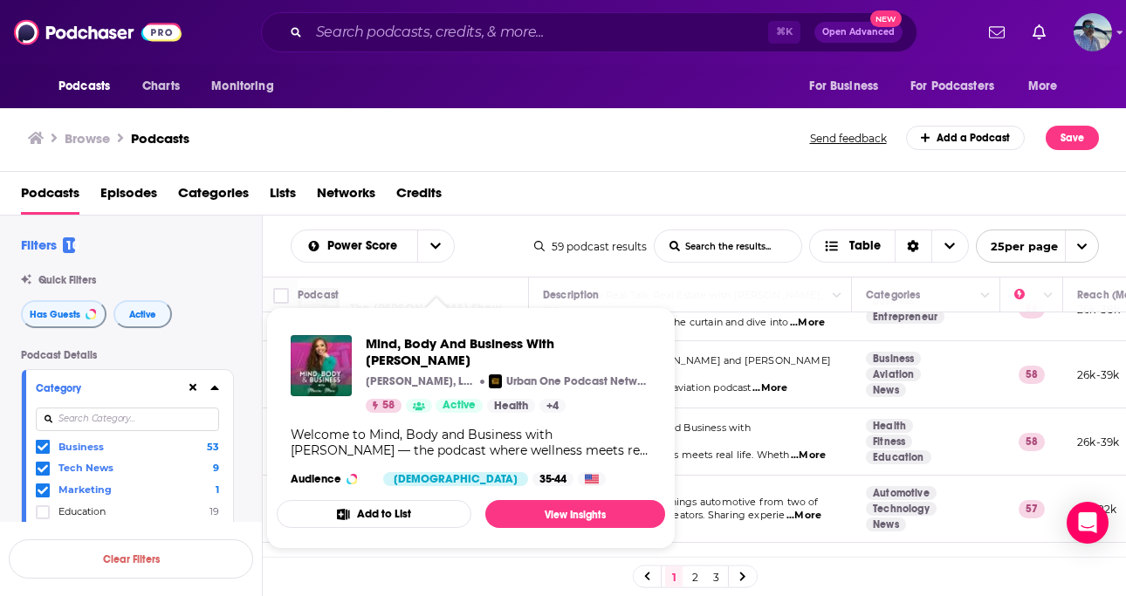
click at [412, 500] on button "Add to List" at bounding box center [374, 514] width 195 height 28
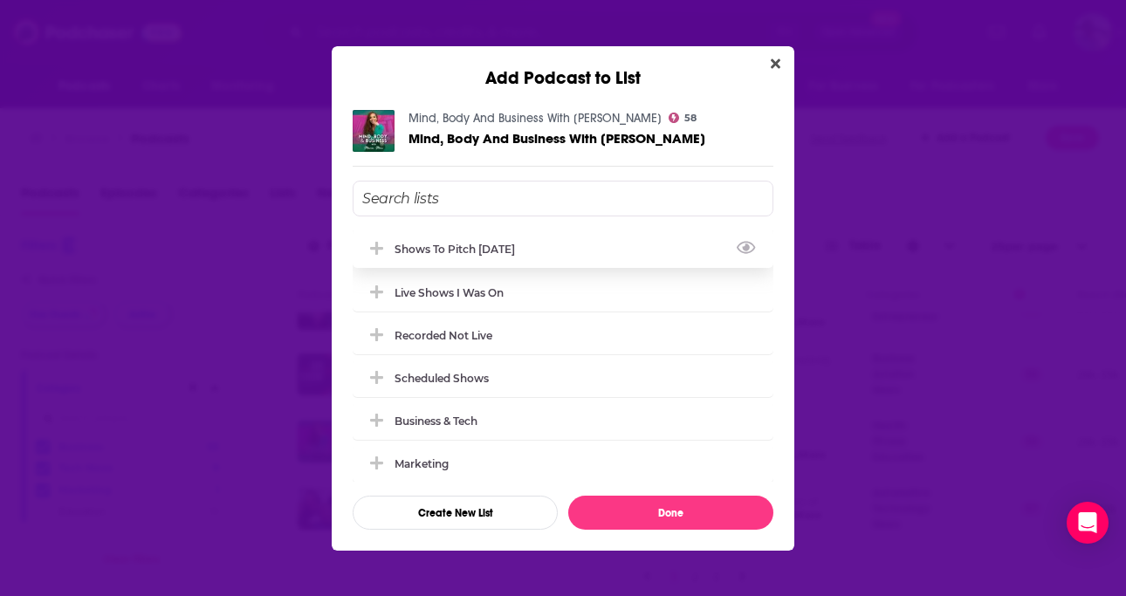
click at [461, 247] on div "Shows to Pitch Oct 2025" at bounding box center [460, 249] width 131 height 13
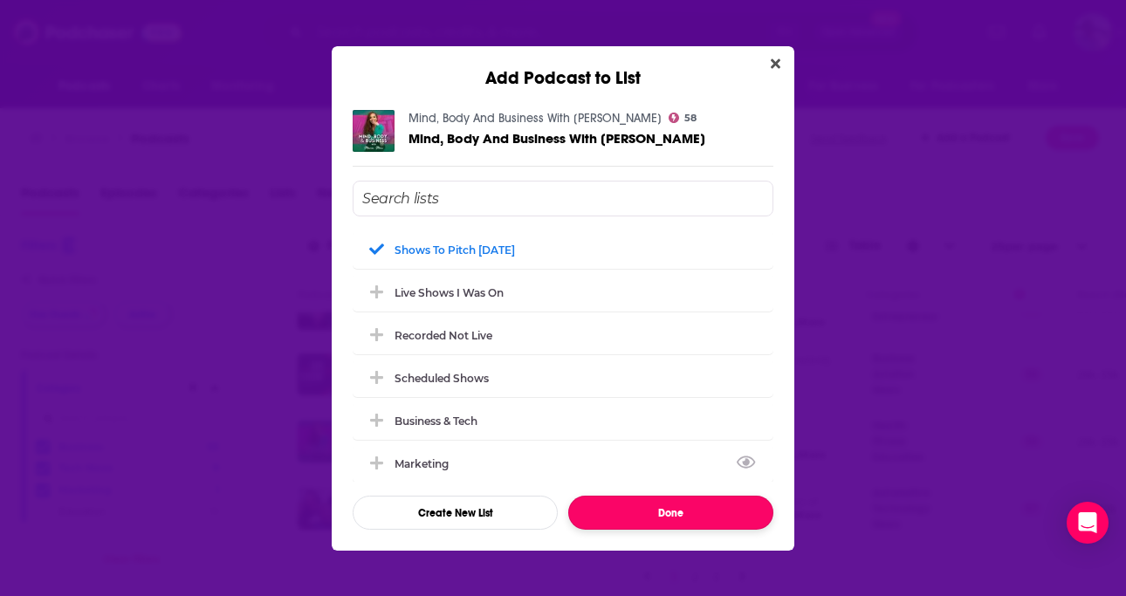
click at [620, 510] on button "Done" at bounding box center [670, 513] width 205 height 34
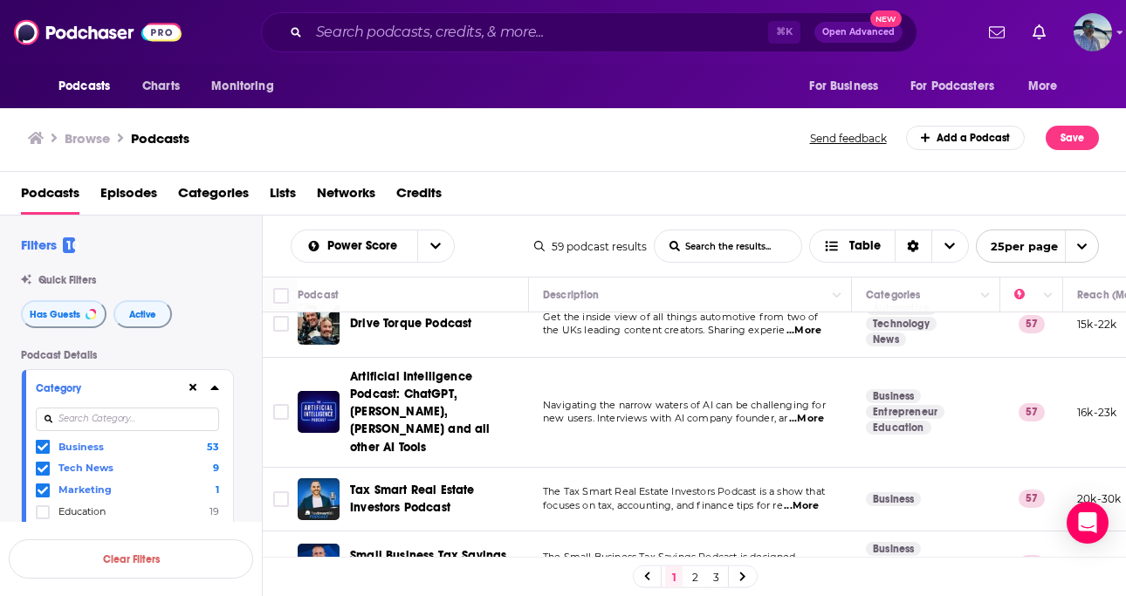
scroll to position [1239, 0]
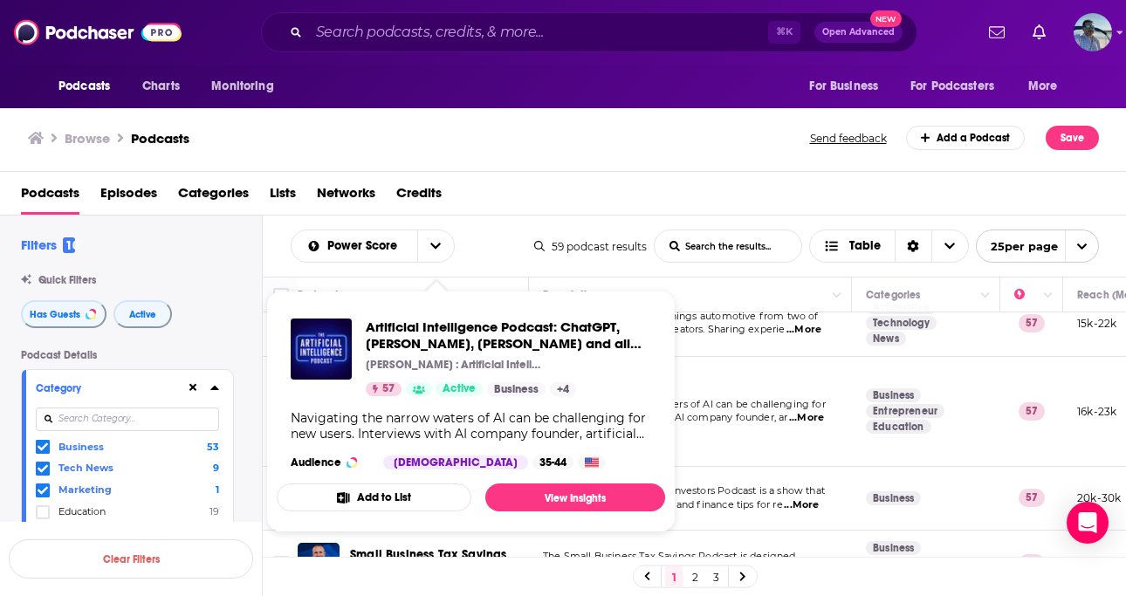
click at [407, 500] on button "Add to List" at bounding box center [374, 498] width 195 height 28
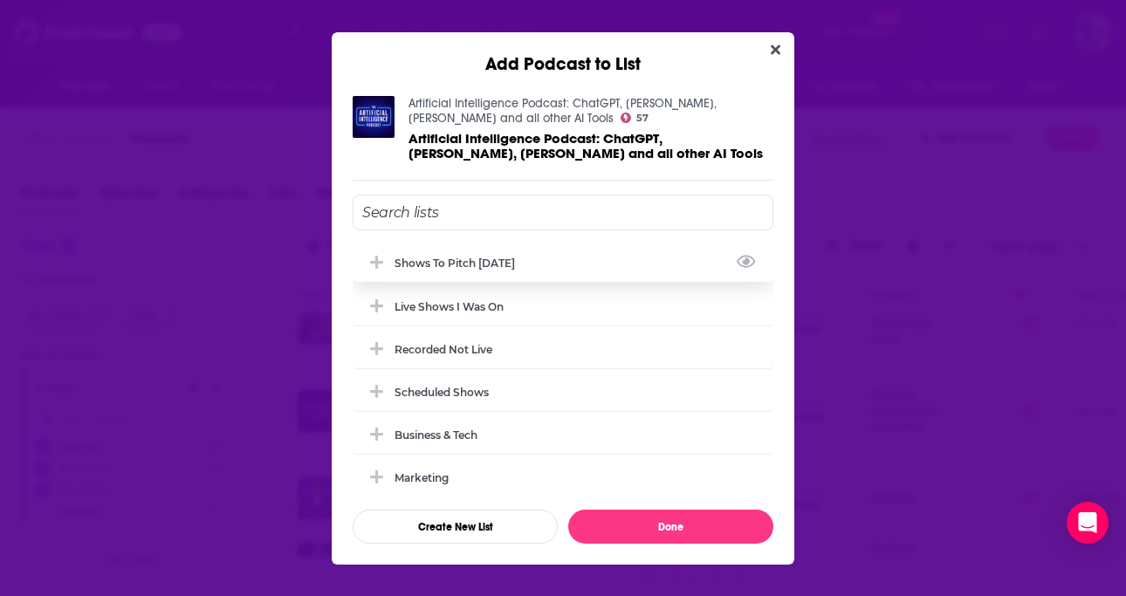
click at [477, 264] on div "Shows to Pitch Oct 2025" at bounding box center [460, 263] width 131 height 13
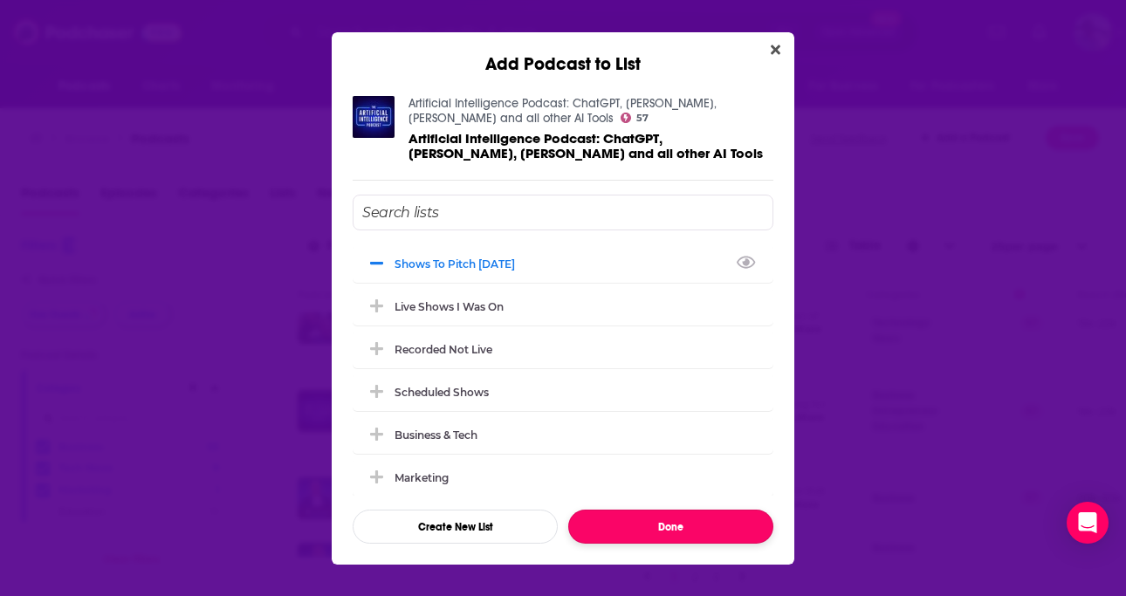
click at [618, 527] on button "Done" at bounding box center [670, 527] width 205 height 34
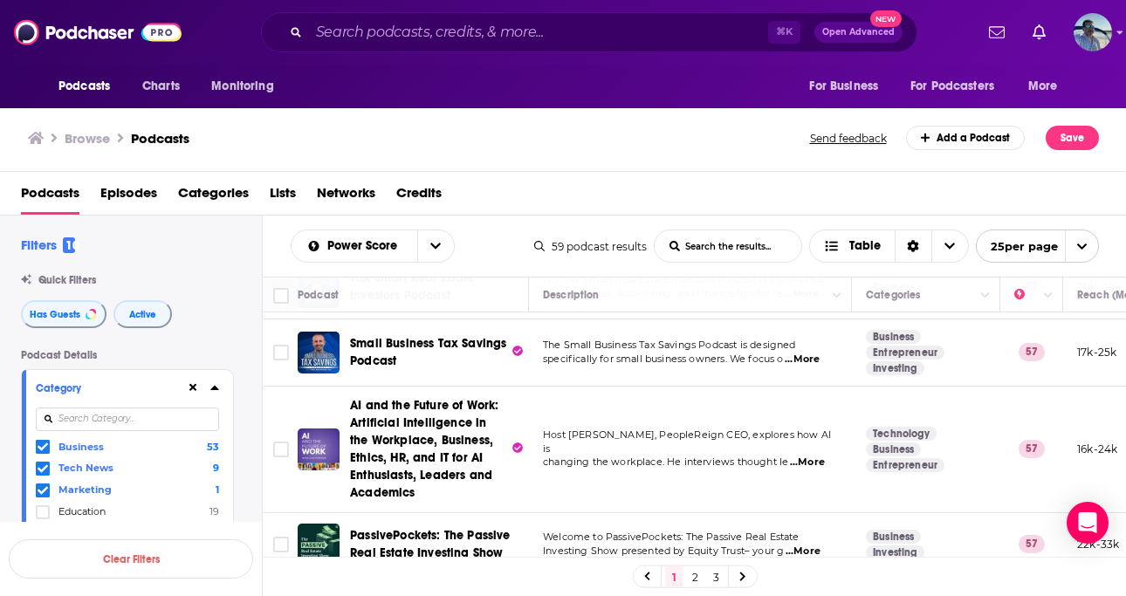
scroll to position [1471, 0]
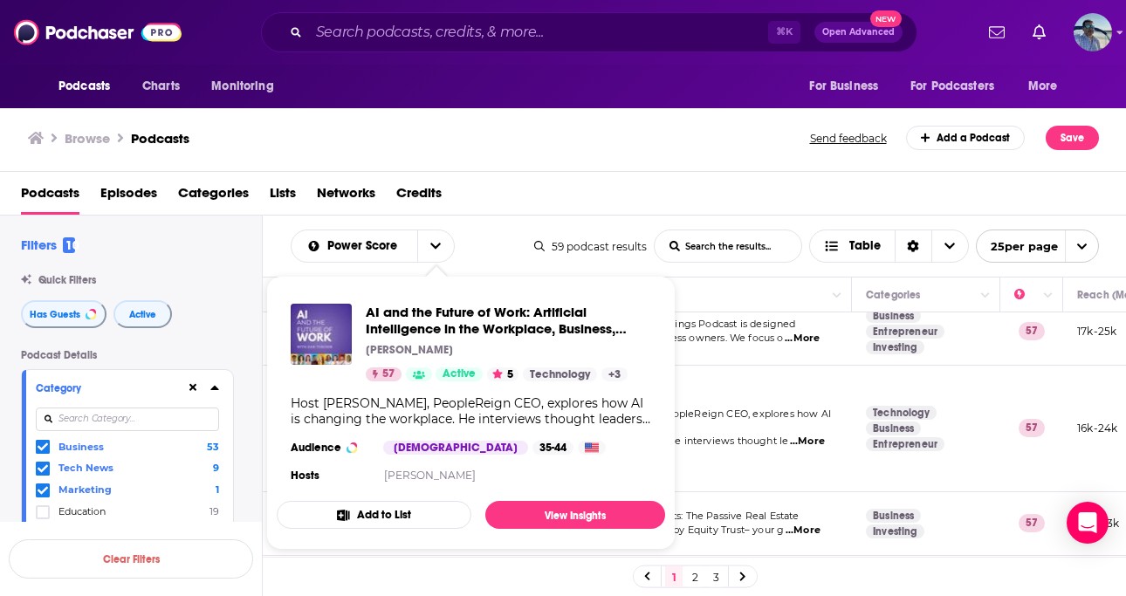
click at [394, 511] on button "Add to List" at bounding box center [374, 515] width 195 height 28
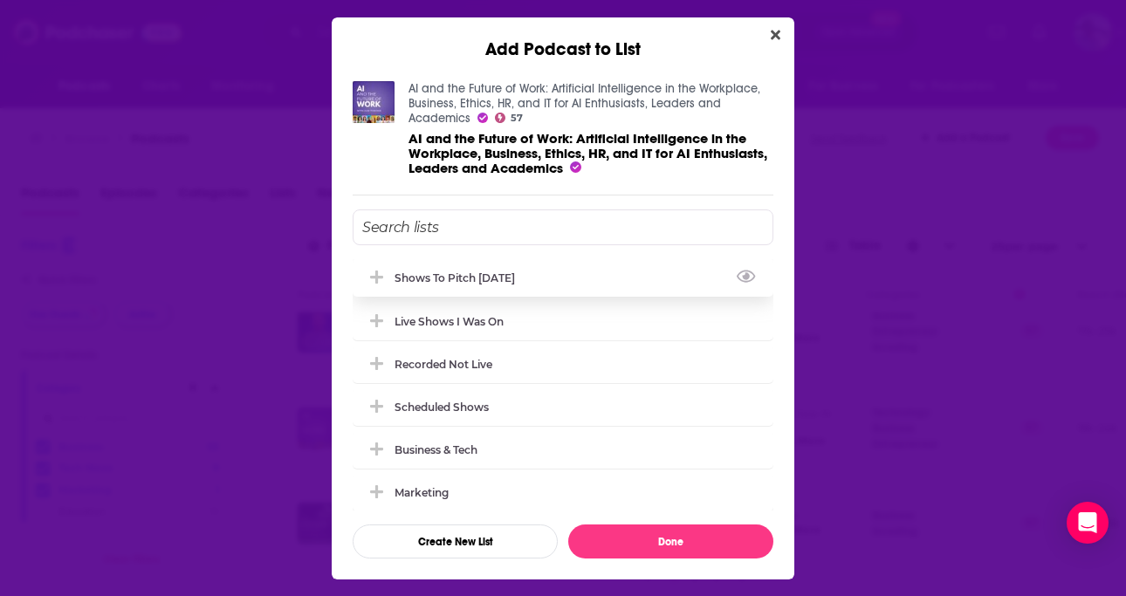
click at [470, 277] on div "Shows to Pitch Oct 2025" at bounding box center [460, 277] width 131 height 13
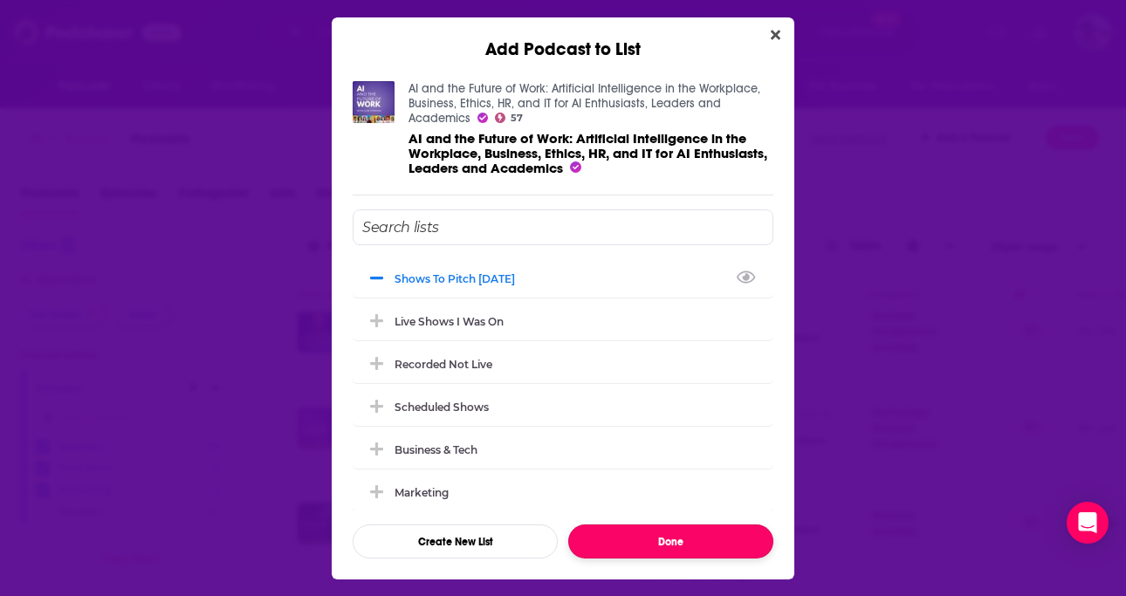
click at [599, 532] on button "Done" at bounding box center [670, 542] width 205 height 34
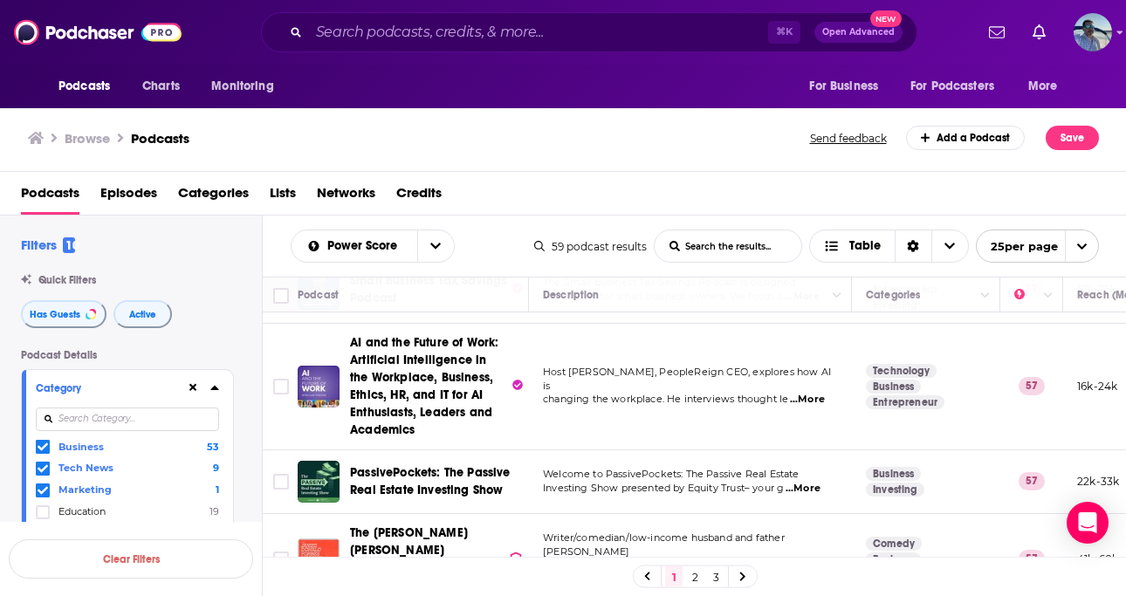
scroll to position [1513, 0]
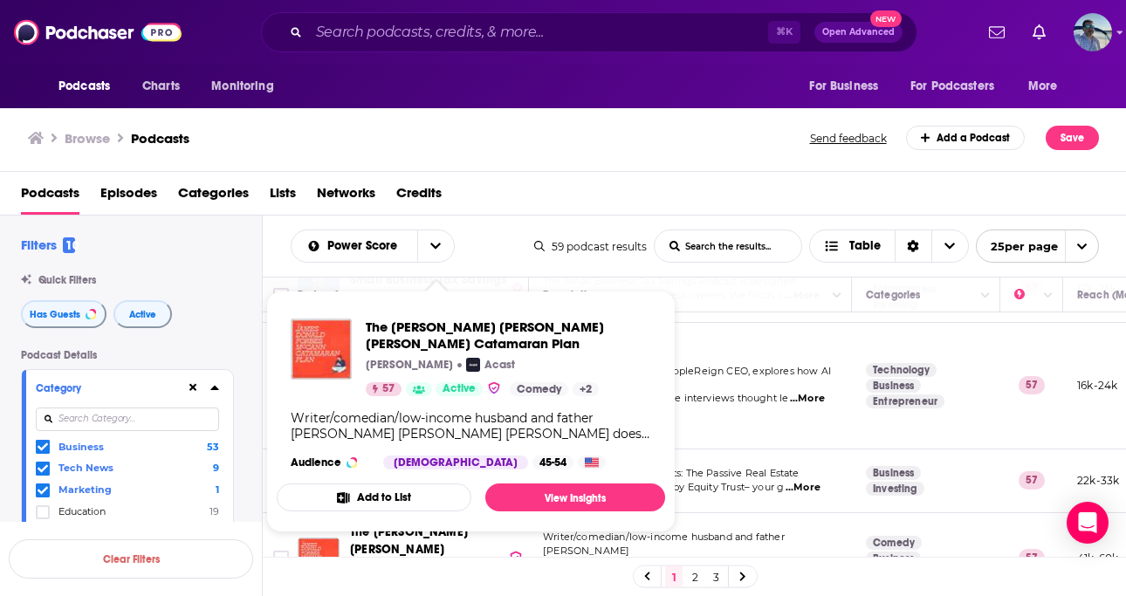
click at [397, 499] on button "Add to List" at bounding box center [374, 498] width 195 height 28
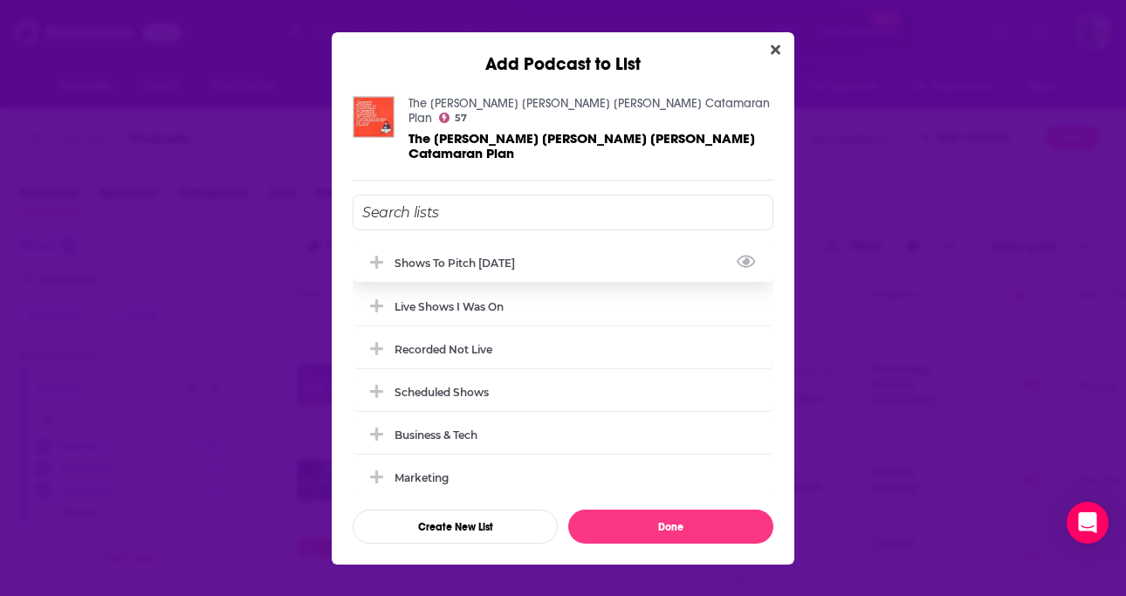
click at [472, 257] on div "Shows to Pitch Oct 2025" at bounding box center [460, 263] width 131 height 13
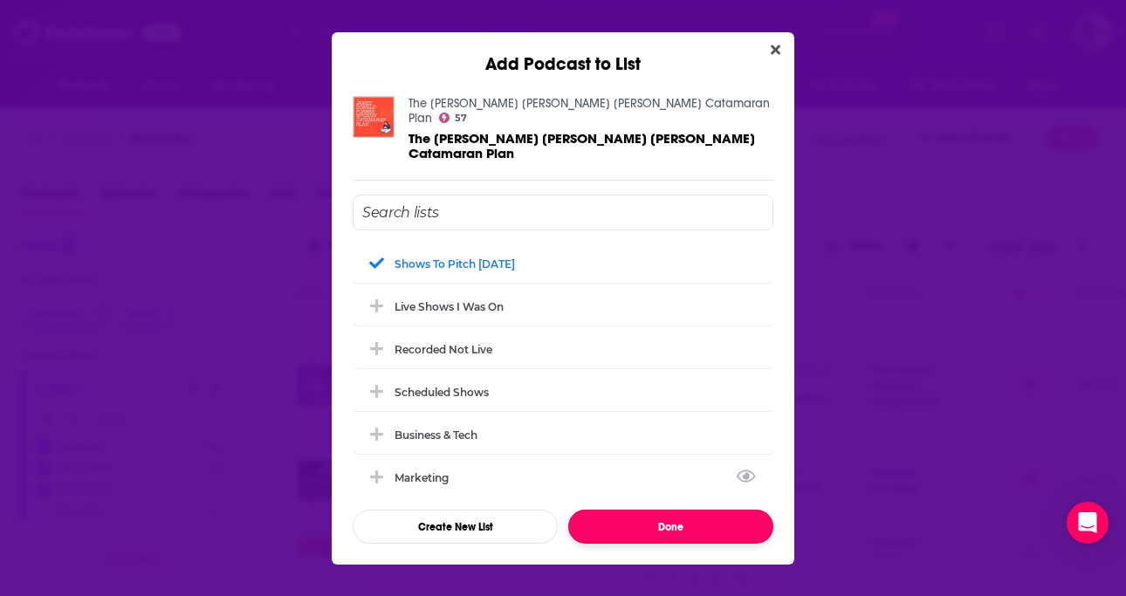
click at [621, 510] on button "Done" at bounding box center [670, 527] width 205 height 34
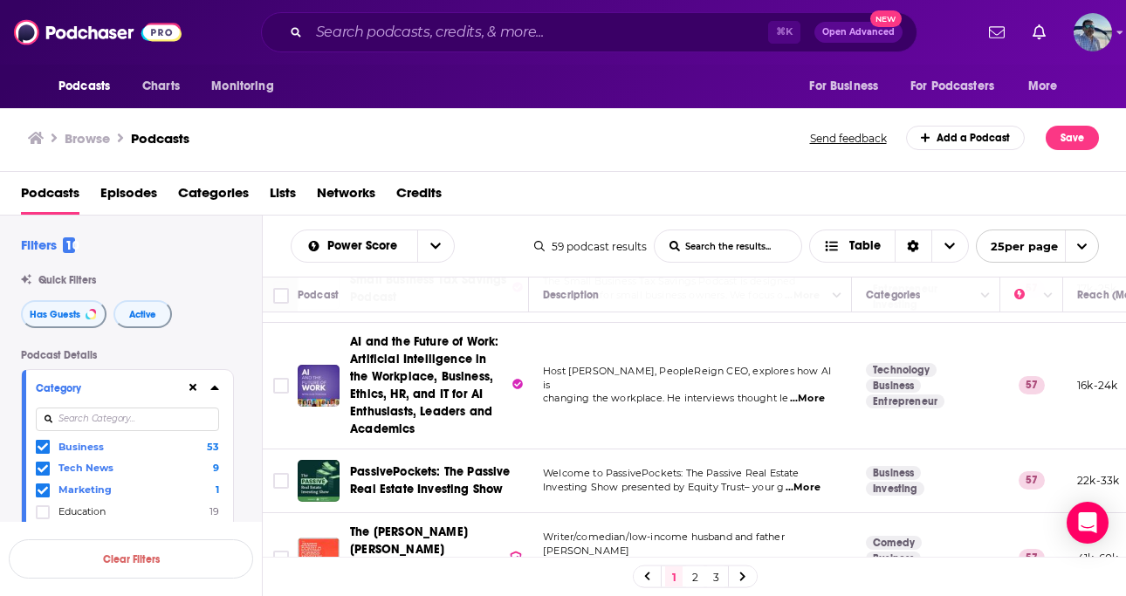
click at [694, 573] on link "2" at bounding box center [694, 576] width 17 height 21
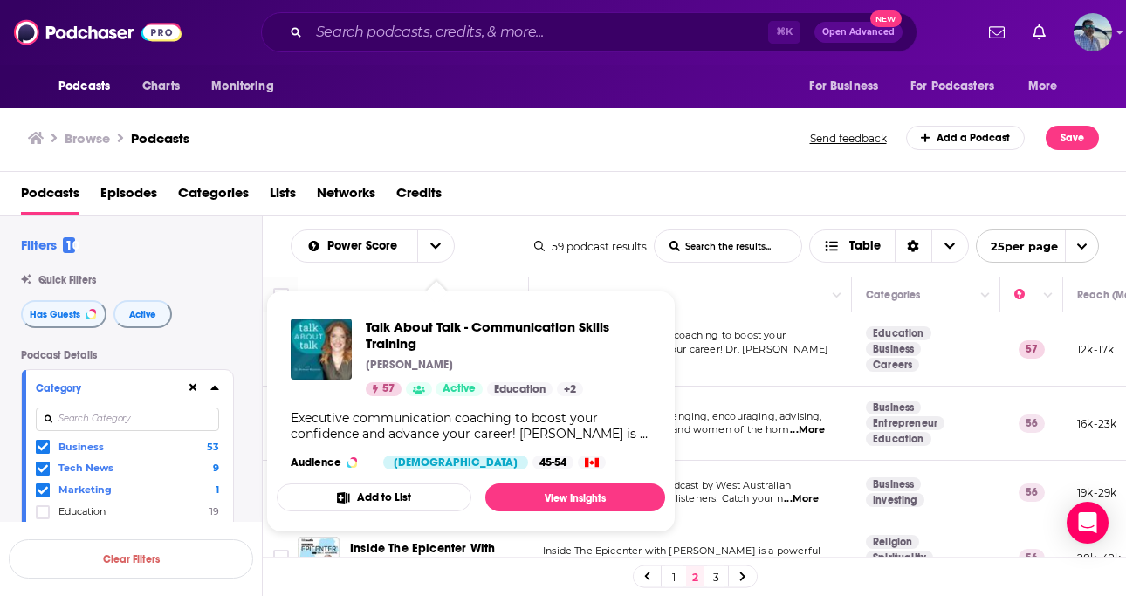
click at [371, 492] on button "Add to List" at bounding box center [374, 498] width 195 height 28
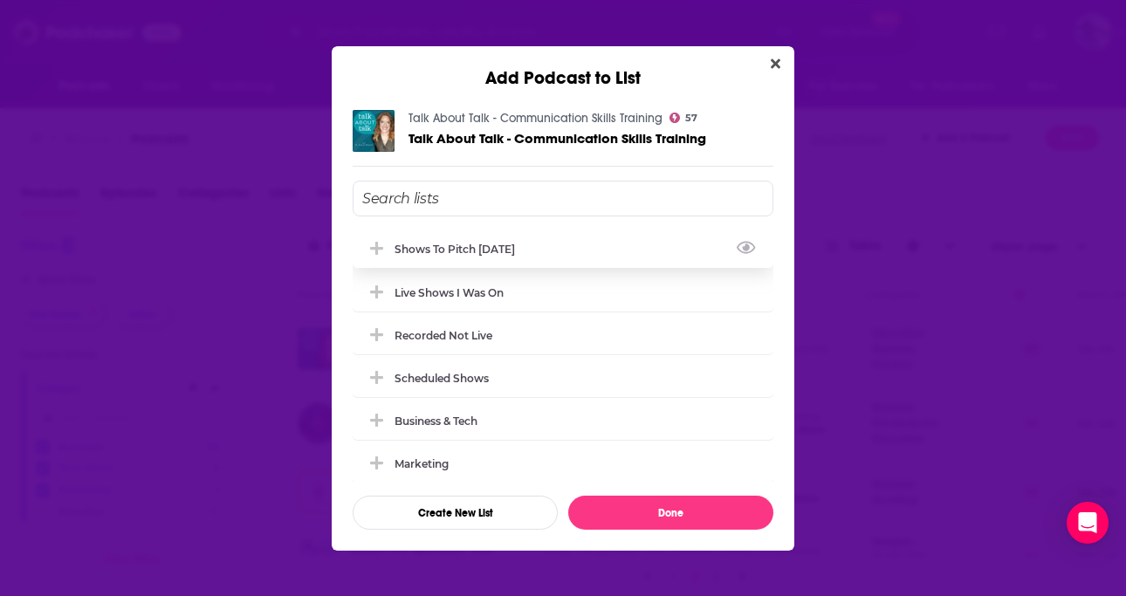
click at [442, 249] on div "Shows to Pitch Oct 2025" at bounding box center [460, 249] width 131 height 13
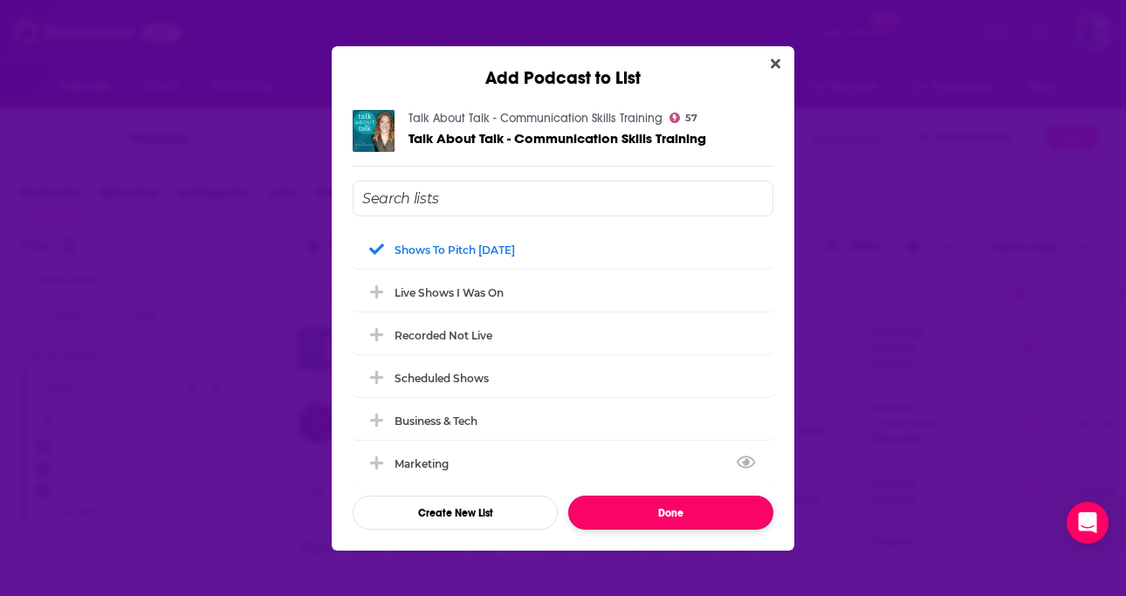
click at [621, 502] on button "Done" at bounding box center [670, 513] width 205 height 34
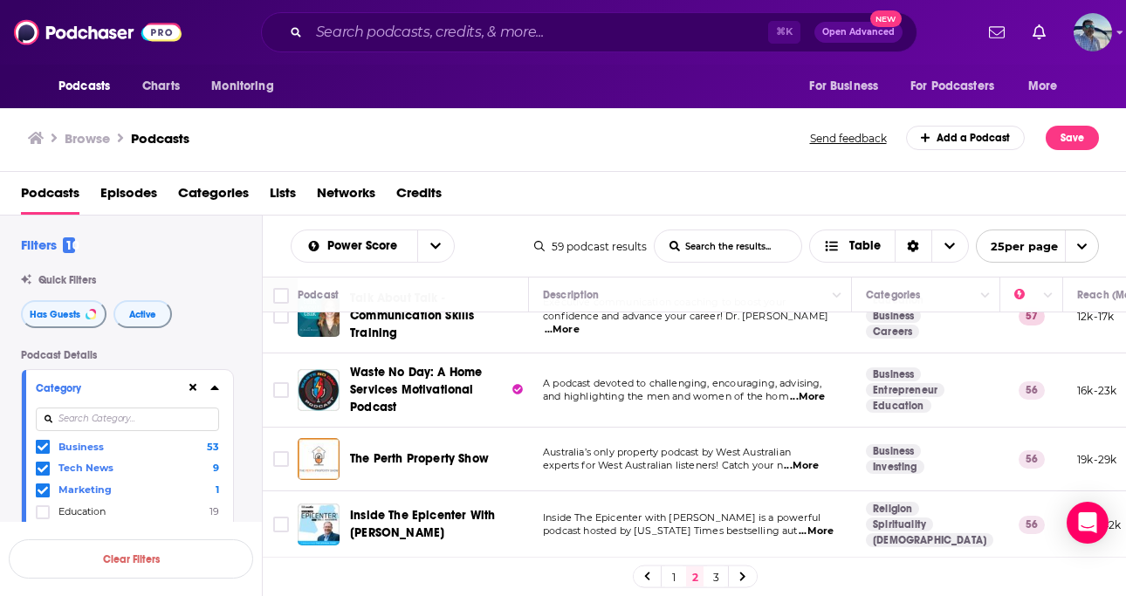
scroll to position [37, 0]
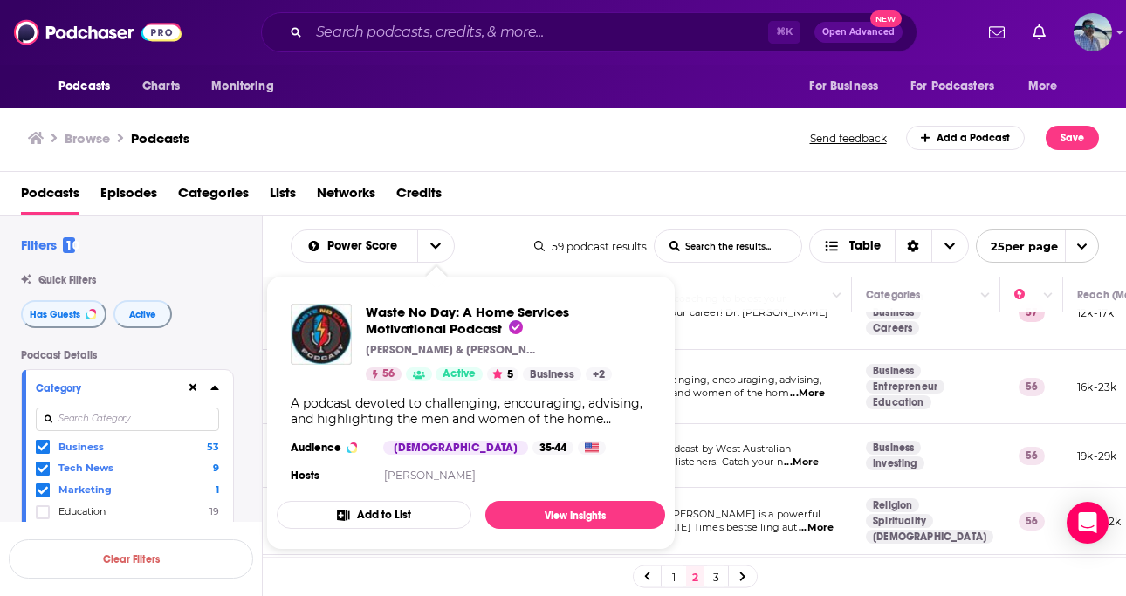
click at [395, 513] on button "Add to List" at bounding box center [374, 515] width 195 height 28
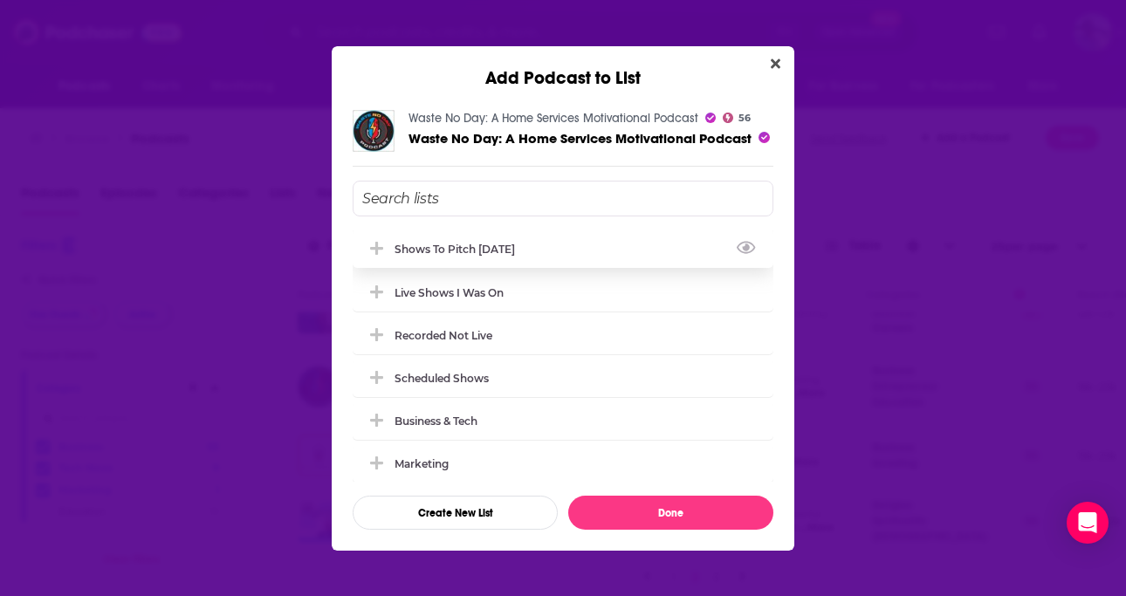
click at [484, 251] on div "Shows to Pitch Oct 2025" at bounding box center [460, 249] width 131 height 13
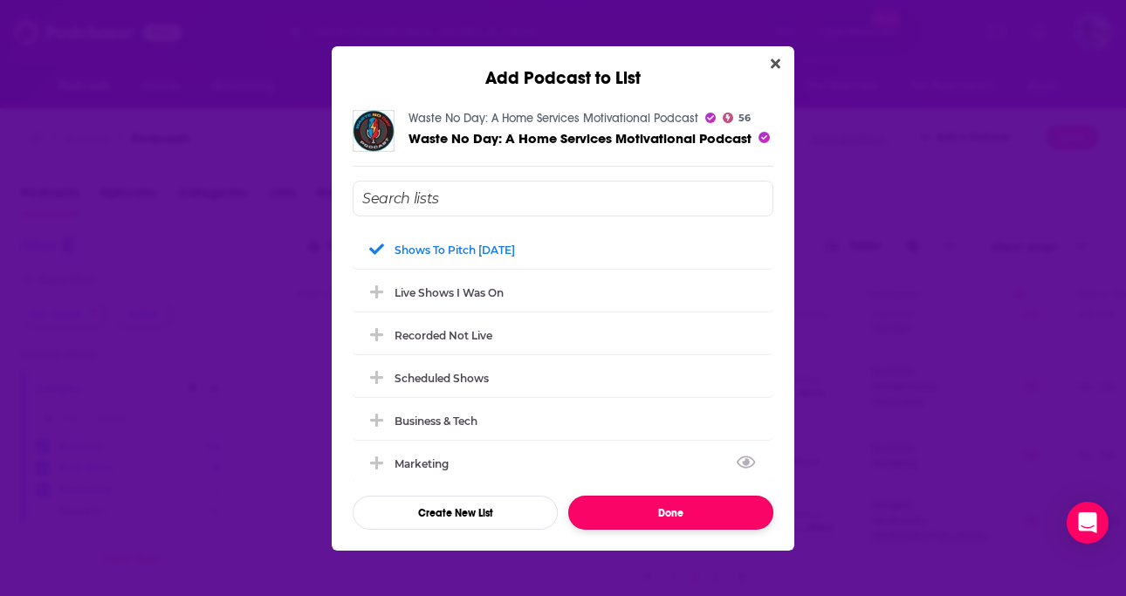
click at [659, 508] on button "Done" at bounding box center [670, 513] width 205 height 34
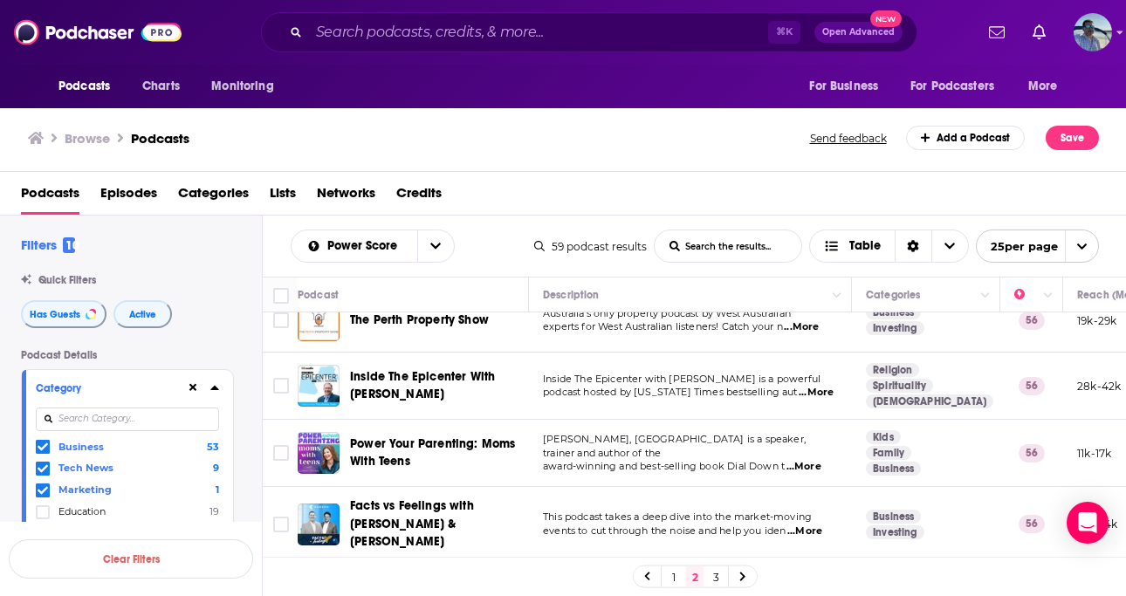
scroll to position [175, 0]
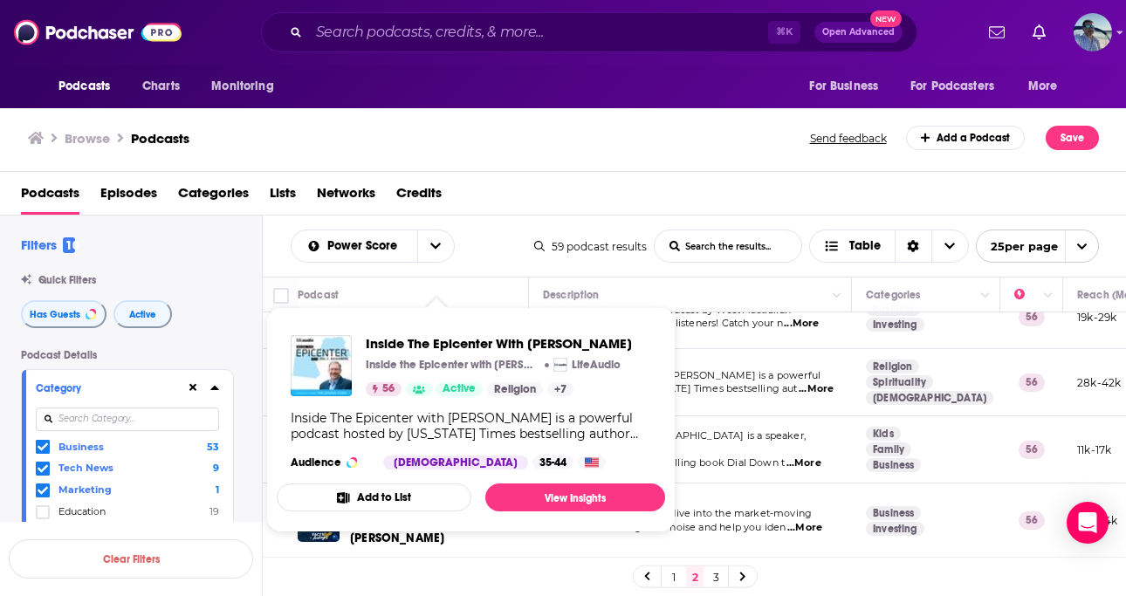
click at [423, 494] on button "Add to List" at bounding box center [374, 498] width 195 height 28
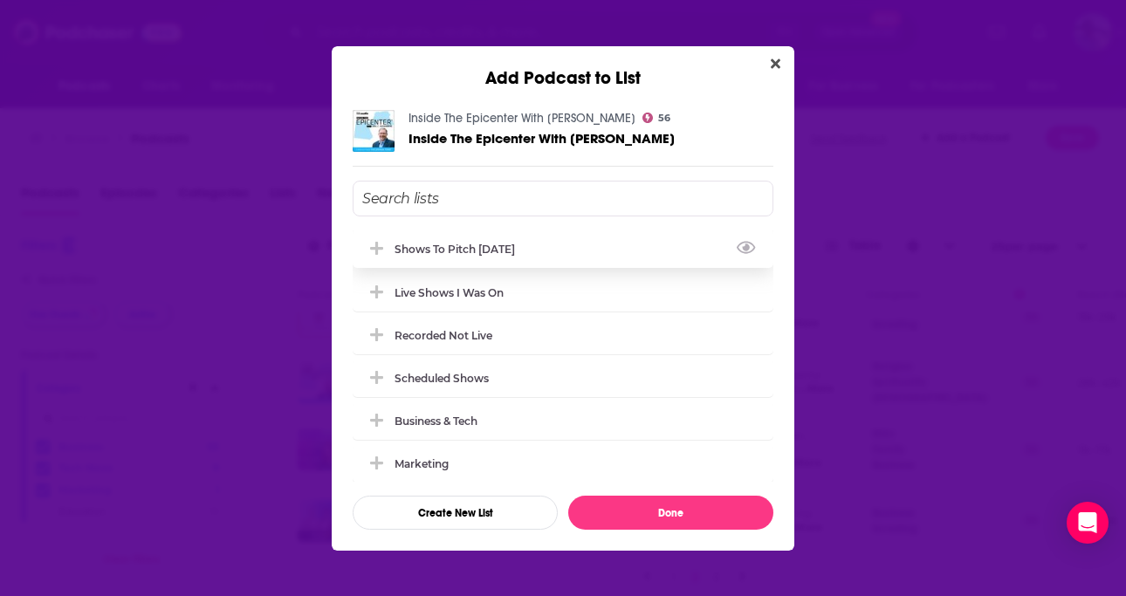
click at [482, 252] on div "Shows to Pitch Oct 2025" at bounding box center [460, 249] width 131 height 13
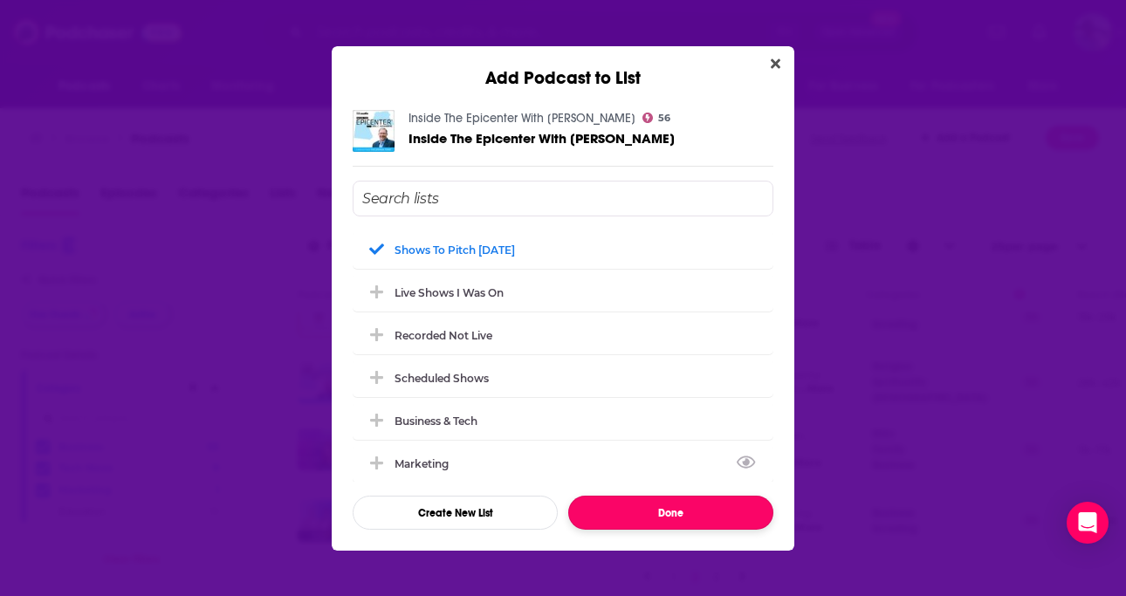
click at [632, 513] on button "Done" at bounding box center [670, 513] width 205 height 34
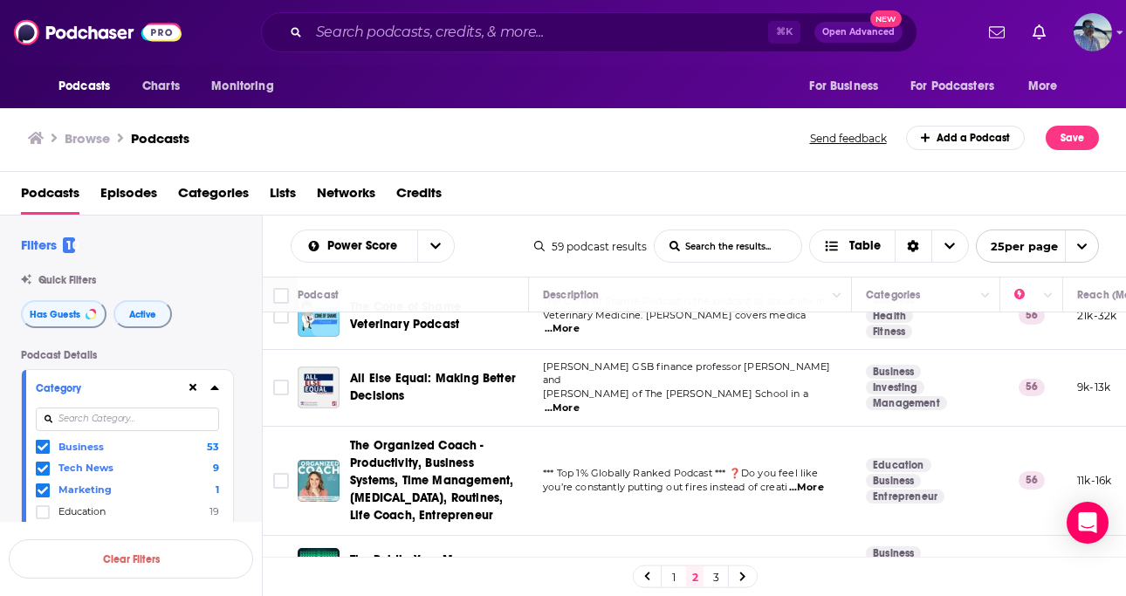
scroll to position [452, 0]
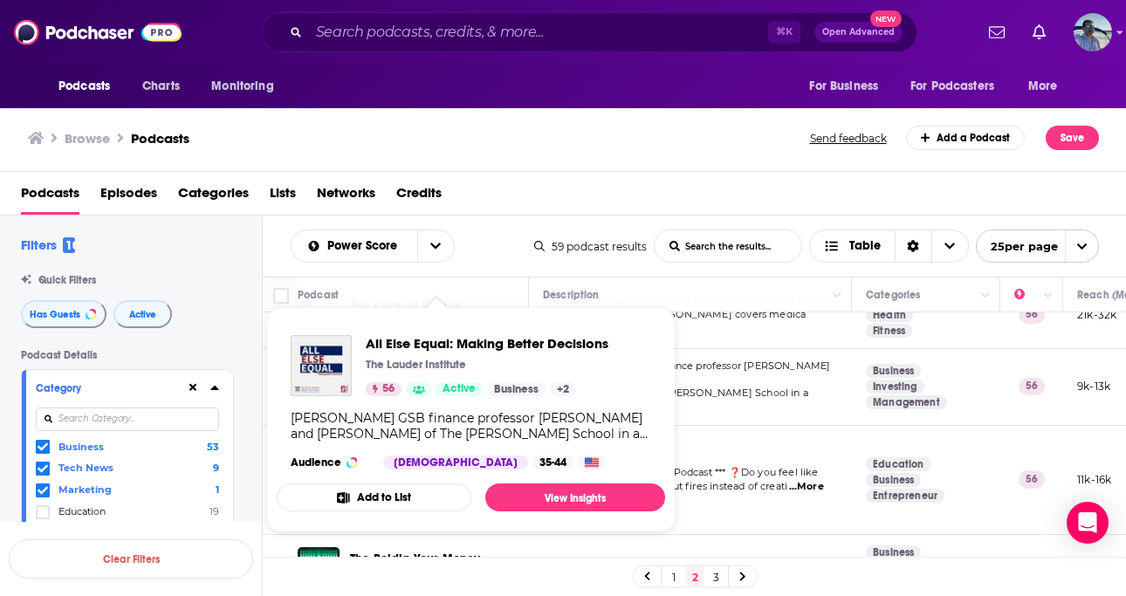
click at [383, 493] on button "Add to List" at bounding box center [374, 498] width 195 height 28
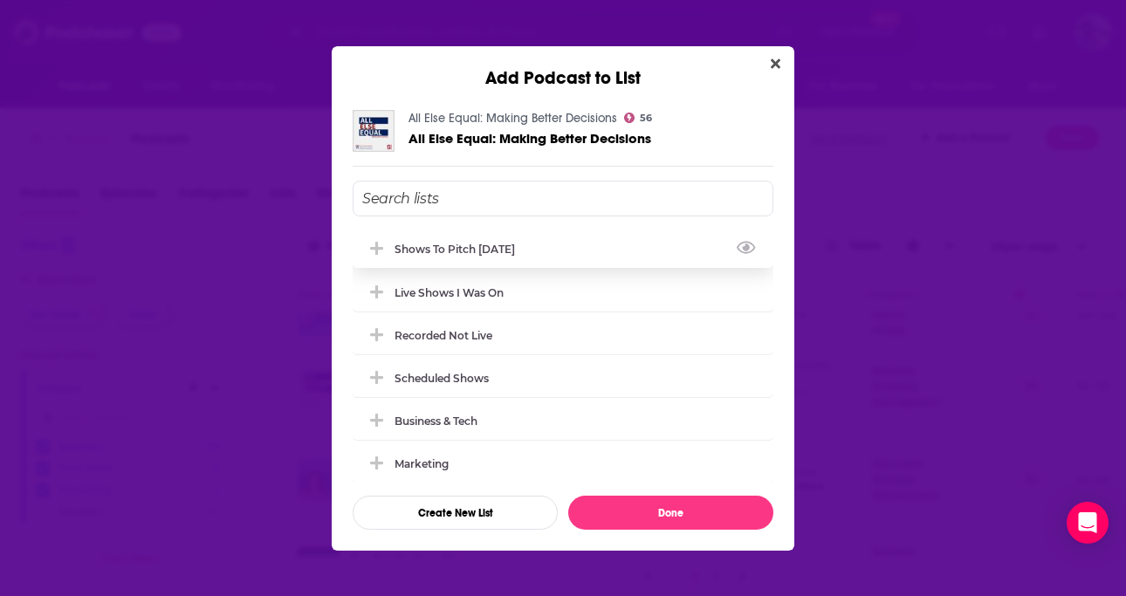
click at [521, 248] on div "Shows to Pitch Oct 2025" at bounding box center [460, 249] width 131 height 13
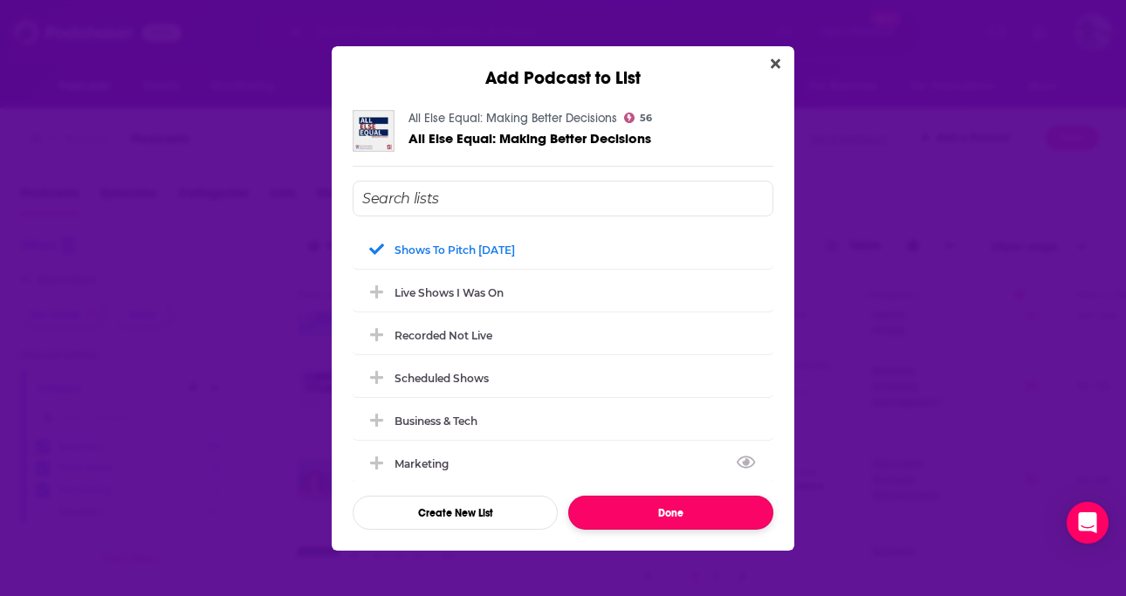
click at [623, 506] on button "Done" at bounding box center [670, 513] width 205 height 34
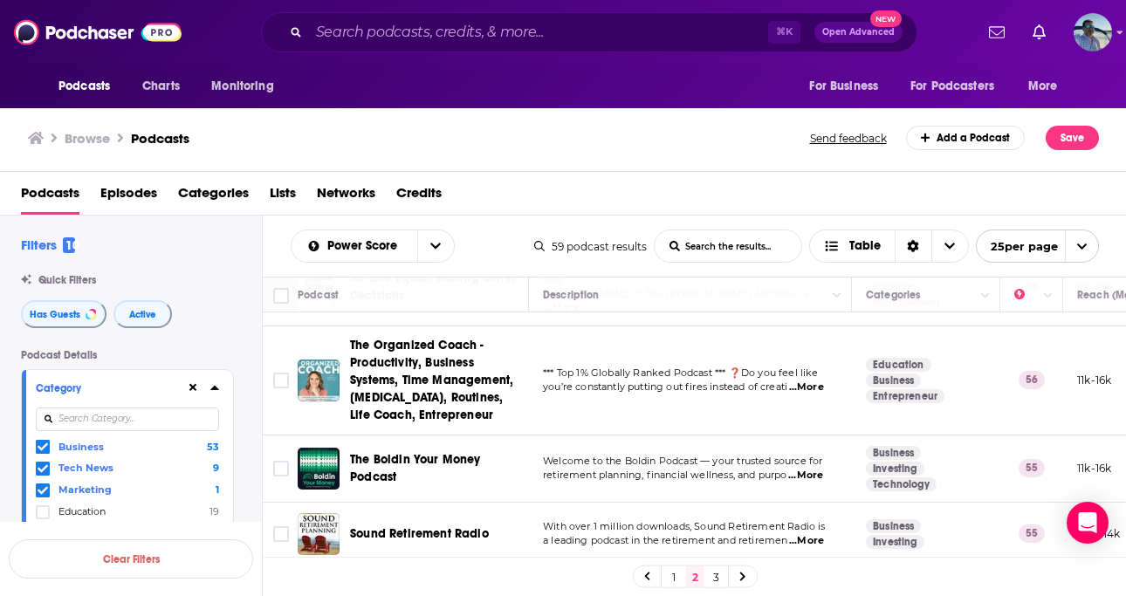
scroll to position [551, 0]
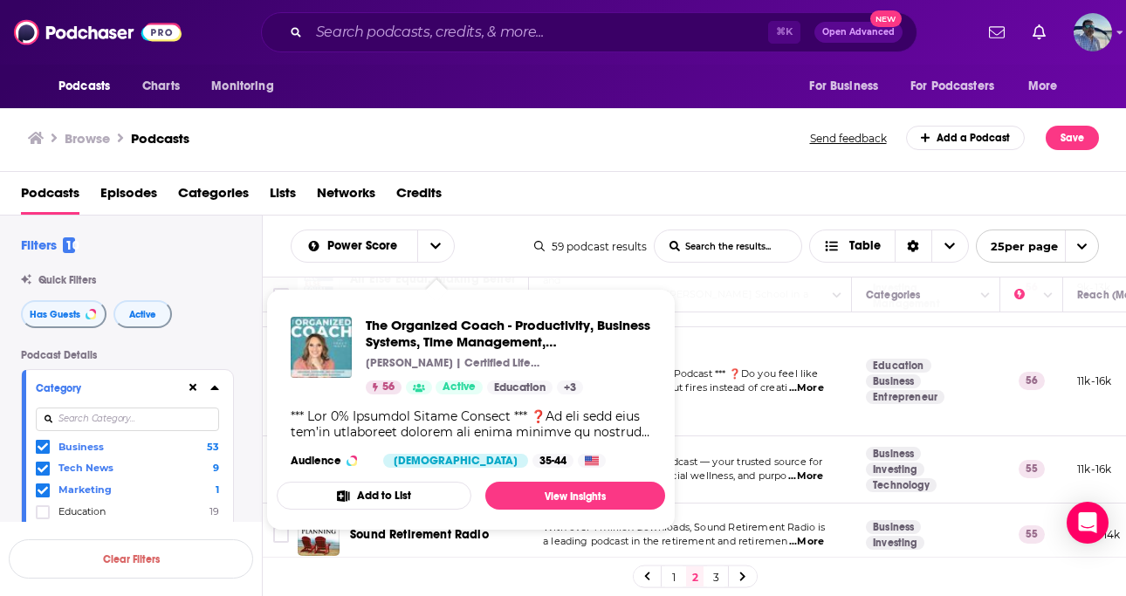
click at [388, 492] on button "Add to List" at bounding box center [374, 496] width 195 height 28
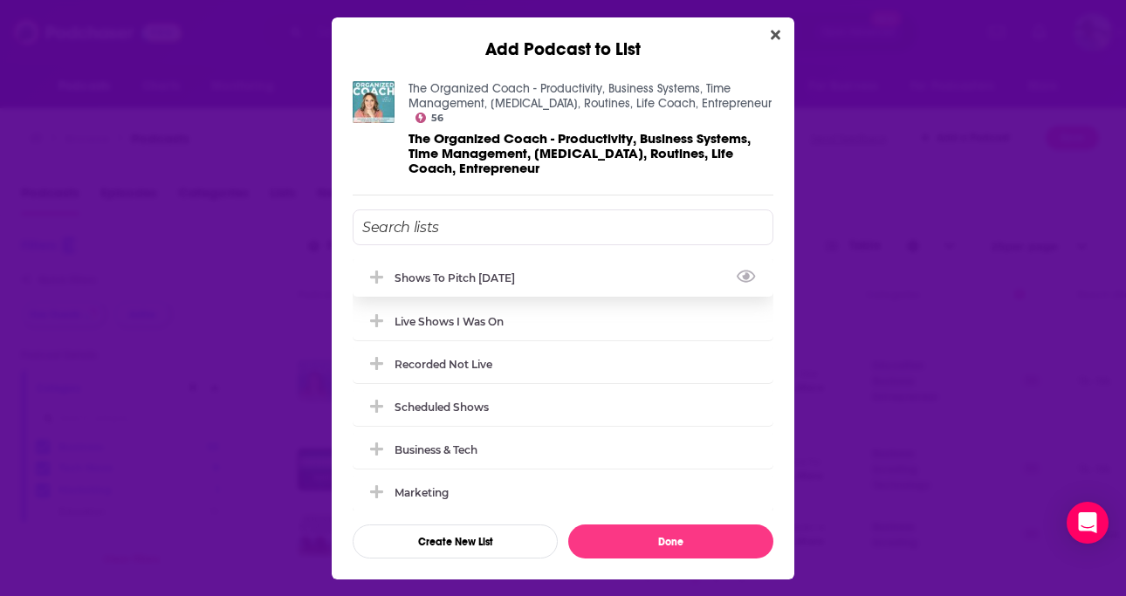
click at [491, 271] on div "Shows to Pitch Oct 2025" at bounding box center [460, 277] width 131 height 13
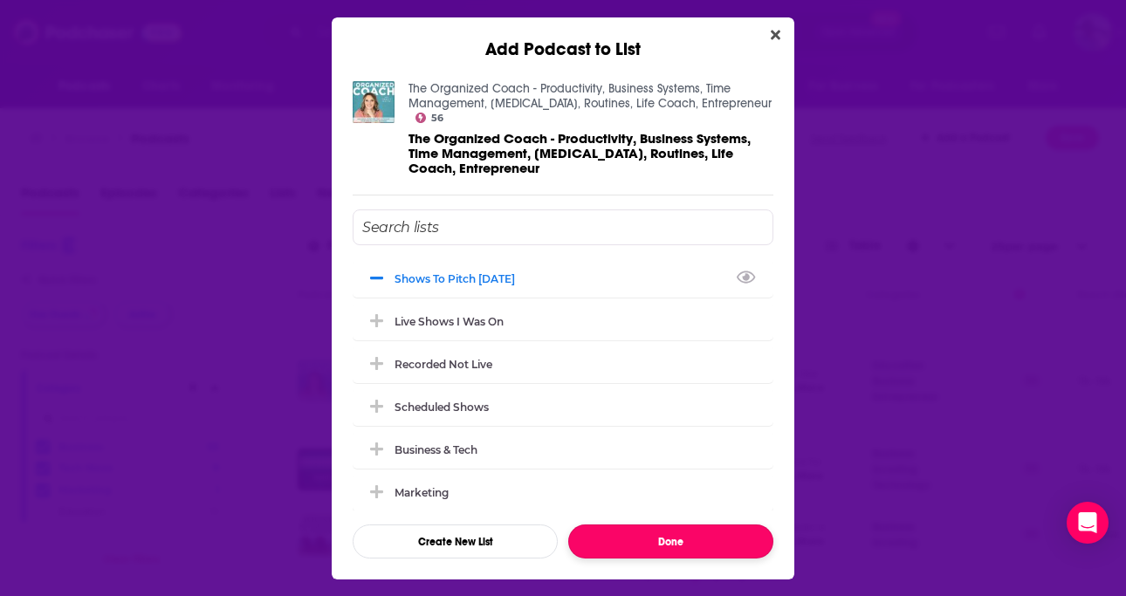
click at [630, 528] on button "Done" at bounding box center [670, 542] width 205 height 34
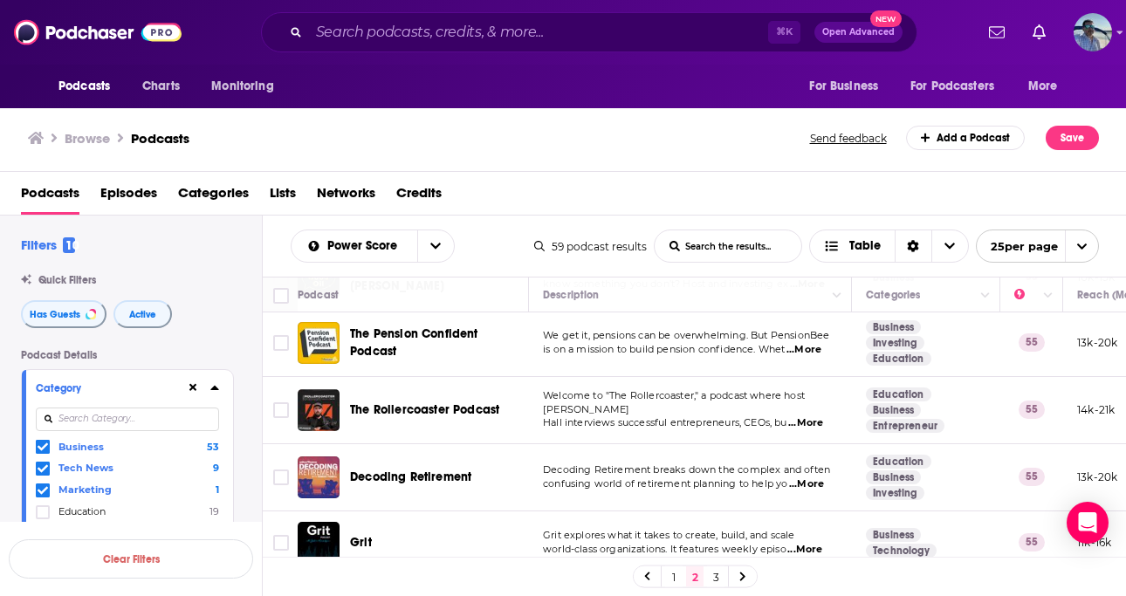
scroll to position [873, 0]
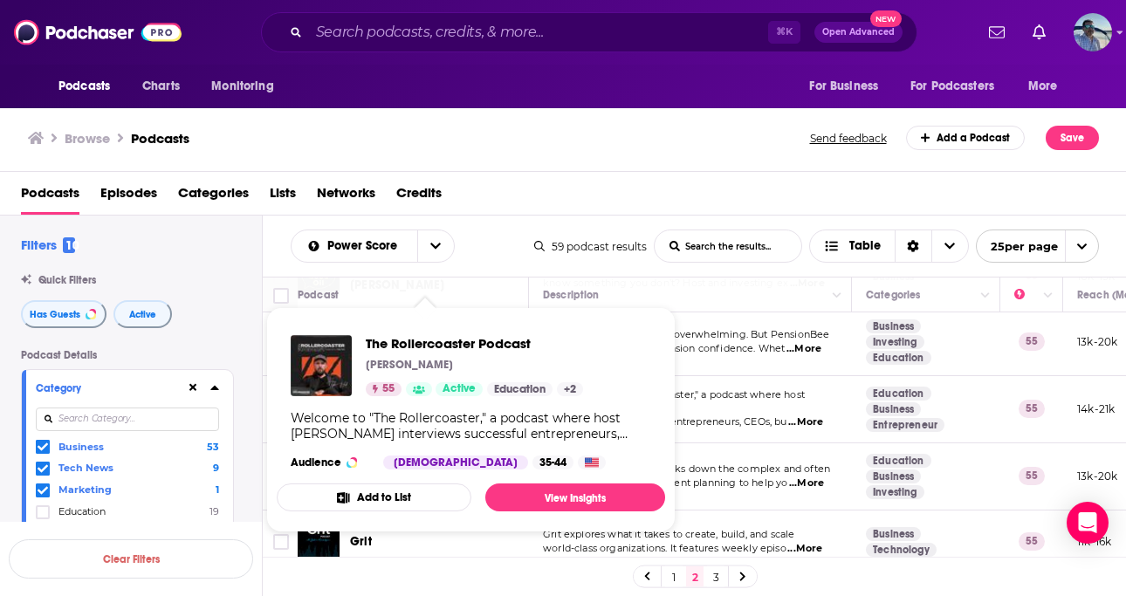
click at [408, 495] on button "Add to List" at bounding box center [374, 498] width 195 height 28
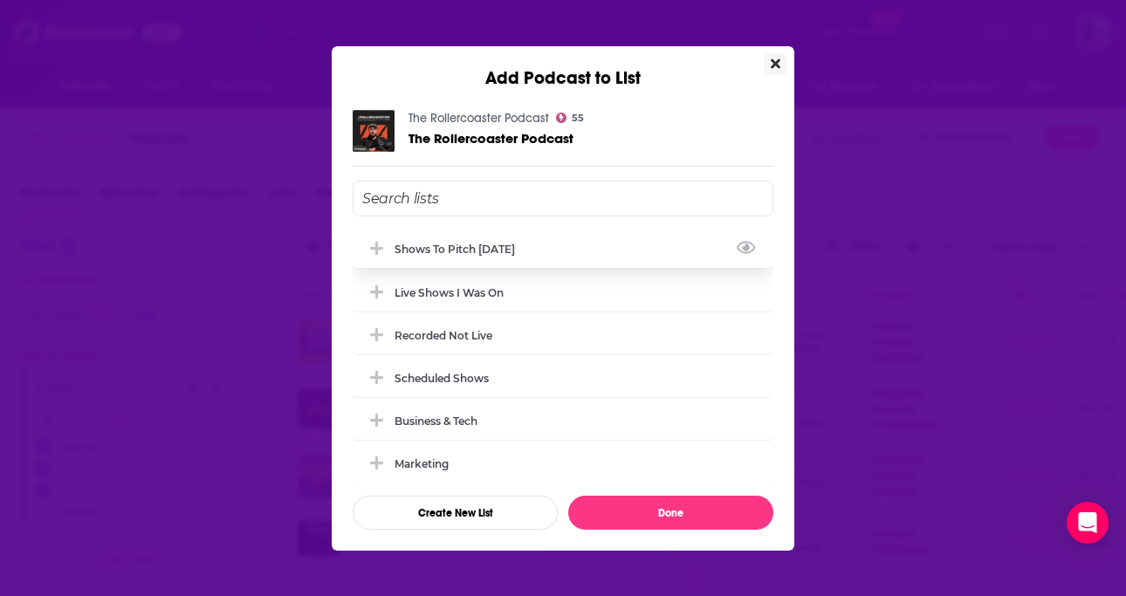
click at [507, 234] on div "Shows to Pitch Oct 2025" at bounding box center [563, 249] width 421 height 38
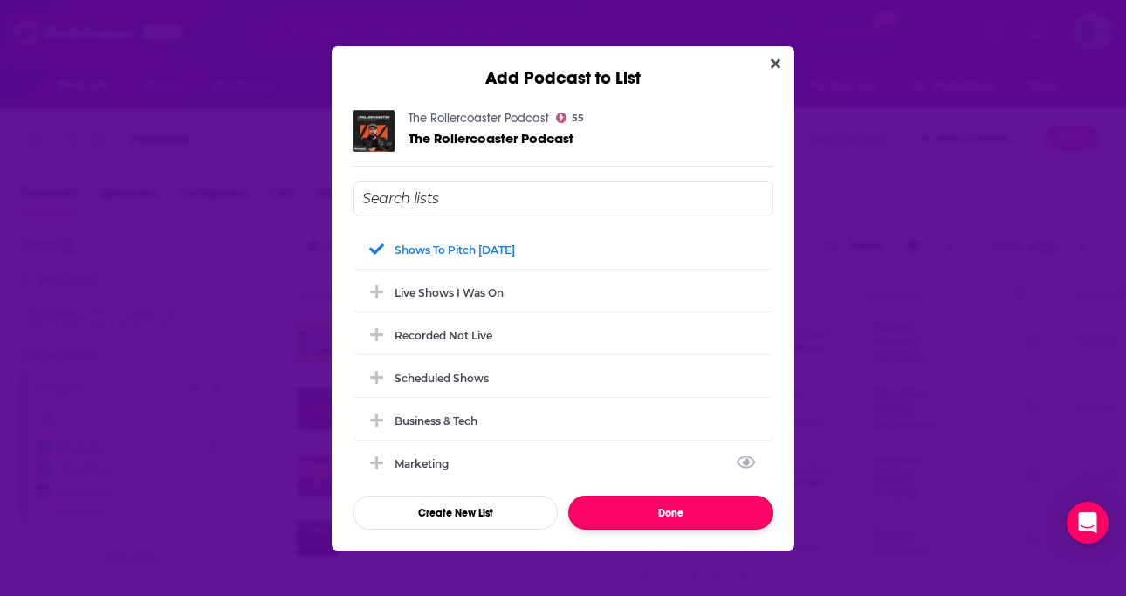
click at [624, 509] on button "Done" at bounding box center [670, 513] width 205 height 34
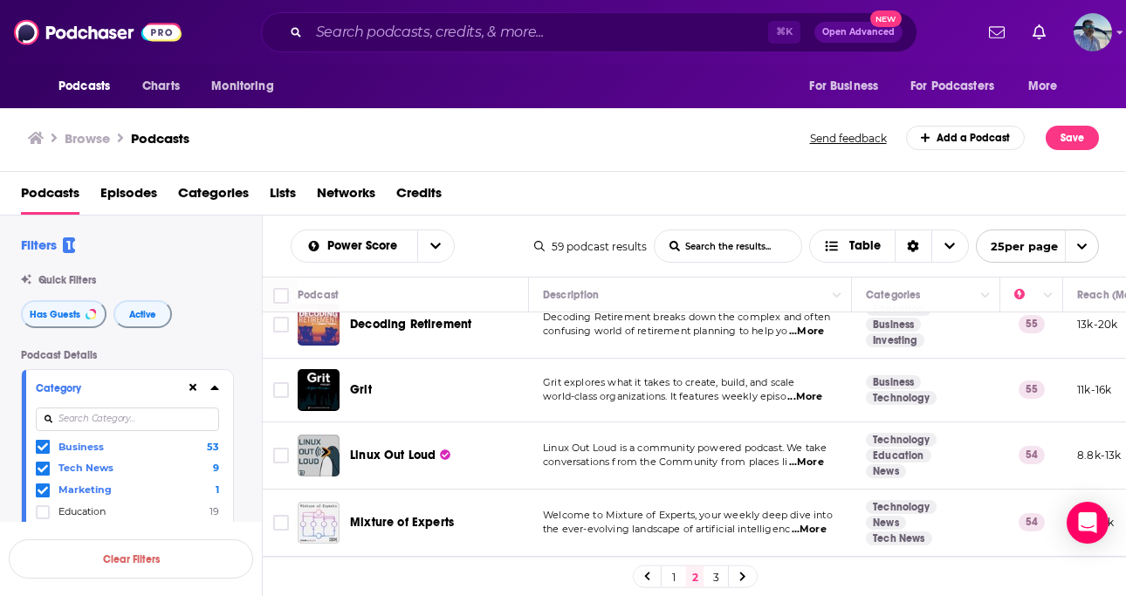
scroll to position [1028, 0]
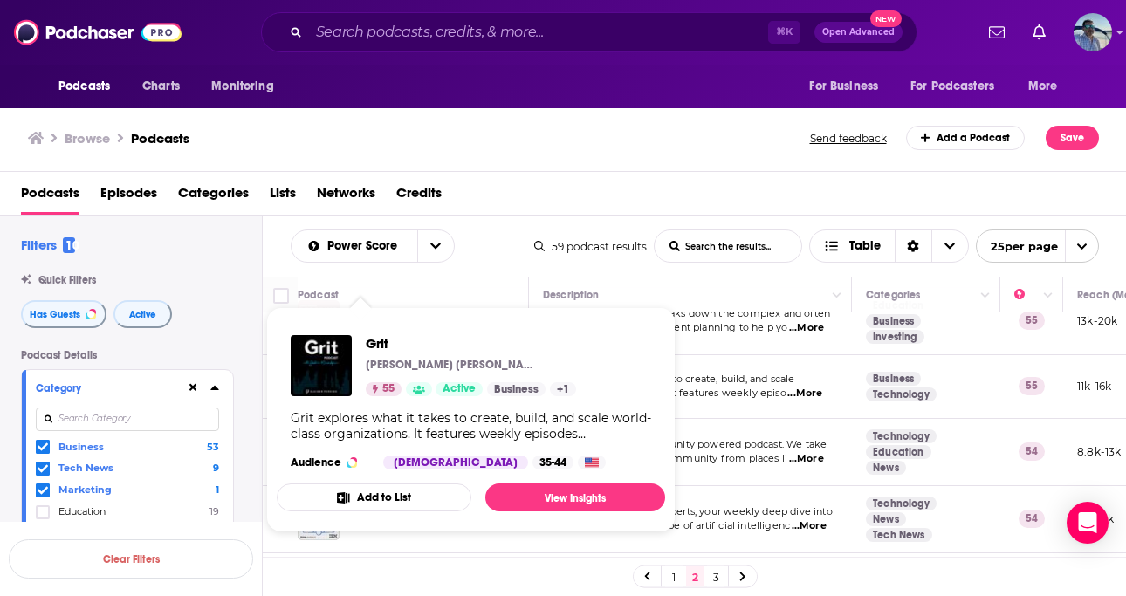
click at [395, 504] on button "Add to List" at bounding box center [374, 498] width 195 height 28
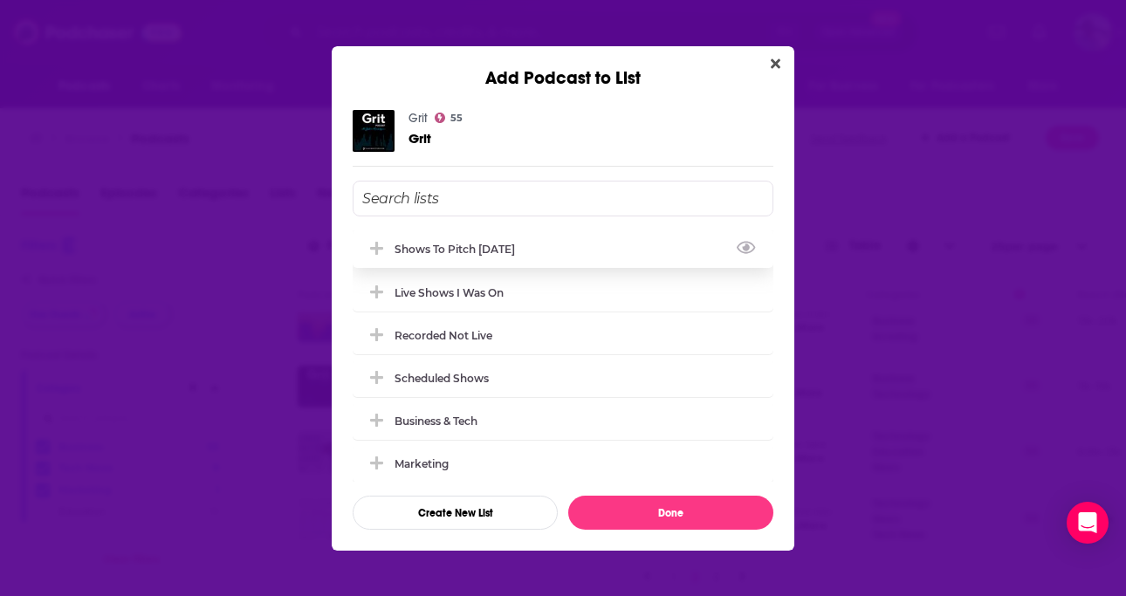
click at [438, 250] on div "Shows to Pitch Oct 2025" at bounding box center [460, 249] width 131 height 13
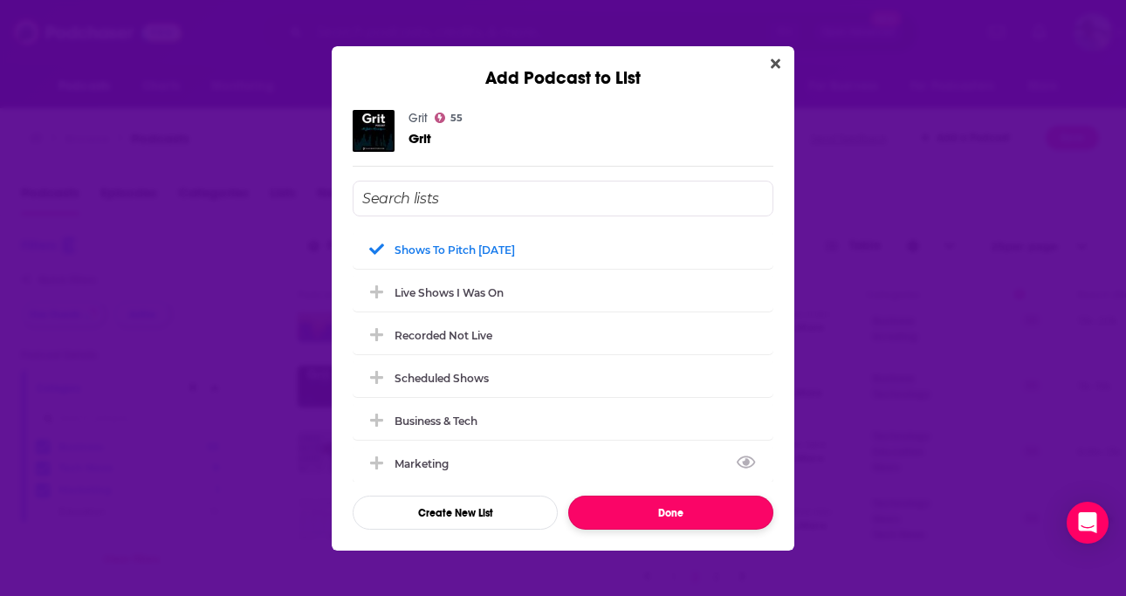
click at [618, 501] on button "Done" at bounding box center [670, 513] width 205 height 34
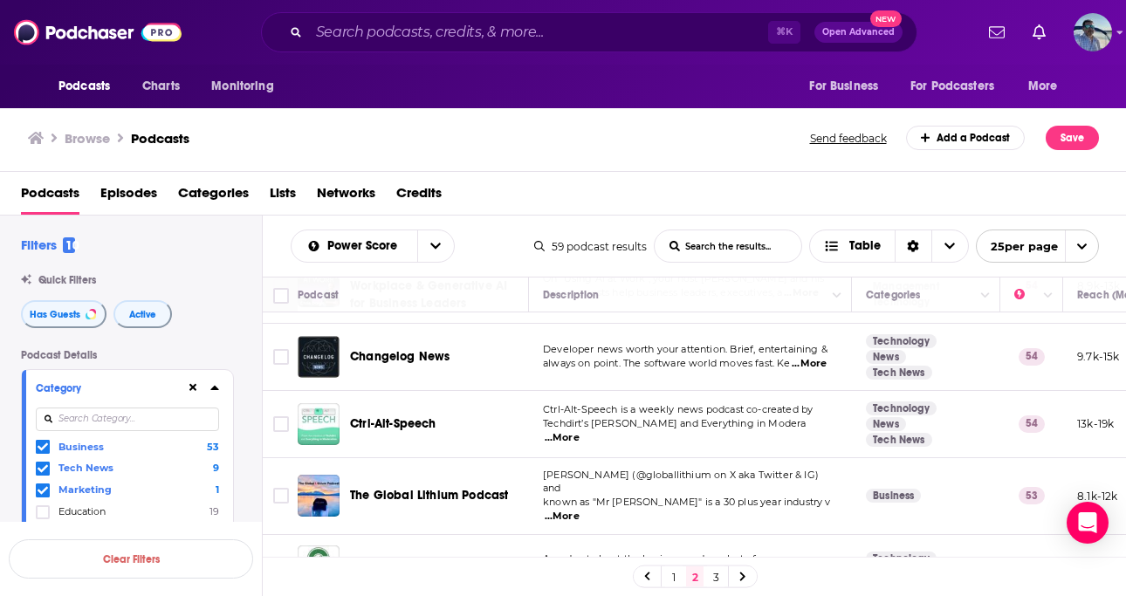
scroll to position [1492, 0]
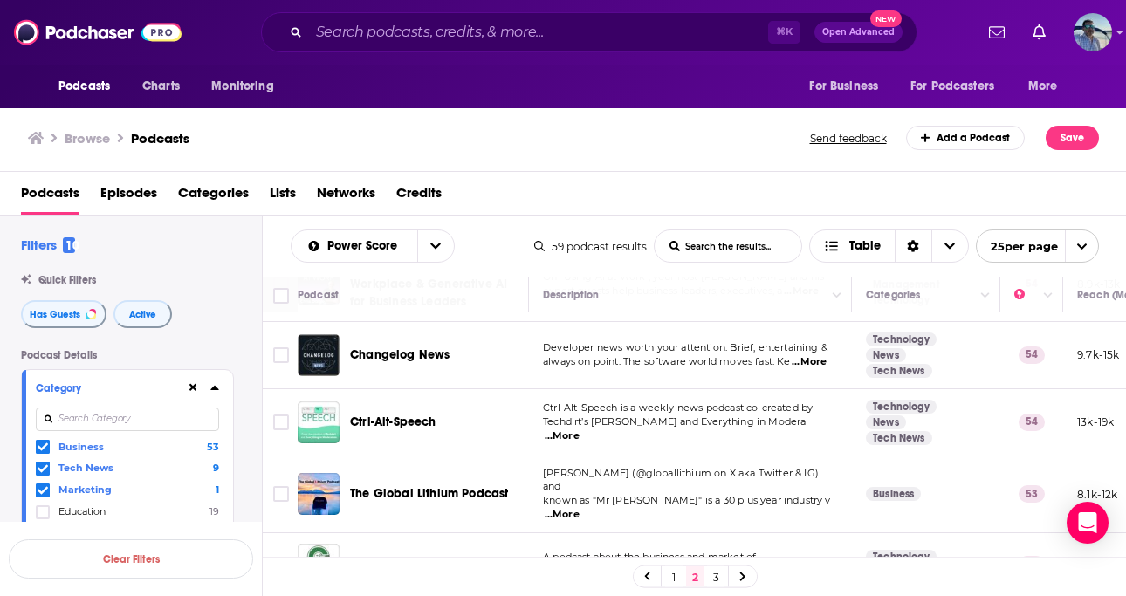
click at [714, 578] on link "3" at bounding box center [715, 576] width 17 height 21
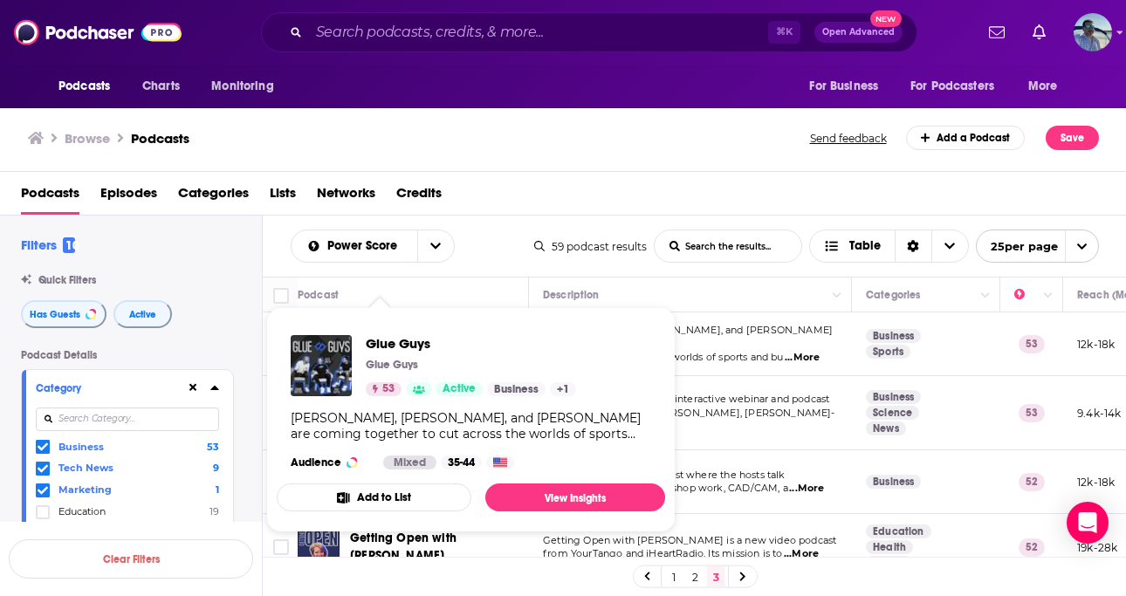
click at [372, 497] on button "Add to List" at bounding box center [374, 498] width 195 height 28
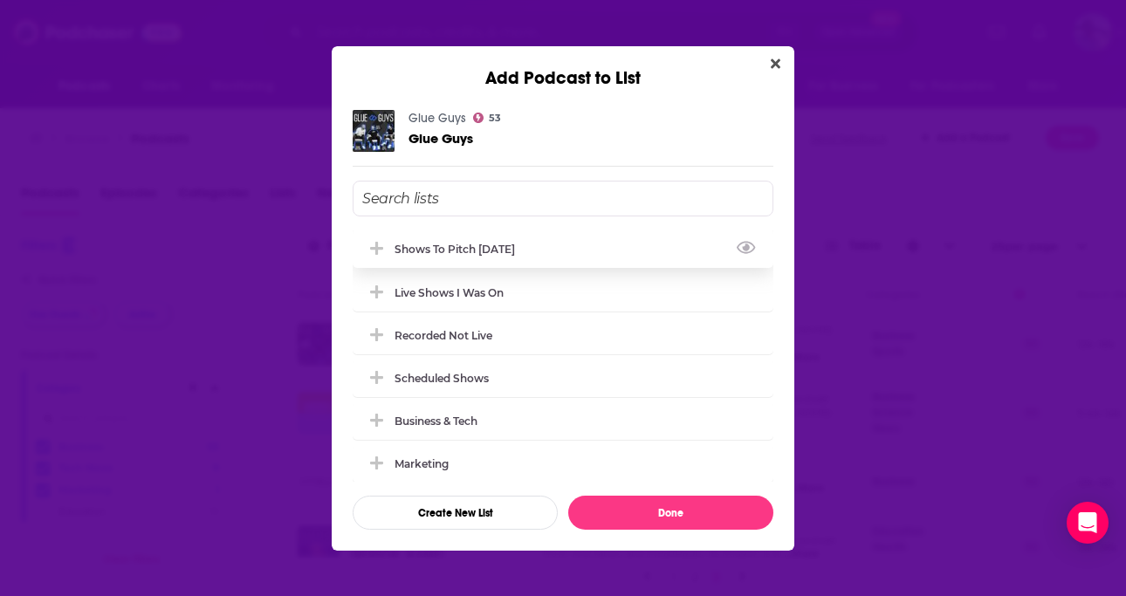
click at [459, 244] on div "Shows to Pitch Oct 2025" at bounding box center [460, 249] width 131 height 13
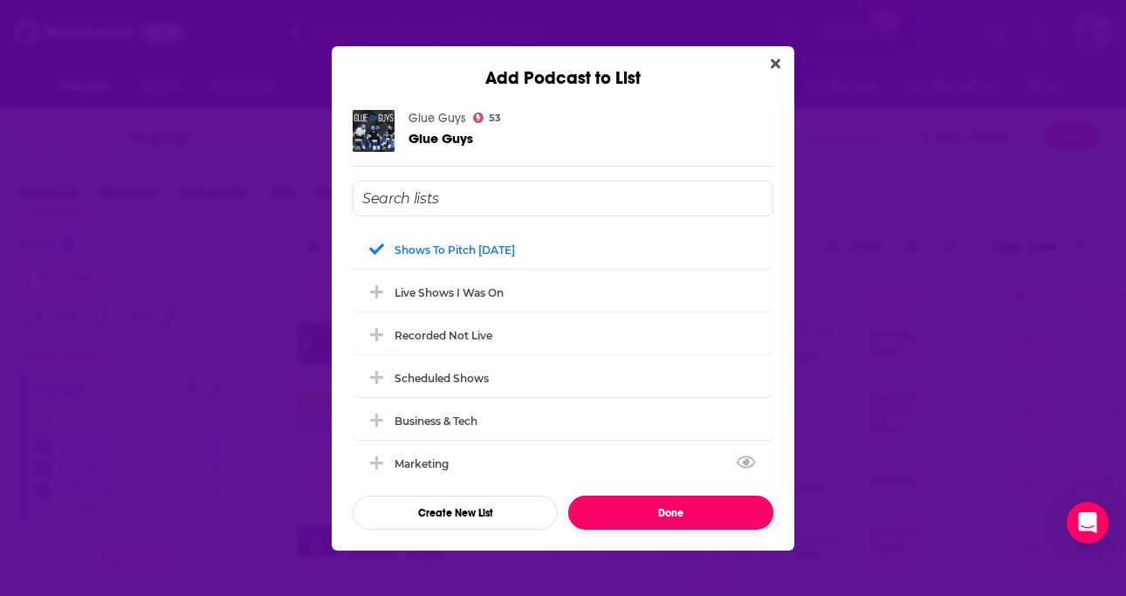
click at [633, 514] on button "Done" at bounding box center [670, 513] width 205 height 34
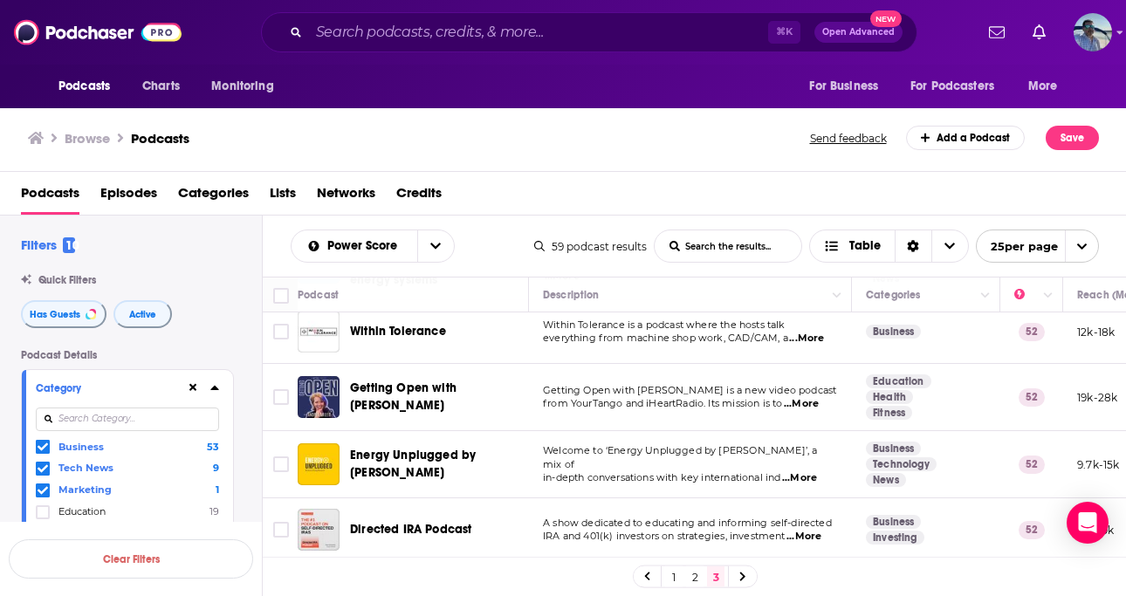
scroll to position [153, 0]
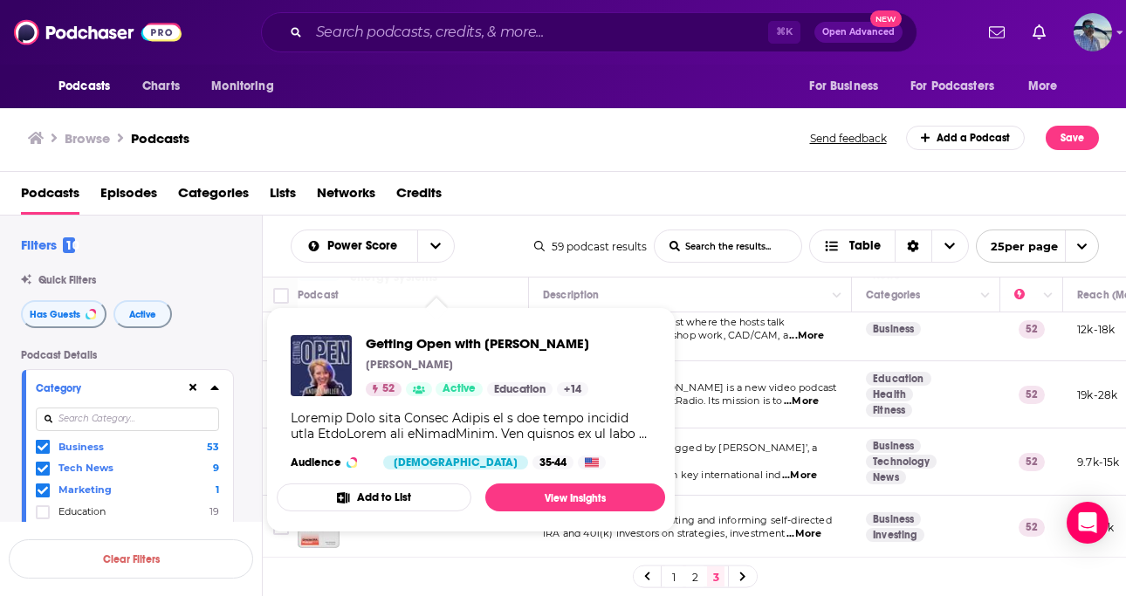
click at [400, 497] on button "Add to List" at bounding box center [374, 498] width 195 height 28
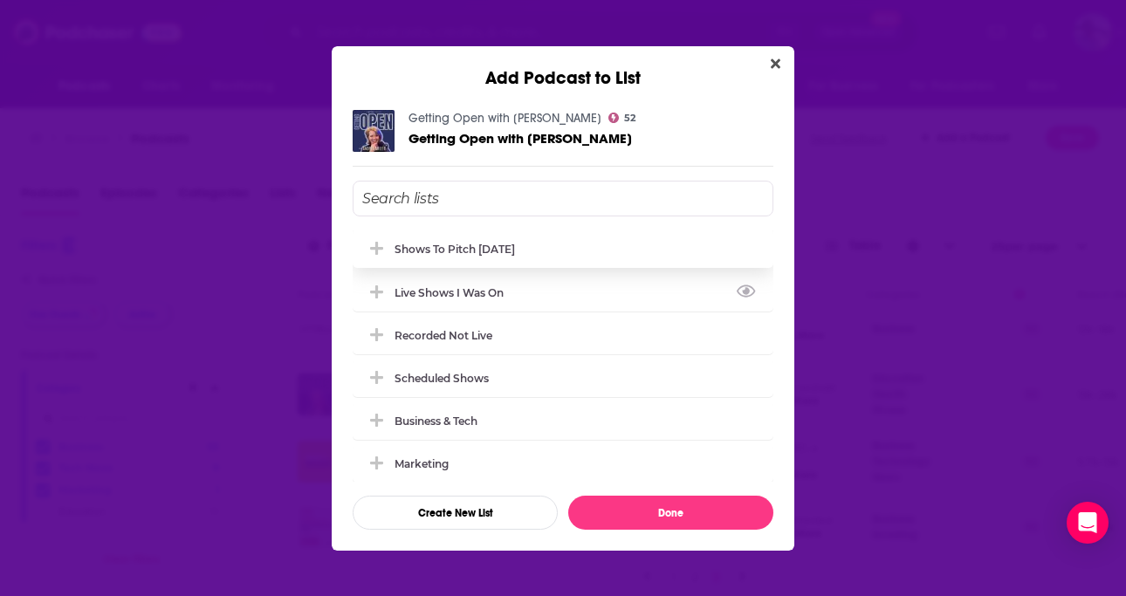
click at [521, 258] on div "Shows to Pitch Oct 2025" at bounding box center [563, 249] width 421 height 38
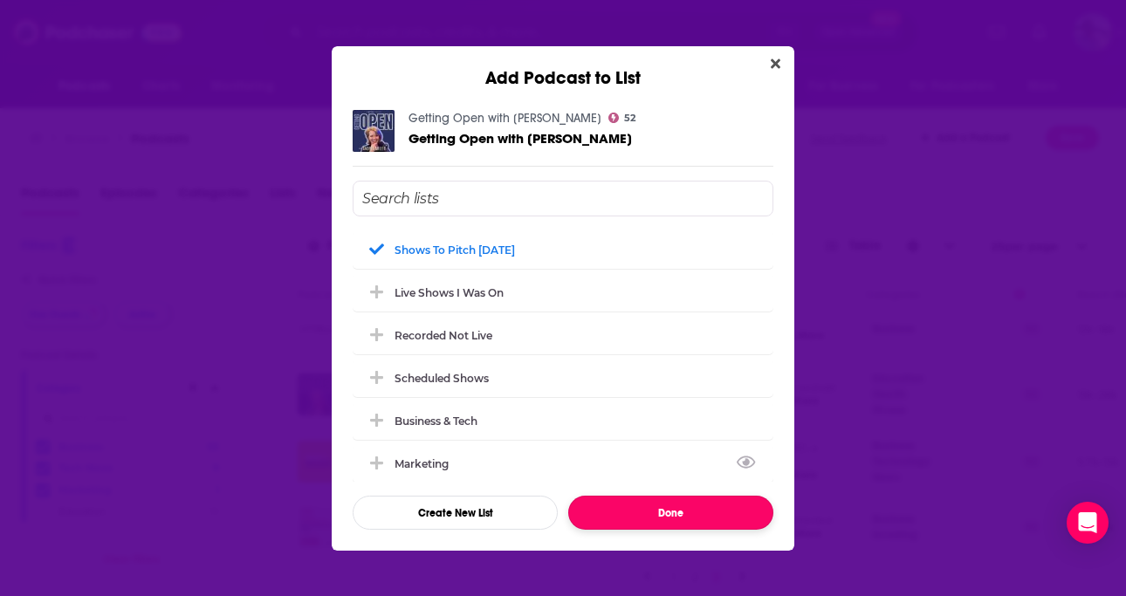
click at [641, 508] on button "Done" at bounding box center [670, 513] width 205 height 34
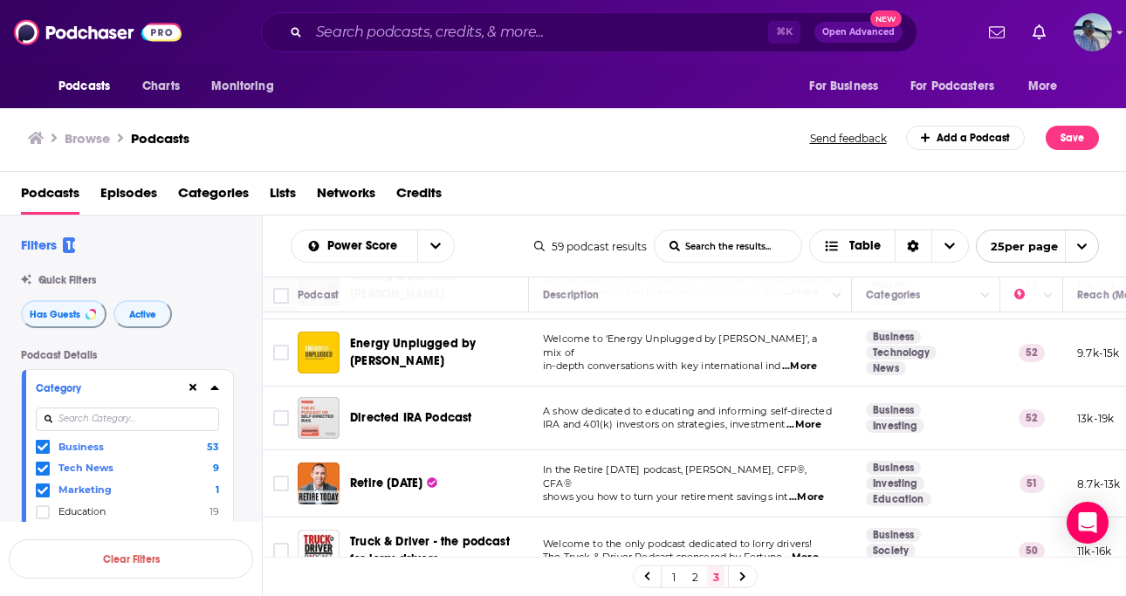
scroll to position [261, 0]
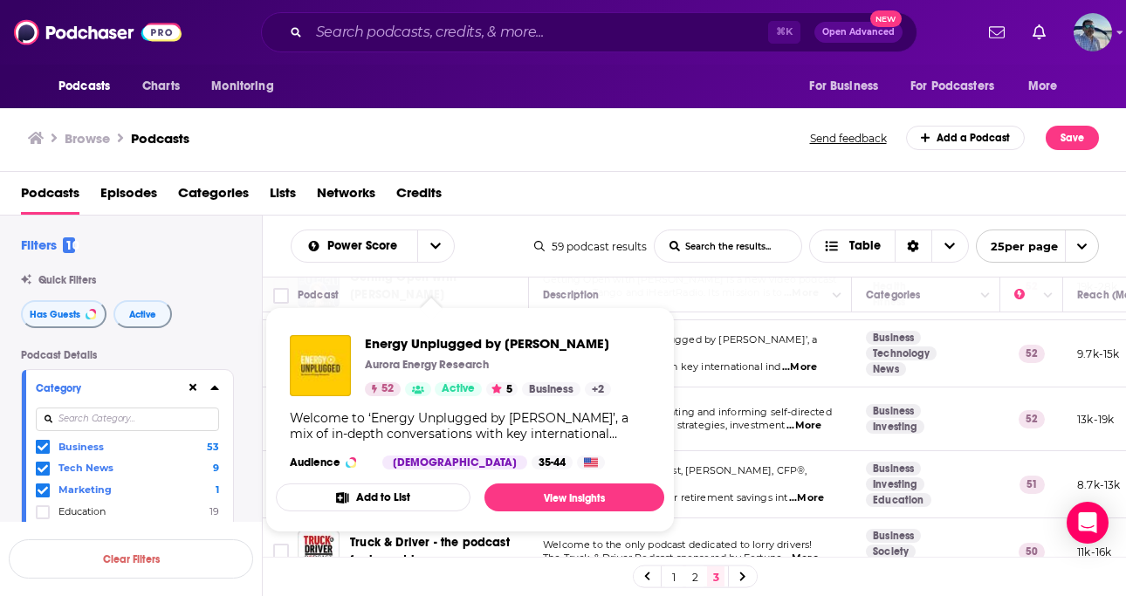
click at [361, 493] on button "Add to List" at bounding box center [373, 498] width 195 height 28
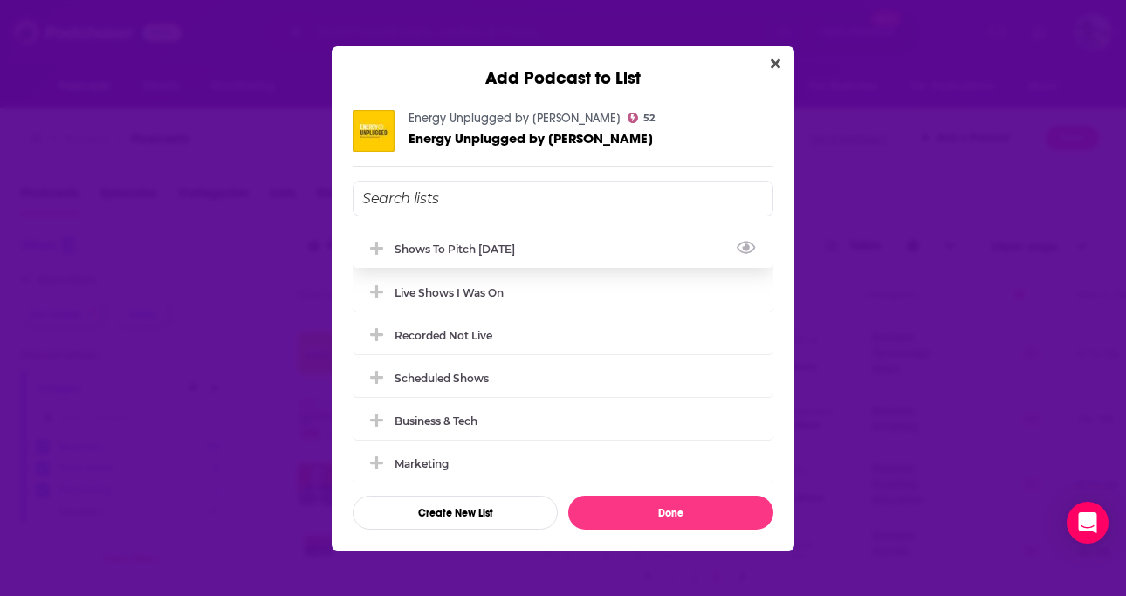
click at [458, 237] on div "Shows to Pitch Oct 2025" at bounding box center [563, 249] width 421 height 38
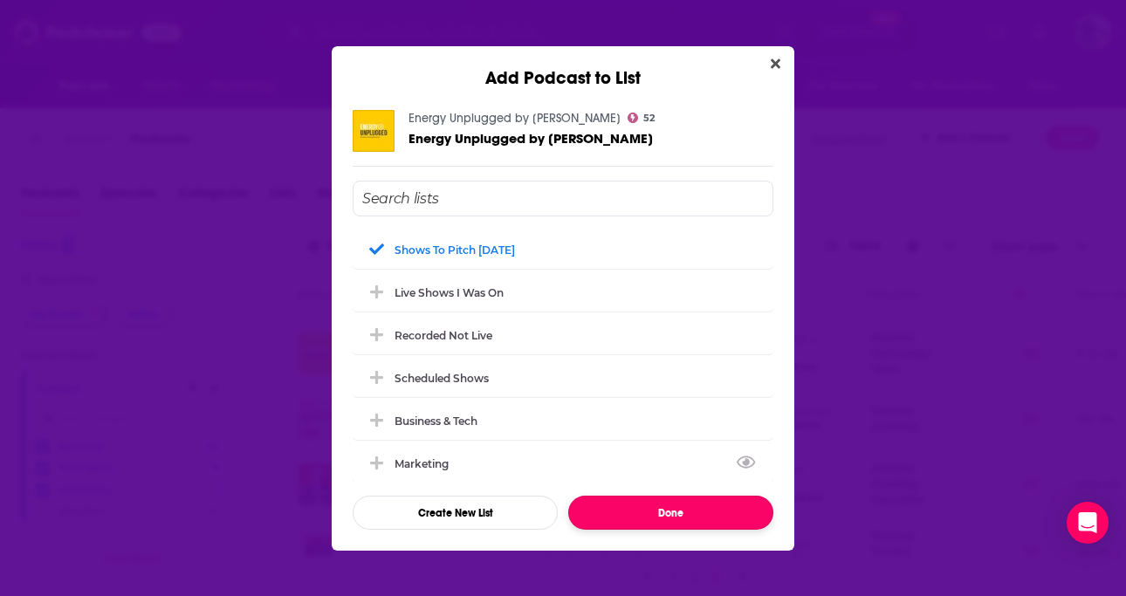
click at [603, 507] on button "Done" at bounding box center [670, 513] width 205 height 34
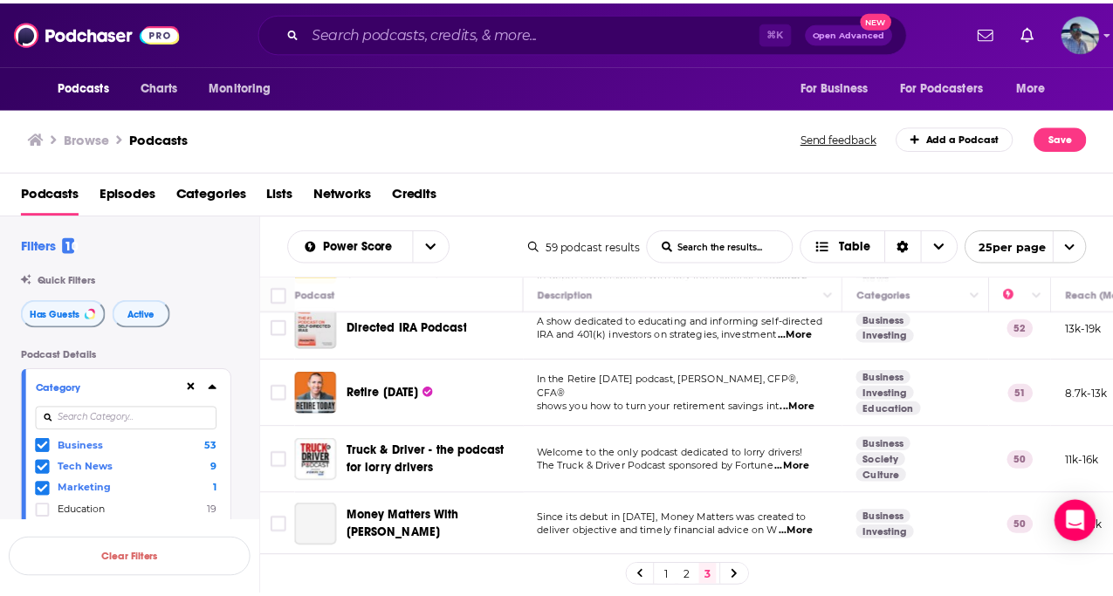
scroll to position [365, 0]
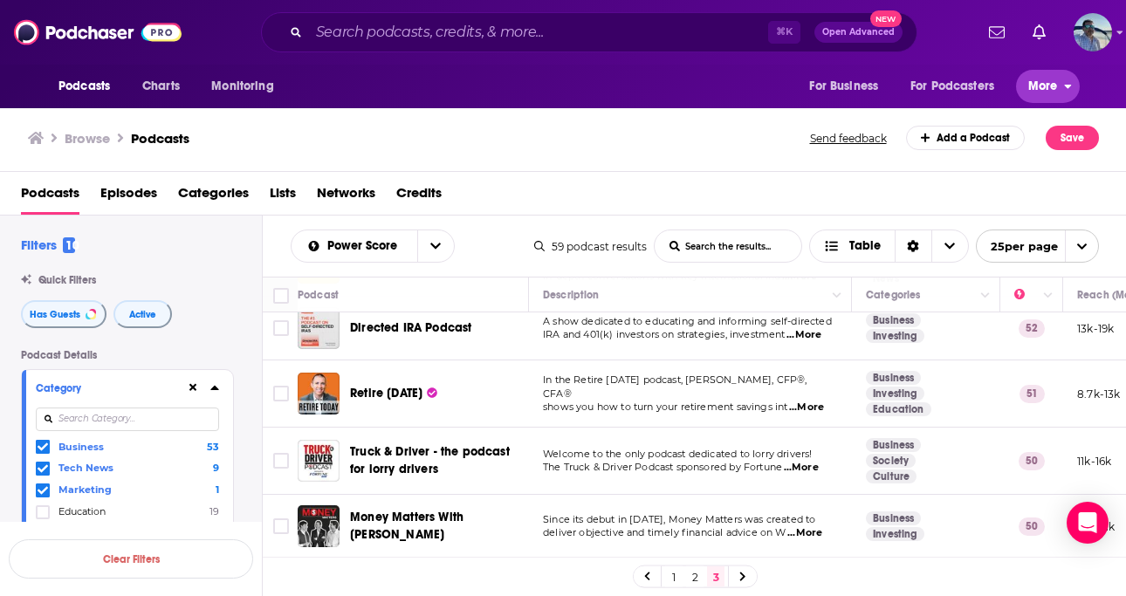
click at [1063, 88] on button "More" at bounding box center [1048, 86] width 64 height 33
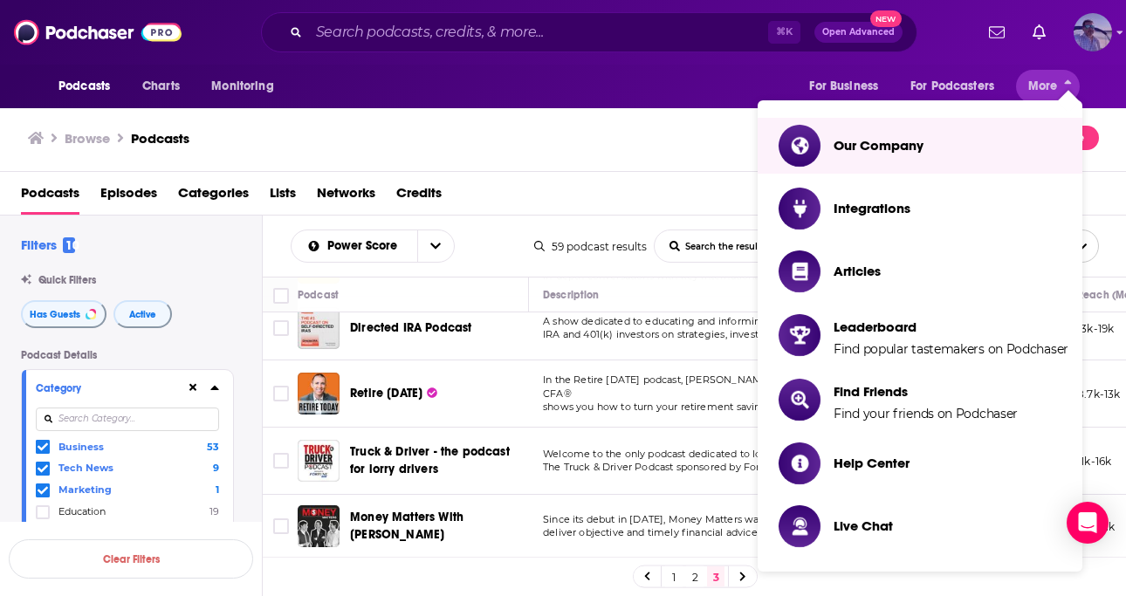
click at [1105, 34] on img "Logged in as JasonKramer_TheCRMguy" at bounding box center [1093, 32] width 38 height 38
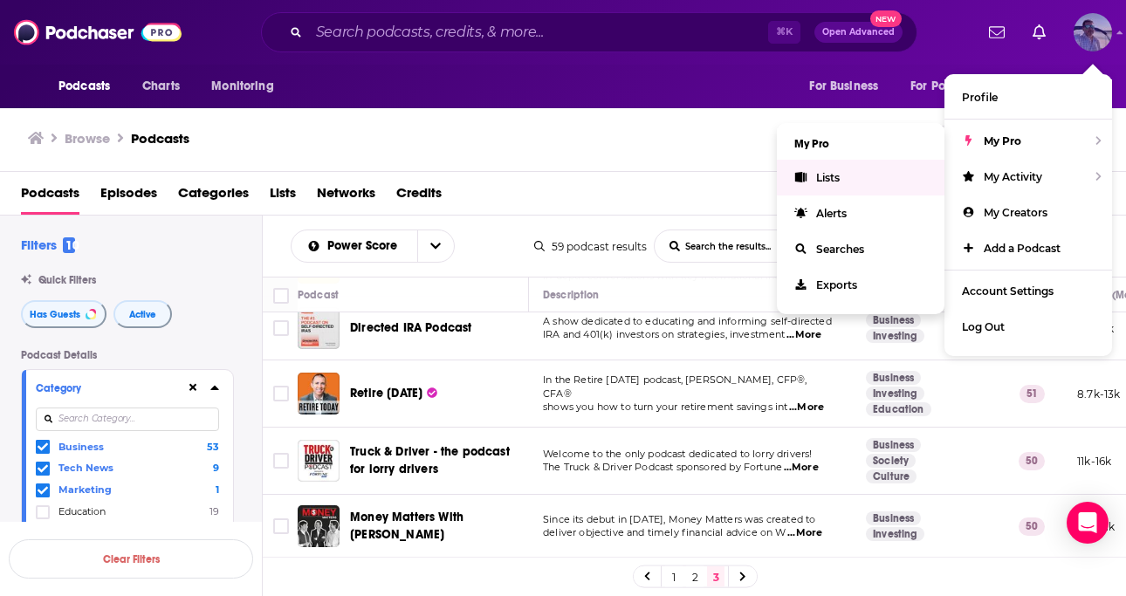
click at [847, 172] on link "Lists" at bounding box center [861, 178] width 168 height 36
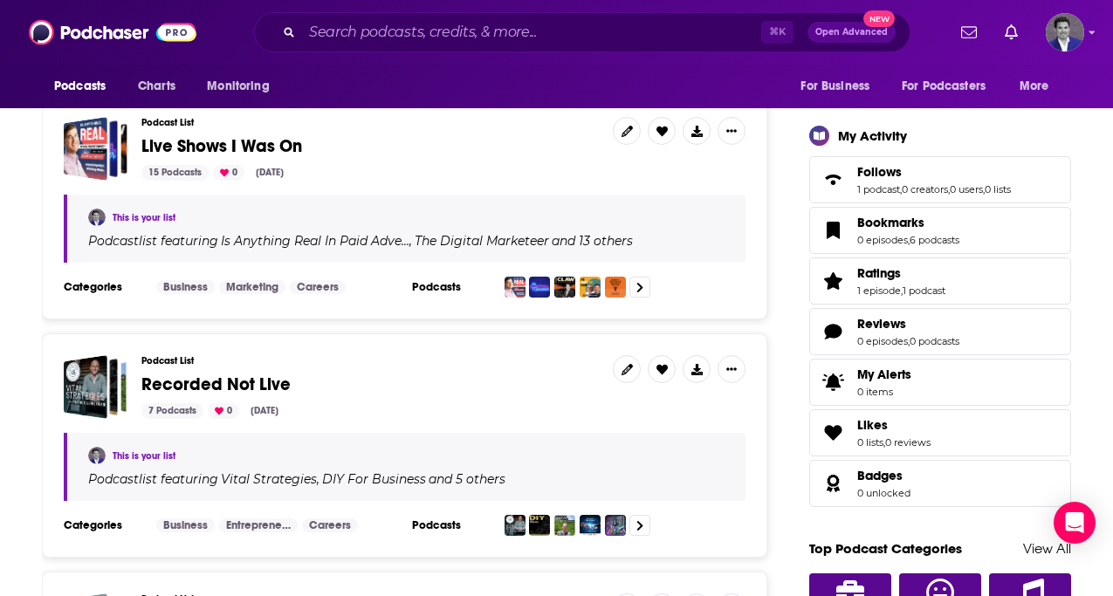
scroll to position [546, 0]
